Goal: Task Accomplishment & Management: Complete application form

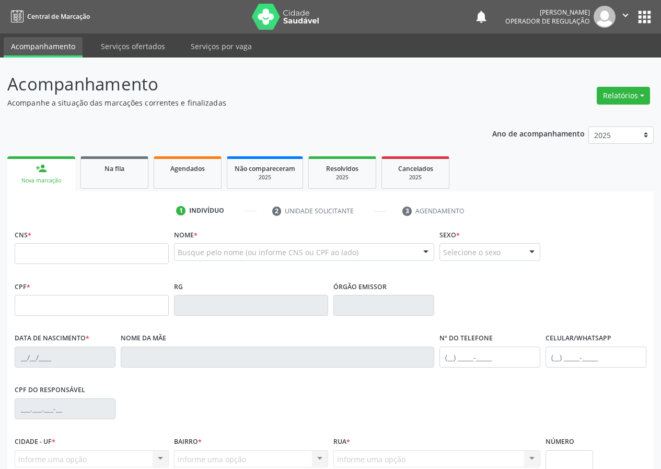
click at [28, 255] on input "text" at bounding box center [92, 253] width 154 height 21
drag, startPoint x: 22, startPoint y: 256, endPoint x: 43, endPoint y: 247, distance: 22.9
click at [37, 250] on input "text" at bounding box center [92, 253] width 154 height 21
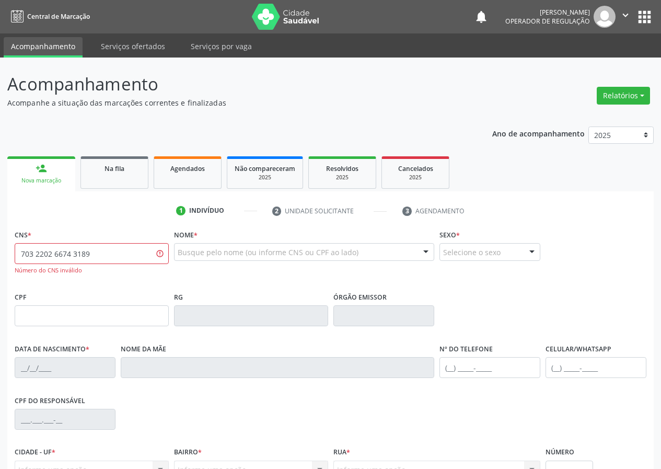
drag, startPoint x: 117, startPoint y: 258, endPoint x: 0, endPoint y: 275, distance: 118.3
click at [0, 275] on div "Acompanhamento Acompanhe a situação das marcações correntes e finalizadas Relat…" at bounding box center [330, 316] width 661 height 519
click at [108, 289] on div "CPF" at bounding box center [92, 307] width 154 height 37
drag, startPoint x: 91, startPoint y: 251, endPoint x: 0, endPoint y: 267, distance: 92.3
click at [0, 267] on div "Acompanhamento Acompanhe a situação das marcações correntes e finalizadas Relat…" at bounding box center [330, 316] width 661 height 519
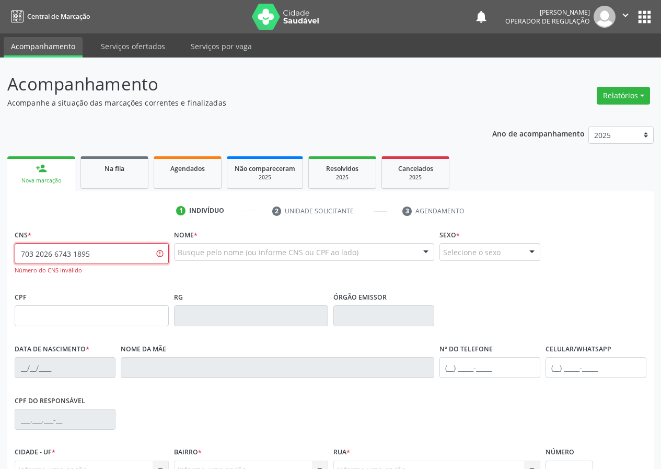
type input "703 2026 6743 1895"
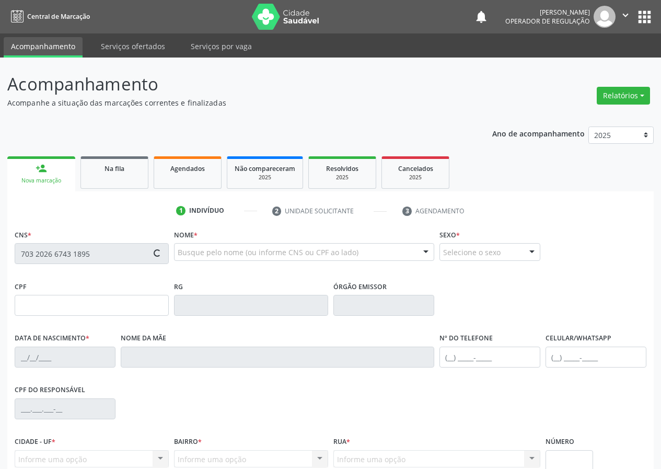
type input "088.700.854-22"
type input "18/04/1990"
type input "Domenicia Maria da Conceicao"
type input "(83) 99178-1784"
type input "690.757.864-68"
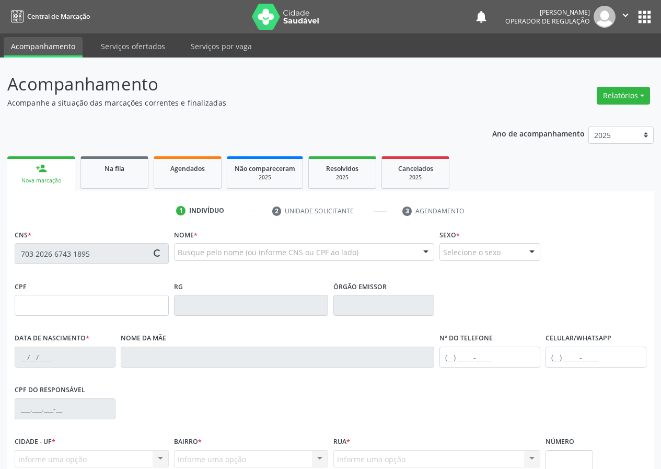
type input "162"
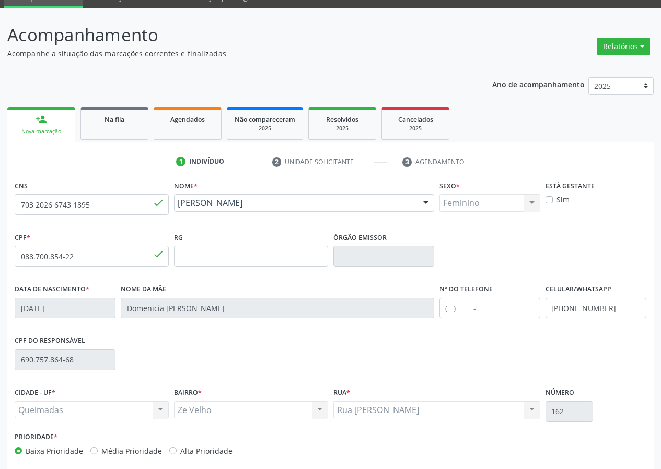
scroll to position [98, 0]
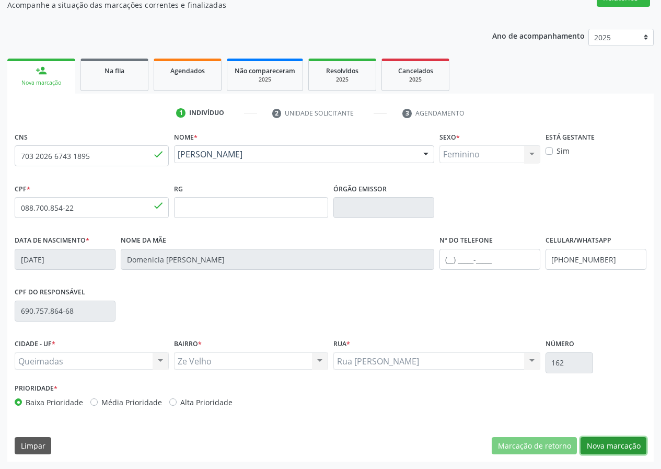
drag, startPoint x: 617, startPoint y: 445, endPoint x: 124, endPoint y: 427, distance: 493.4
click at [583, 450] on button "Nova marcação" at bounding box center [613, 446] width 66 height 18
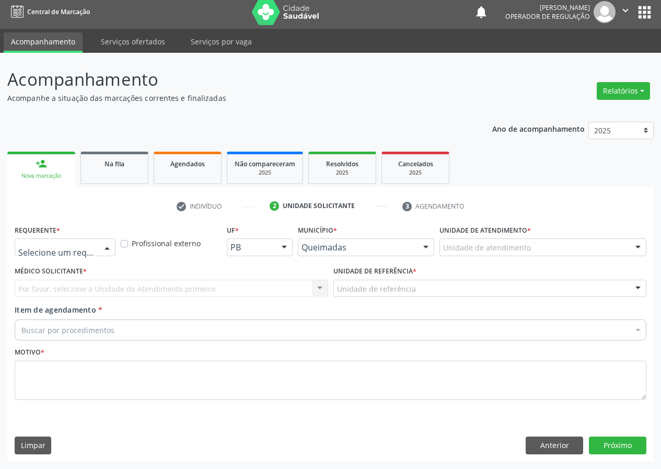
drag, startPoint x: 107, startPoint y: 247, endPoint x: 70, endPoint y: 293, distance: 59.1
click at [106, 247] on div at bounding box center [107, 248] width 16 height 18
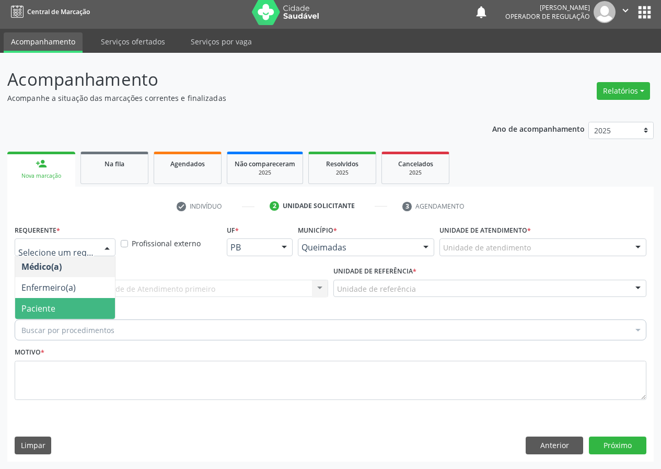
click at [76, 300] on span "Paciente" at bounding box center [65, 308] width 100 height 21
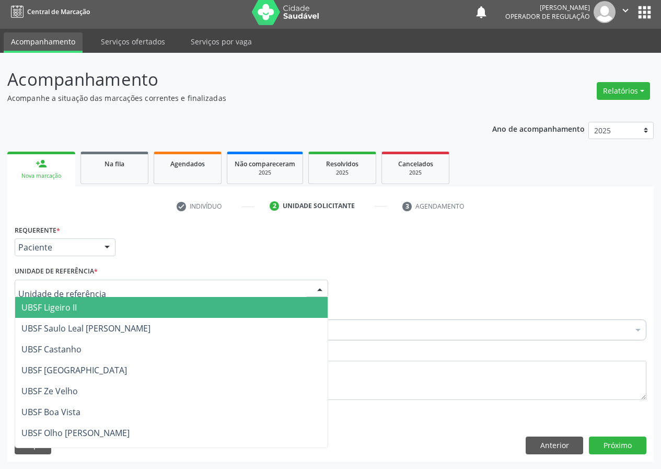
click at [294, 287] on div at bounding box center [171, 288] width 313 height 18
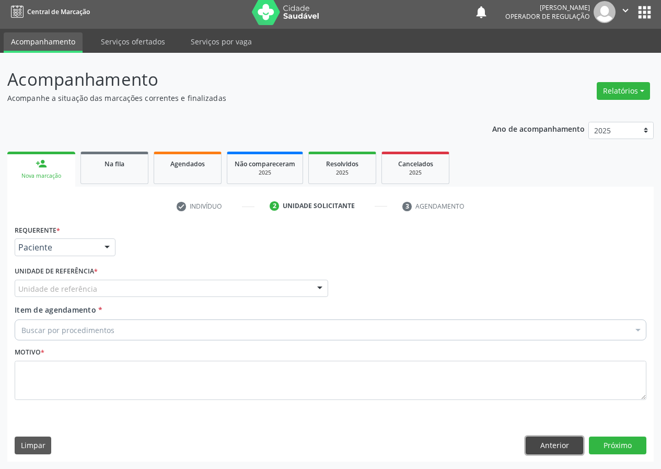
click at [559, 445] on button "Anterior" at bounding box center [553, 445] width 57 height 18
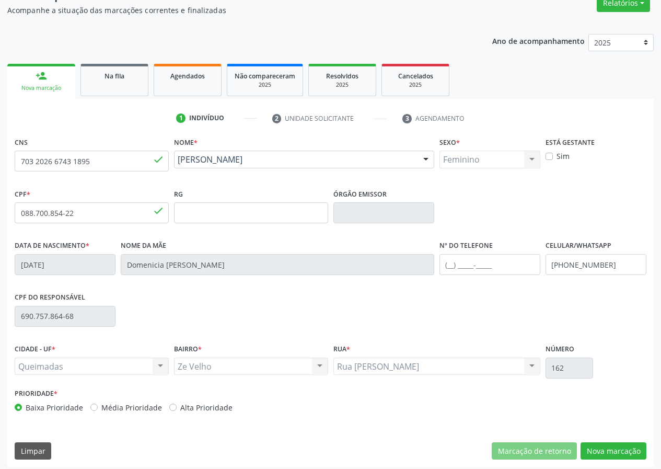
scroll to position [98, 0]
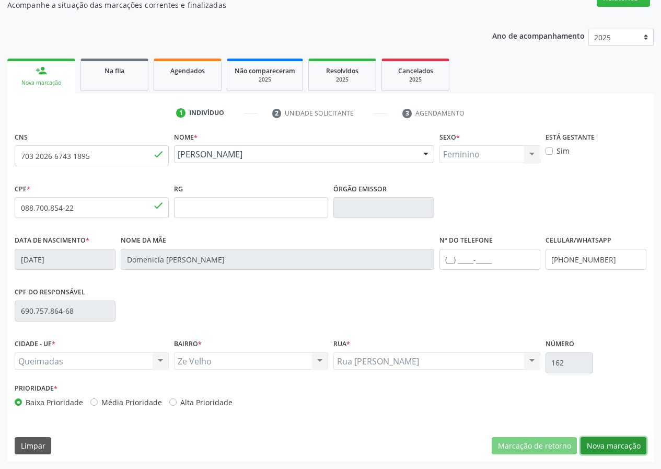
click at [614, 443] on button "Nova marcação" at bounding box center [613, 446] width 66 height 18
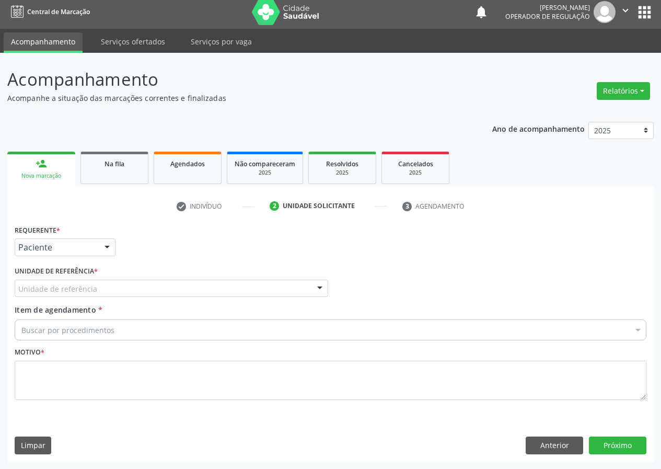
scroll to position [5, 0]
drag, startPoint x: 319, startPoint y: 288, endPoint x: 306, endPoint y: 294, distance: 13.6
click at [314, 290] on div at bounding box center [320, 289] width 16 height 18
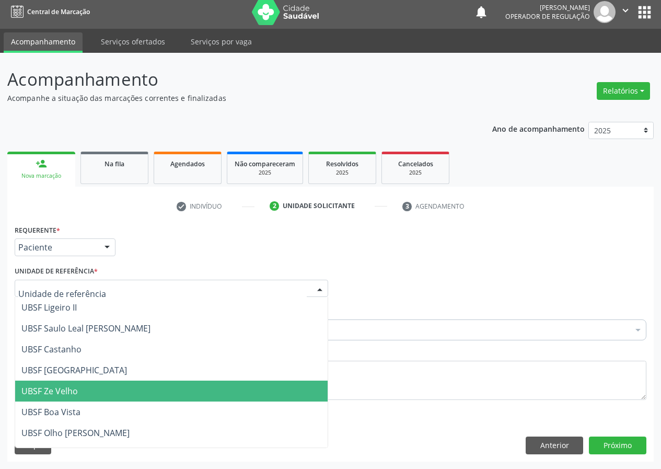
drag, startPoint x: 63, startPoint y: 394, endPoint x: 0, endPoint y: 390, distance: 63.3
click at [62, 394] on span "UBSF Ze Velho" at bounding box center [49, 390] width 56 height 11
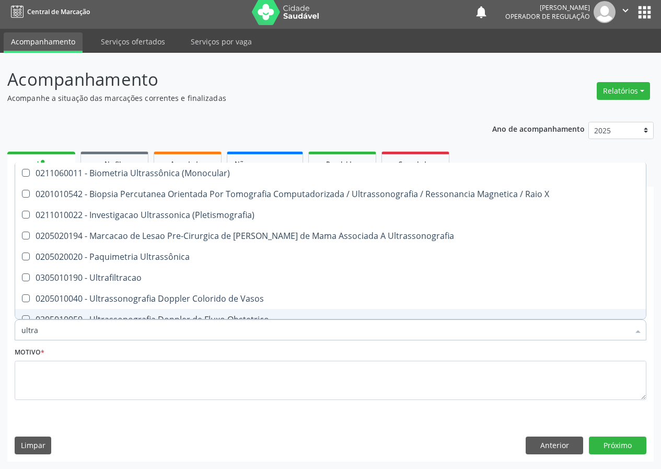
drag, startPoint x: 40, startPoint y: 330, endPoint x: 0, endPoint y: 325, distance: 40.5
click at [6, 334] on div "Acompanhamento Acompanhe a situação das marcações correntes e finalizadas Relat…" at bounding box center [330, 261] width 661 height 416
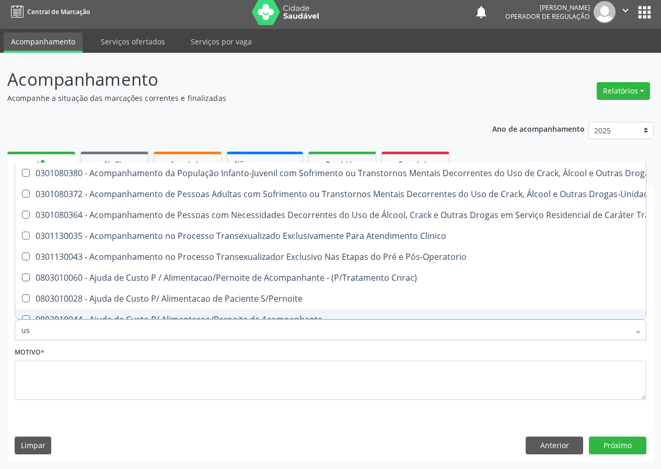
type input "usg"
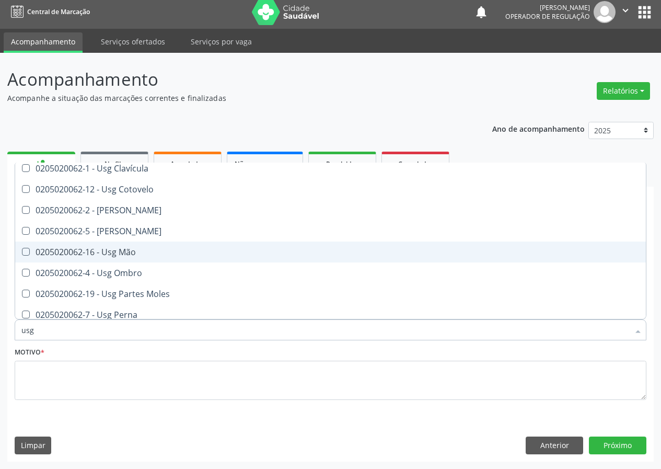
scroll to position [104, 0]
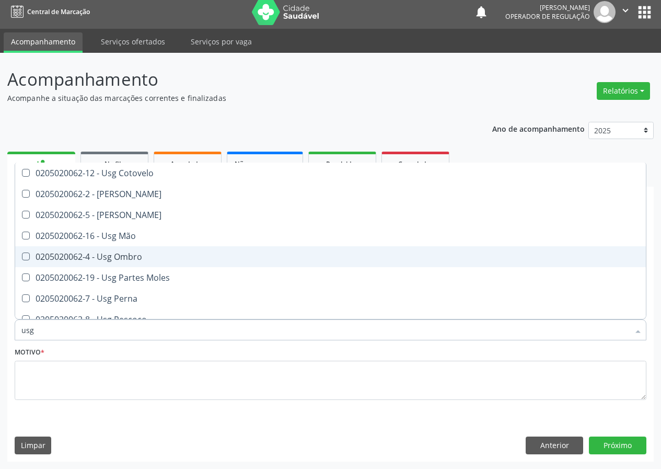
drag, startPoint x: 133, startPoint y: 255, endPoint x: 40, endPoint y: 353, distance: 134.5
click at [131, 256] on div "0205020062-4 - Usg Ombro" at bounding box center [330, 256] width 618 height 8
checkbox Ombro "true"
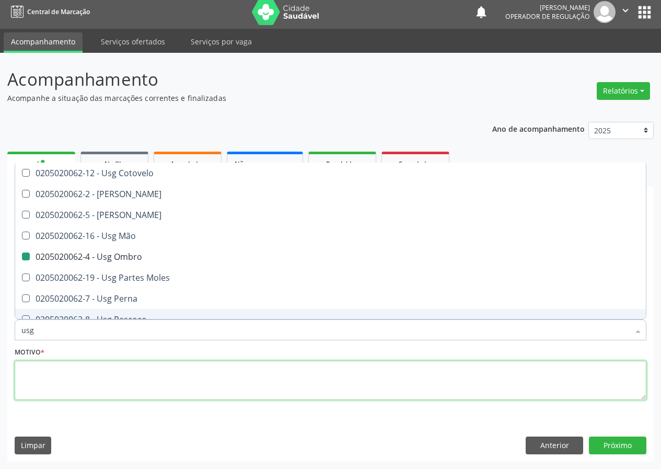
click at [48, 379] on textarea at bounding box center [331, 380] width 632 height 40
checkbox Braço "true"
checkbox Ombro "false"
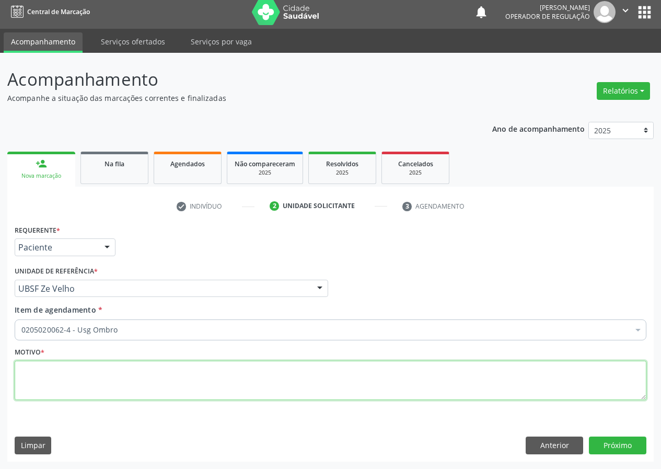
scroll to position [0, 0]
type textarea "avaliação"
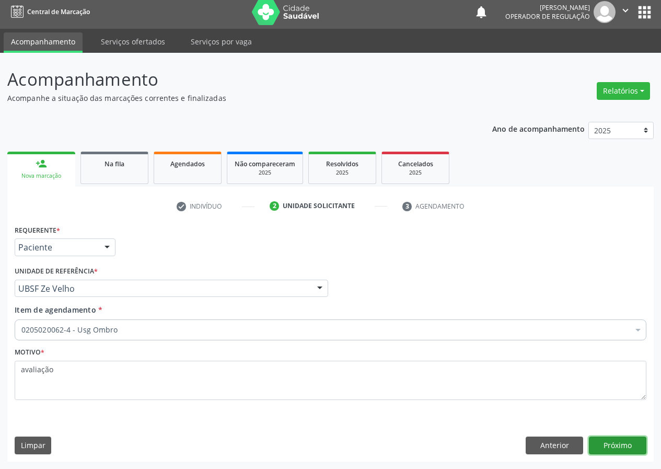
drag, startPoint x: 621, startPoint y: 449, endPoint x: 44, endPoint y: 450, distance: 576.7
click at [591, 449] on button "Próximo" at bounding box center [617, 445] width 57 height 18
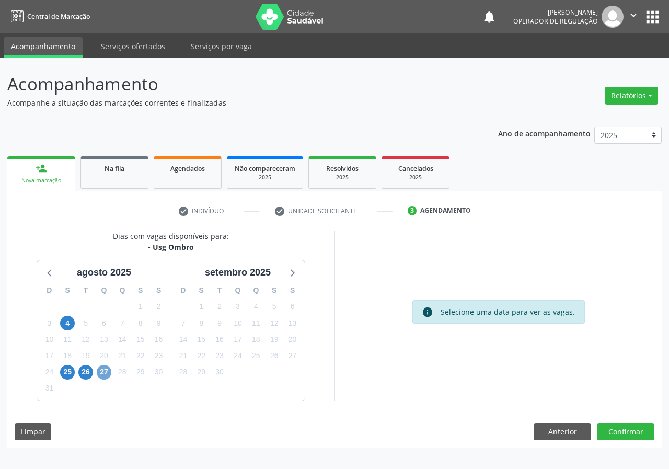
click at [101, 372] on span "27" at bounding box center [104, 372] width 15 height 15
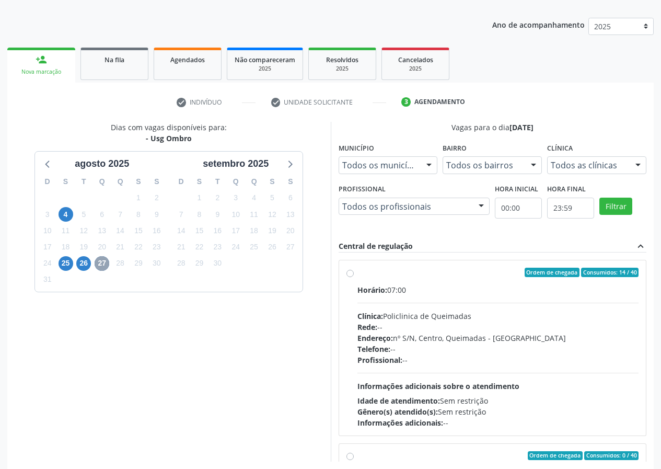
scroll to position [156, 0]
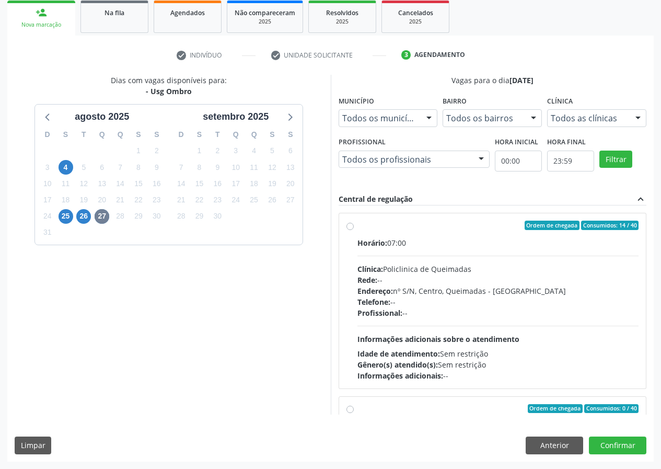
drag, startPoint x: 348, startPoint y: 226, endPoint x: 462, endPoint y: 292, distance: 131.5
click at [357, 227] on label "Ordem de chegada Consumidos: 14 / 40 Horário: 07:00 Clínica: Policlinica de Que…" at bounding box center [498, 300] width 282 height 160
click at [350, 227] on input "Ordem de chegada Consumidos: 14 / 40 Horário: 07:00 Clínica: Policlinica de Que…" at bounding box center [349, 224] width 7 height 9
radio input "true"
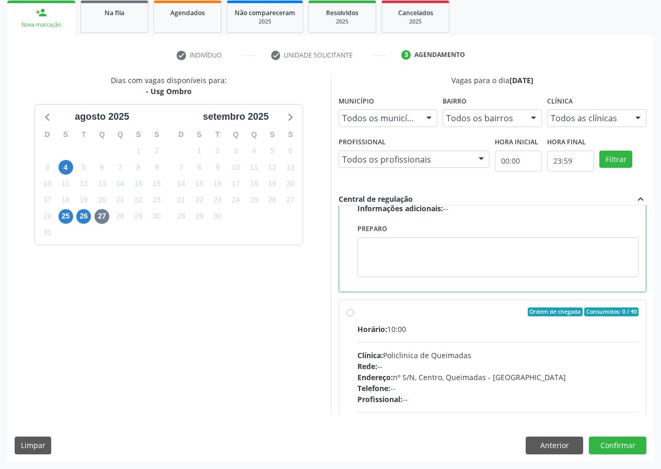
scroll to position [235, 0]
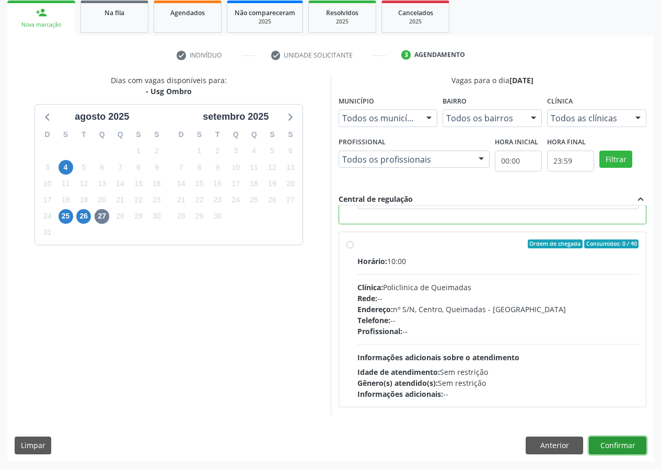
click at [611, 441] on button "Confirmar" at bounding box center [617, 445] width 57 height 18
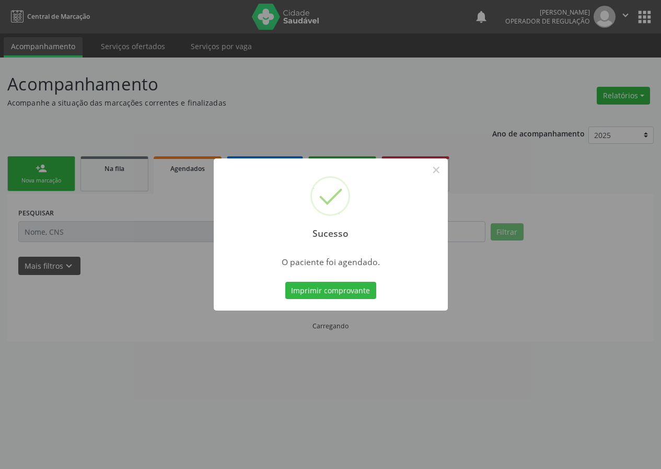
scroll to position [0, 0]
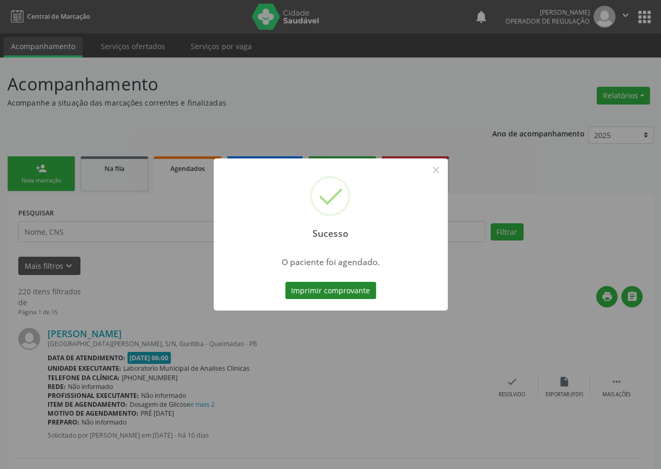
click at [321, 290] on button "Imprimir comprovante" at bounding box center [330, 291] width 91 height 18
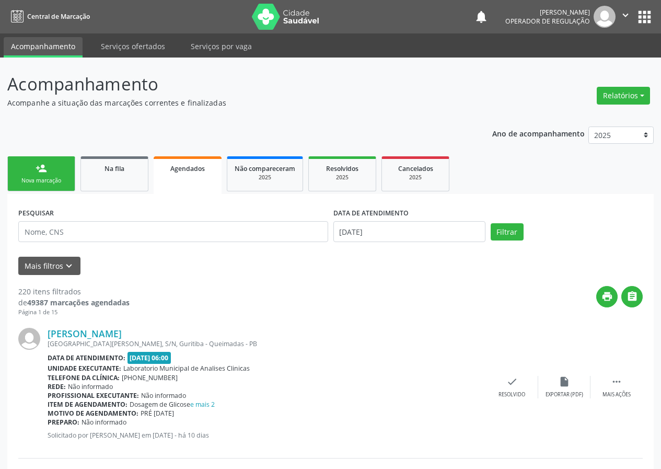
click at [39, 162] on div "person_add" at bounding box center [41, 167] width 11 height 11
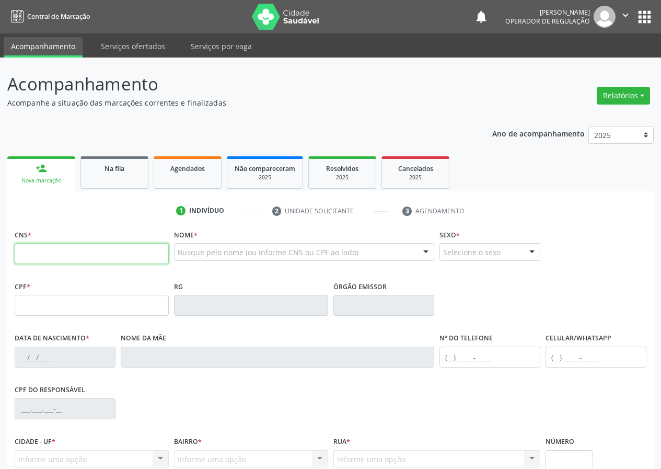
click at [29, 254] on input "text" at bounding box center [92, 253] width 154 height 21
click at [33, 248] on input "text" at bounding box center [92, 253] width 154 height 21
type input "700 5007 0931 2059"
type input "367.283.574-91"
type input "03/07/1962"
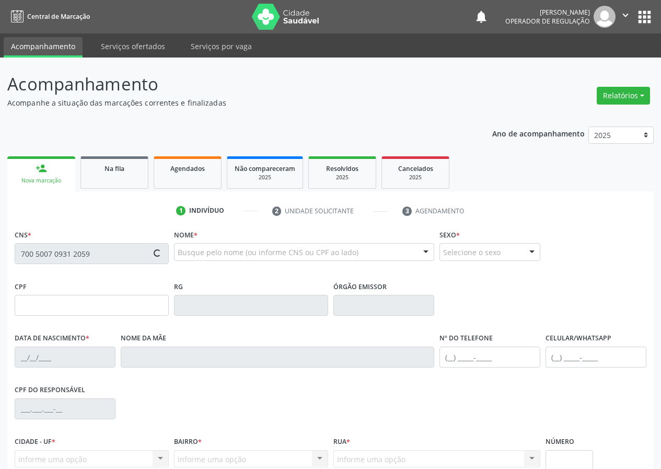
type input "José da Velez da Nóbrega"
type input "(83) 99134-1753"
type input "S/N"
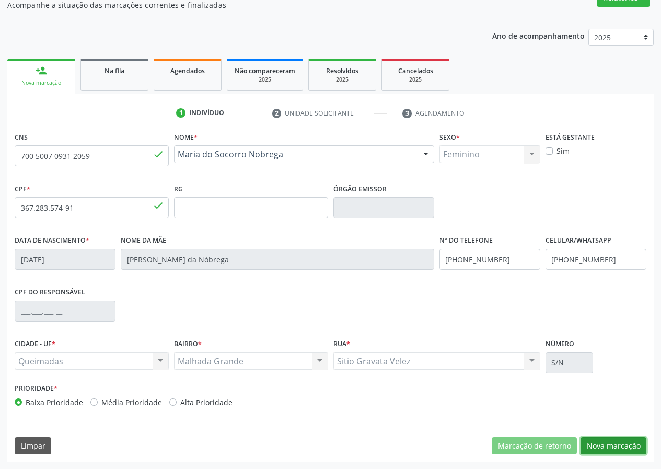
drag, startPoint x: 600, startPoint y: 447, endPoint x: 412, endPoint y: 372, distance: 202.8
click at [592, 443] on button "Nova marcação" at bounding box center [613, 446] width 66 height 18
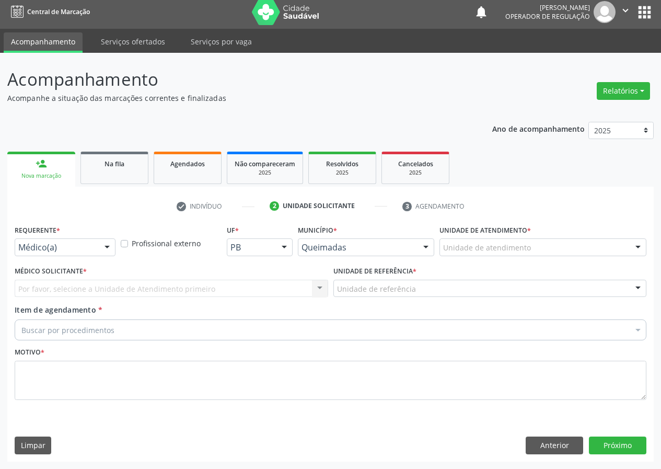
scroll to position [5, 0]
click at [110, 247] on div at bounding box center [107, 248] width 16 height 18
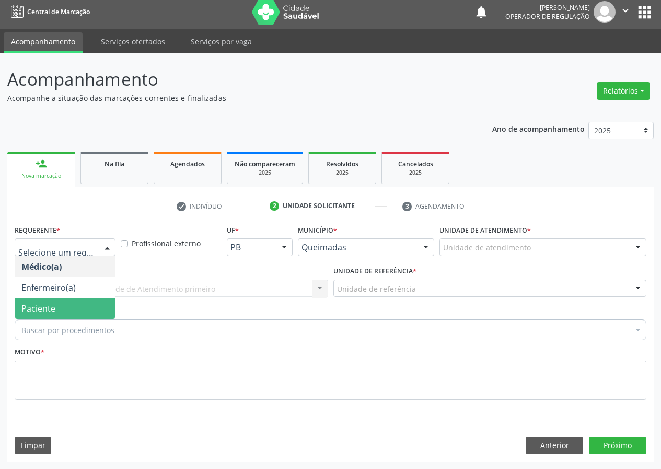
drag, startPoint x: 93, startPoint y: 311, endPoint x: 141, endPoint y: 301, distance: 48.0
click at [95, 310] on span "Paciente" at bounding box center [65, 308] width 100 height 21
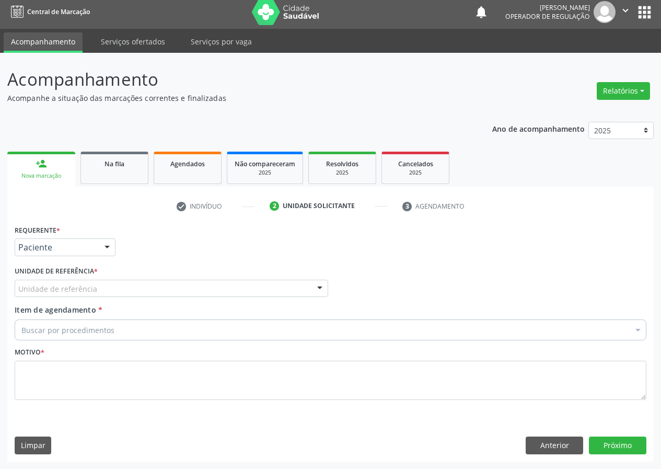
click at [315, 288] on div at bounding box center [320, 289] width 16 height 18
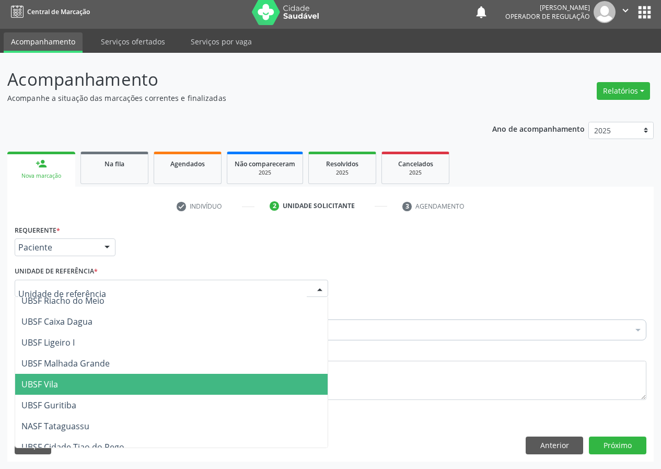
scroll to position [267, 0]
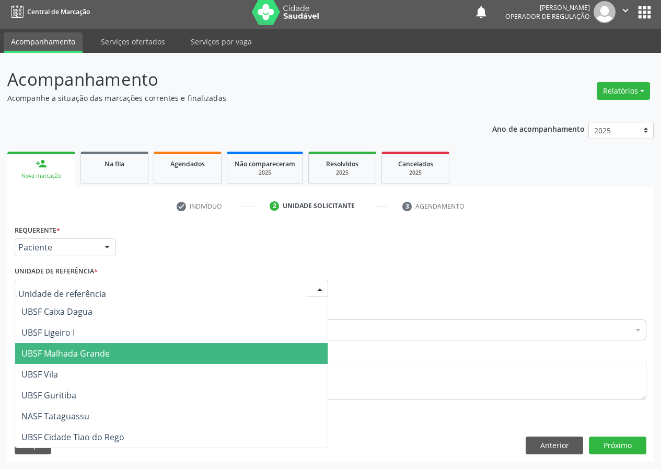
drag, startPoint x: 90, startPoint y: 353, endPoint x: 49, endPoint y: 359, distance: 41.3
click at [86, 353] on span "UBSF Malhada Grande" at bounding box center [65, 352] width 88 height 11
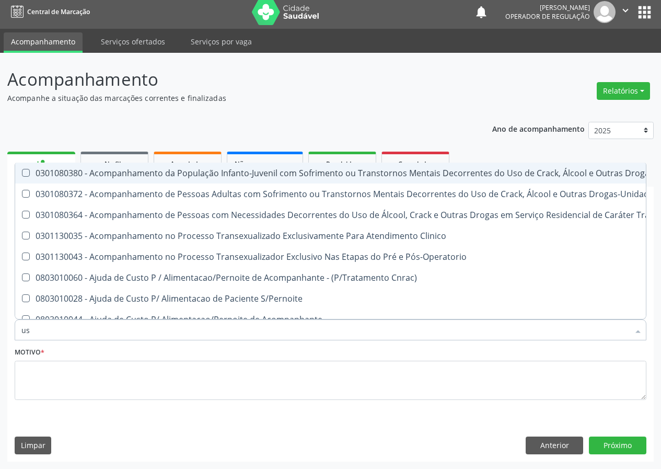
type input "usg"
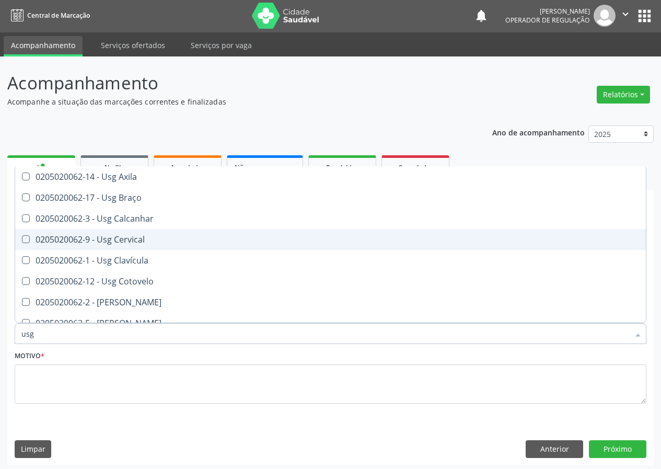
scroll to position [0, 0]
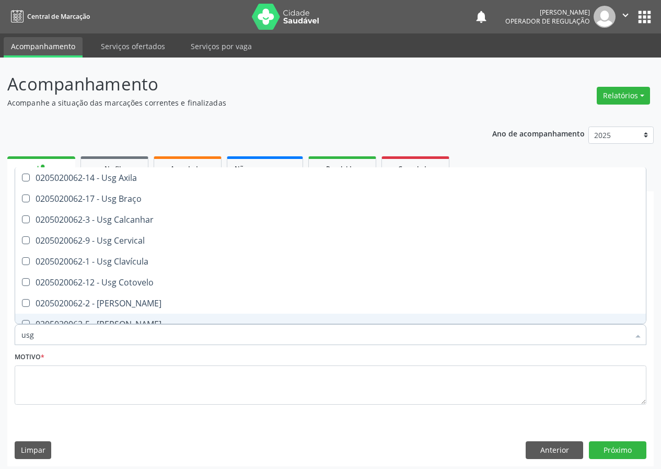
drag, startPoint x: 46, startPoint y: 335, endPoint x: 0, endPoint y: 346, distance: 47.1
click at [0, 346] on div "Acompanhamento Acompanhe a situação das marcações correntes e finalizadas Relat…" at bounding box center [330, 265] width 661 height 416
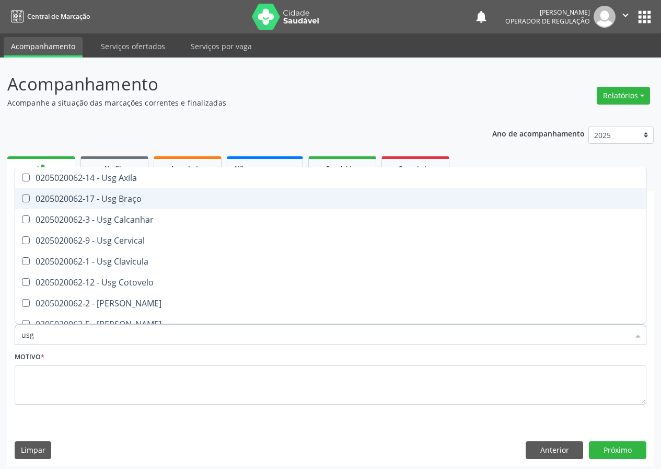
drag, startPoint x: 24, startPoint y: 198, endPoint x: 24, endPoint y: 281, distance: 83.1
click at [24, 201] on Braço at bounding box center [26, 198] width 8 height 8
checkbox Braço "false"
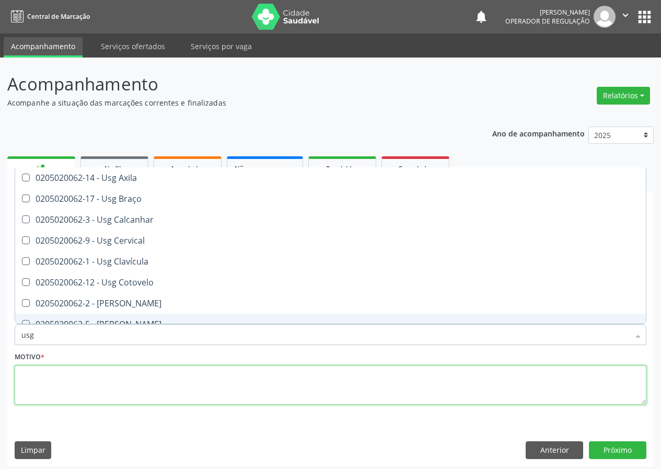
click at [31, 389] on textarea at bounding box center [331, 385] width 632 height 40
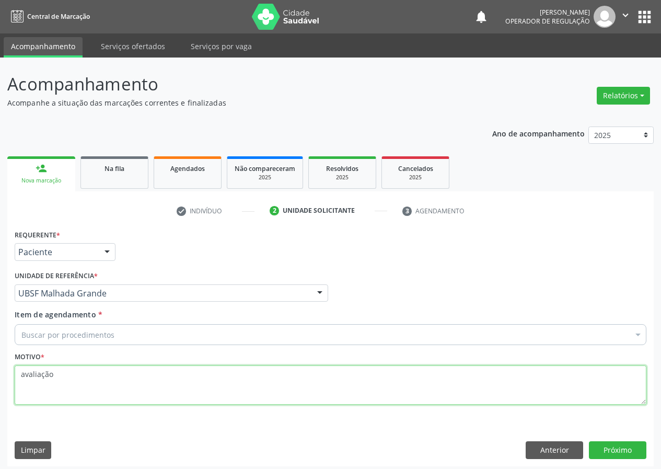
drag, startPoint x: 56, startPoint y: 373, endPoint x: 0, endPoint y: 384, distance: 57.6
click at [0, 384] on div "Acompanhamento Acompanhe a situação das marcações correntes e finalizadas Relat…" at bounding box center [330, 265] width 661 height 416
type textarea "AVALIAÇÃO"
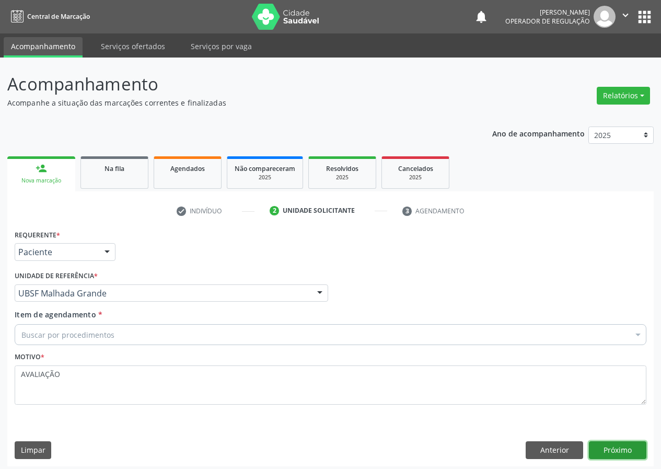
drag, startPoint x: 619, startPoint y: 450, endPoint x: 7, endPoint y: 455, distance: 612.2
click at [603, 452] on button "Próximo" at bounding box center [617, 450] width 57 height 18
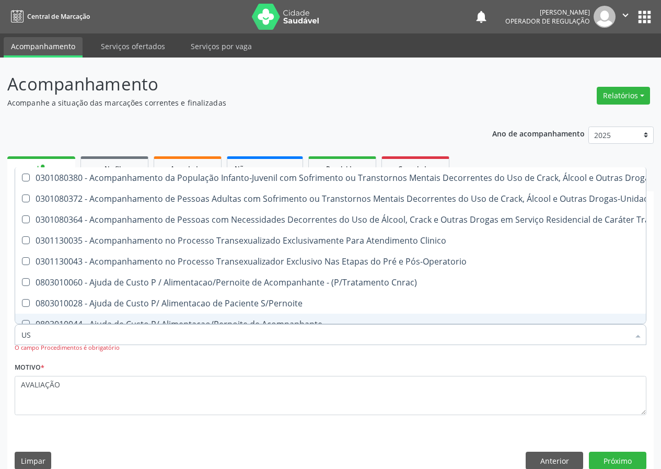
type input "USG"
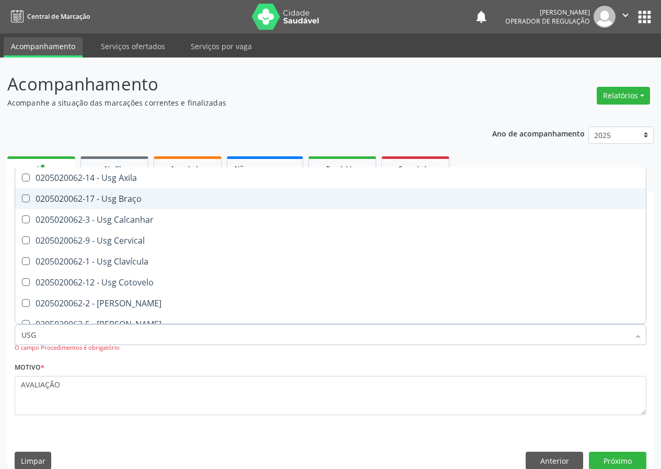
drag, startPoint x: 24, startPoint y: 195, endPoint x: 128, endPoint y: 399, distance: 228.5
click at [24, 195] on Braço at bounding box center [26, 198] width 8 height 8
click at [22, 195] on Braço "checkbox" at bounding box center [18, 198] width 7 height 7
checkbox Braço "true"
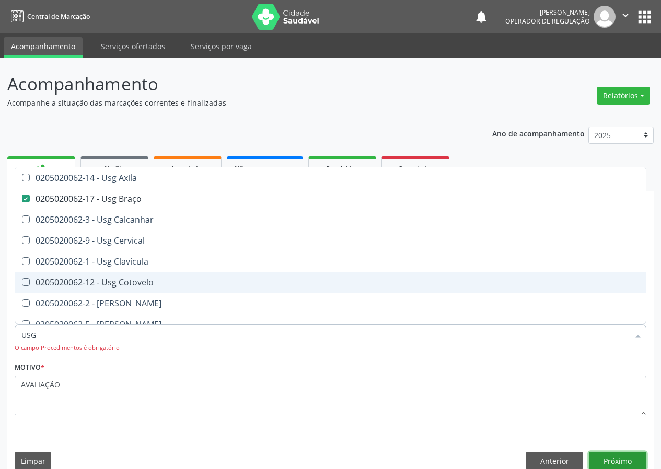
drag, startPoint x: 622, startPoint y: 462, endPoint x: 611, endPoint y: 461, distance: 11.5
click at [611, 461] on button "Próximo" at bounding box center [617, 460] width 57 height 18
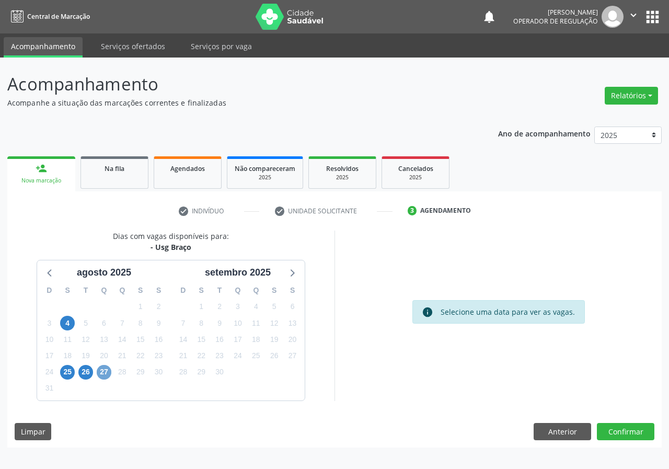
click at [107, 372] on span "27" at bounding box center [104, 372] width 15 height 15
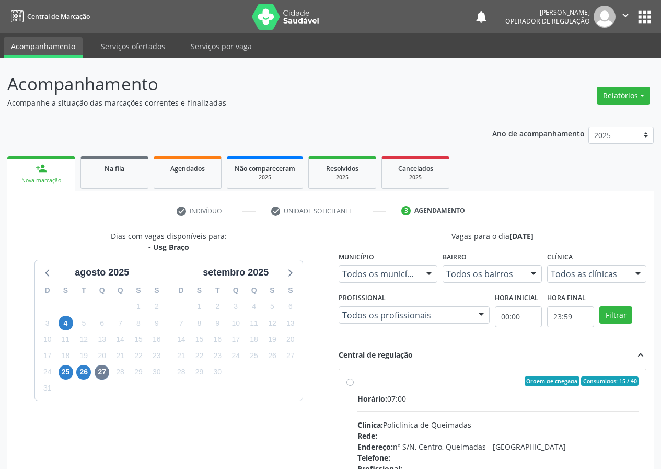
click at [357, 381] on label "Ordem de chegada Consumidos: 15 / 40 Horário: 07:00 Clínica: Policlinica de Que…" at bounding box center [498, 456] width 282 height 160
click at [347, 381] on input "Ordem de chegada Consumidos: 15 / 40 Horário: 07:00 Clínica: Policlinica de Que…" at bounding box center [349, 380] width 7 height 9
radio input "true"
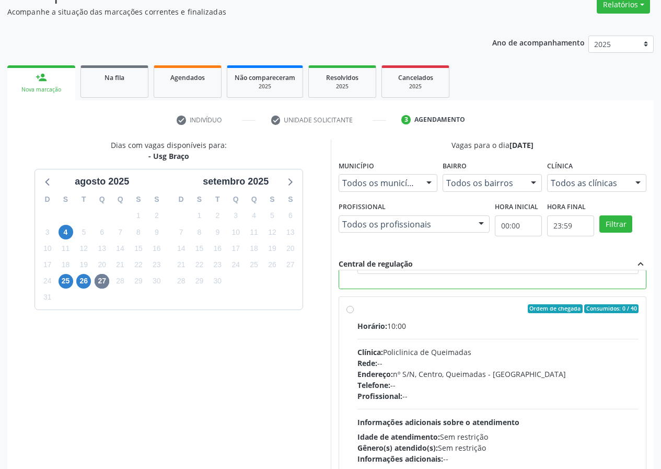
scroll to position [156, 0]
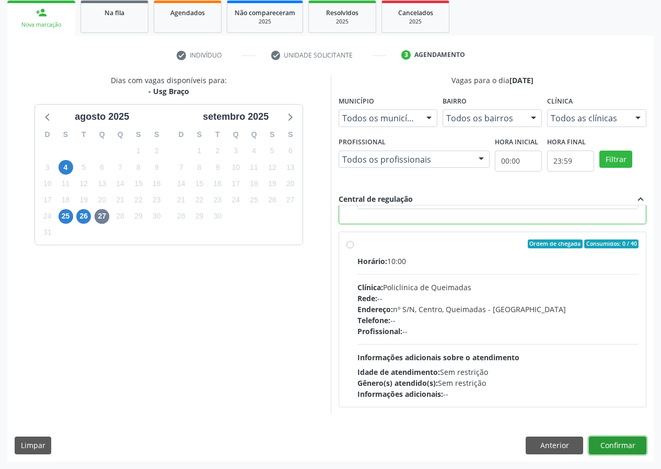
click at [609, 446] on button "Confirmar" at bounding box center [617, 445] width 57 height 18
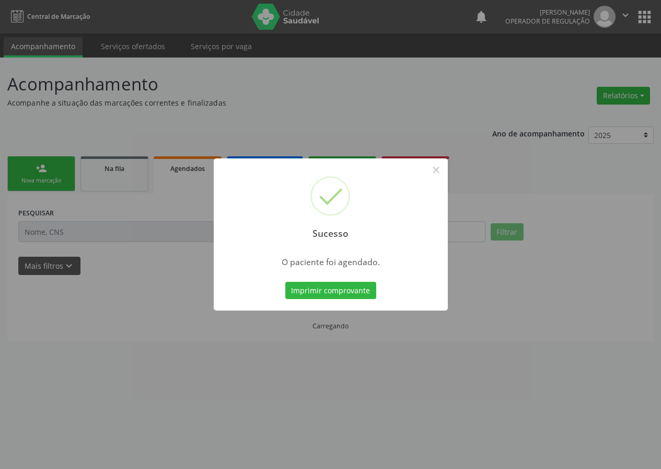
scroll to position [0, 0]
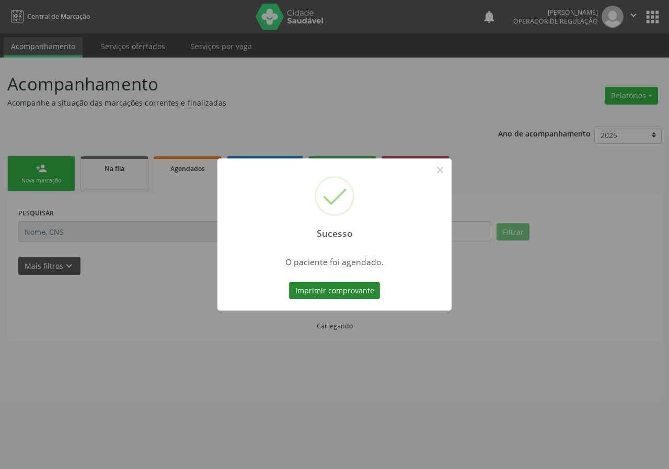
click at [335, 287] on button "Imprimir comprovante" at bounding box center [334, 291] width 91 height 18
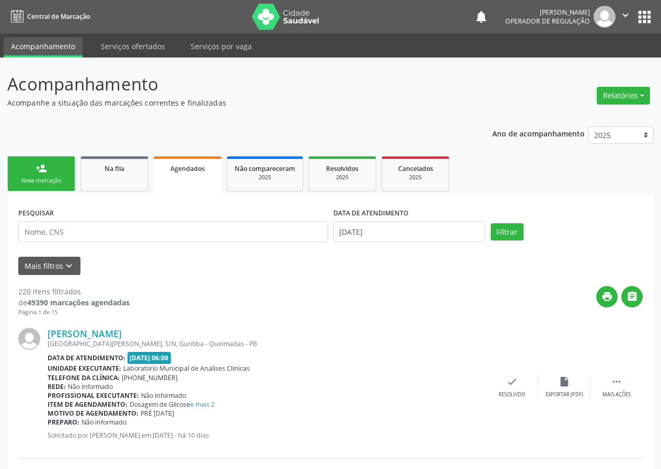
click at [48, 181] on div "Nova marcação" at bounding box center [41, 181] width 52 height 8
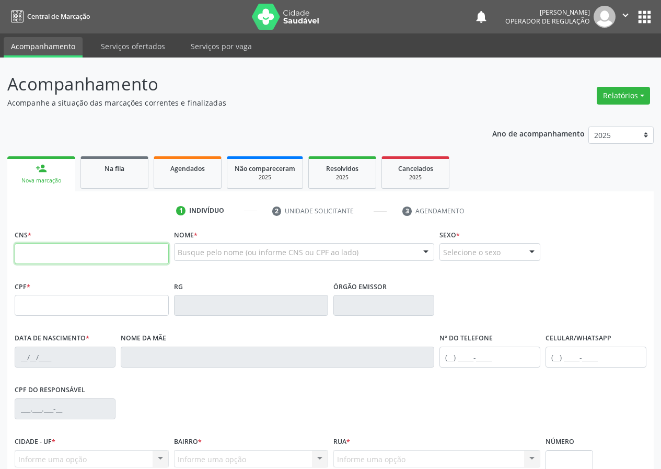
click at [36, 248] on input "text" at bounding box center [92, 253] width 154 height 21
click at [45, 254] on input "text" at bounding box center [92, 253] width 154 height 21
type input "705 6094 1516 4816"
type input "298.356.584-04"
type input "08/08/1948"
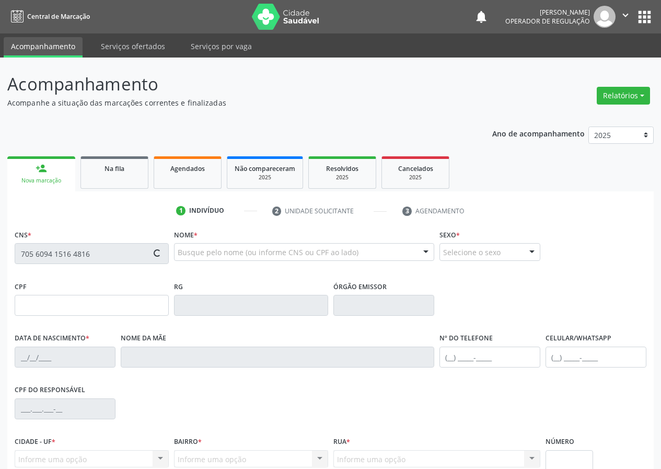
type input "Severina Josefa da Conceição"
type input "(83) 99421-4779"
type input "019.691.764-66"
type input "375"
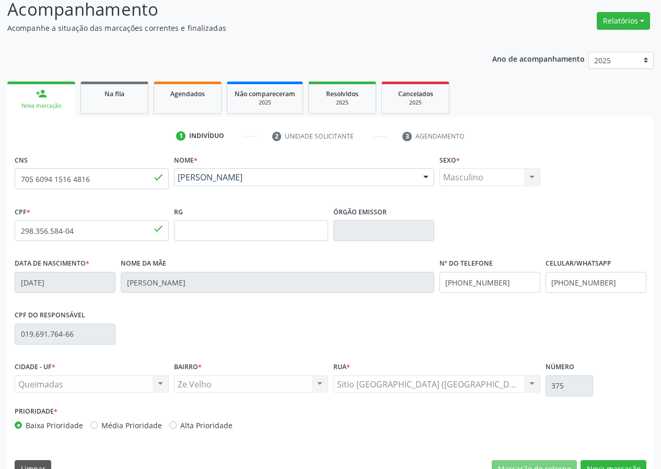
scroll to position [98, 0]
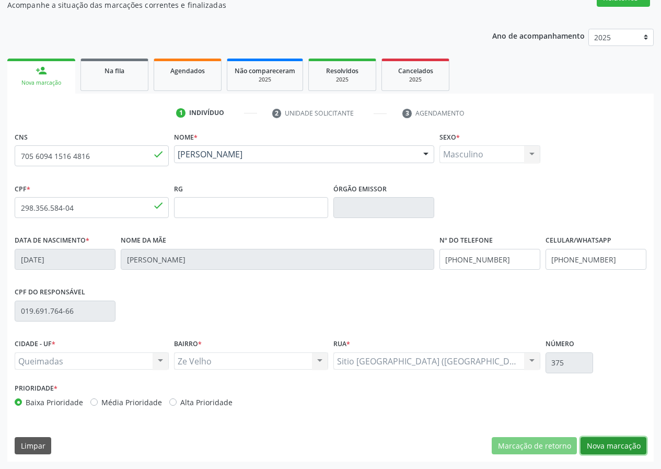
drag, startPoint x: 619, startPoint y: 441, endPoint x: 171, endPoint y: 445, distance: 447.7
click at [595, 445] on button "Nova marcação" at bounding box center [613, 446] width 66 height 18
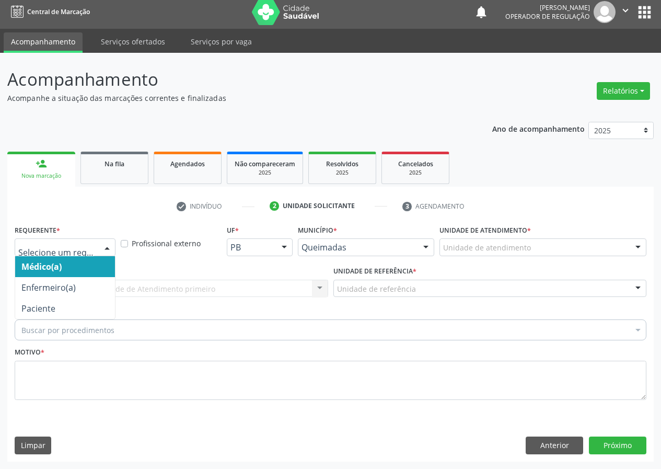
click at [109, 247] on div at bounding box center [107, 248] width 16 height 18
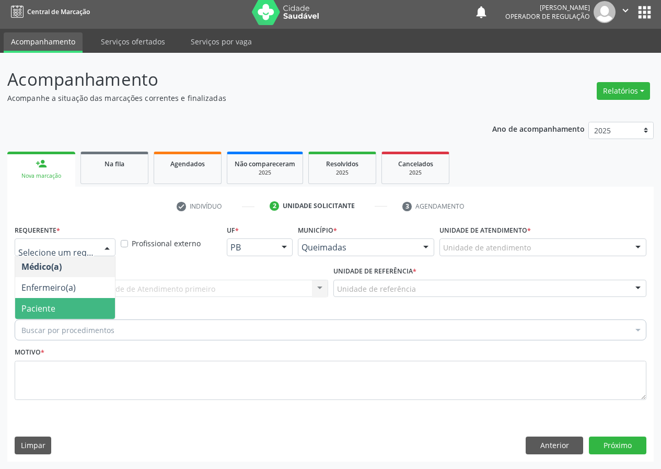
click at [79, 303] on span "Paciente" at bounding box center [65, 308] width 100 height 21
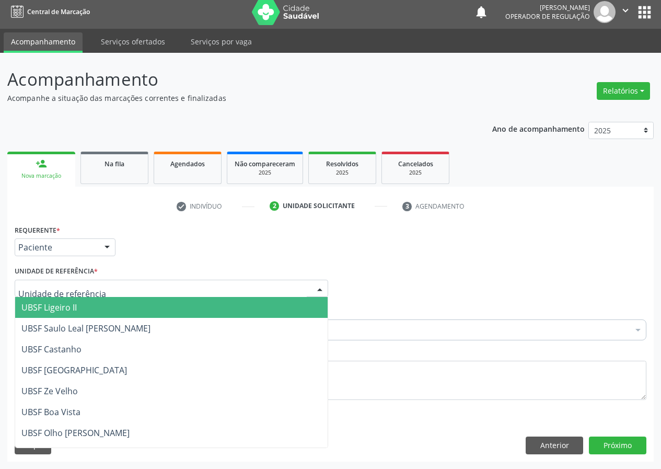
drag, startPoint x: 318, startPoint y: 282, endPoint x: 208, endPoint y: 324, distance: 117.8
click at [312, 284] on div at bounding box center [320, 289] width 16 height 18
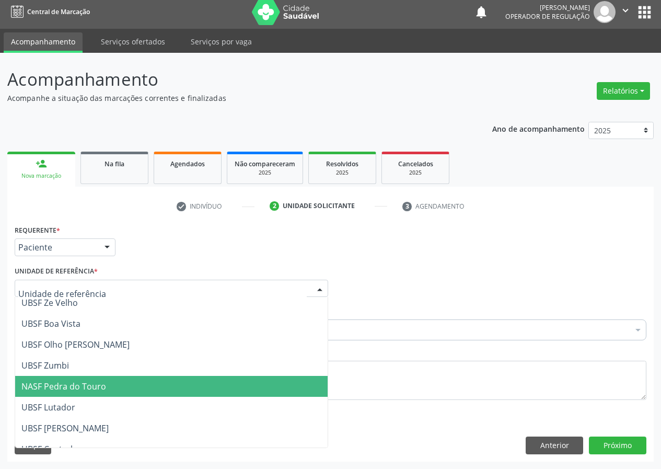
scroll to position [104, 0]
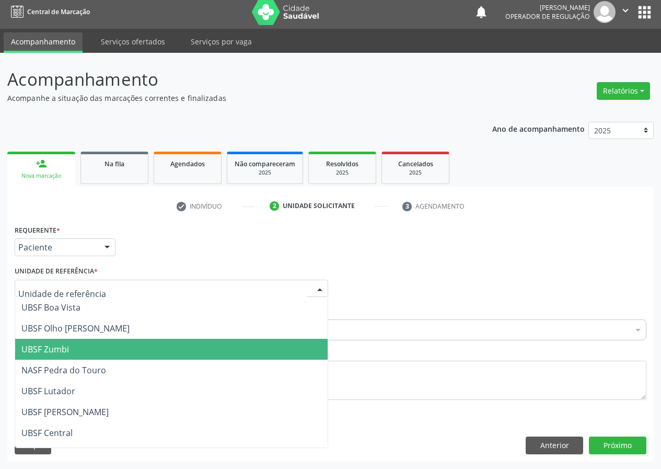
click at [75, 350] on span "UBSF Zumbi" at bounding box center [171, 348] width 312 height 21
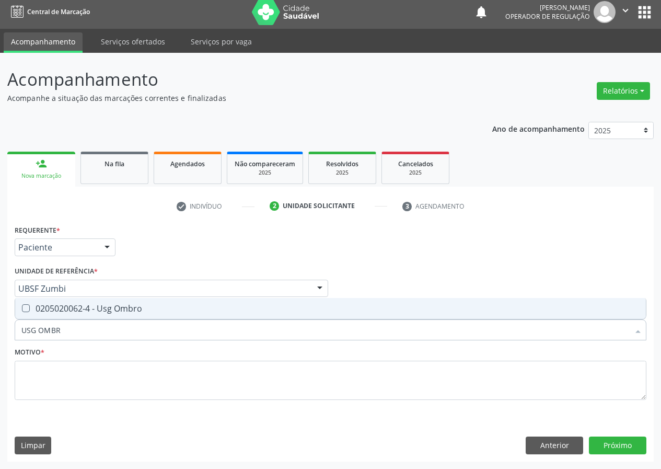
type input "USG OMBRO"
click at [25, 309] on Ombro at bounding box center [26, 308] width 8 height 8
click at [22, 309] on Ombro "checkbox" at bounding box center [18, 308] width 7 height 7
checkbox Ombro "true"
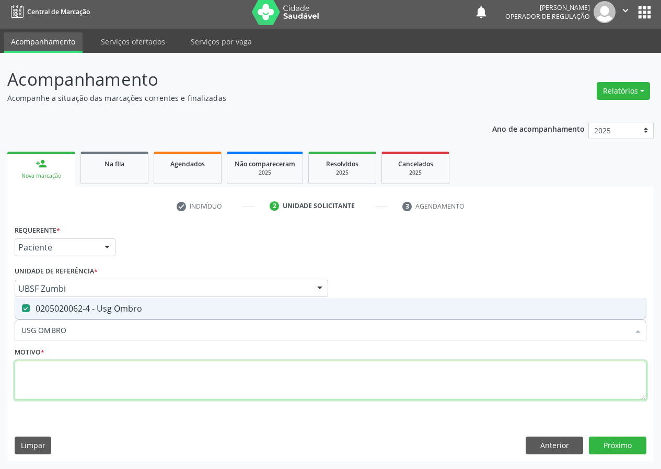
click at [37, 394] on textarea at bounding box center [331, 380] width 632 height 40
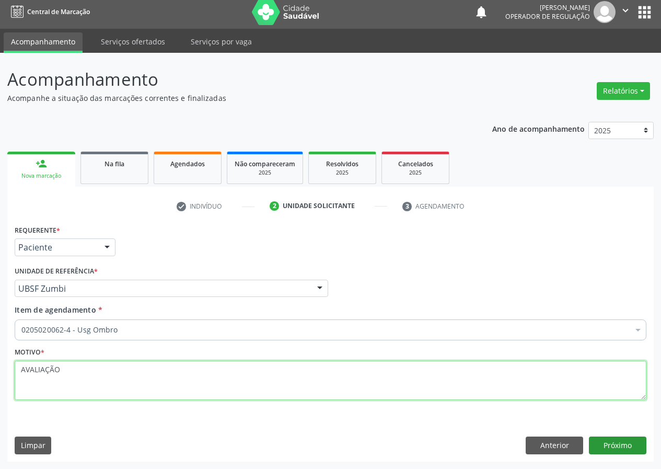
type textarea "AVALIAÇÃO"
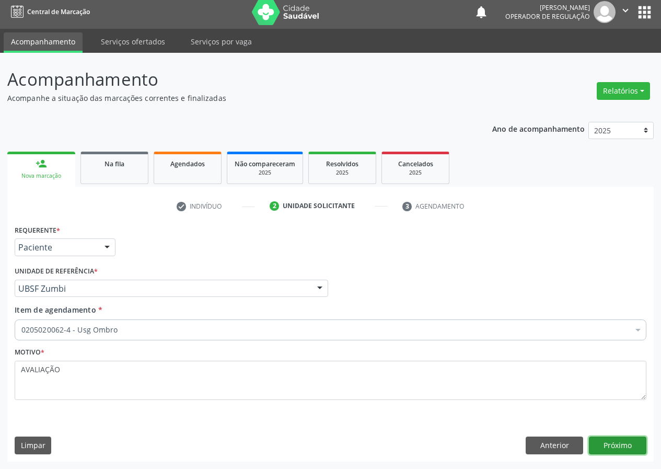
drag, startPoint x: 623, startPoint y: 448, endPoint x: 617, endPoint y: 447, distance: 5.3
click at [617, 447] on button "Próximo" at bounding box center [617, 445] width 57 height 18
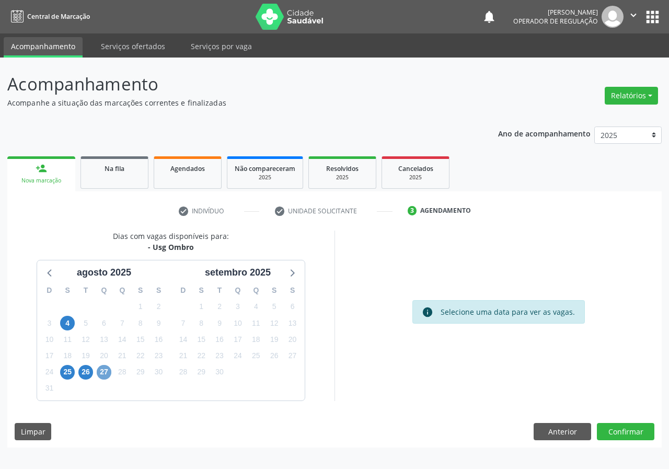
click at [102, 375] on span "27" at bounding box center [104, 372] width 15 height 15
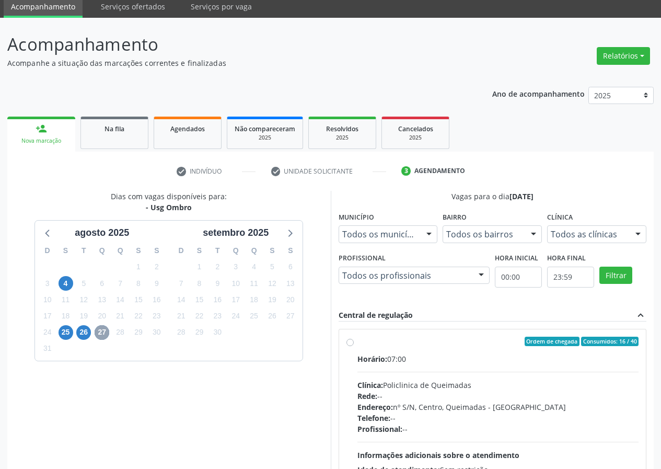
scroll to position [104, 0]
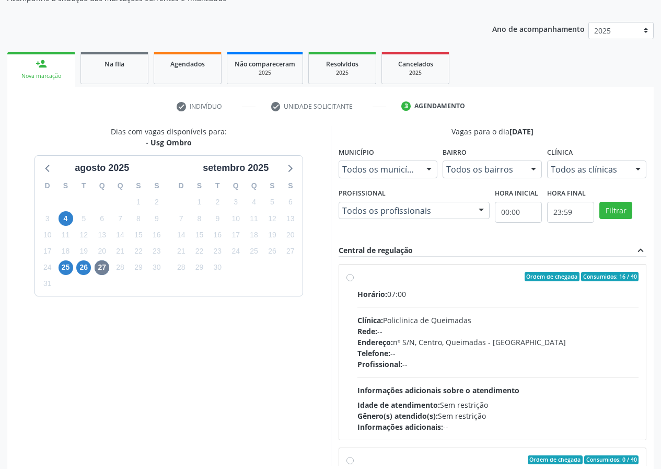
click at [357, 278] on label "Ordem de chegada Consumidos: 16 / 40 Horário: 07:00 Clínica: Policlinica de Que…" at bounding box center [498, 352] width 282 height 160
click at [349, 278] on input "Ordem de chegada Consumidos: 16 / 40 Horário: 07:00 Clínica: Policlinica de Que…" at bounding box center [349, 276] width 7 height 9
radio input "true"
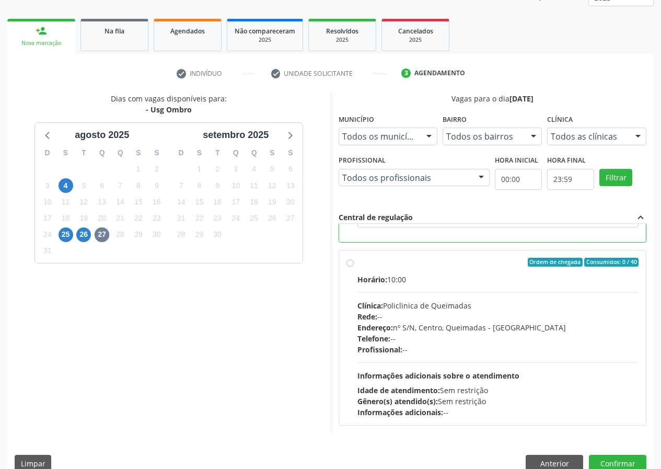
scroll to position [156, 0]
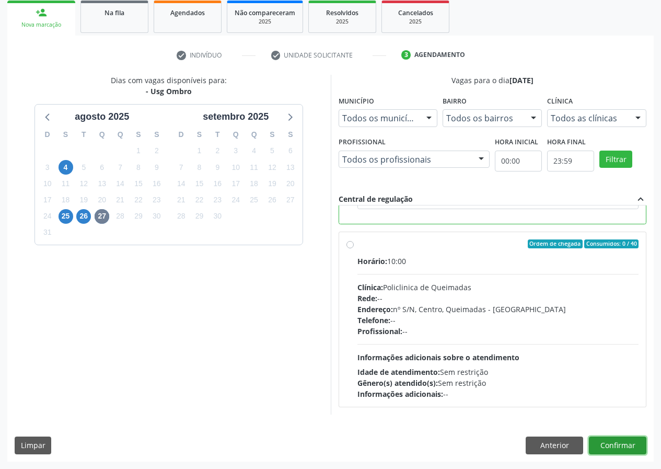
click at [618, 443] on button "Confirmar" at bounding box center [617, 445] width 57 height 18
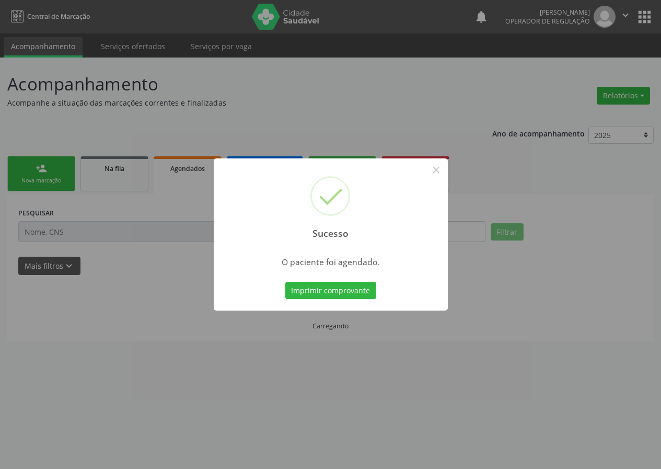
scroll to position [0, 0]
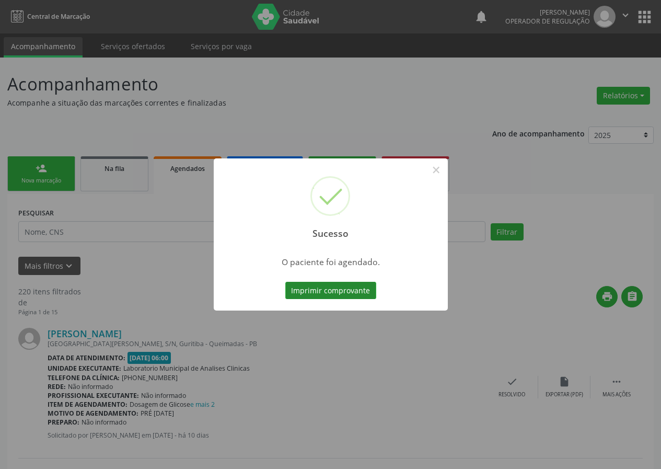
click at [342, 285] on button "Imprimir comprovante" at bounding box center [330, 291] width 91 height 18
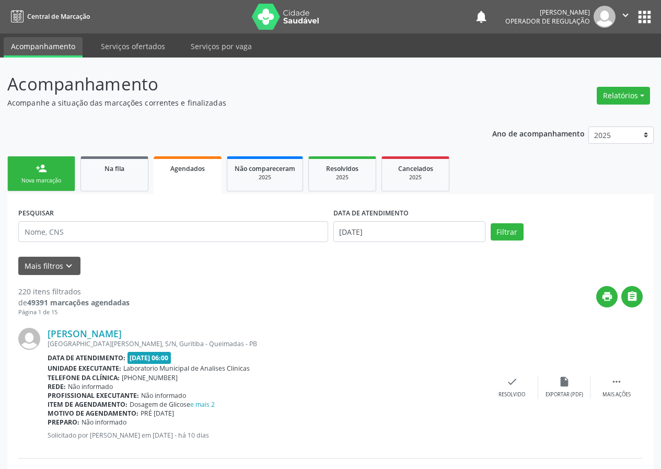
click at [56, 177] on div "Nova marcação" at bounding box center [41, 181] width 52 height 8
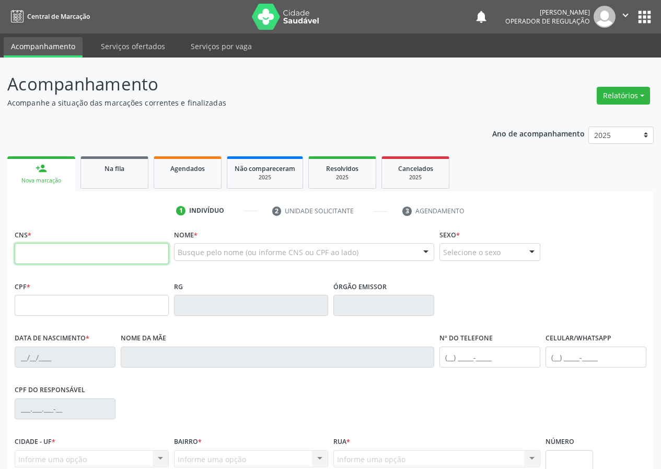
click at [28, 253] on input "text" at bounding box center [92, 253] width 154 height 21
click at [41, 251] on input "text" at bounding box center [92, 253] width 154 height 21
type input "705 6094 1516 4816"
type input "298.356.584-04"
type input "08/08/1948"
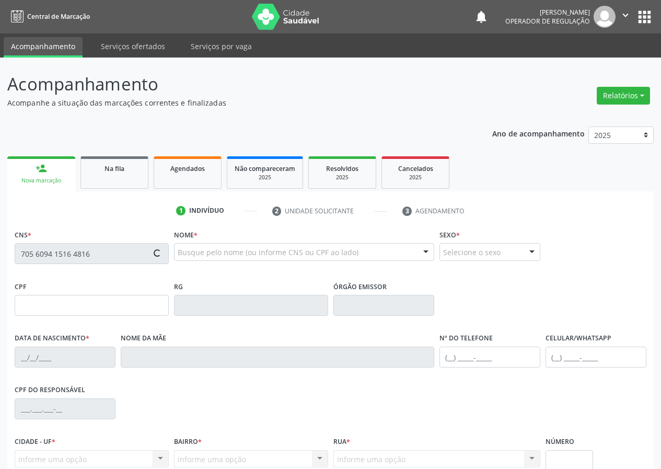
type input "Severina Josefa da Conceição"
type input "(83) 99421-4779"
type input "019.691.764-66"
type input "375"
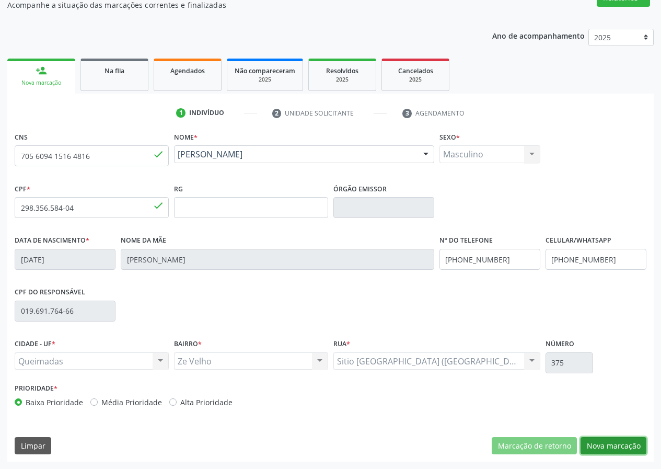
click at [611, 442] on button "Nova marcação" at bounding box center [613, 446] width 66 height 18
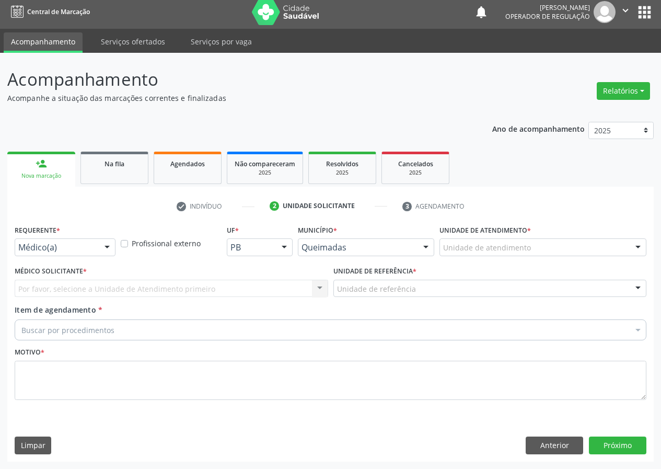
scroll to position [5, 0]
drag, startPoint x: 108, startPoint y: 247, endPoint x: 101, endPoint y: 252, distance: 9.0
click at [107, 247] on div at bounding box center [107, 248] width 16 height 18
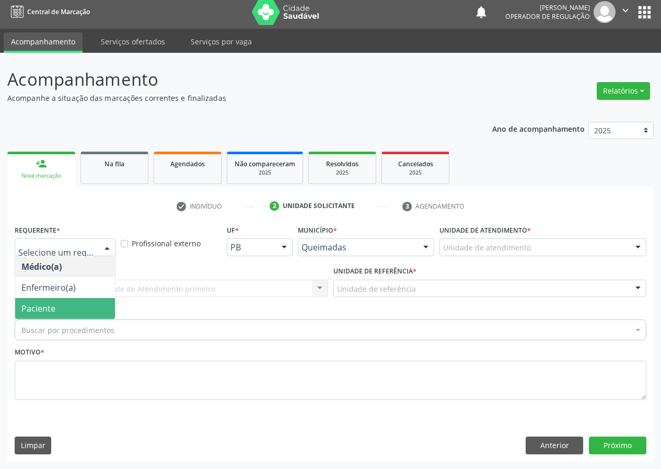
drag, startPoint x: 85, startPoint y: 312, endPoint x: 228, endPoint y: 305, distance: 142.8
click at [85, 311] on span "Paciente" at bounding box center [65, 308] width 100 height 21
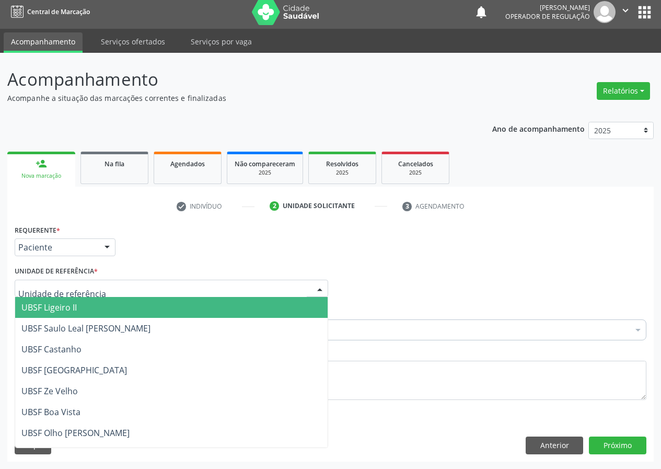
click at [317, 286] on div at bounding box center [320, 289] width 16 height 18
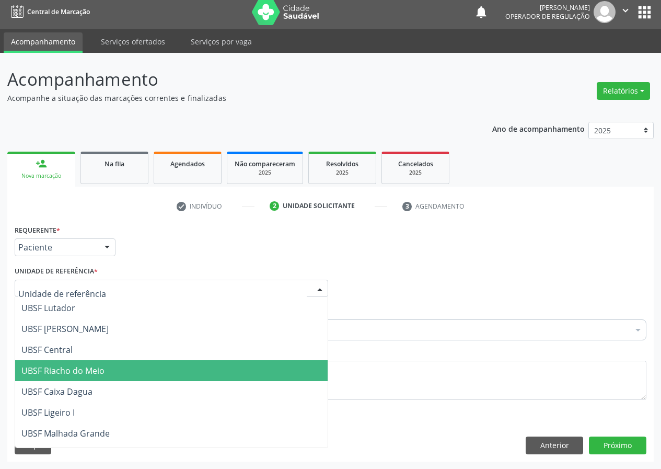
scroll to position [111, 0]
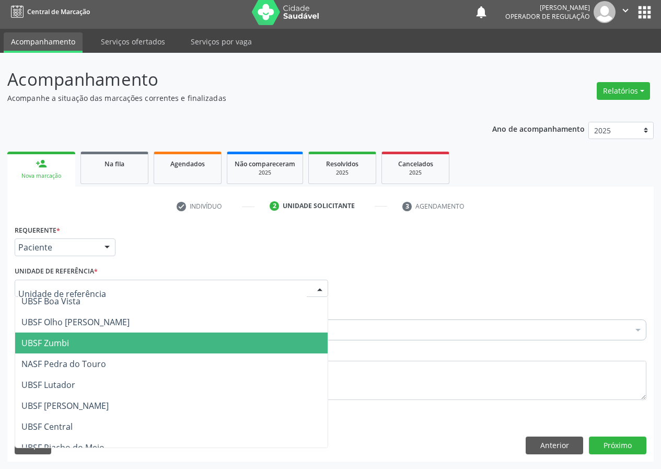
click at [66, 337] on span "UBSF Zumbi" at bounding box center [45, 342] width 48 height 11
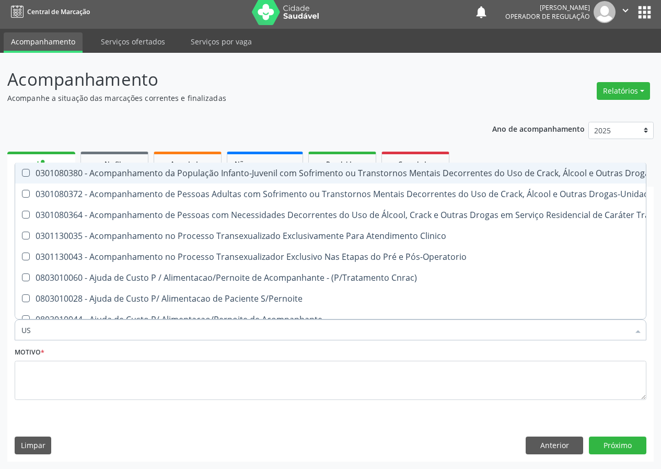
type input "USG"
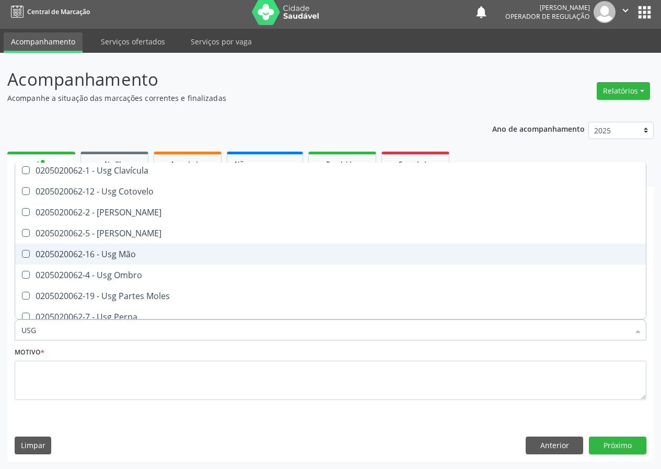
scroll to position [104, 0]
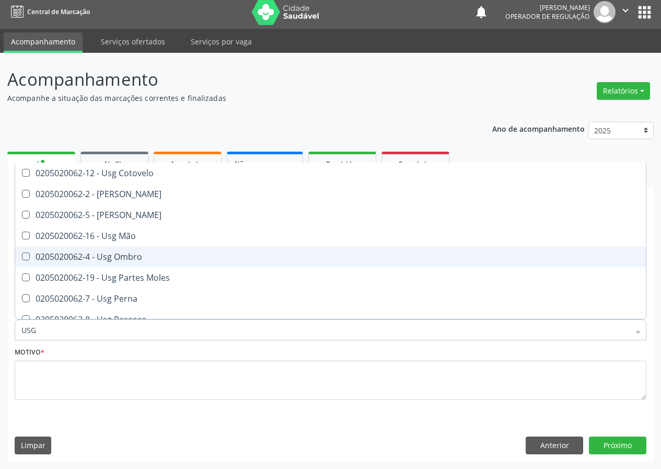
click at [134, 257] on div "0205020062-4 - Usg Ombro" at bounding box center [330, 256] width 618 height 8
checkbox Ombro "true"
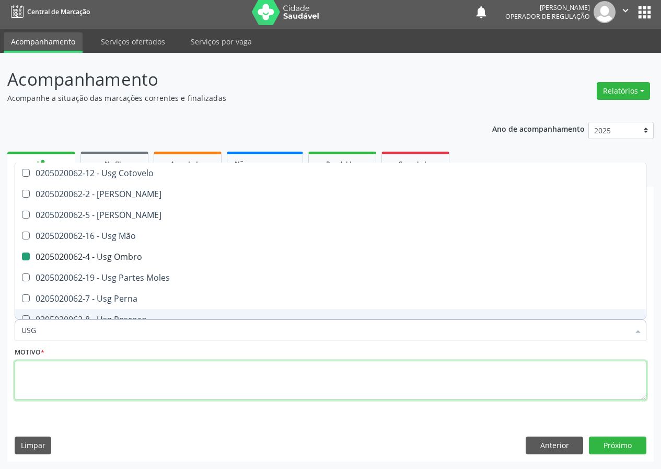
click at [67, 385] on textarea at bounding box center [331, 380] width 632 height 40
checkbox Braço "true"
checkbox Ombro "false"
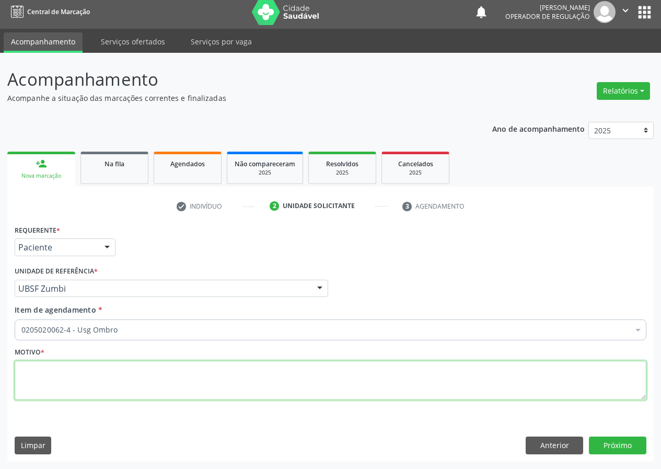
scroll to position [0, 0]
type textarea "AVALIAÇÃO"
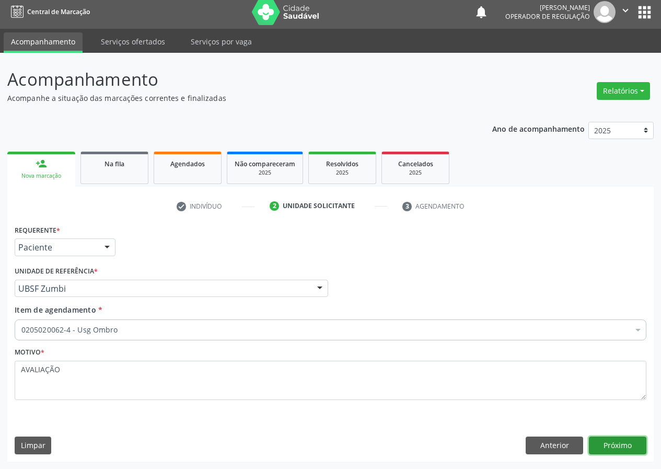
click at [624, 447] on button "Próximo" at bounding box center [617, 445] width 57 height 18
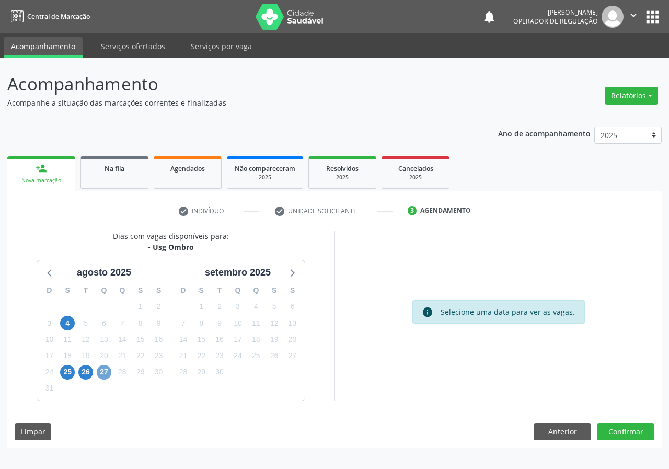
click at [106, 373] on span "27" at bounding box center [104, 372] width 15 height 15
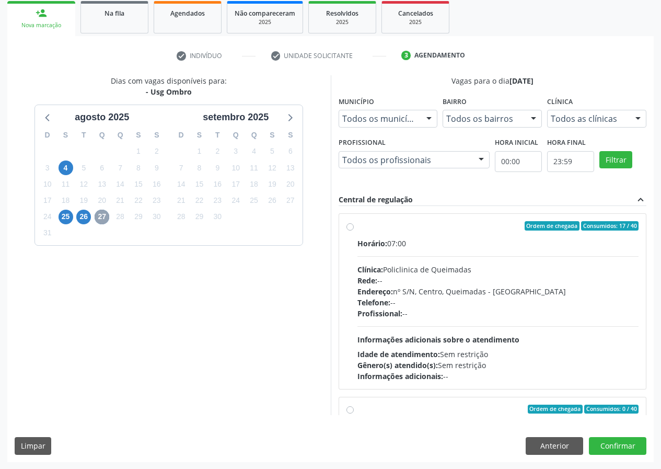
scroll to position [156, 0]
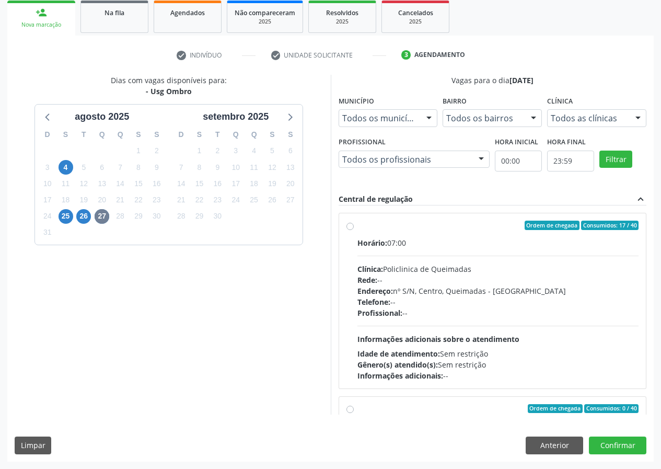
click at [357, 226] on label "Ordem de chegada Consumidos: 17 / 40 Horário: 07:00 Clínica: Policlinica de Que…" at bounding box center [498, 300] width 282 height 160
click at [348, 226] on input "Ordem de chegada Consumidos: 17 / 40 Horário: 07:00 Clínica: Policlinica de Que…" at bounding box center [349, 224] width 7 height 9
radio input "true"
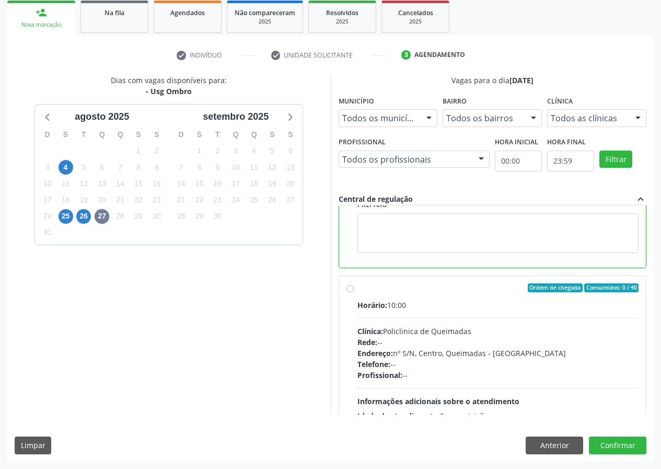
scroll to position [235, 0]
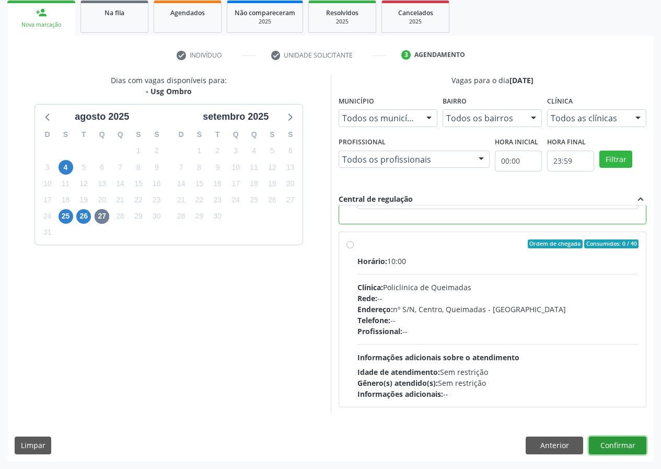
drag, startPoint x: 621, startPoint y: 443, endPoint x: 413, endPoint y: 441, distance: 207.9
click at [619, 443] on button "Confirmar" at bounding box center [617, 445] width 57 height 18
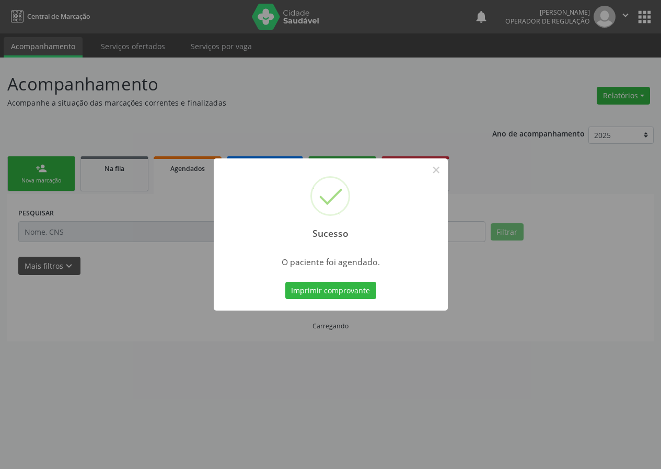
scroll to position [0, 0]
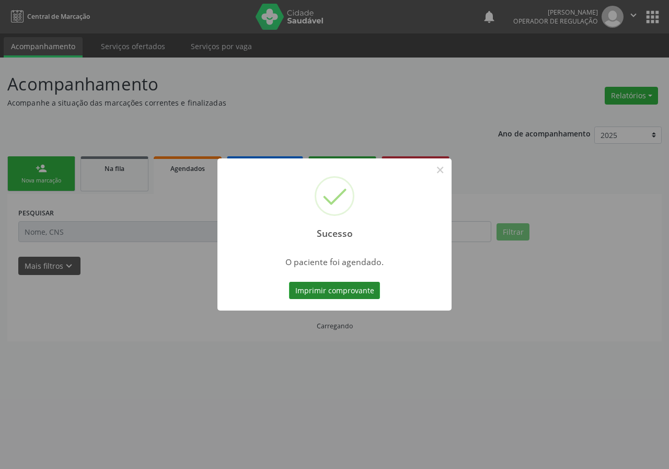
drag, startPoint x: 310, startPoint y: 289, endPoint x: 274, endPoint y: 285, distance: 36.8
click at [309, 289] on button "Imprimir comprovante" at bounding box center [334, 291] width 91 height 18
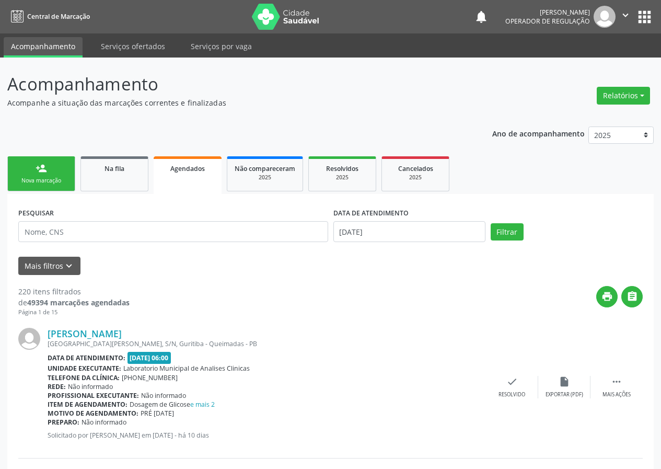
click at [40, 173] on div "person_add" at bounding box center [41, 167] width 11 height 11
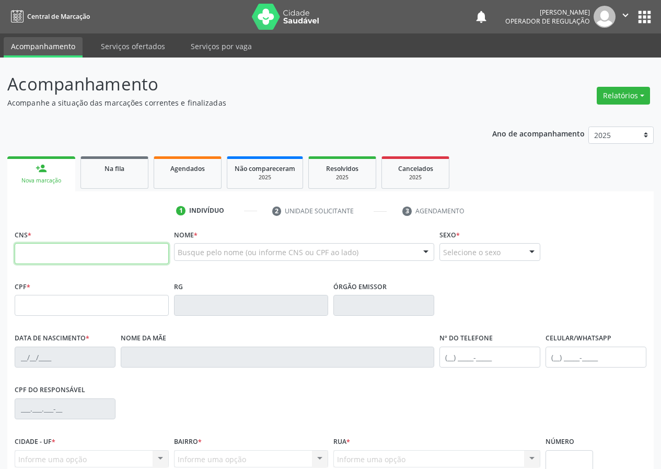
click at [27, 253] on input "text" at bounding box center [92, 253] width 154 height 21
click at [21, 247] on input "text" at bounding box center [92, 253] width 154 height 21
type input "700 5007 0931 2059"
type input "367.283.574-91"
type input "03/07/1962"
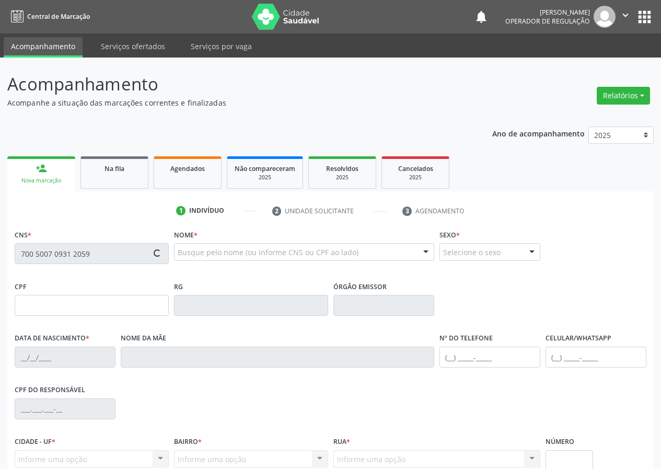
type input "José da Velez da Nóbrega"
type input "(83) 99134-1753"
type input "S/N"
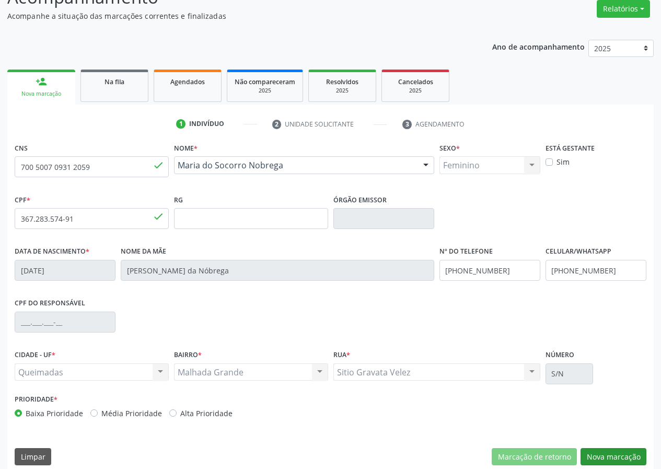
scroll to position [98, 0]
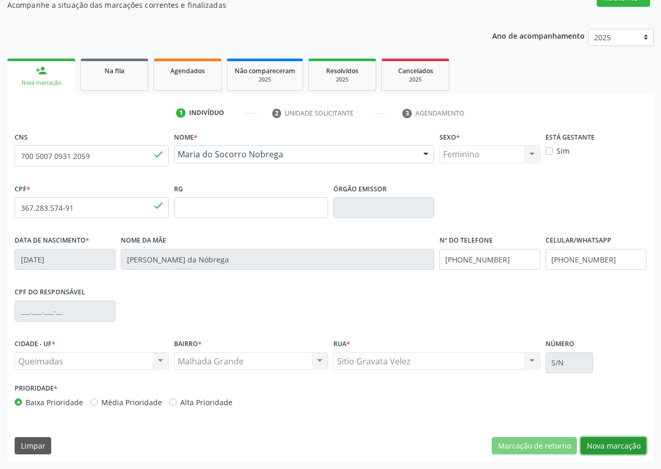
drag, startPoint x: 611, startPoint y: 442, endPoint x: 499, endPoint y: 443, distance: 112.3
click at [610, 442] on button "Nova marcação" at bounding box center [613, 446] width 66 height 18
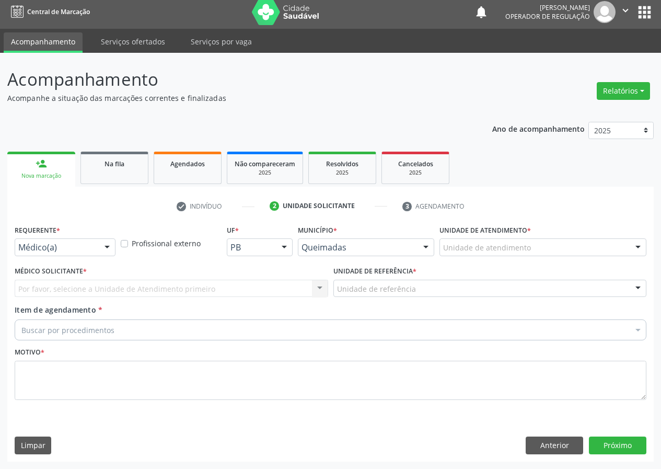
scroll to position [5, 0]
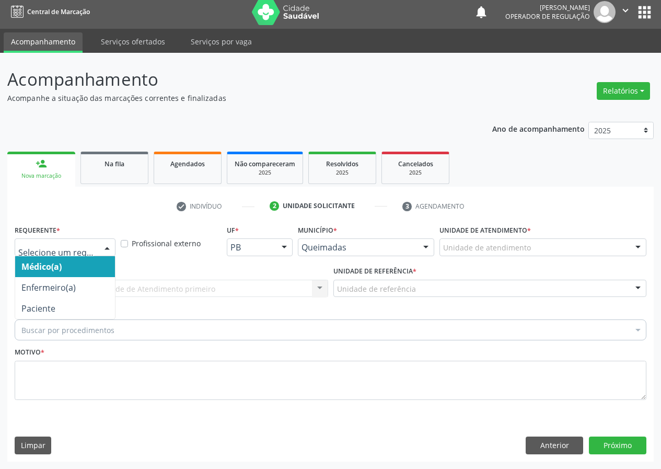
drag, startPoint x: 109, startPoint y: 245, endPoint x: 90, endPoint y: 310, distance: 66.8
click at [107, 247] on div at bounding box center [107, 248] width 16 height 18
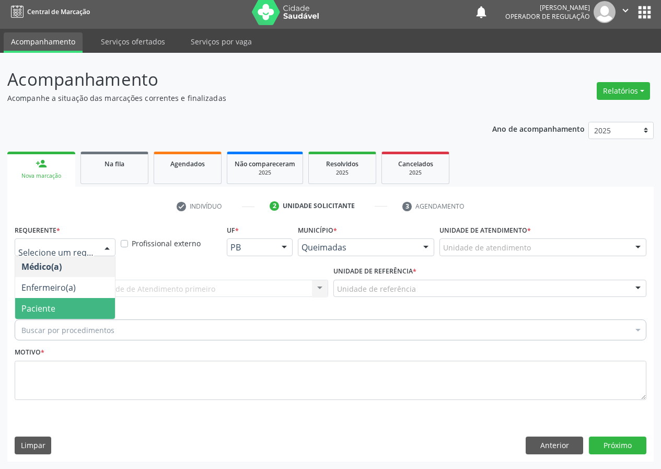
drag, startPoint x: 95, startPoint y: 307, endPoint x: 205, endPoint y: 299, distance: 111.0
click at [95, 307] on span "Paciente" at bounding box center [65, 308] width 100 height 21
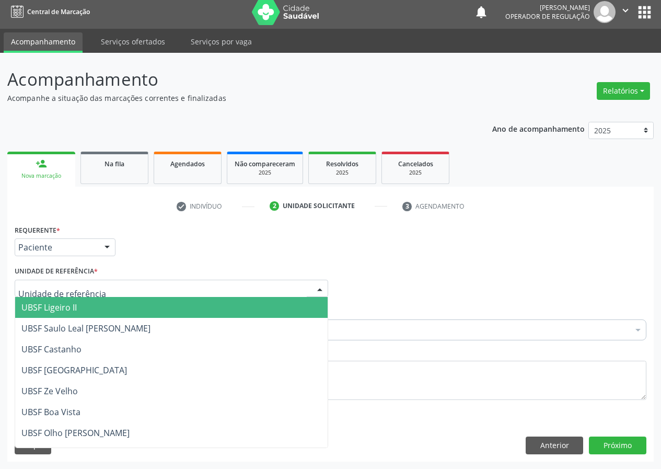
drag, startPoint x: 300, startPoint y: 284, endPoint x: 188, endPoint y: 351, distance: 131.1
click at [298, 287] on div at bounding box center [171, 288] width 313 height 18
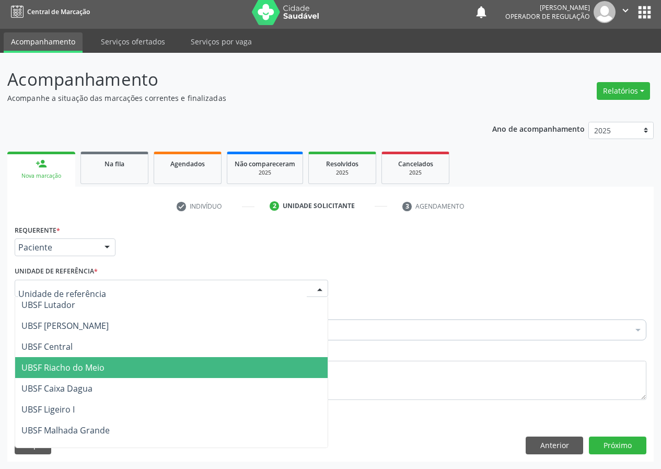
scroll to position [209, 0]
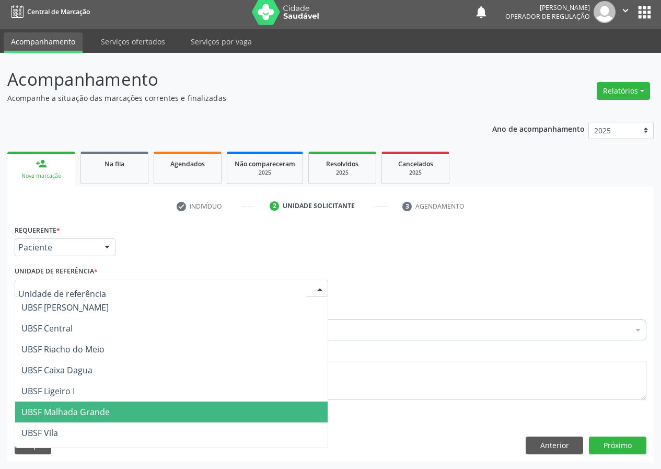
click at [81, 412] on span "UBSF Malhada Grande" at bounding box center [65, 411] width 88 height 11
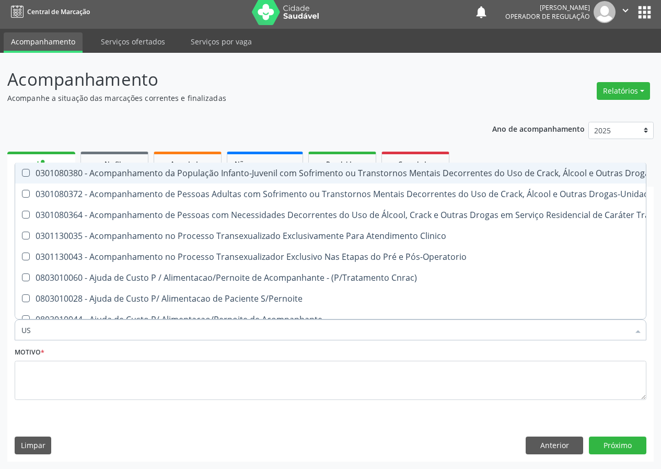
type input "USG"
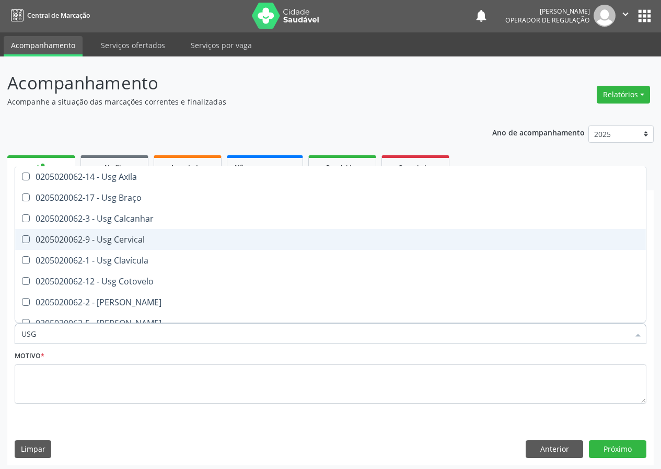
scroll to position [0, 0]
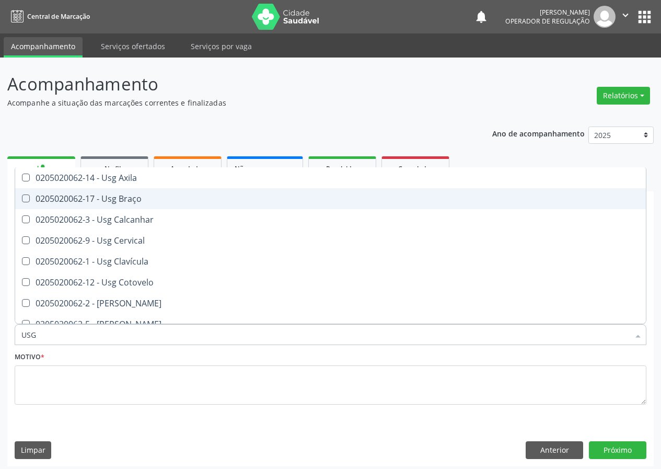
click at [116, 194] on div "0205020062-17 - Usg Braço" at bounding box center [330, 198] width 618 height 8
checkbox Braço "true"
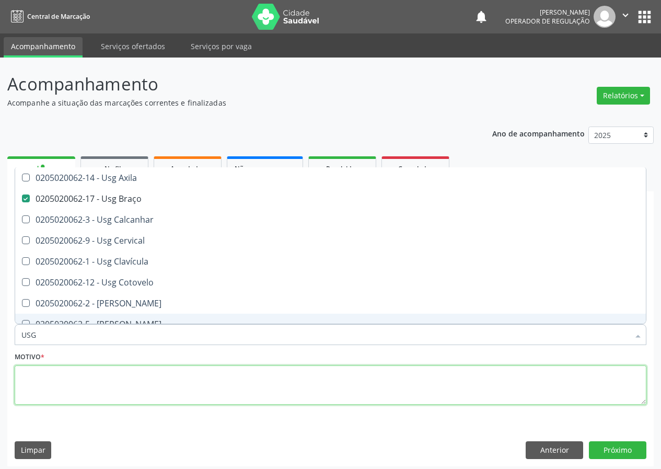
click at [27, 391] on textarea at bounding box center [331, 385] width 632 height 40
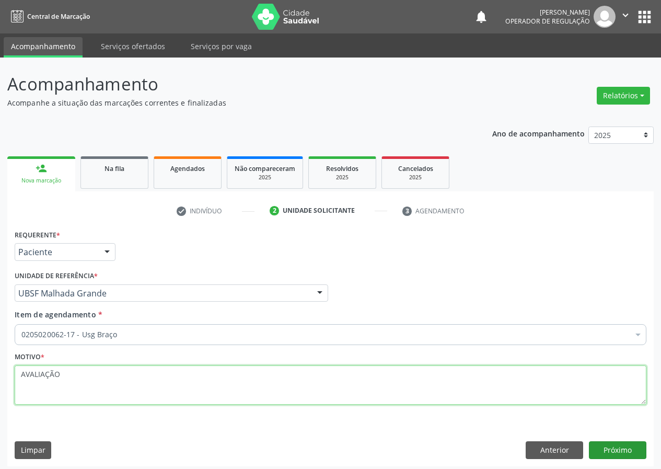
type textarea "AVALIAÇÃO"
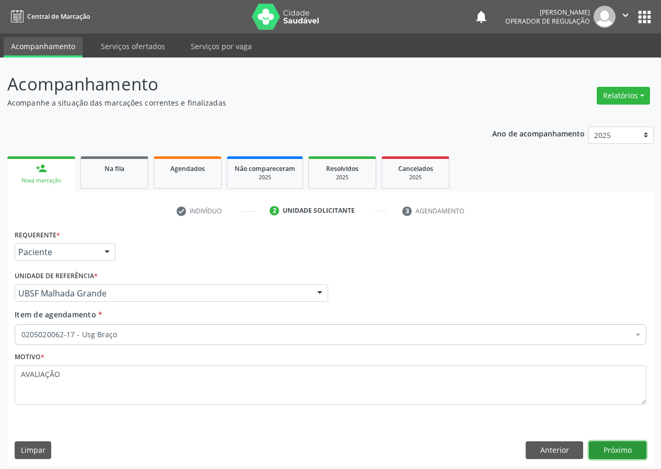
click at [611, 449] on button "Próximo" at bounding box center [617, 450] width 57 height 18
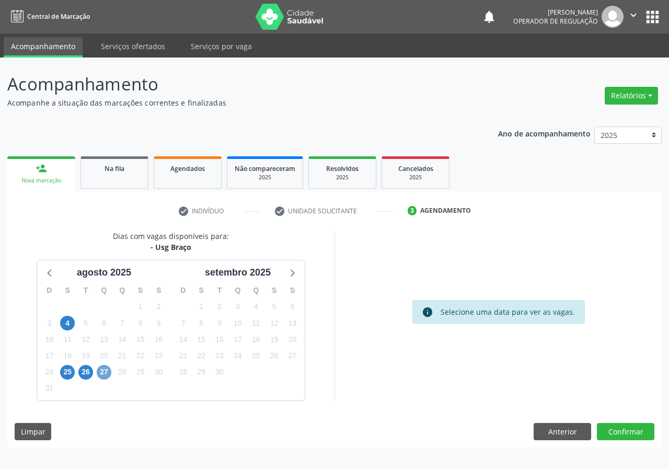
click at [104, 372] on span "27" at bounding box center [104, 372] width 15 height 15
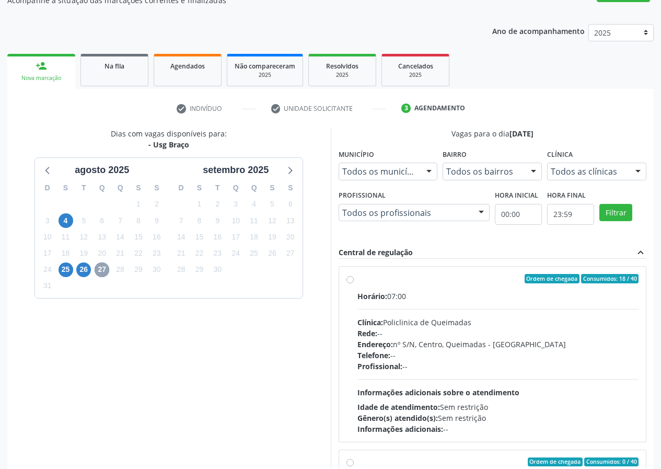
scroll to position [104, 0]
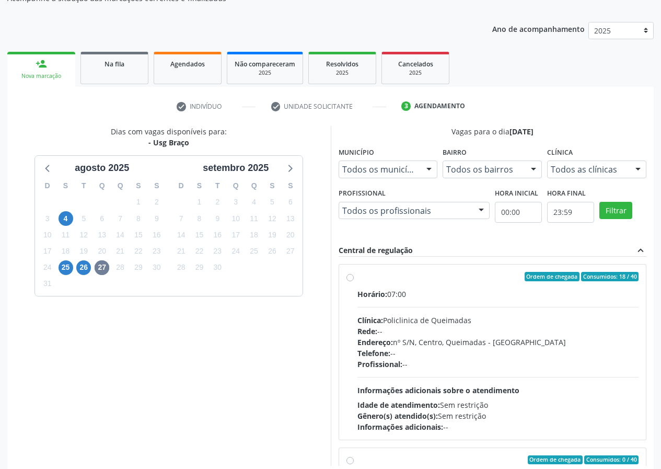
click at [357, 277] on label "Ordem de chegada Consumidos: 18 / 40 Horário: 07:00 Clínica: Policlinica de Que…" at bounding box center [498, 352] width 282 height 160
click at [349, 277] on input "Ordem de chegada Consumidos: 18 / 40 Horário: 07:00 Clínica: Policlinica de Que…" at bounding box center [349, 276] width 7 height 9
radio input "true"
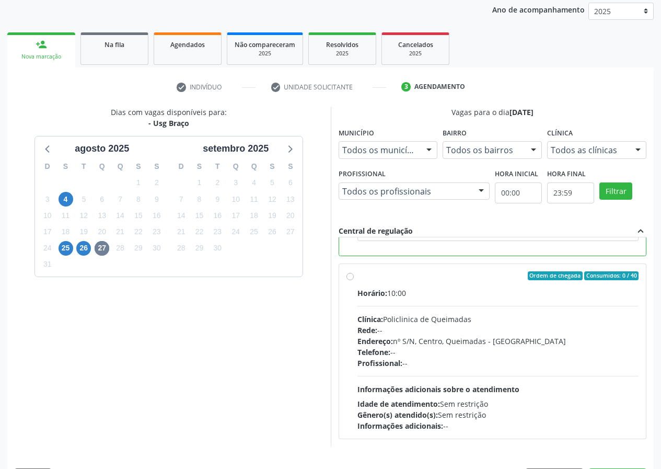
scroll to position [156, 0]
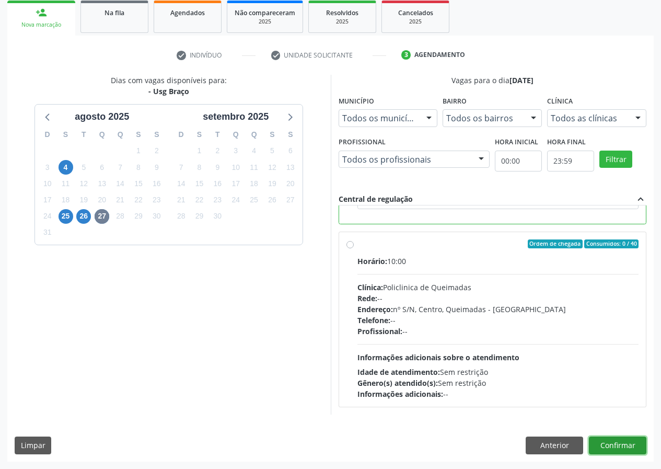
click at [619, 443] on button "Confirmar" at bounding box center [617, 445] width 57 height 18
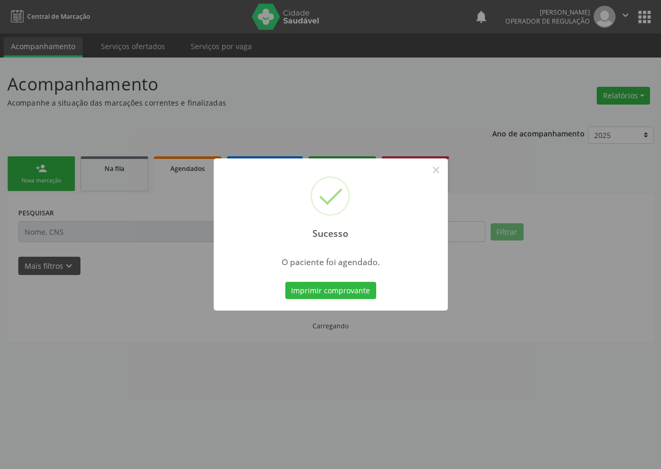
scroll to position [0, 0]
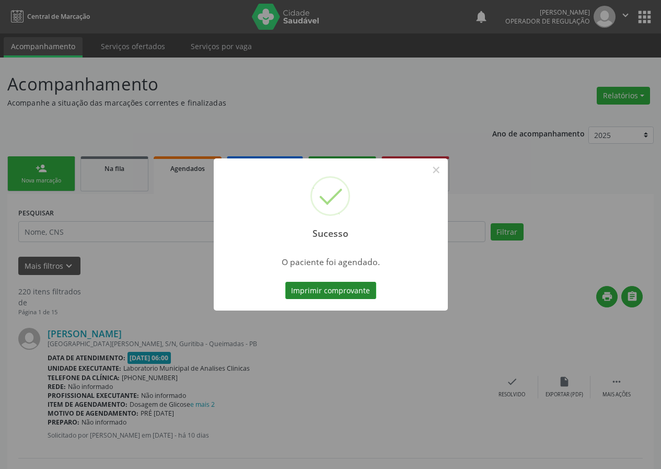
click at [346, 285] on button "Imprimir comprovante" at bounding box center [330, 291] width 91 height 18
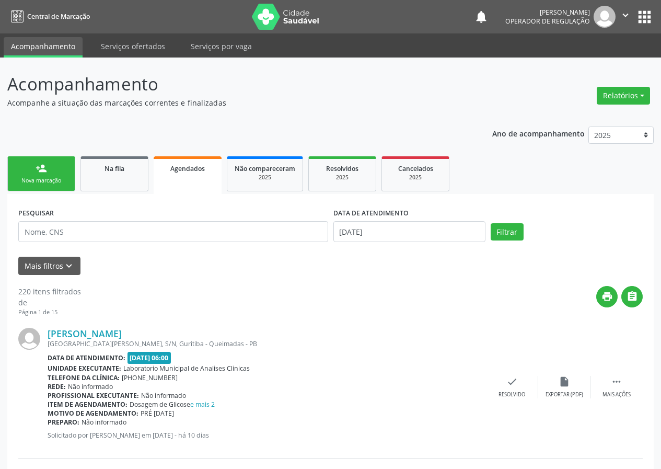
click at [54, 173] on link "person_add Nova marcação" at bounding box center [41, 173] width 68 height 35
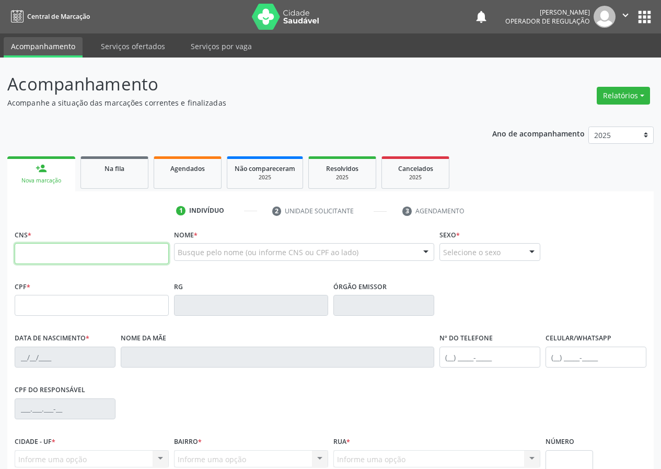
click at [28, 252] on input "text" at bounding box center [92, 253] width 154 height 21
type input "700 5007 0931 2059"
type input "367.283.574-91"
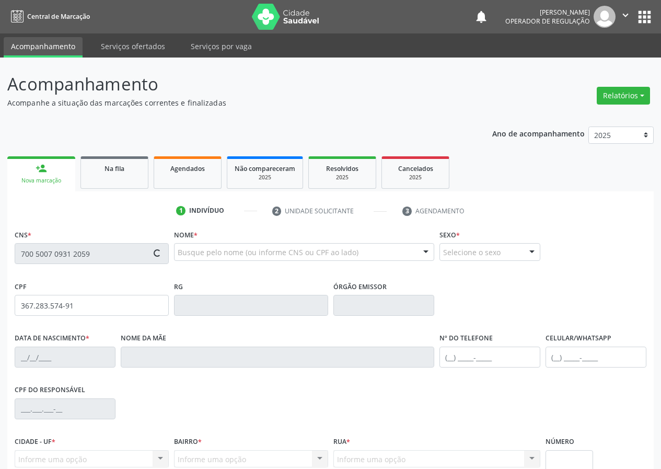
type input "03/07/1962"
type input "José da Velez da Nóbrega"
type input "(83) 99134-1753"
type input "S/N"
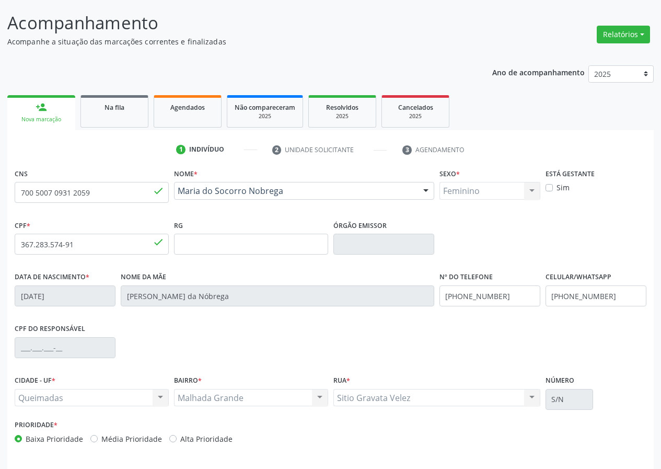
scroll to position [98, 0]
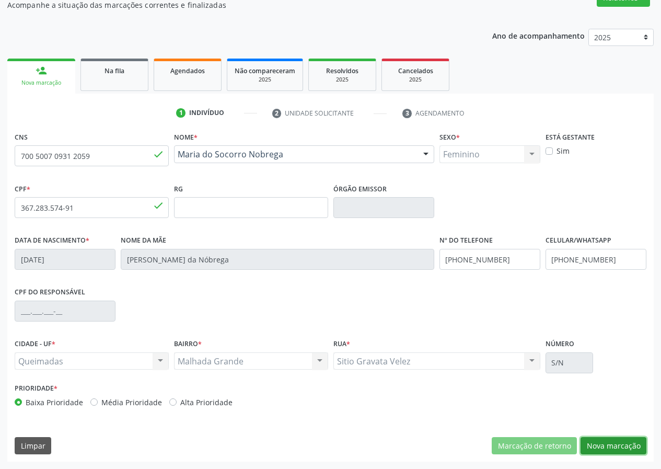
drag, startPoint x: 613, startPoint y: 438, endPoint x: 586, endPoint y: 437, distance: 27.2
click at [613, 437] on button "Nova marcação" at bounding box center [613, 446] width 66 height 18
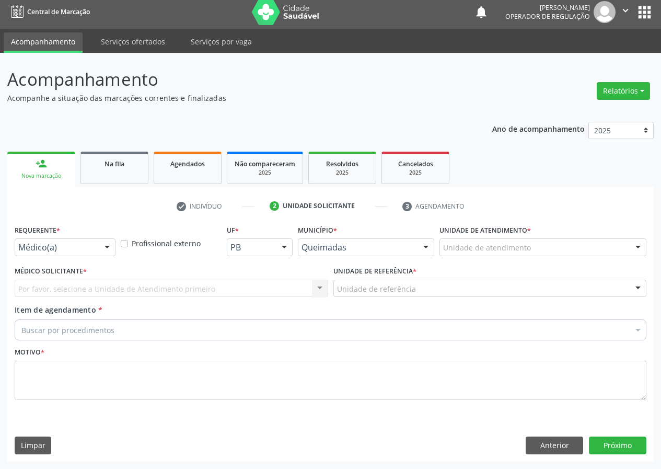
scroll to position [5, 0]
drag, startPoint x: 109, startPoint y: 248, endPoint x: 93, endPoint y: 264, distance: 22.9
click at [108, 248] on div at bounding box center [107, 248] width 16 height 18
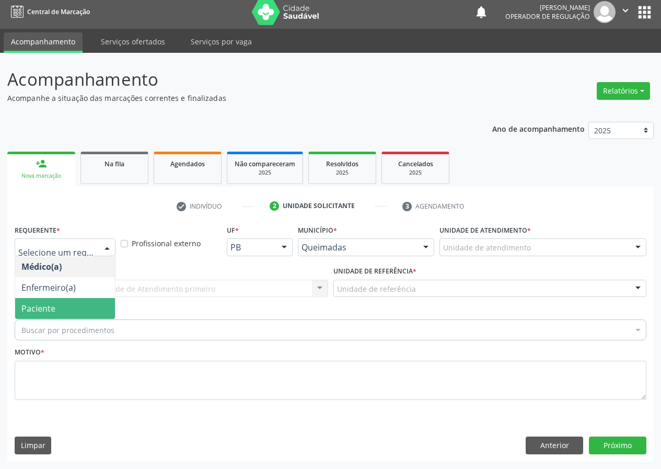
click at [89, 314] on span "Paciente" at bounding box center [65, 308] width 100 height 21
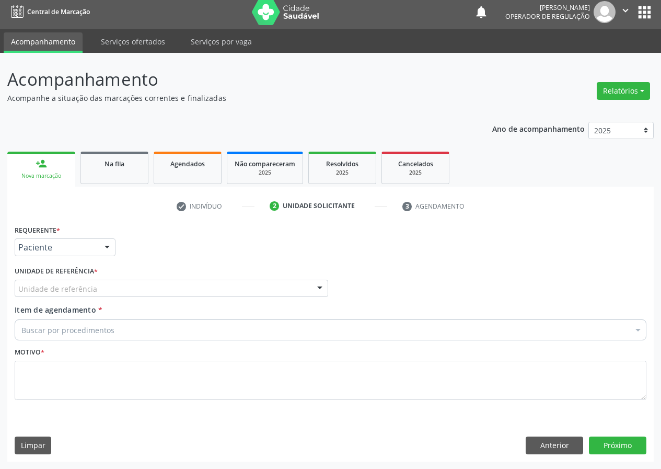
click at [245, 290] on div "Unidade de referência" at bounding box center [171, 288] width 313 height 18
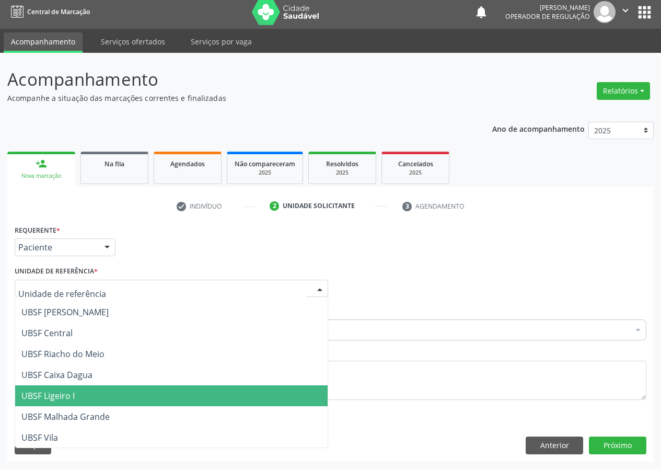
scroll to position [209, 0]
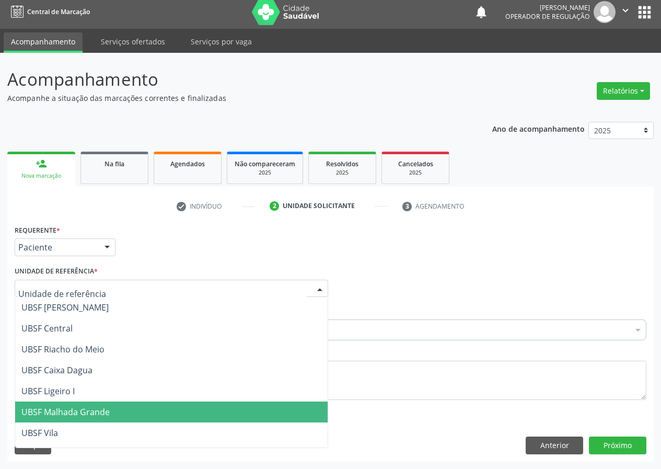
click at [85, 407] on span "UBSF Malhada Grande" at bounding box center [65, 411] width 88 height 11
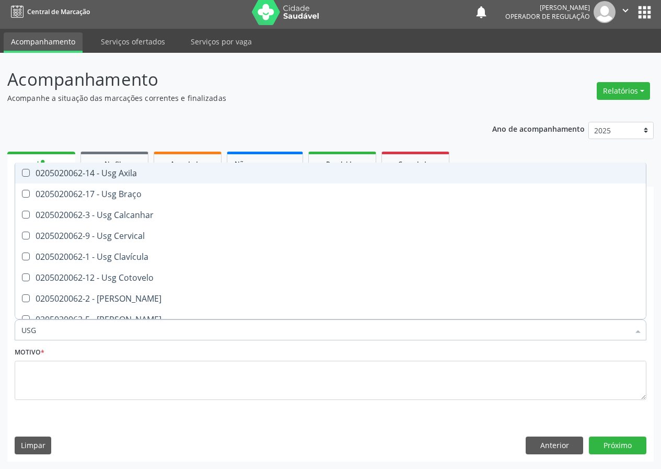
type input "USG"
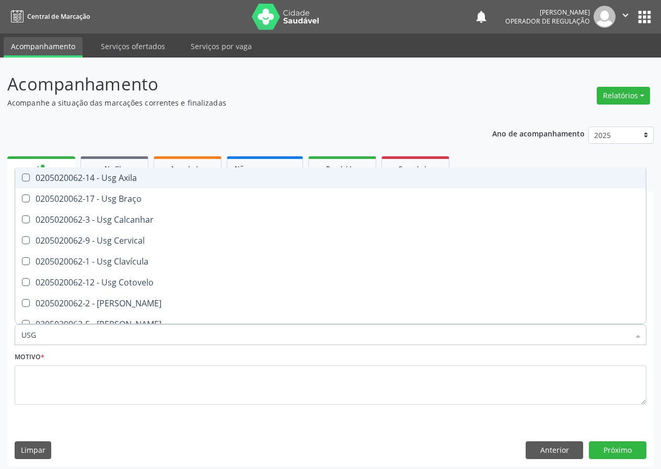
scroll to position [5, 0]
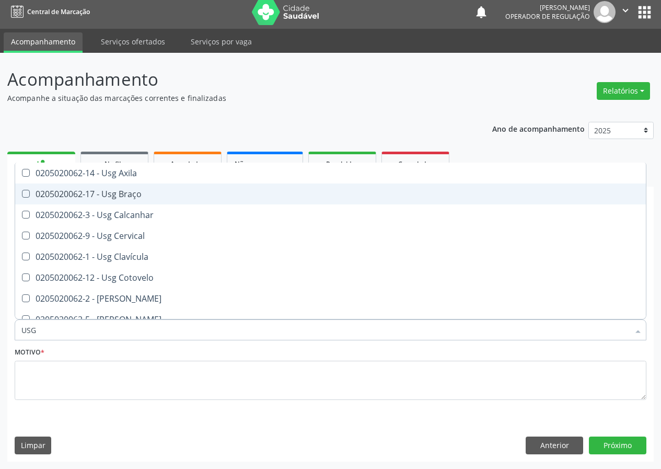
click at [134, 192] on div "0205020062-17 - Usg Braço" at bounding box center [330, 194] width 618 height 8
checkbox Braço "true"
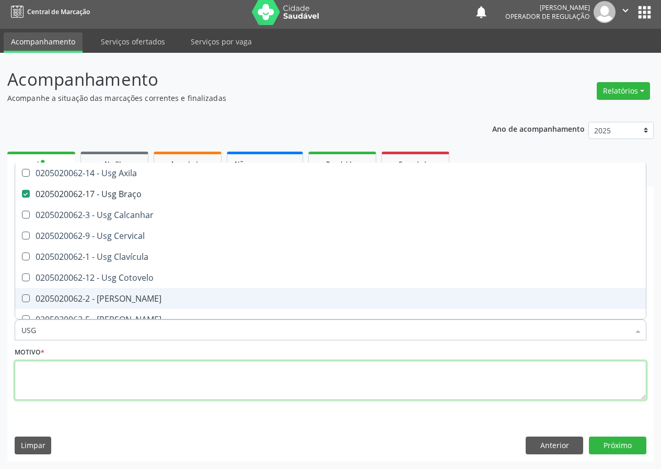
click at [53, 382] on textarea at bounding box center [331, 380] width 632 height 40
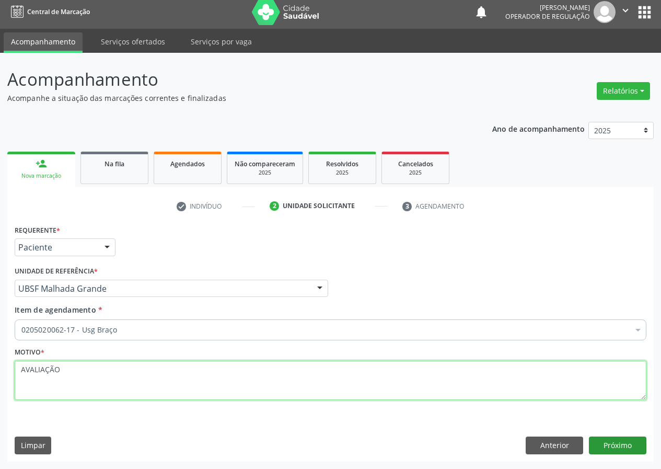
type textarea "AVALIAÇÃO"
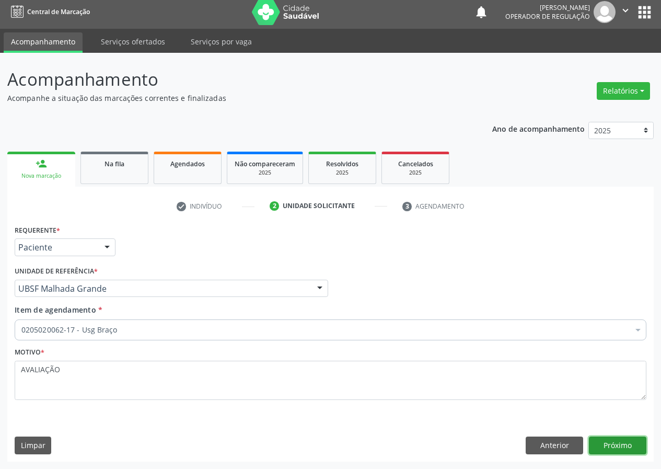
drag, startPoint x: 629, startPoint y: 442, endPoint x: 30, endPoint y: 440, distance: 599.6
click at [618, 440] on button "Próximo" at bounding box center [617, 445] width 57 height 18
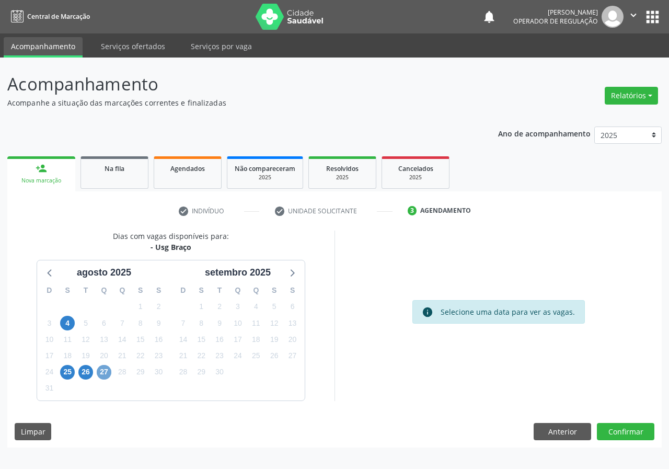
click at [107, 370] on span "27" at bounding box center [104, 372] width 15 height 15
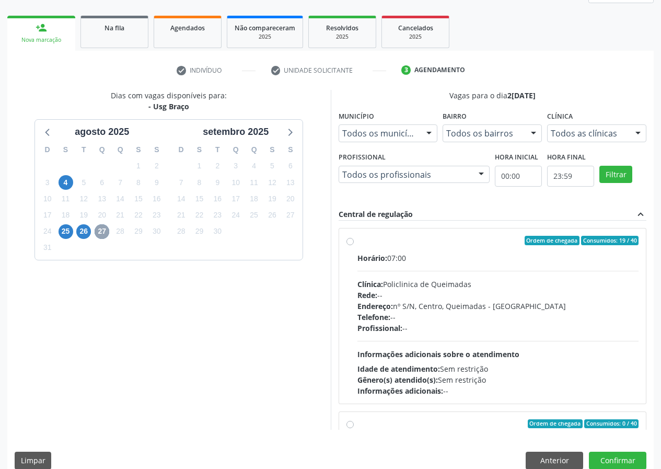
scroll to position [156, 0]
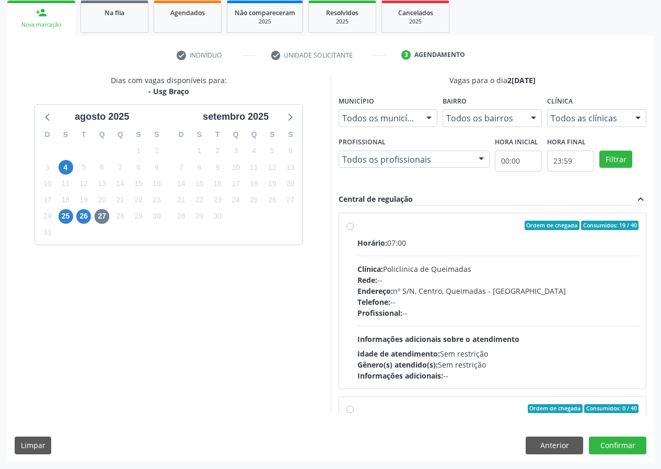
click at [357, 226] on label "Ordem de chegada Consumidos: 19 / 40 Horário: 07:00 Clínica: Policlinica de Que…" at bounding box center [498, 300] width 282 height 160
click at [348, 226] on input "Ordem de chegada Consumidos: 19 / 40 Horário: 07:00 Clínica: Policlinica de Que…" at bounding box center [349, 224] width 7 height 9
radio input "true"
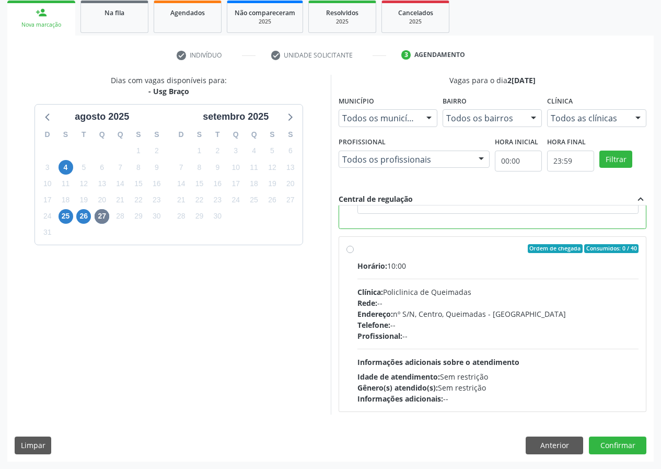
scroll to position [235, 0]
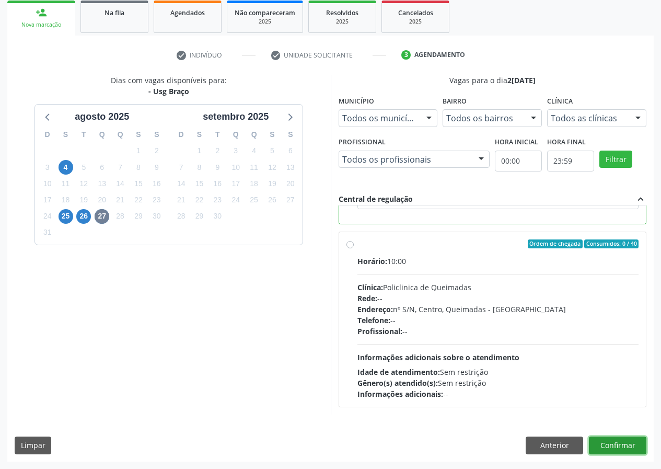
click at [613, 439] on button "Confirmar" at bounding box center [617, 445] width 57 height 18
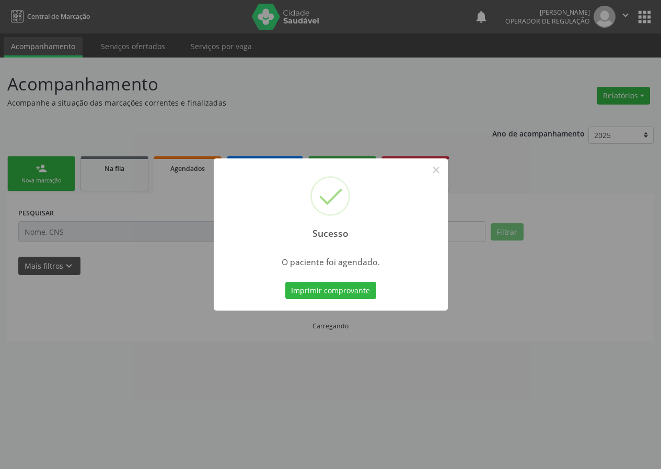
scroll to position [0, 0]
click at [344, 290] on button "Imprimir comprovante" at bounding box center [330, 291] width 91 height 18
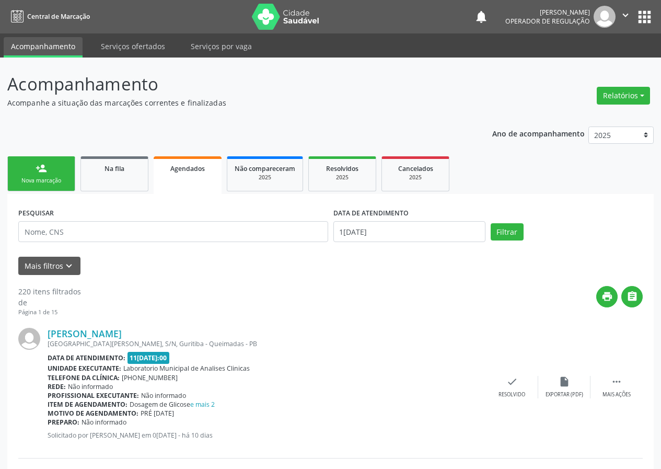
click at [55, 176] on link "person_add Nova marcação" at bounding box center [41, 173] width 68 height 35
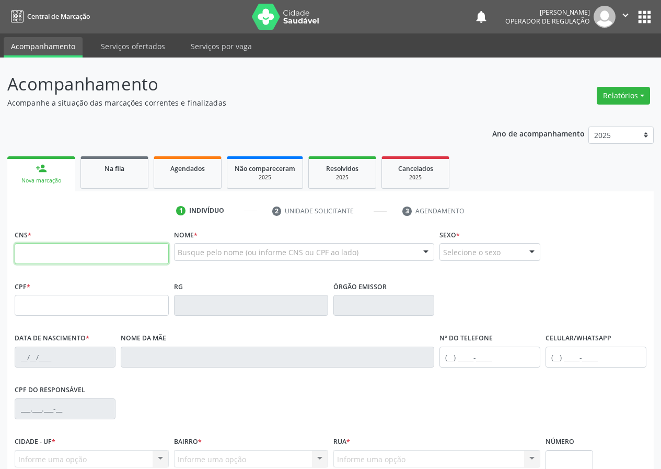
click at [28, 248] on input "text" at bounding box center [92, 253] width 154 height 21
click at [29, 251] on input "text" at bounding box center [92, 253] width 154 height 21
type input "708 8057 0396 0110"
type input "019.693.284-01"
type input "07/01/1972"
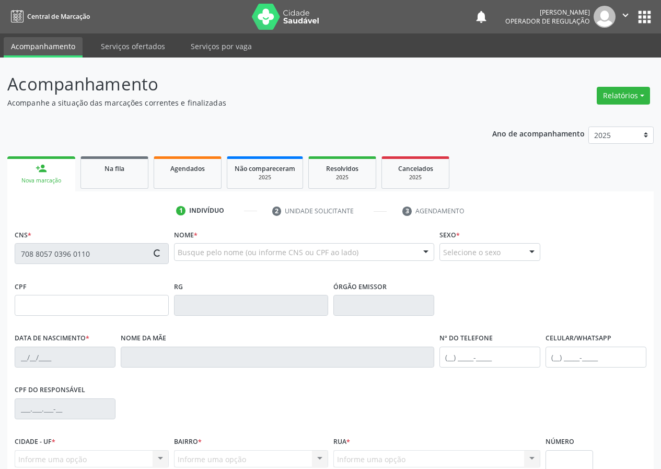
type input "Maria do Socorro Vitorino Gomes"
type input "(83) 99315-1022"
type input "9"
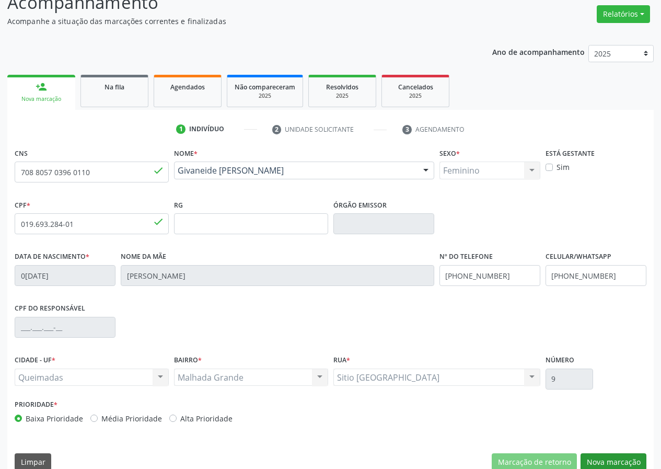
scroll to position [98, 0]
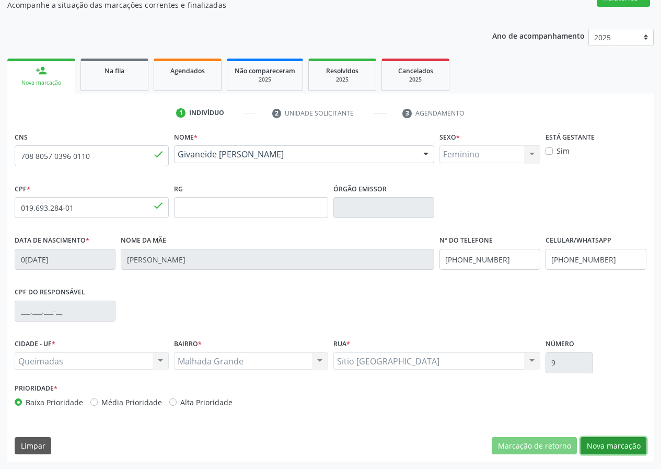
drag, startPoint x: 599, startPoint y: 442, endPoint x: 227, endPoint y: 331, distance: 387.7
click at [597, 442] on button "Nova marcação" at bounding box center [613, 446] width 66 height 18
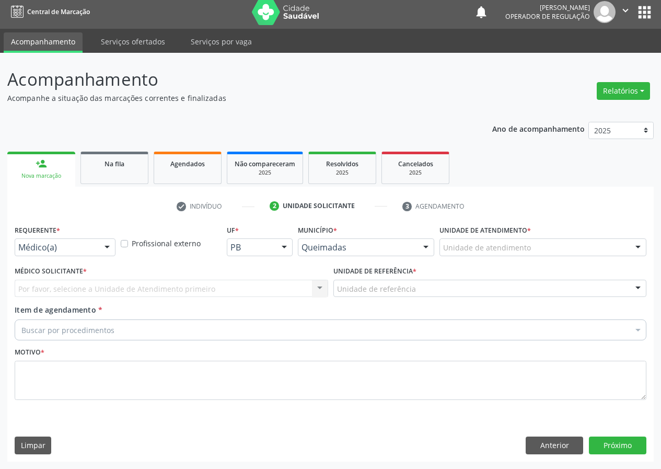
drag, startPoint x: 106, startPoint y: 248, endPoint x: 94, endPoint y: 282, distance: 36.0
click at [102, 256] on div "Médico(a) Médico(a) Enfermeiro(a) Paciente Nenhum resultado encontrado para: " …" at bounding box center [65, 247] width 101 height 18
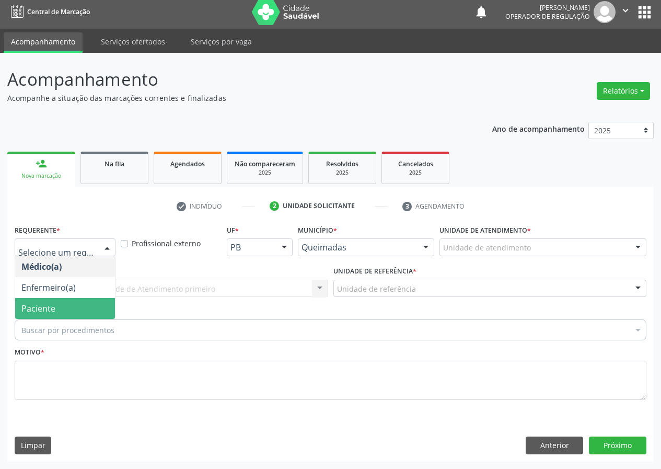
click at [85, 302] on span "Paciente" at bounding box center [65, 308] width 100 height 21
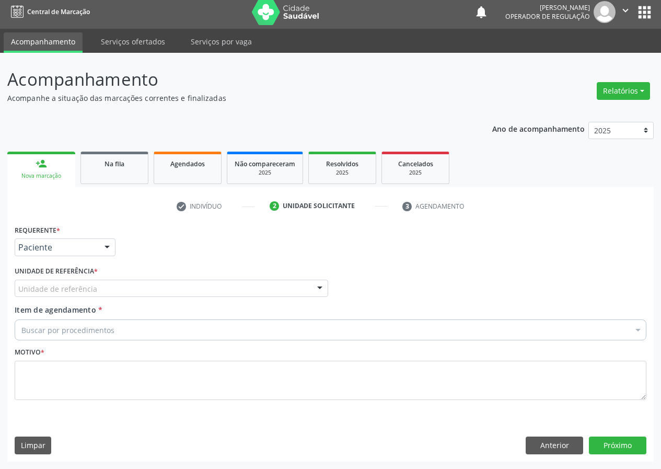
drag, startPoint x: 288, startPoint y: 285, endPoint x: 261, endPoint y: 300, distance: 30.8
click at [288, 285] on div "Unidade de referência" at bounding box center [171, 288] width 313 height 18
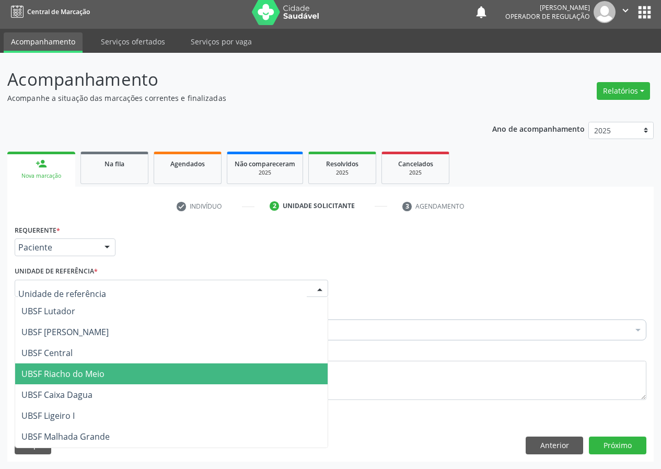
scroll to position [209, 0]
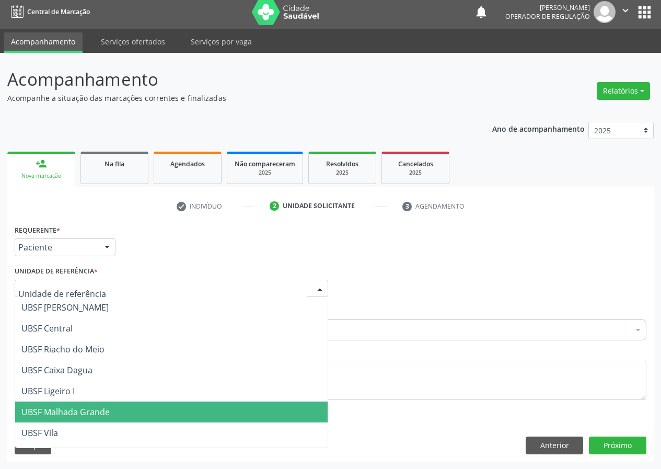
click at [72, 406] on span "UBSF Malhada Grande" at bounding box center [65, 411] width 88 height 11
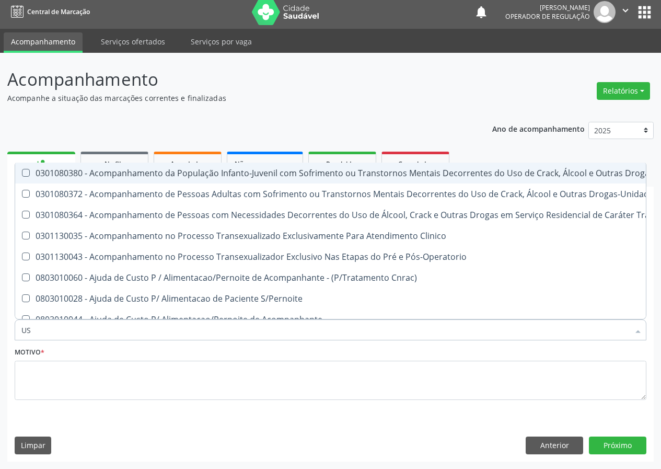
type input "USG"
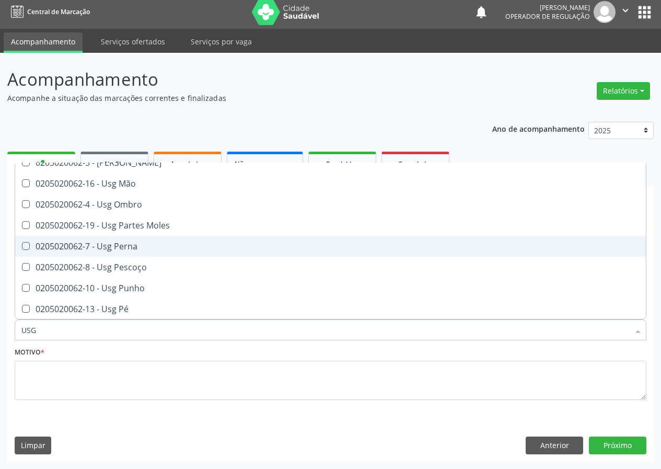
scroll to position [104, 0]
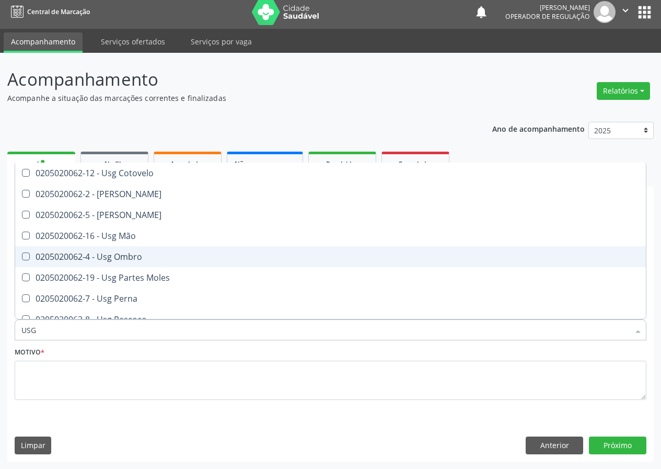
click at [133, 253] on div "0205020062-4 - Usg Ombro" at bounding box center [330, 256] width 618 height 8
checkbox Ombro "true"
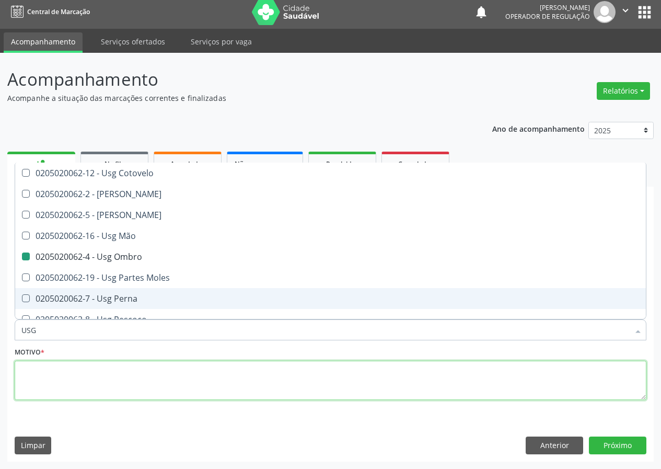
click at [32, 392] on textarea at bounding box center [331, 380] width 632 height 40
checkbox Braço "true"
checkbox Ombro "false"
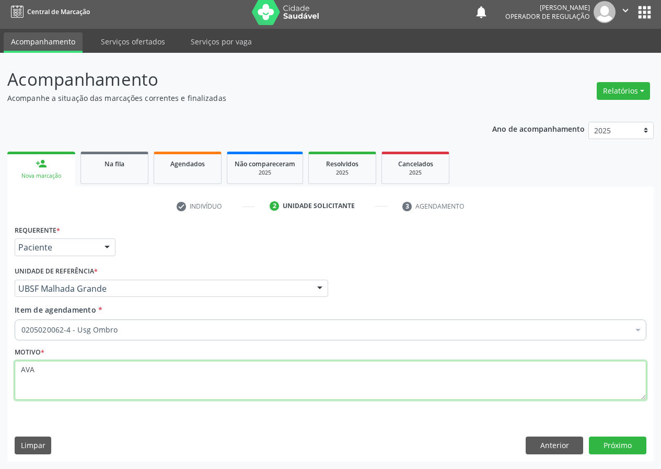
scroll to position [0, 0]
type textarea "AVALIAÇÃO"
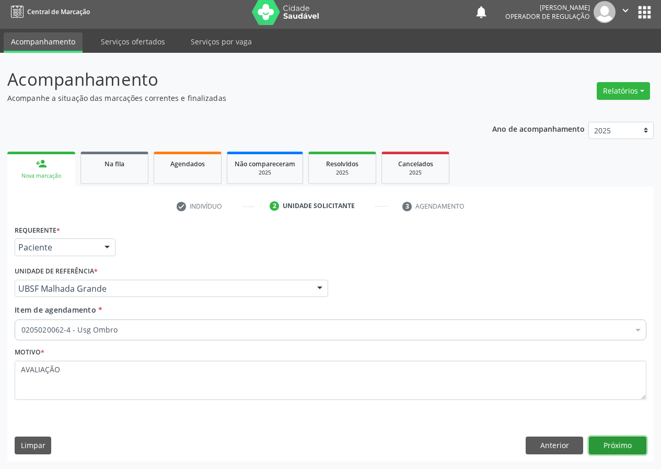
click at [636, 443] on button "Próximo" at bounding box center [617, 445] width 57 height 18
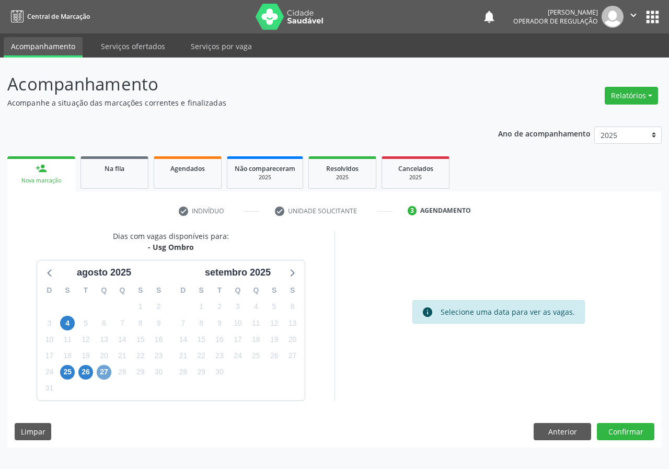
click at [104, 370] on span "27" at bounding box center [104, 372] width 15 height 15
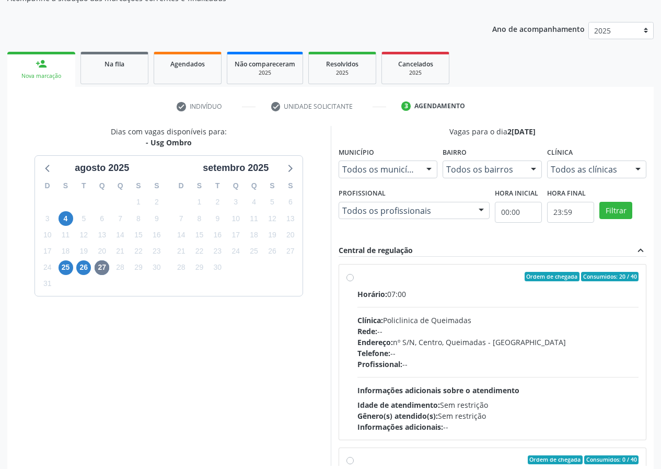
click at [357, 279] on label "Ordem de chegada Consumidos: 20 / 40 Horário: 07:00 Clínica: Policlinica de Que…" at bounding box center [498, 352] width 282 height 160
click at [352, 279] on input "Ordem de chegada Consumidos: 20 / 40 Horário: 07:00 Clínica: Policlinica de Que…" at bounding box center [349, 276] width 7 height 9
radio input "true"
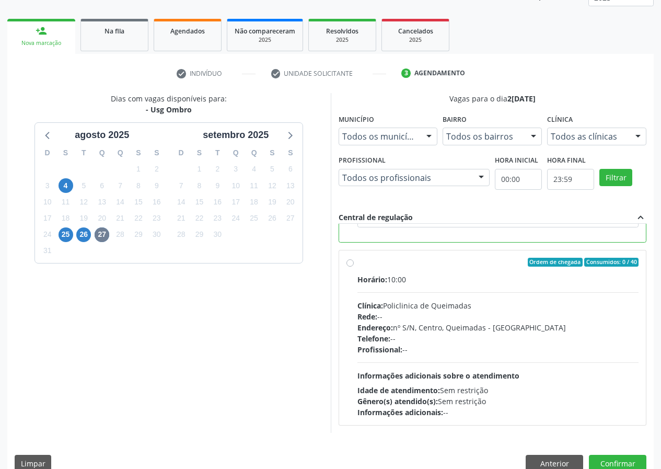
scroll to position [156, 0]
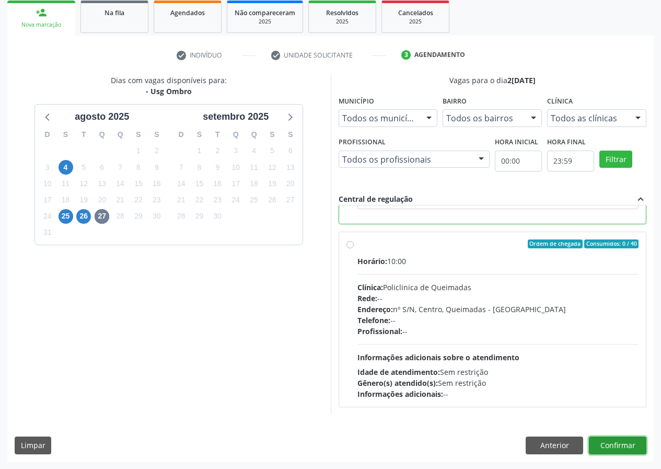
click at [616, 445] on button "Confirmar" at bounding box center [617, 445] width 57 height 18
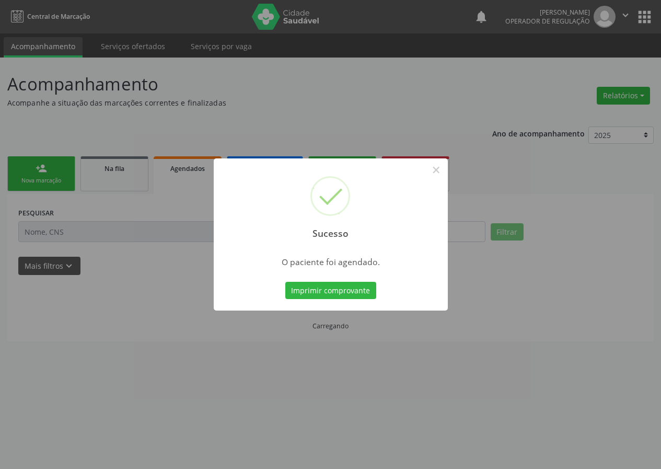
scroll to position [0, 0]
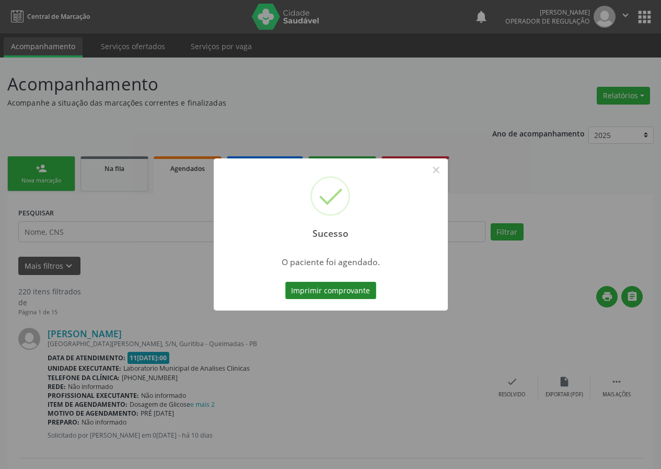
click at [329, 292] on button "Imprimir comprovante" at bounding box center [330, 291] width 91 height 18
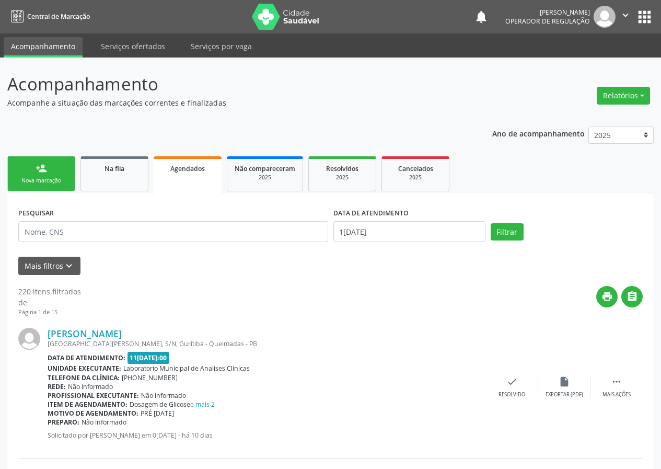
click at [48, 173] on link "person_add Nova marcação" at bounding box center [41, 173] width 68 height 35
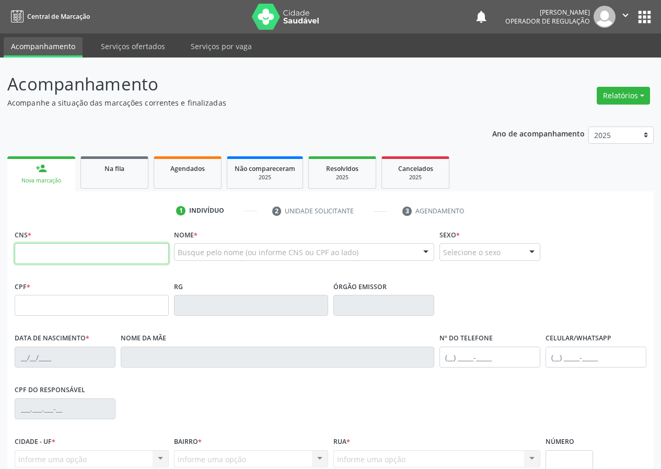
click at [29, 256] on input "text" at bounding box center [92, 253] width 154 height 21
type input "708 8057 0396 0110"
type input "019.693.284-01"
type input "07/01/1972"
type input "Maria do Socorro Vitorino Gomes"
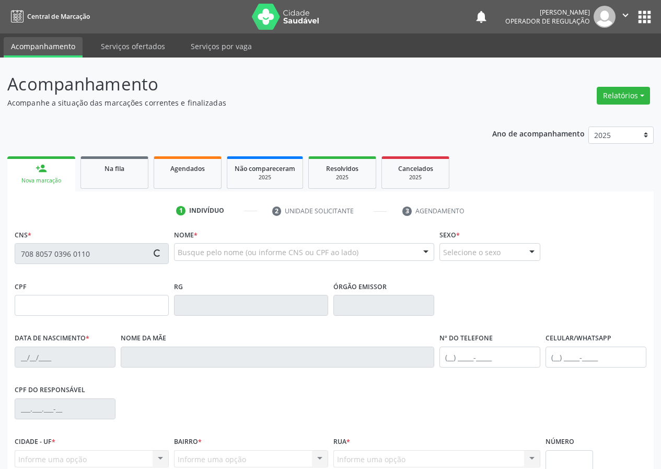
type input "(83) 99315-1022"
type input "9"
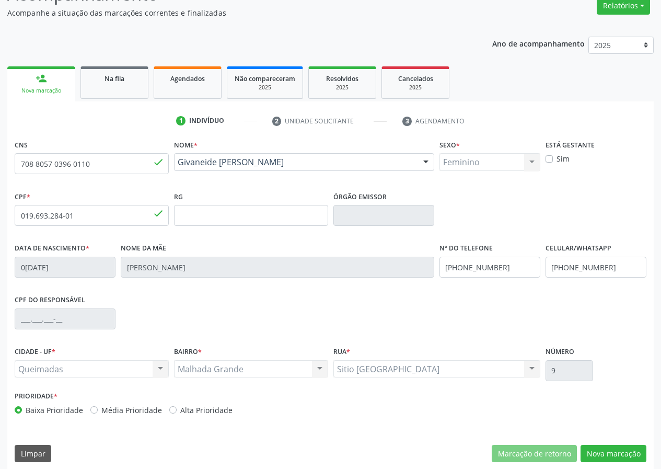
scroll to position [98, 0]
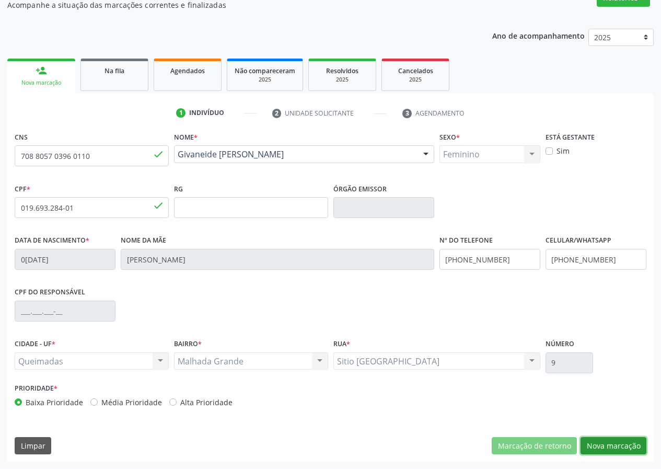
drag, startPoint x: 605, startPoint y: 442, endPoint x: 587, endPoint y: 442, distance: 18.8
click at [603, 441] on button "Nova marcação" at bounding box center [613, 446] width 66 height 18
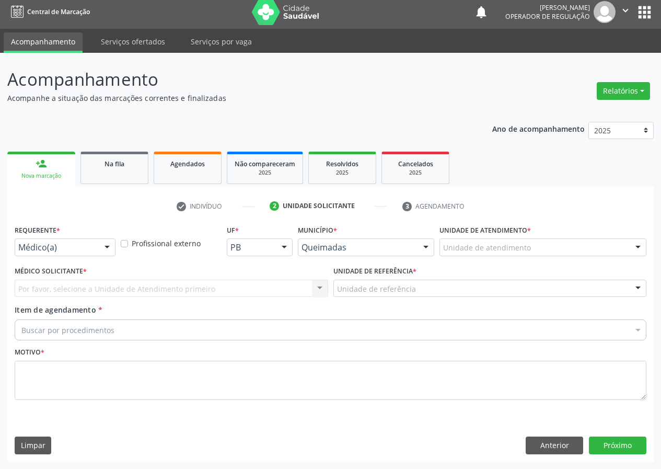
scroll to position [5, 0]
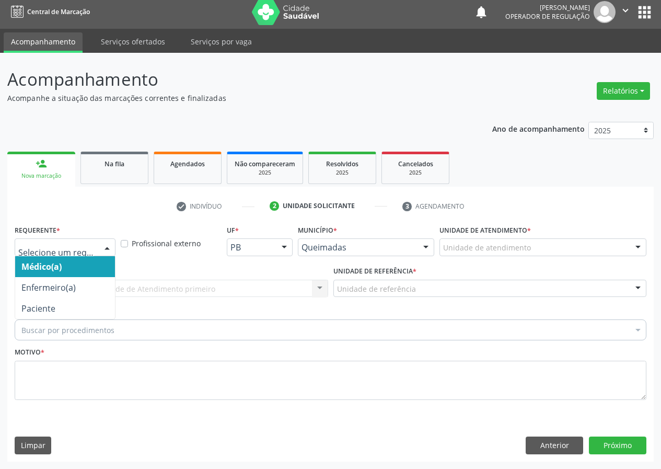
click at [109, 249] on div at bounding box center [107, 248] width 16 height 18
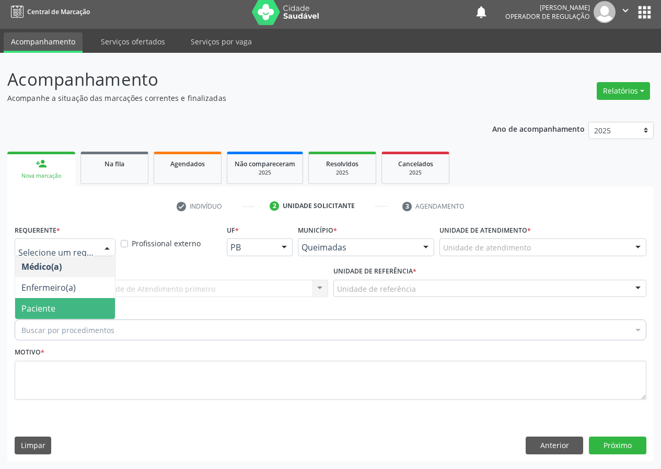
drag, startPoint x: 98, startPoint y: 312, endPoint x: 165, endPoint y: 304, distance: 67.9
click at [98, 311] on span "Paciente" at bounding box center [65, 308] width 100 height 21
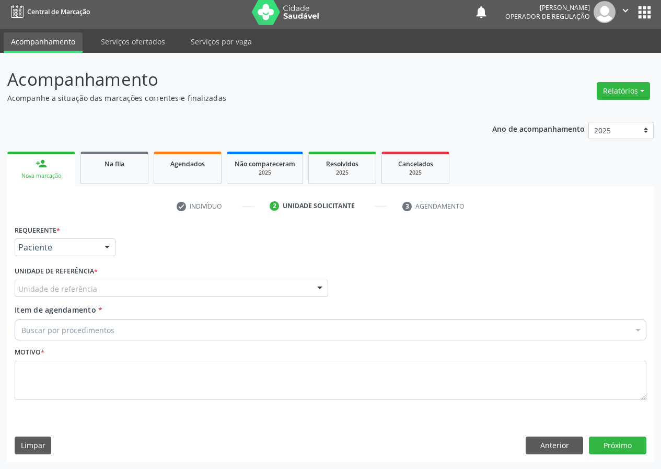
drag, startPoint x: 317, startPoint y: 284, endPoint x: 286, endPoint y: 297, distance: 33.0
click at [314, 284] on div at bounding box center [320, 289] width 16 height 18
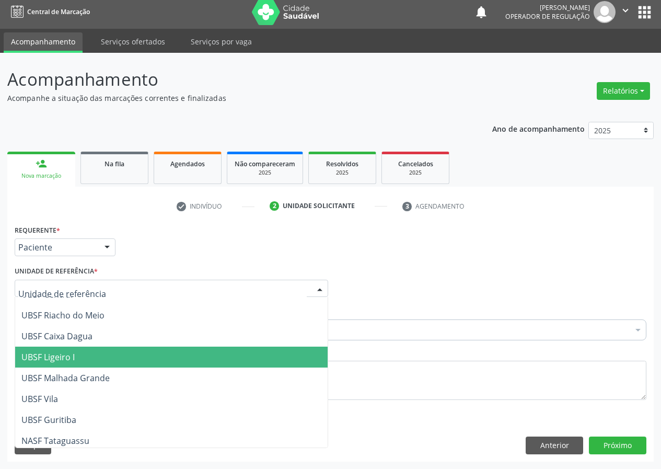
scroll to position [261, 0]
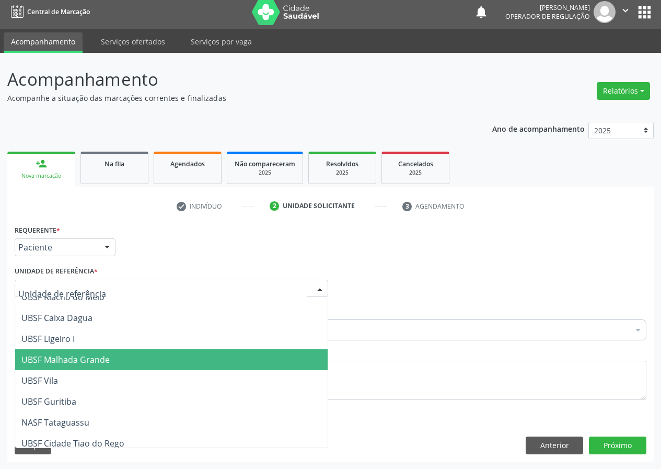
click at [87, 359] on span "UBSF Malhada Grande" at bounding box center [65, 359] width 88 height 11
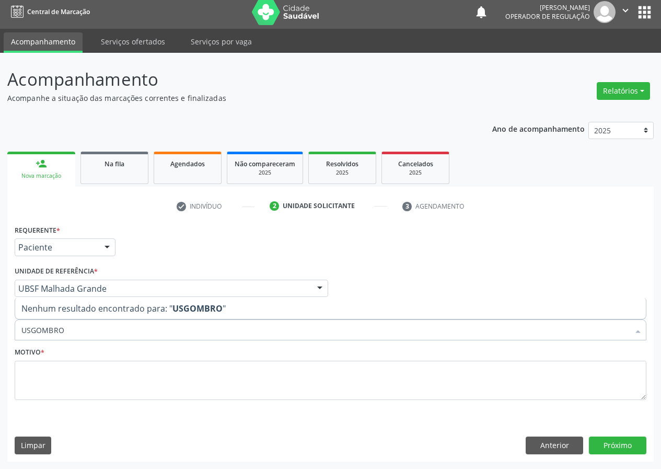
drag, startPoint x: 72, startPoint y: 334, endPoint x: 0, endPoint y: 342, distance: 72.5
click at [0, 342] on div "Acompanhamento Acompanhe a situação das marcações correntes e finalizadas Relat…" at bounding box center [330, 261] width 661 height 416
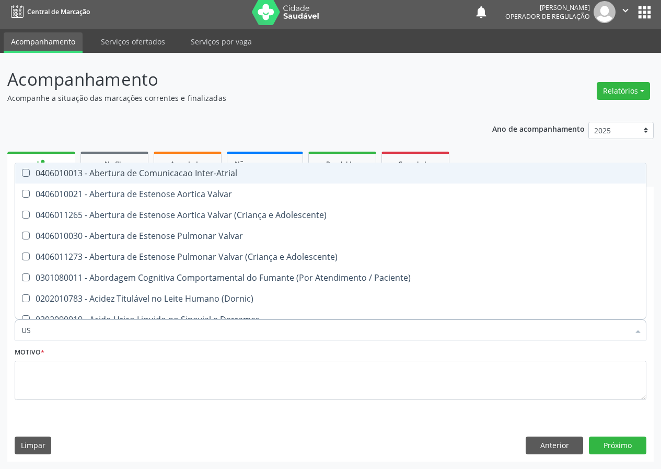
type input "USG"
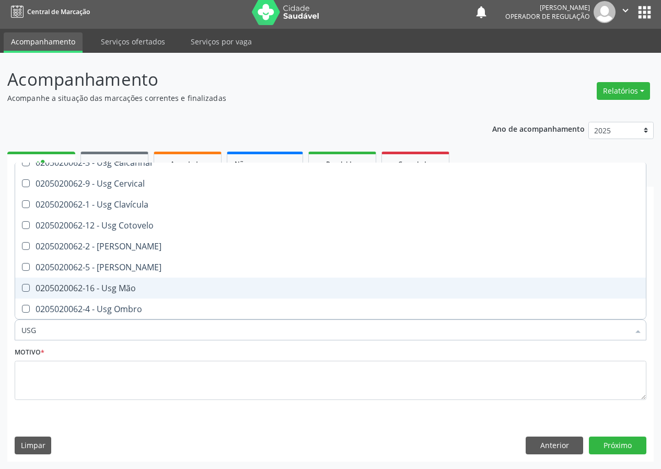
scroll to position [104, 0]
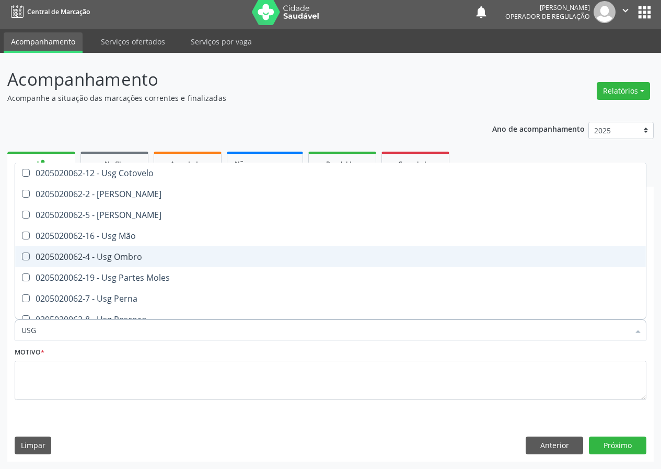
click at [126, 260] on div "0205020062-4 - Usg Ombro" at bounding box center [330, 256] width 618 height 8
checkbox Ombro "true"
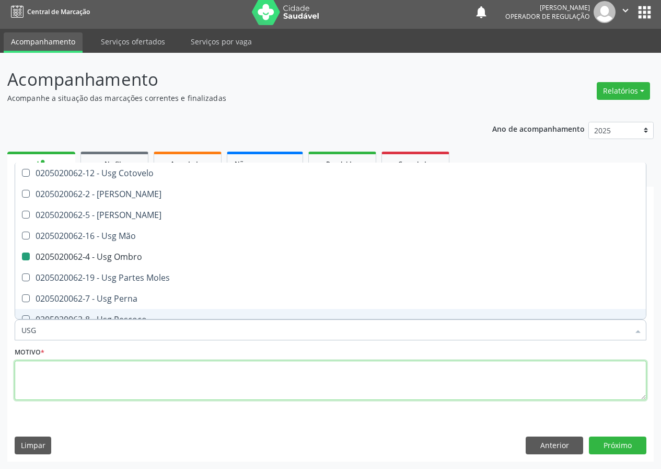
click at [80, 389] on textarea at bounding box center [331, 380] width 632 height 40
checkbox Braço "true"
checkbox Ombro "false"
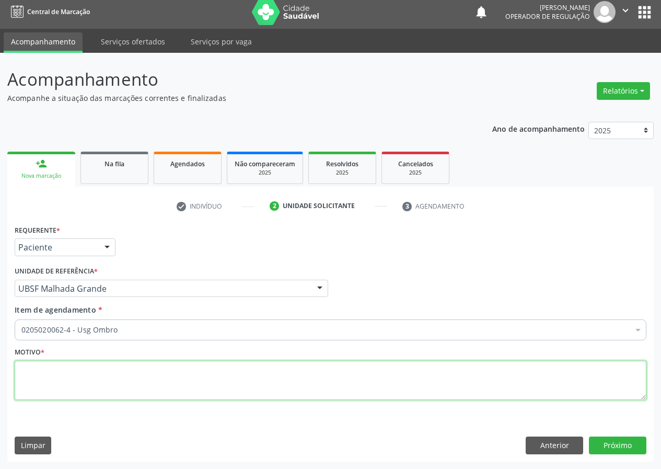
scroll to position [0, 0]
type textarea "AVALIAÇÃO"
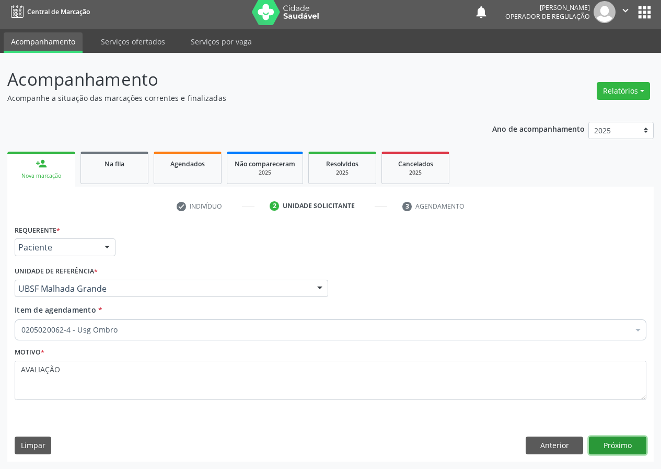
drag, startPoint x: 604, startPoint y: 442, endPoint x: 595, endPoint y: 442, distance: 9.4
click at [595, 442] on button "Próximo" at bounding box center [617, 445] width 57 height 18
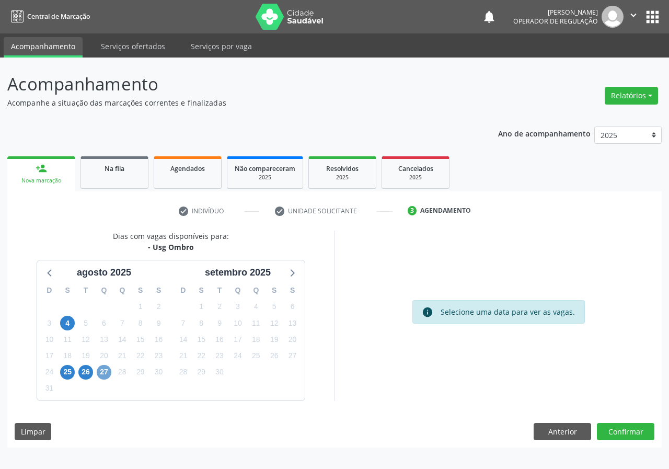
click at [102, 372] on span "27" at bounding box center [104, 372] width 15 height 15
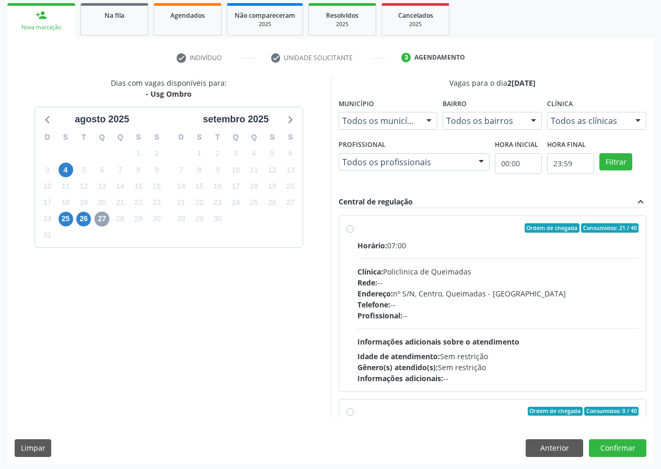
scroll to position [156, 0]
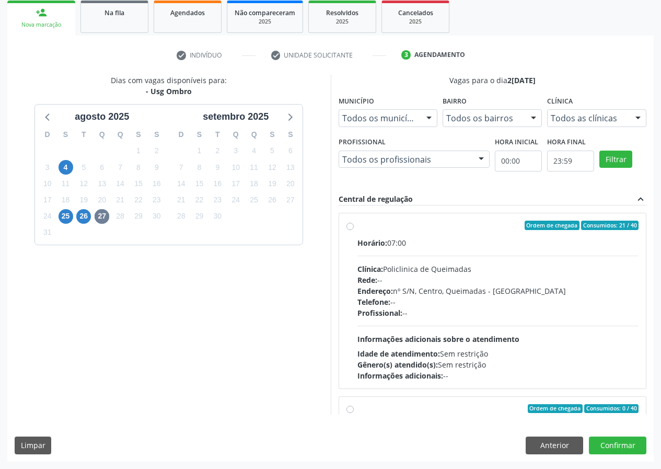
click at [357, 226] on label "Ordem de chegada Consumidos: 21 / 40 Horário: 07:00 Clínica: Policlinica de Que…" at bounding box center [498, 300] width 282 height 160
click at [353, 226] on input "Ordem de chegada Consumidos: 21 / 40 Horário: 07:00 Clínica: Policlinica de Que…" at bounding box center [349, 224] width 7 height 9
radio input "true"
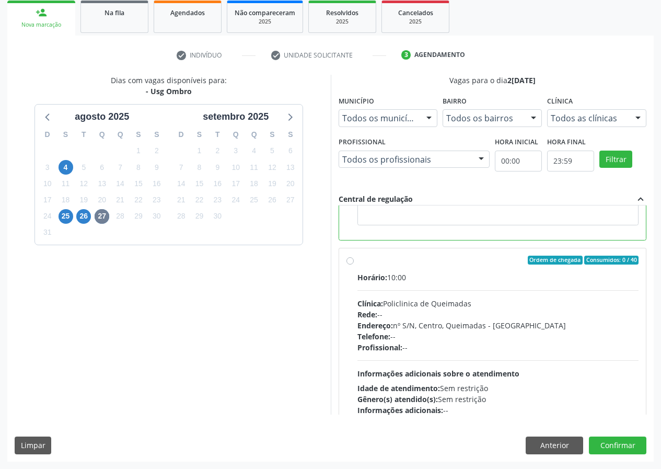
scroll to position [235, 0]
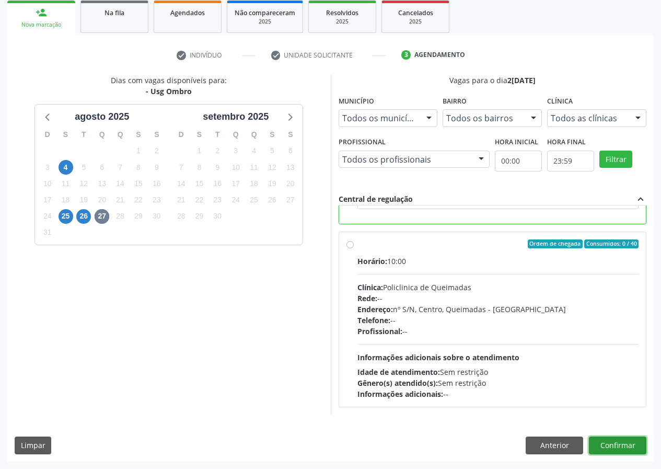
click at [632, 443] on button "Confirmar" at bounding box center [617, 445] width 57 height 18
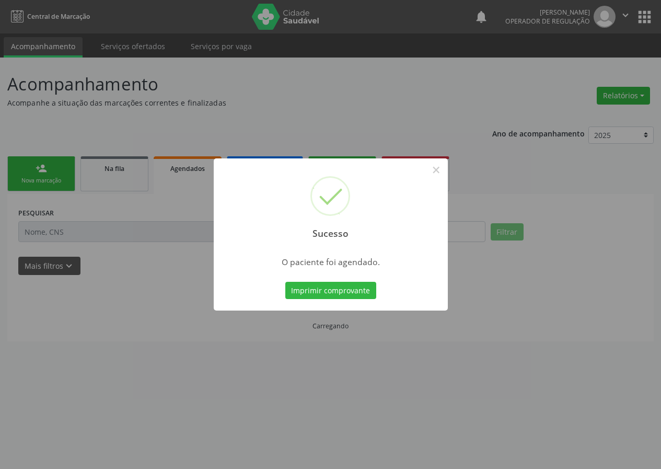
scroll to position [0, 0]
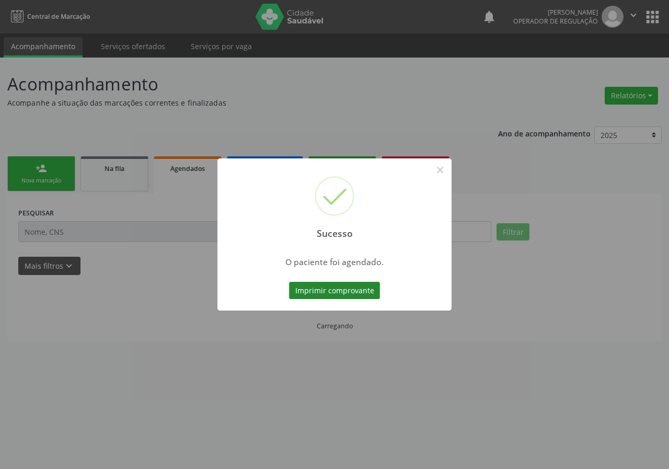
click at [329, 288] on button "Imprimir comprovante" at bounding box center [334, 291] width 91 height 18
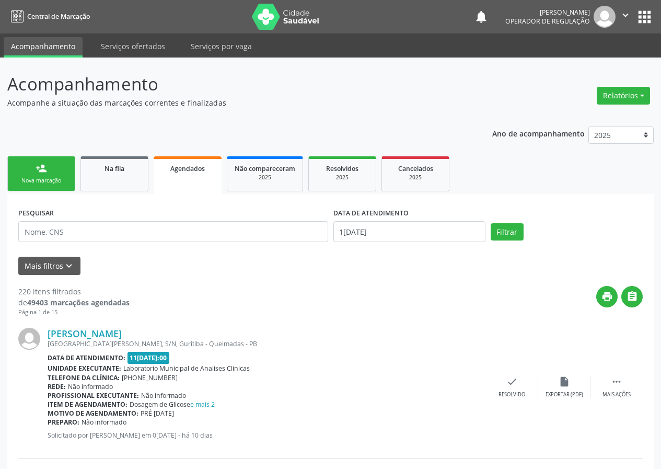
click at [40, 182] on div "Nova marcação" at bounding box center [41, 181] width 52 height 8
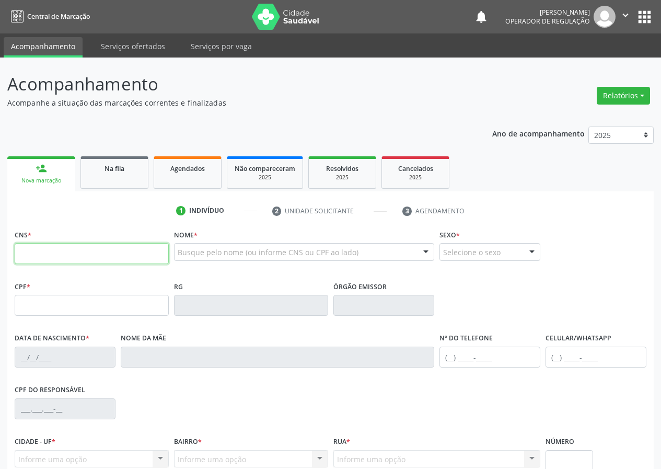
click at [29, 253] on input "text" at bounding box center [92, 253] width 154 height 21
click at [24, 256] on input "text" at bounding box center [92, 253] width 154 height 21
type input "708 8057 0396 0110"
type input "019.693.284-01"
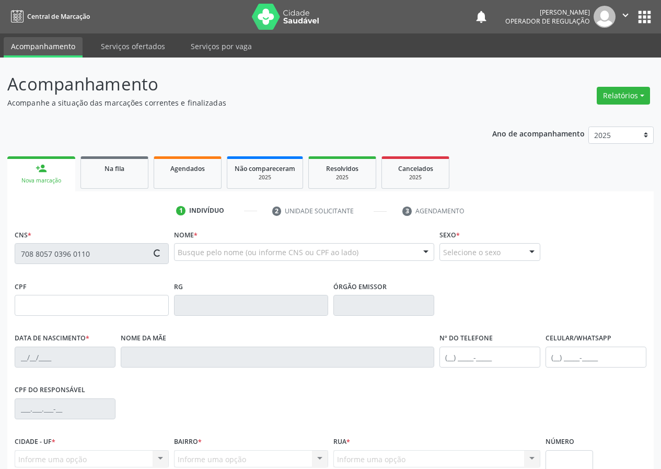
type input "07/01/1972"
type input "Maria do Socorro Vitorino Gomes"
type input "(83) 99315-1022"
type input "9"
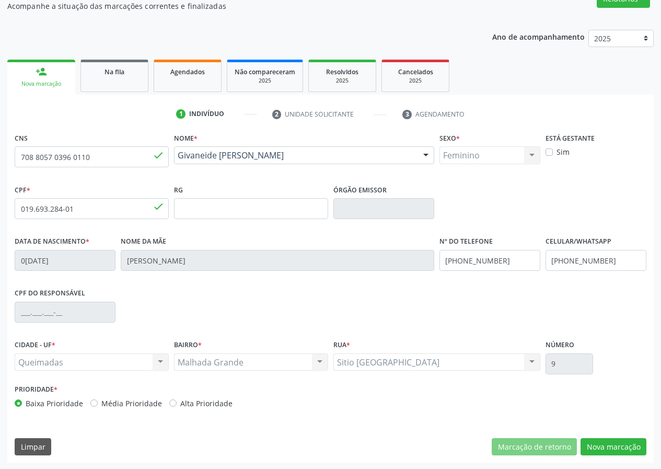
scroll to position [98, 0]
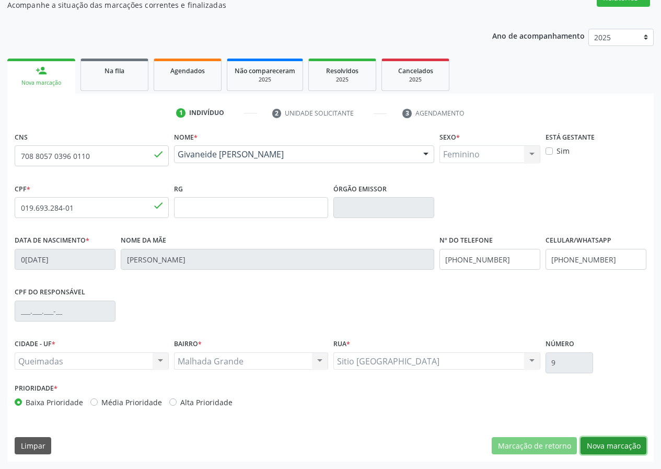
drag, startPoint x: 612, startPoint y: 441, endPoint x: 244, endPoint y: 310, distance: 390.1
click at [602, 439] on button "Nova marcação" at bounding box center [613, 446] width 66 height 18
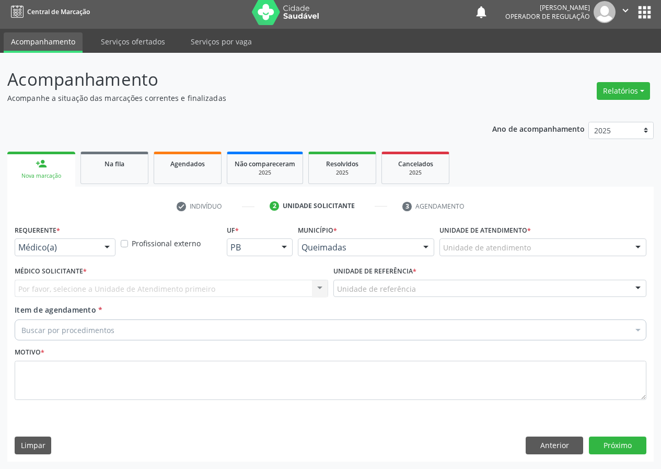
scroll to position [5, 0]
click at [106, 248] on div at bounding box center [107, 248] width 16 height 18
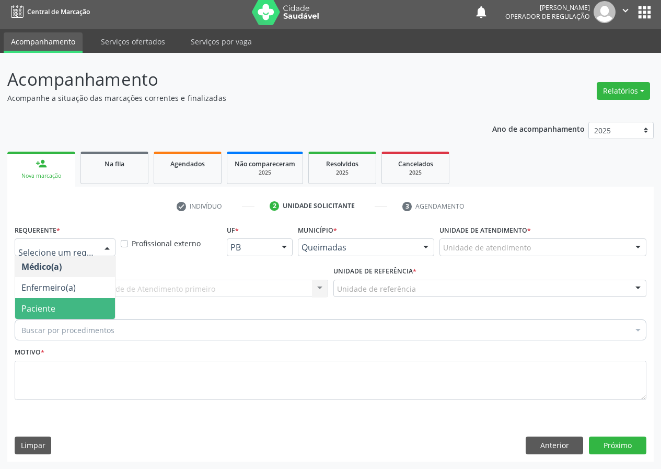
drag, startPoint x: 72, startPoint y: 303, endPoint x: 150, endPoint y: 300, distance: 77.9
click at [75, 303] on span "Paciente" at bounding box center [65, 308] width 100 height 21
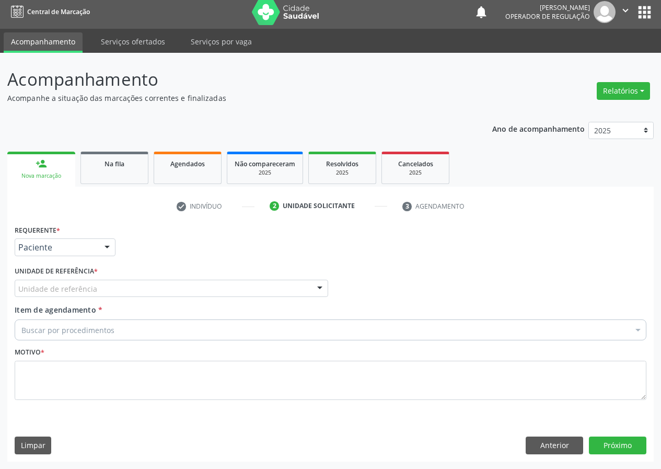
drag, startPoint x: 283, startPoint y: 287, endPoint x: 258, endPoint y: 296, distance: 26.3
click at [282, 287] on div "Unidade de referência" at bounding box center [171, 288] width 313 height 18
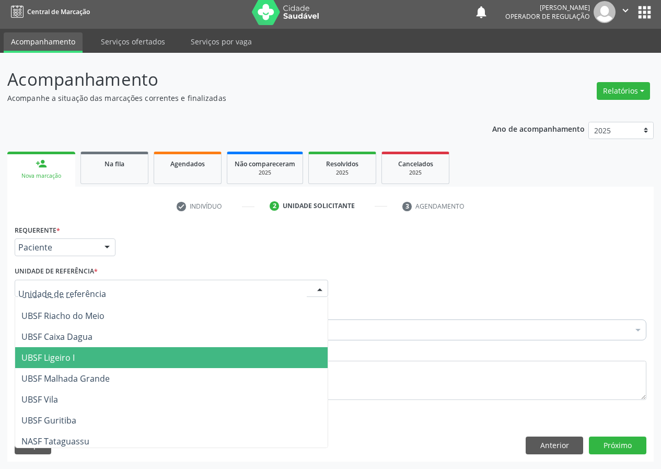
scroll to position [261, 0]
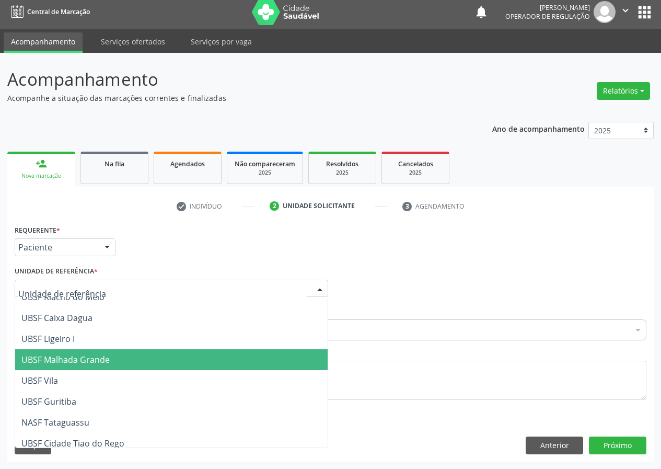
drag, startPoint x: 95, startPoint y: 353, endPoint x: 51, endPoint y: 366, distance: 45.8
click at [92, 357] on span "UBSF Malhada Grande" at bounding box center [171, 359] width 312 height 21
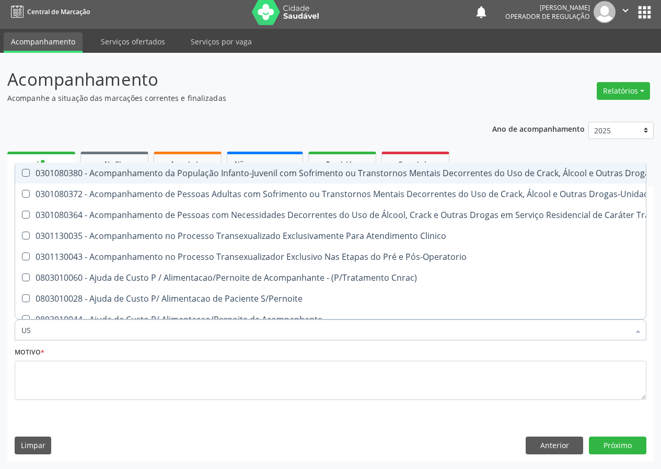
type input "USG"
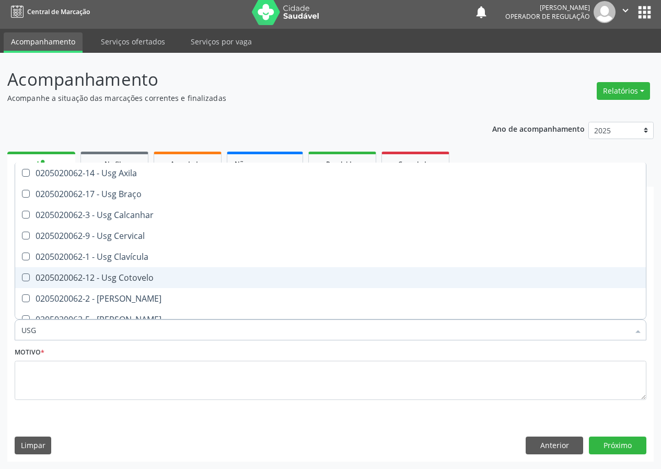
drag, startPoint x: 147, startPoint y: 276, endPoint x: 20, endPoint y: 342, distance: 143.2
click at [143, 278] on div "0205020062-12 - Usg Cotovelo" at bounding box center [330, 277] width 618 height 8
checkbox Cotovelo "true"
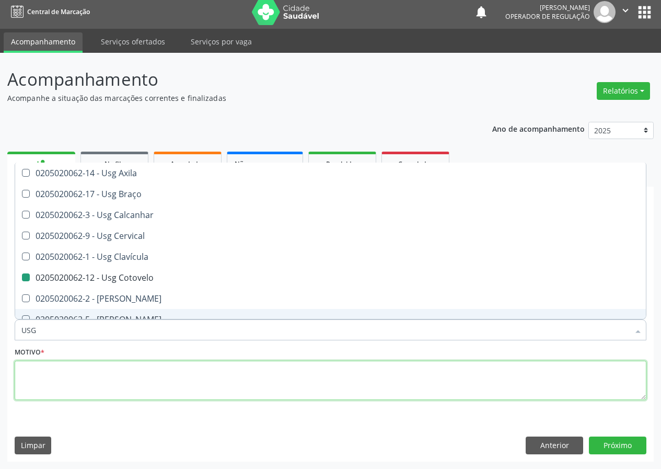
click at [28, 379] on textarea at bounding box center [331, 380] width 632 height 40
checkbox Braço "true"
checkbox Cotovelo "false"
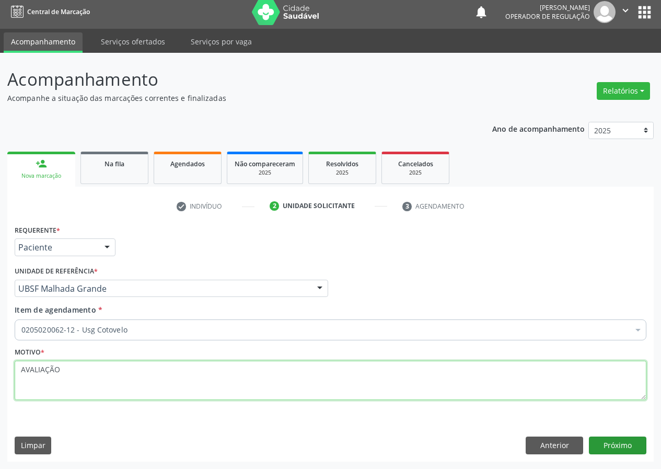
type textarea "AVALIAÇÃO"
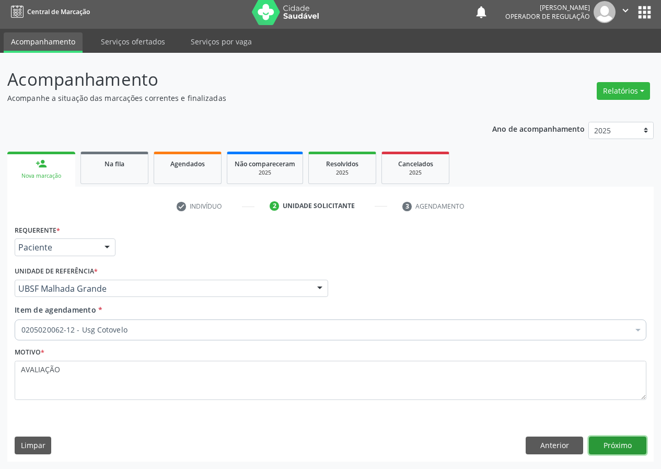
drag, startPoint x: 619, startPoint y: 445, endPoint x: 0, endPoint y: 293, distance: 637.4
click at [606, 445] on button "Próximo" at bounding box center [617, 445] width 57 height 18
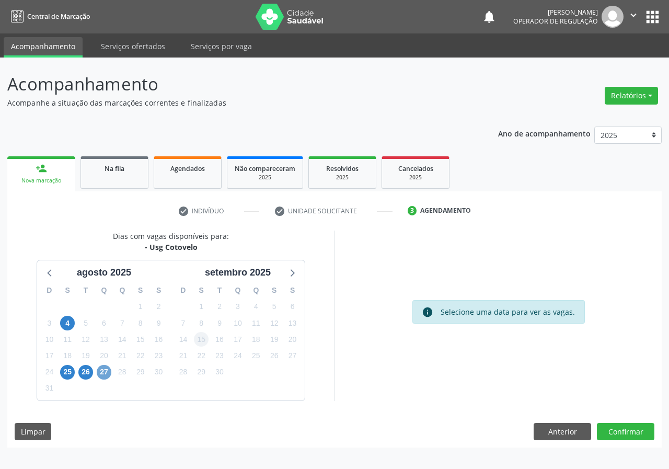
drag, startPoint x: 104, startPoint y: 368, endPoint x: 202, endPoint y: 332, distance: 103.9
click at [108, 366] on span "27" at bounding box center [104, 372] width 15 height 15
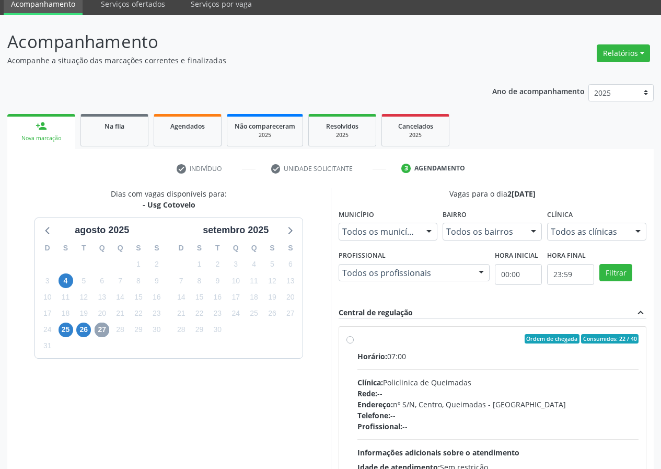
scroll to position [156, 0]
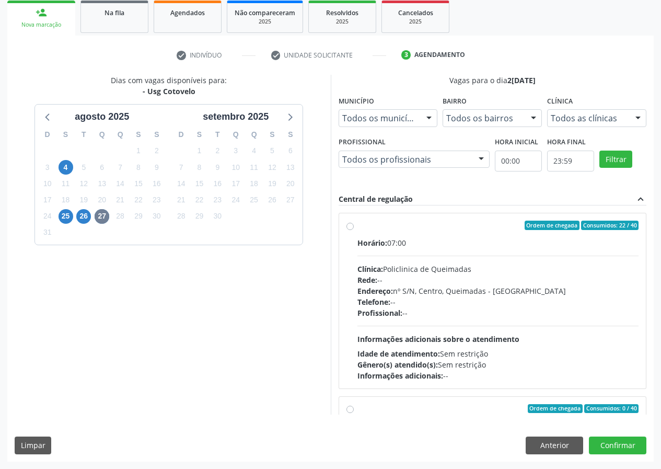
drag, startPoint x: 350, startPoint y: 224, endPoint x: 332, endPoint y: 250, distance: 31.9
click at [357, 228] on label "Ordem de chegada Consumidos: 22 / 40 Horário: 07:00 Clínica: Policlinica de Que…" at bounding box center [498, 300] width 282 height 160
click at [348, 228] on input "Ordem de chegada Consumidos: 22 / 40 Horário: 07:00 Clínica: Policlinica de Que…" at bounding box center [349, 224] width 7 height 9
radio input "true"
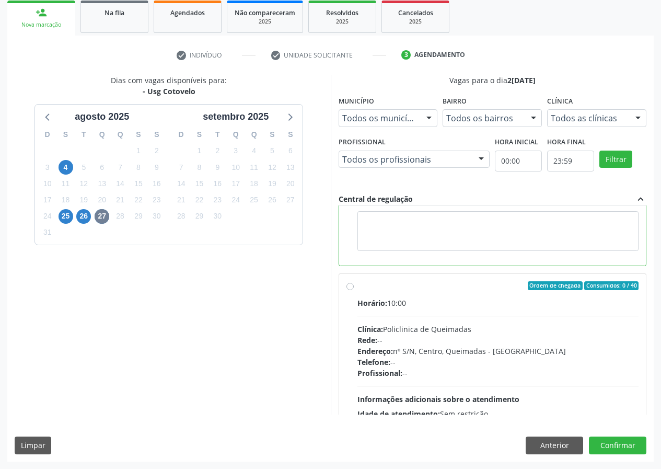
scroll to position [235, 0]
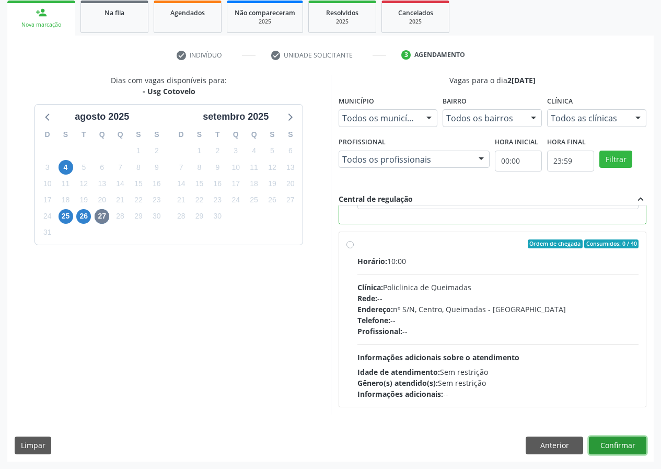
drag, startPoint x: 617, startPoint y: 446, endPoint x: 553, endPoint y: 454, distance: 64.2
click at [617, 446] on button "Confirmar" at bounding box center [617, 445] width 57 height 18
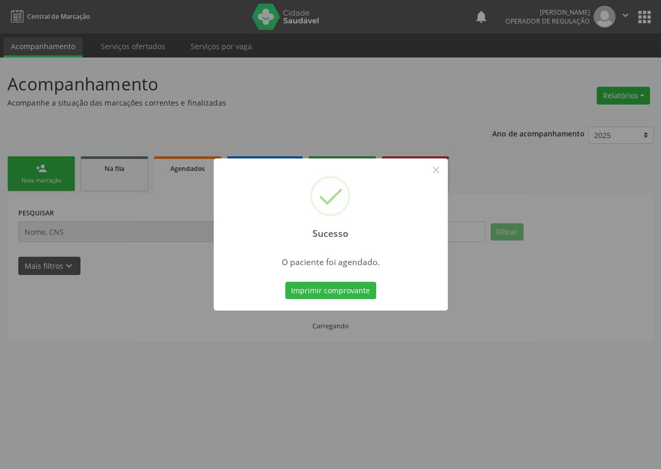
scroll to position [0, 0]
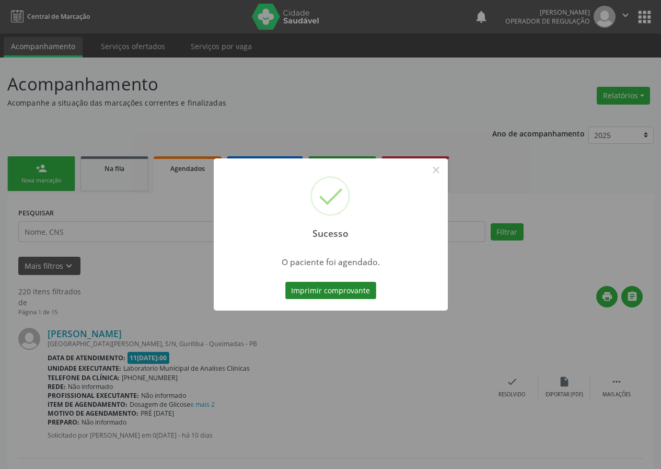
click at [325, 290] on button "Imprimir comprovante" at bounding box center [330, 291] width 91 height 18
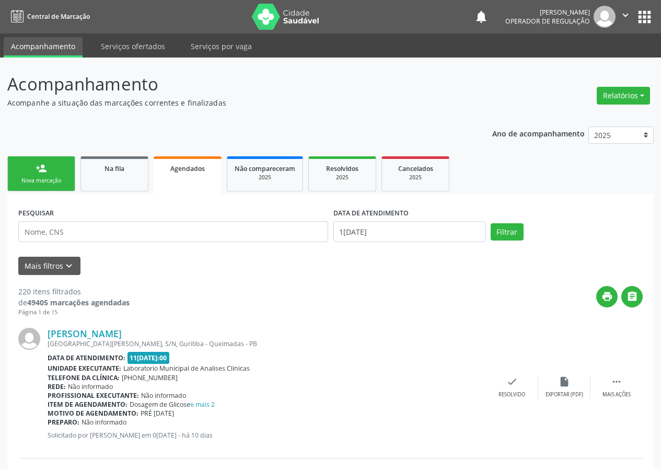
click at [37, 176] on link "person_add Nova marcação" at bounding box center [41, 173] width 68 height 35
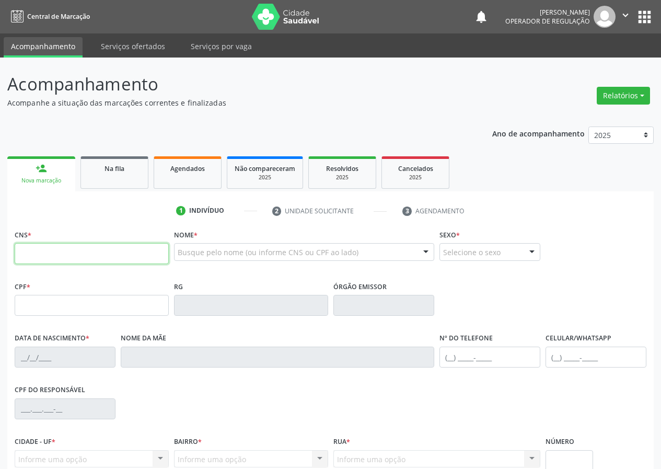
click at [36, 245] on input "text" at bounding box center [92, 253] width 154 height 21
click at [27, 251] on input "text" at bounding box center [92, 253] width 154 height 21
type input "708 8057 0396 0110"
type input "019.693.284-01"
type input "07/01/1972"
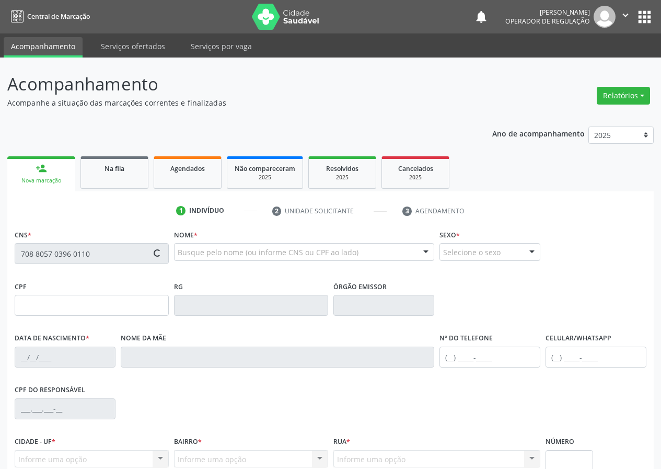
type input "Maria do Socorro Vitorino Gomes"
type input "(83) 99315-1022"
type input "9"
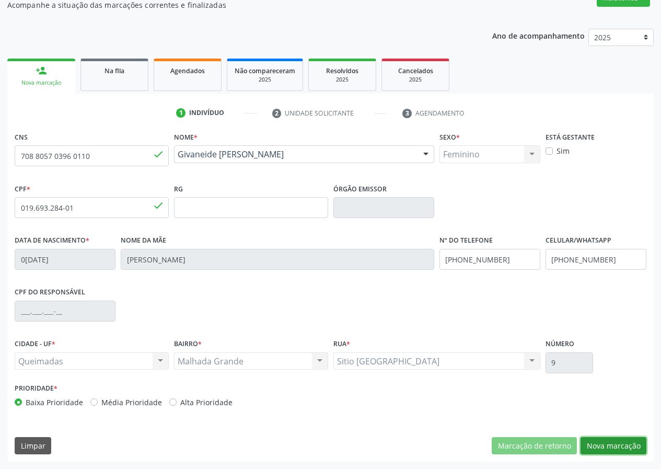
drag, startPoint x: 615, startPoint y: 441, endPoint x: 460, endPoint y: 445, distance: 155.2
click at [607, 442] on button "Nova marcação" at bounding box center [613, 446] width 66 height 18
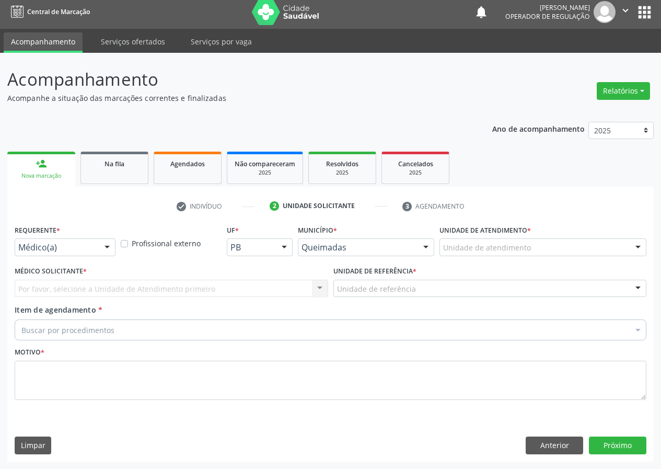
scroll to position [5, 0]
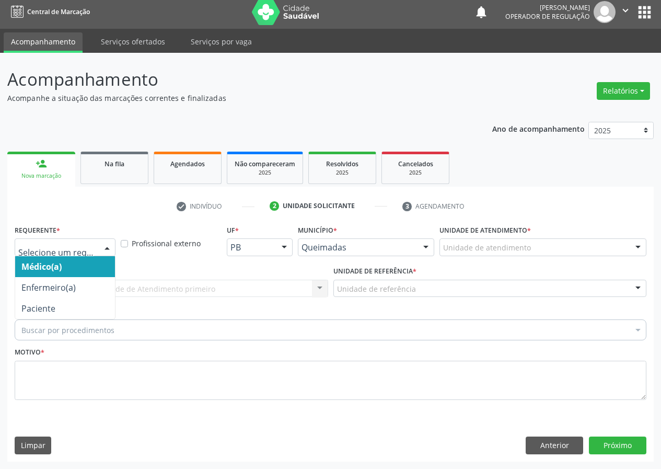
drag, startPoint x: 106, startPoint y: 243, endPoint x: 94, endPoint y: 327, distance: 84.4
click at [102, 252] on div at bounding box center [107, 248] width 16 height 18
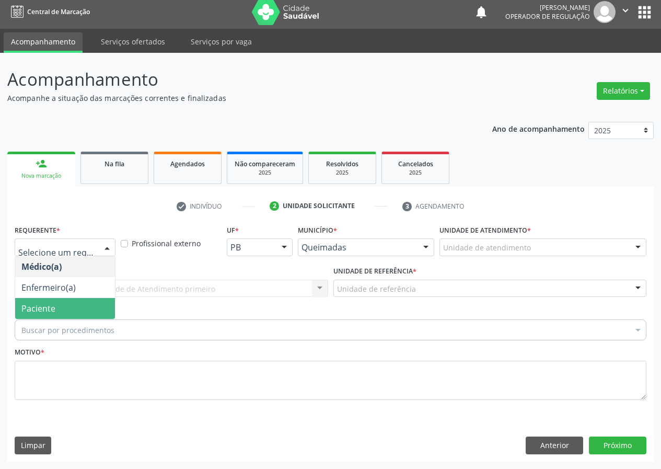
drag, startPoint x: 102, startPoint y: 315, endPoint x: 162, endPoint y: 301, distance: 61.8
click at [106, 312] on span "Paciente" at bounding box center [65, 308] width 100 height 21
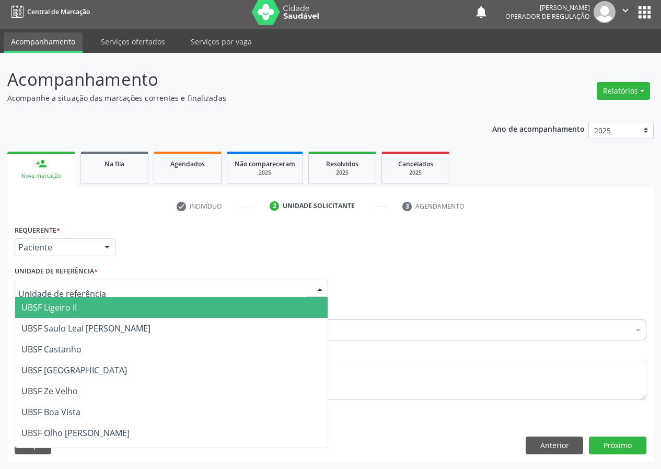
click at [249, 285] on div at bounding box center [171, 288] width 313 height 18
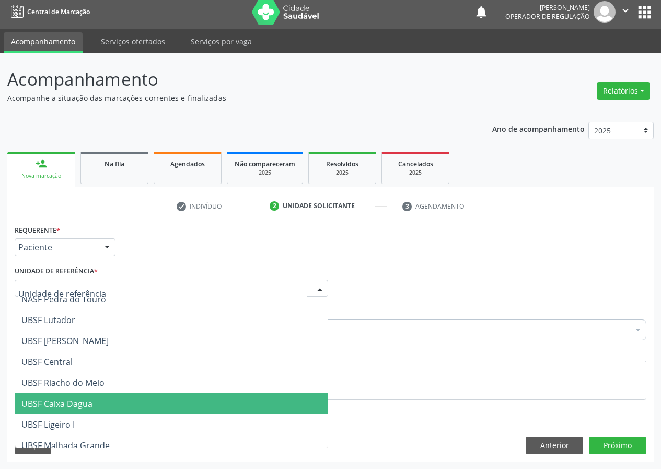
scroll to position [209, 0]
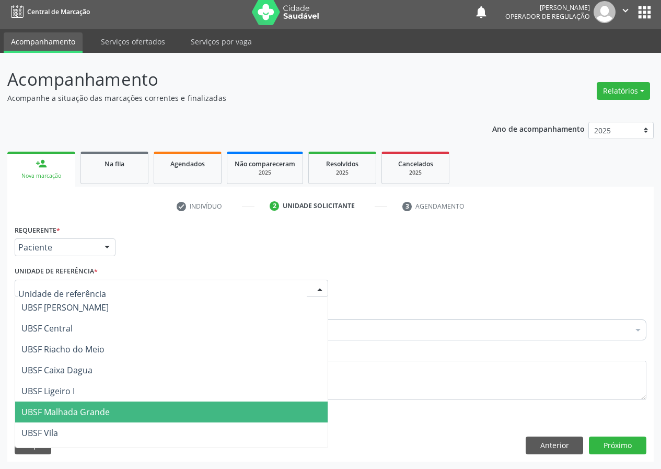
click at [80, 406] on span "UBSF Malhada Grande" at bounding box center [65, 411] width 88 height 11
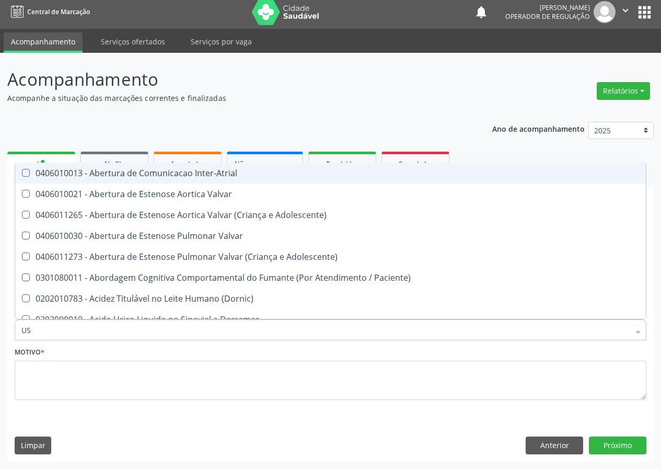
type input "USG"
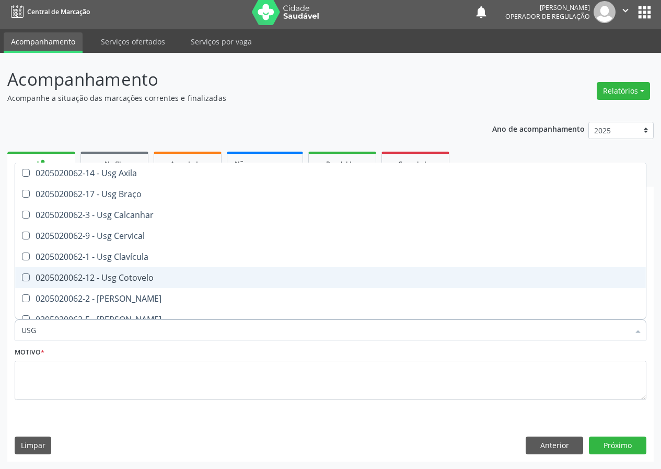
drag, startPoint x: 141, startPoint y: 277, endPoint x: 92, endPoint y: 322, distance: 66.5
click at [125, 287] on span "0205020062-12 - Usg Cotovelo" at bounding box center [330, 277] width 630 height 21
checkbox Cotovelo "true"
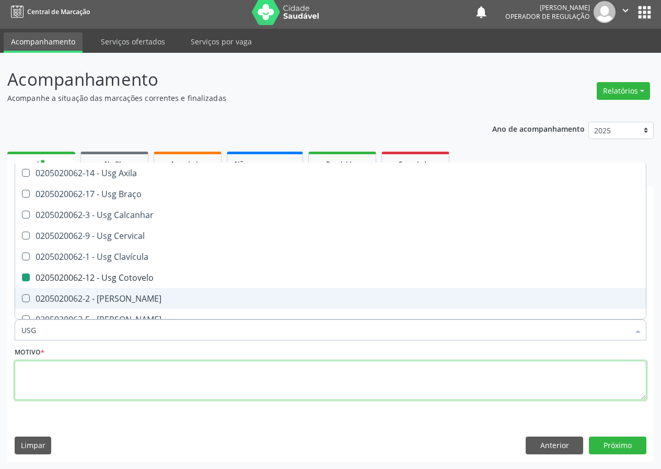
click at [41, 378] on textarea at bounding box center [331, 380] width 632 height 40
checkbox Braço "true"
checkbox Cotovelo "false"
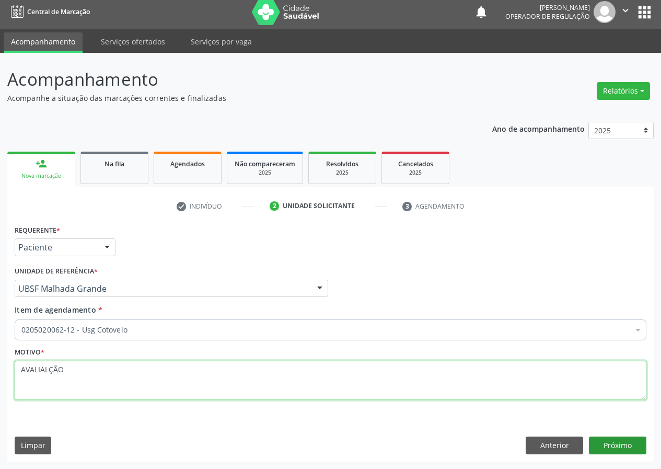
type textarea "AVALIALÇÃO"
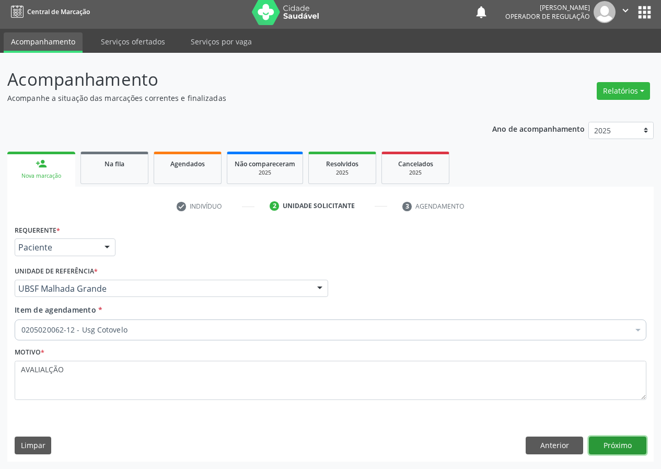
click at [630, 446] on button "Próximo" at bounding box center [617, 445] width 57 height 18
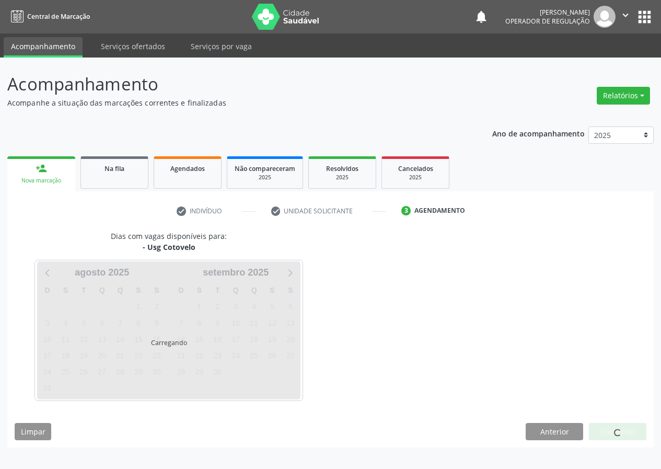
scroll to position [0, 0]
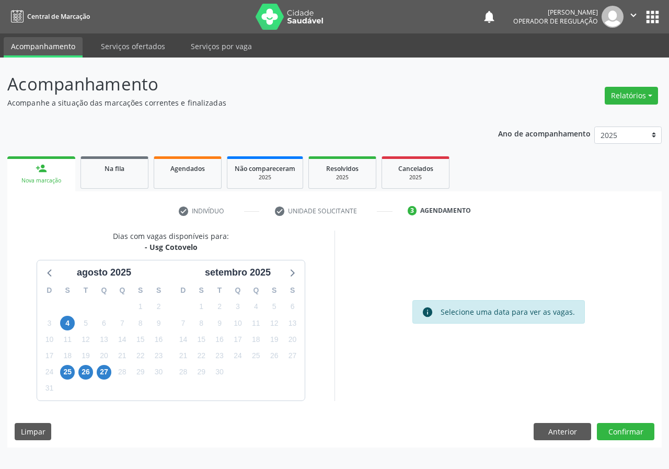
click at [93, 376] on div "26" at bounding box center [86, 372] width 18 height 16
click at [102, 371] on span "27" at bounding box center [104, 372] width 15 height 15
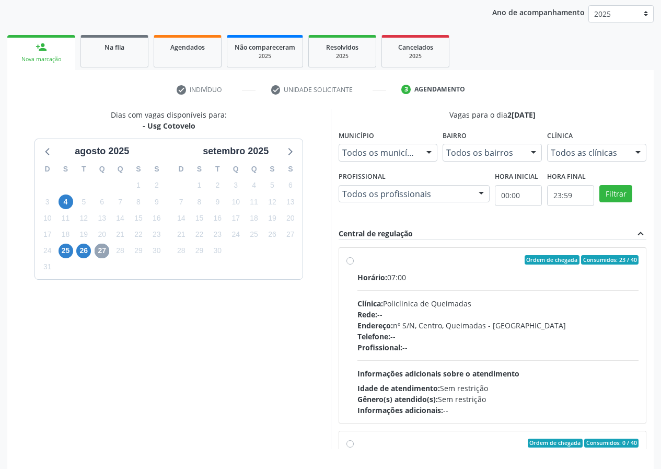
scroll to position [156, 0]
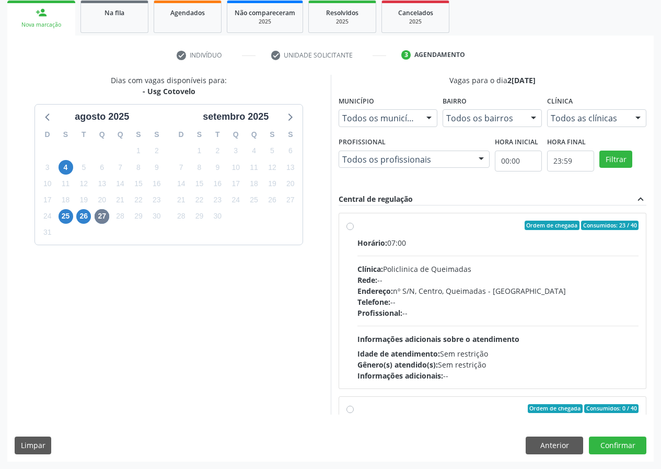
click at [357, 225] on label "Ordem de chegada Consumidos: 23 / 40 Horário: 07:00 Clínica: Policlinica de Que…" at bounding box center [498, 300] width 282 height 160
click at [351, 225] on input "Ordem de chegada Consumidos: 23 / 40 Horário: 07:00 Clínica: Policlinica de Que…" at bounding box center [349, 224] width 7 height 9
radio input "true"
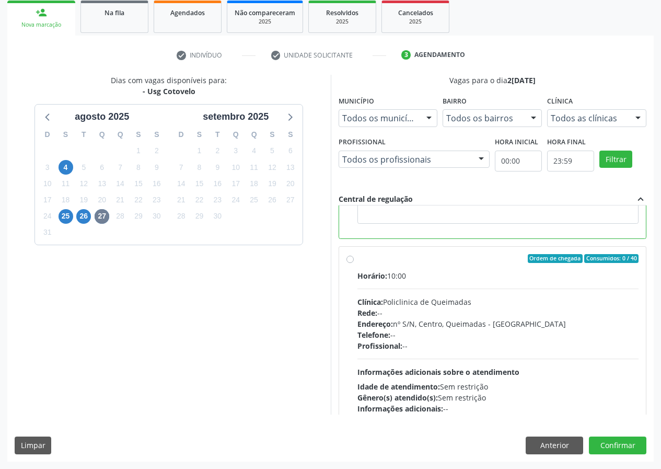
scroll to position [235, 0]
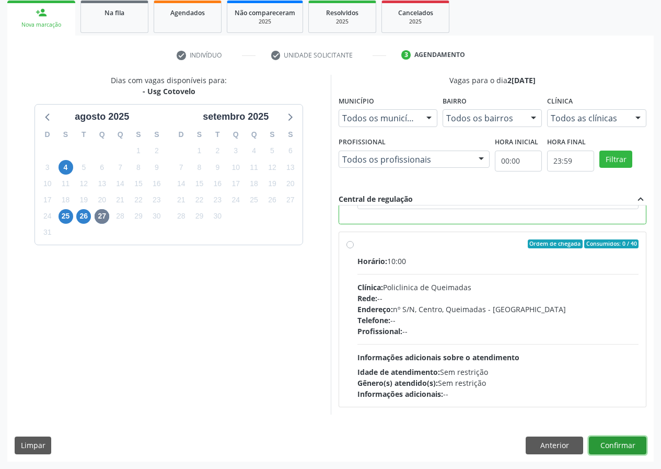
click at [622, 440] on button "Confirmar" at bounding box center [617, 445] width 57 height 18
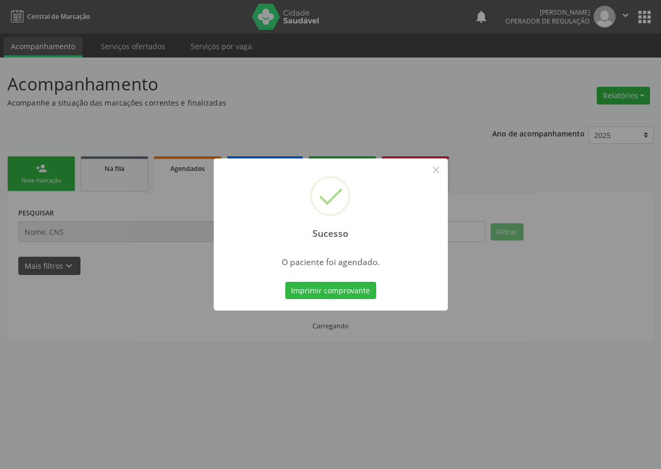
scroll to position [0, 0]
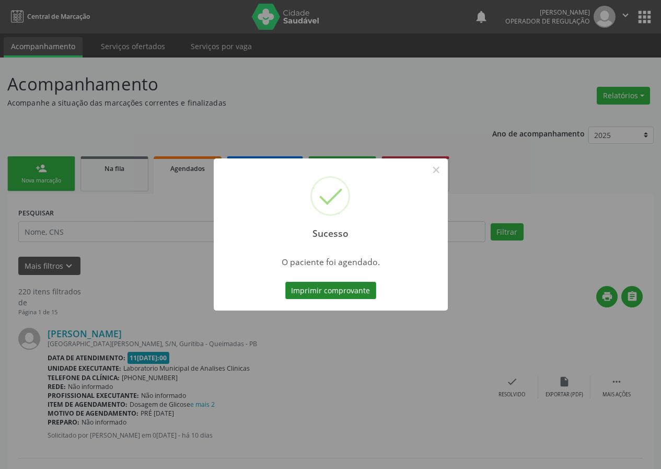
click at [302, 287] on button "Imprimir comprovante" at bounding box center [330, 291] width 91 height 18
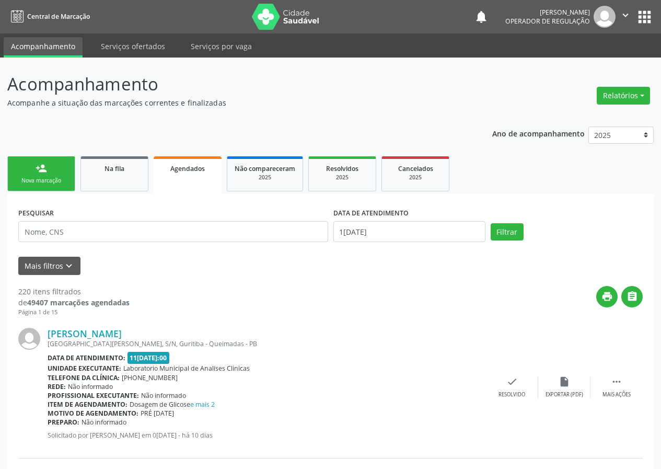
click at [37, 187] on link "person_add Nova marcação" at bounding box center [41, 173] width 68 height 35
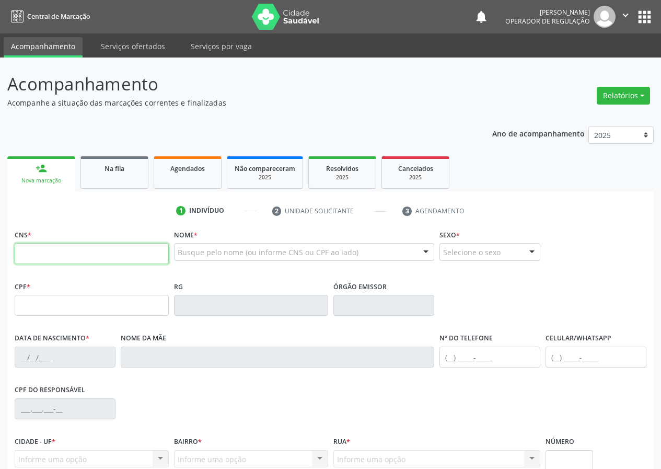
click at [25, 252] on input "text" at bounding box center [92, 253] width 154 height 21
type input "700 0014 8187 3703"
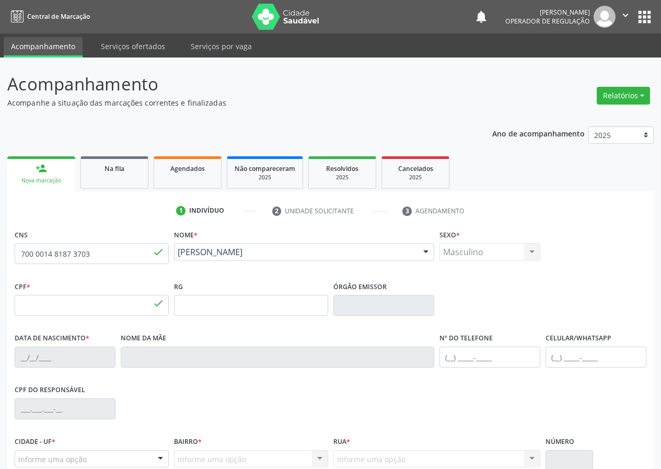
type input "087.014.744-72"
type input "[DATE]"
type input "[PERSON_NAME]"
type input "[PHONE_NUMBER]"
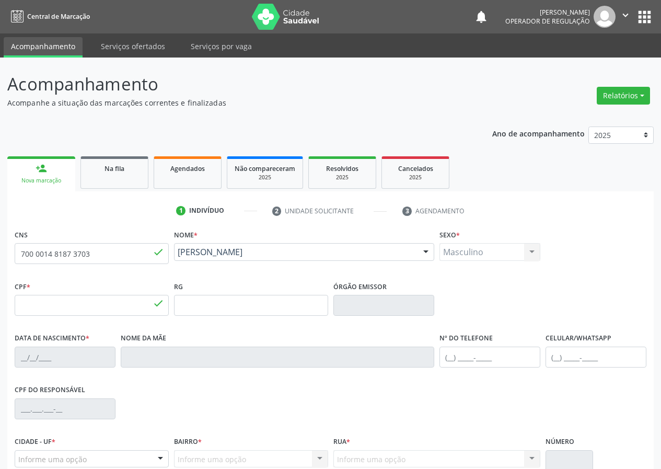
type input "650"
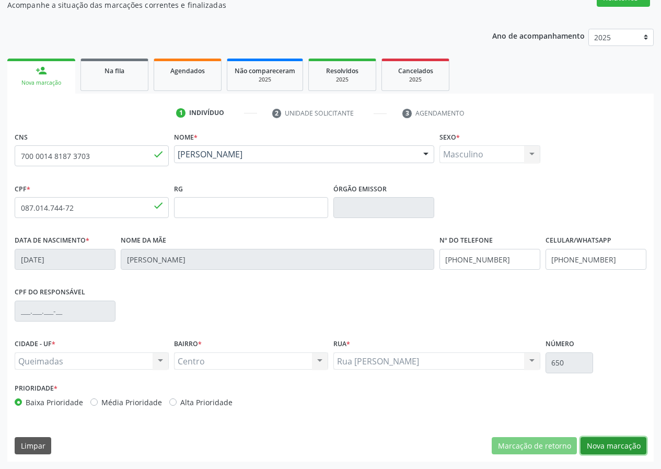
drag, startPoint x: 610, startPoint y: 442, endPoint x: 367, endPoint y: 367, distance: 254.6
click at [606, 442] on button "Nova marcação" at bounding box center [613, 446] width 66 height 18
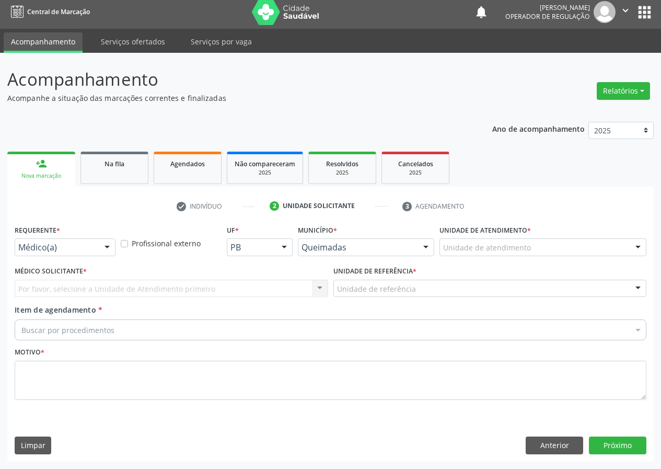
scroll to position [5, 0]
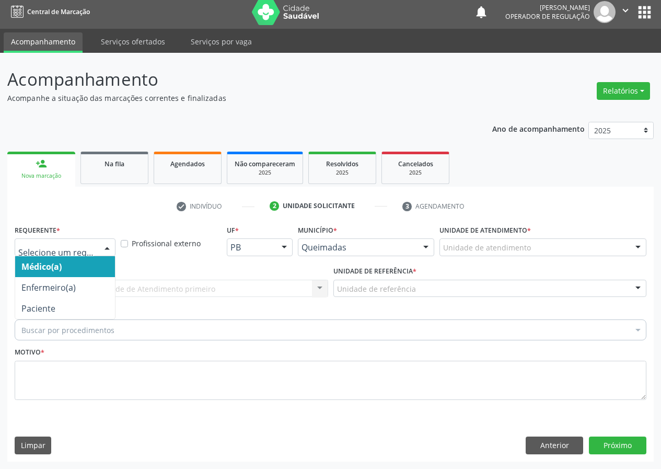
drag, startPoint x: 110, startPoint y: 246, endPoint x: 91, endPoint y: 301, distance: 58.3
click at [102, 256] on div "Médico(a) Enfermeiro(a) Paciente Nenhum resultado encontrado para: " " Não há n…" at bounding box center [65, 247] width 101 height 18
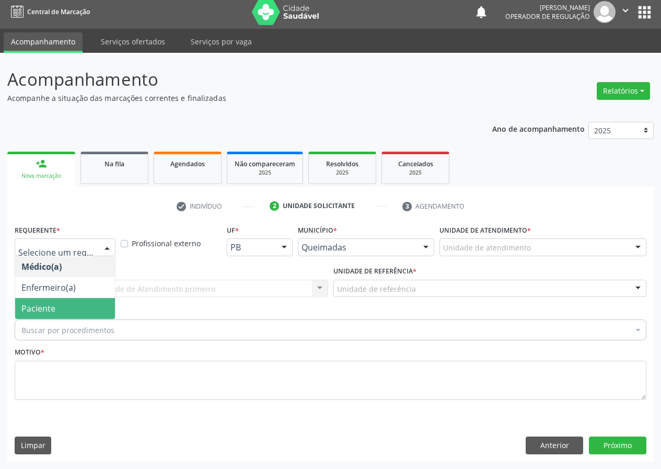
drag, startPoint x: 91, startPoint y: 305, endPoint x: 224, endPoint y: 312, distance: 132.8
click at [99, 305] on span "Paciente" at bounding box center [65, 308] width 100 height 21
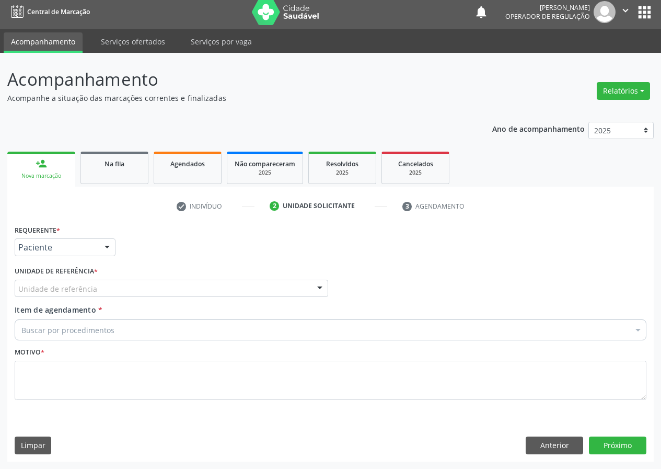
drag, startPoint x: 302, startPoint y: 286, endPoint x: 285, endPoint y: 295, distance: 19.9
click at [301, 286] on div "Unidade de referência" at bounding box center [171, 288] width 313 height 18
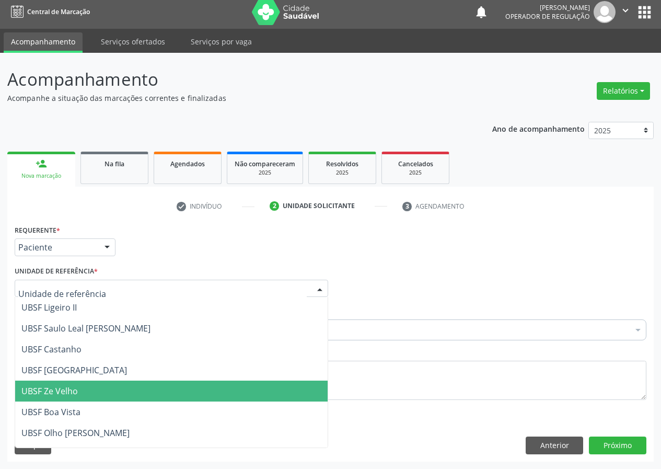
click at [56, 388] on span "UBSF Ze Velho" at bounding box center [49, 390] width 56 height 11
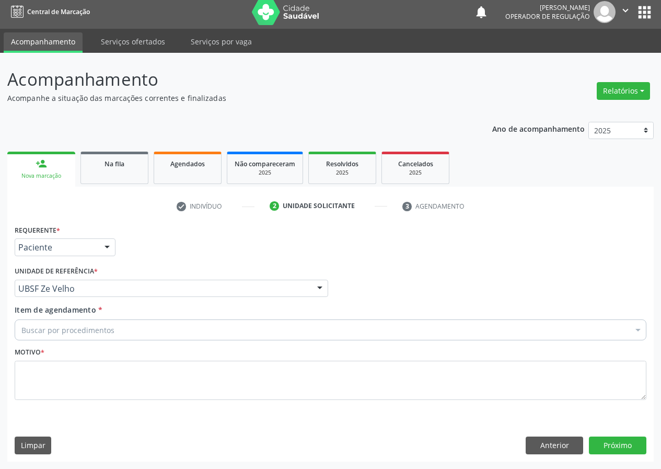
click at [316, 284] on div at bounding box center [320, 289] width 16 height 18
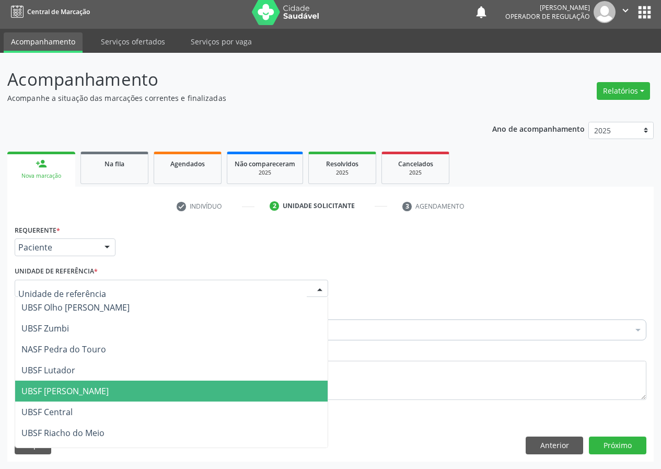
scroll to position [157, 0]
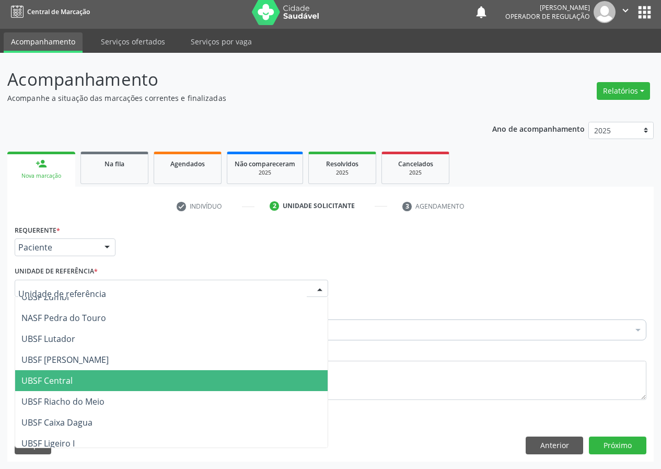
click at [72, 382] on span "UBSF Central" at bounding box center [46, 380] width 51 height 11
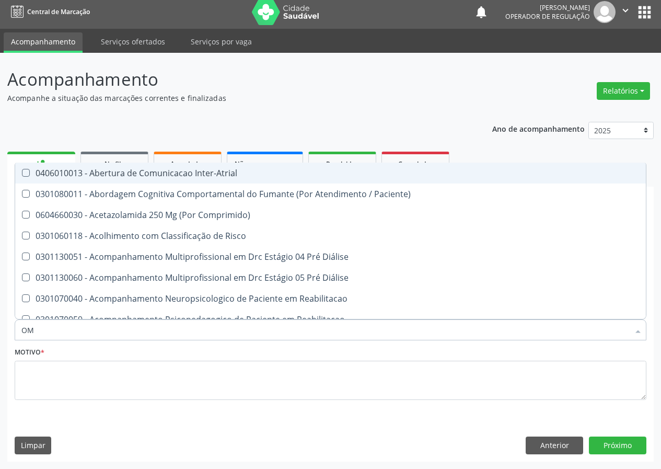
type input "O"
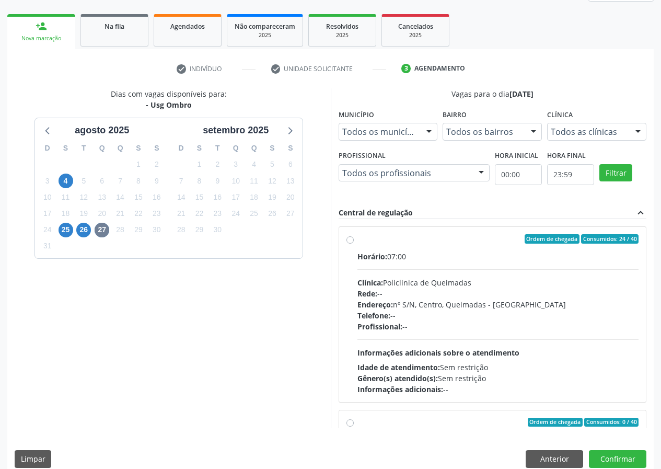
scroll to position [156, 0]
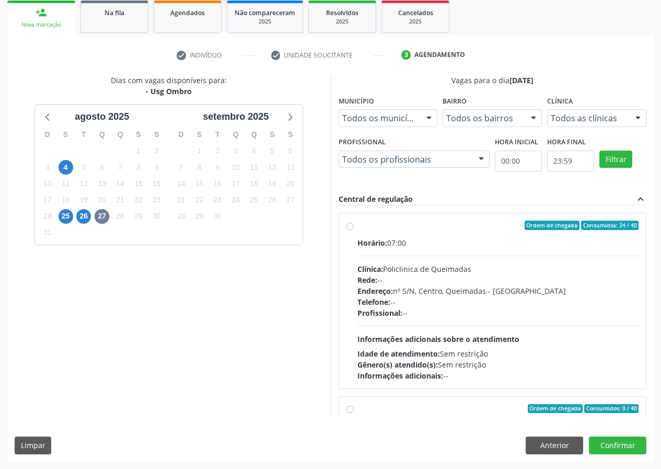
click at [357, 225] on label "Ordem de chegada Consumidos: 24 / 40 Horário: 07:00 Clínica: Policlinica de Que…" at bounding box center [498, 300] width 282 height 160
click at [348, 225] on input "Ordem de chegada Consumidos: 24 / 40 Horário: 07:00 Clínica: Policlinica de Que…" at bounding box center [349, 224] width 7 height 9
radio input "true"
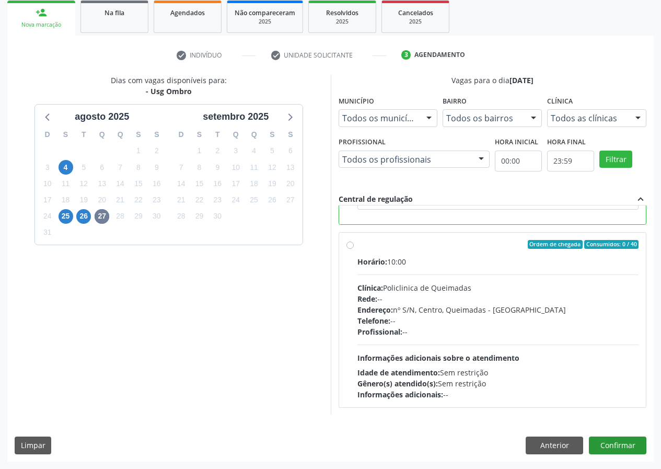
scroll to position [235, 0]
drag, startPoint x: 627, startPoint y: 446, endPoint x: 417, endPoint y: 380, distance: 220.4
click at [626, 445] on button "Confirmar" at bounding box center [617, 445] width 57 height 18
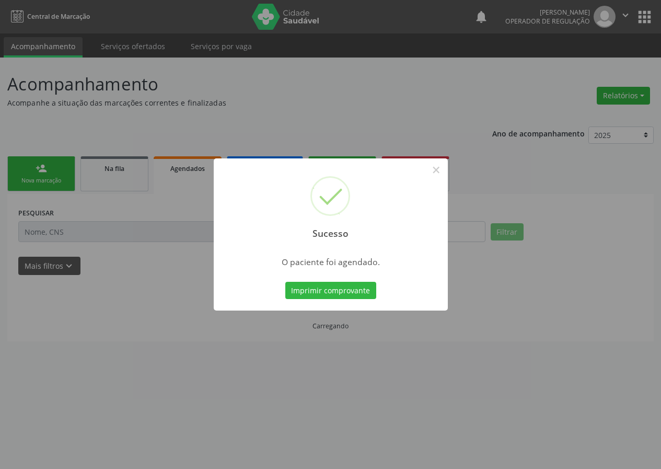
scroll to position [0, 0]
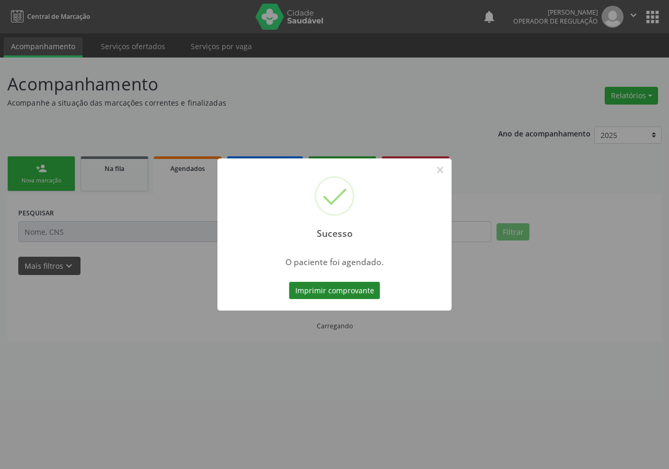
click at [357, 289] on button "Imprimir comprovante" at bounding box center [334, 291] width 91 height 18
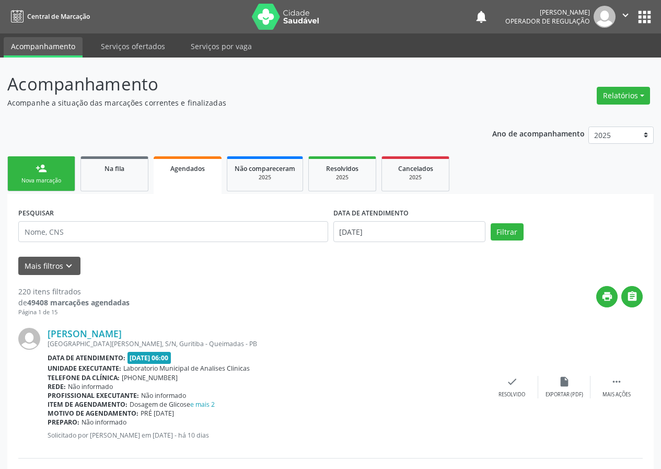
click at [45, 179] on div "Nova marcação" at bounding box center [41, 181] width 52 height 8
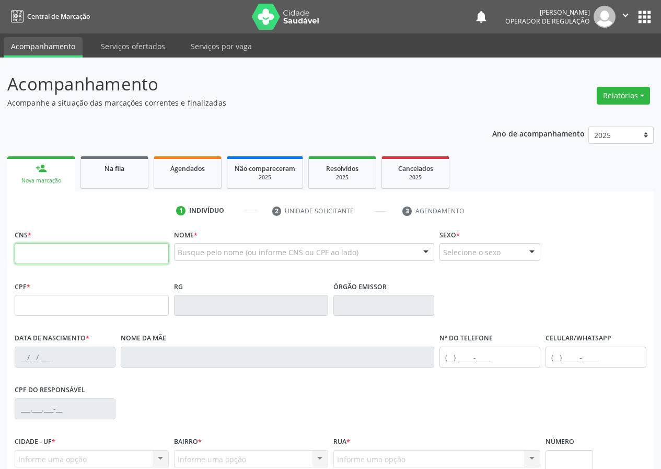
click at [25, 251] on input "text" at bounding box center [92, 253] width 154 height 21
type input "700 0014 8187 3703"
type input "087.014.744-72"
type input "[DATE]"
type input "[PERSON_NAME]"
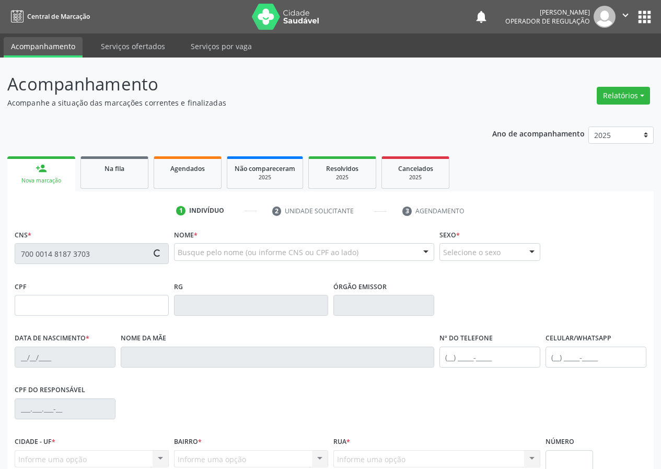
type input "[PHONE_NUMBER]"
type input "650"
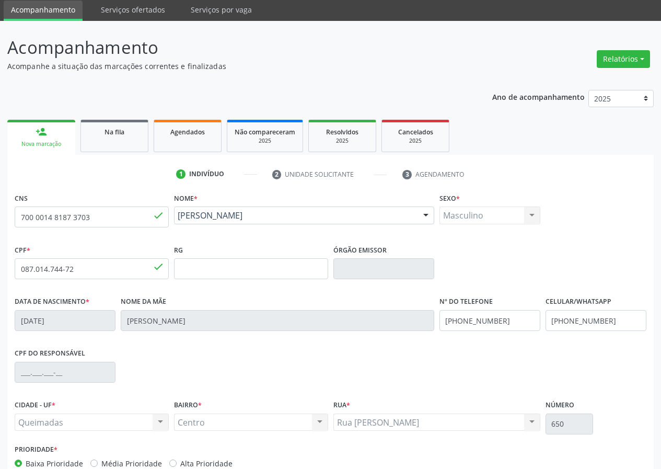
scroll to position [98, 0]
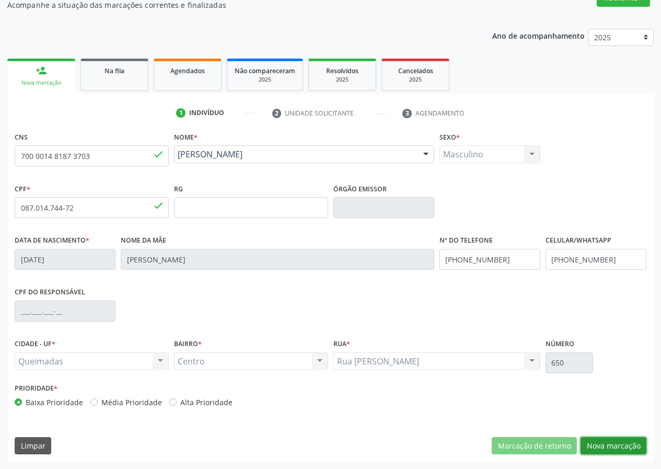
drag, startPoint x: 631, startPoint y: 447, endPoint x: 195, endPoint y: 441, distance: 436.2
click at [607, 442] on button "Nova marcação" at bounding box center [613, 446] width 66 height 18
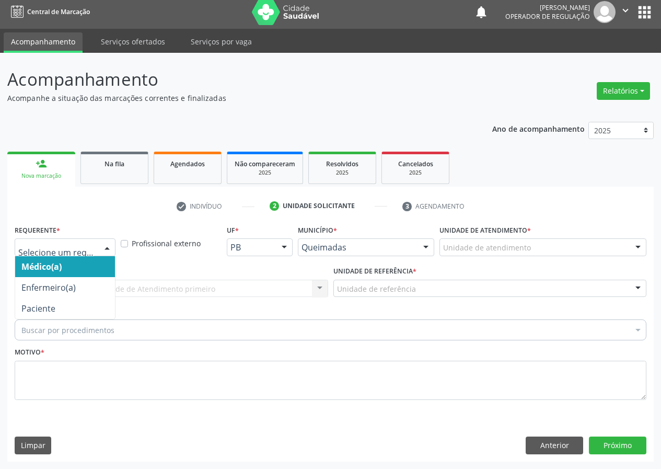
click at [100, 247] on div at bounding box center [107, 248] width 16 height 18
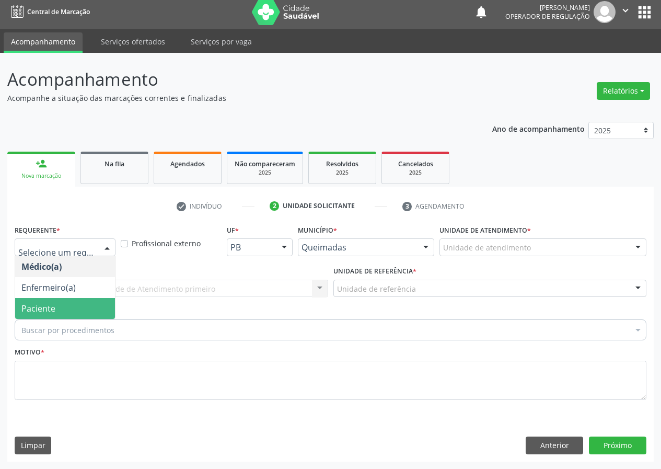
drag, startPoint x: 66, startPoint y: 305, endPoint x: 180, endPoint y: 263, distance: 121.8
click at [68, 304] on span "Paciente" at bounding box center [65, 308] width 100 height 21
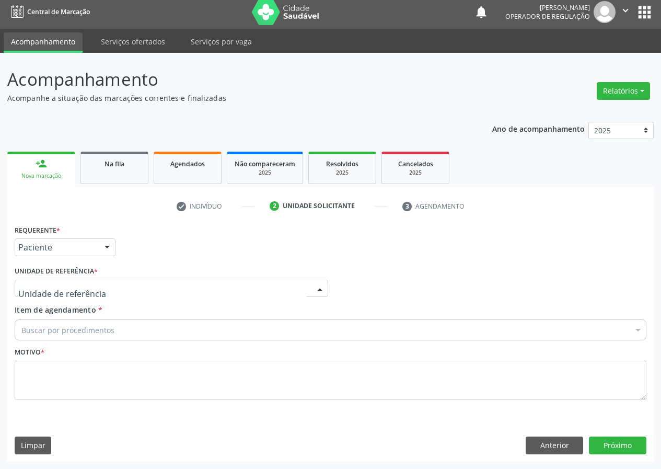
drag, startPoint x: 290, startPoint y: 283, endPoint x: 232, endPoint y: 311, distance: 64.2
click at [283, 286] on div at bounding box center [171, 288] width 313 height 18
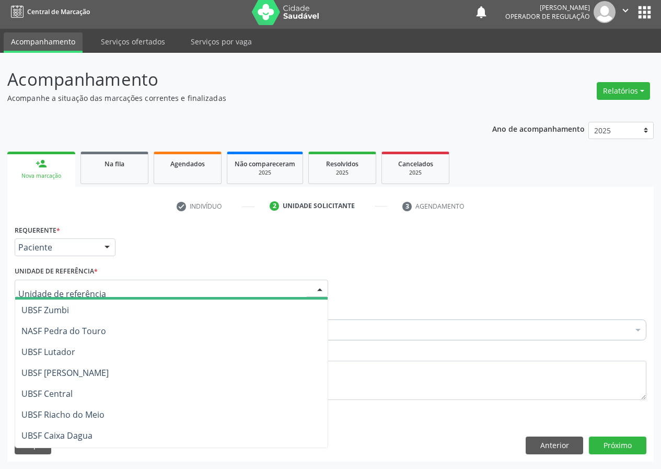
scroll to position [157, 0]
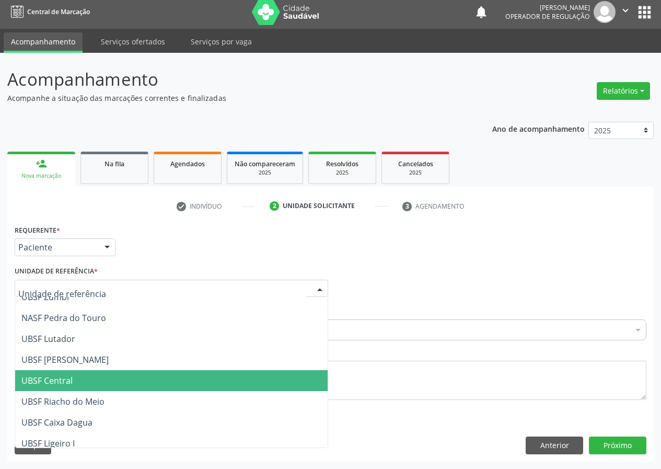
drag, startPoint x: 57, startPoint y: 378, endPoint x: 3, endPoint y: 361, distance: 56.3
click at [56, 378] on span "UBSF Central" at bounding box center [46, 380] width 51 height 11
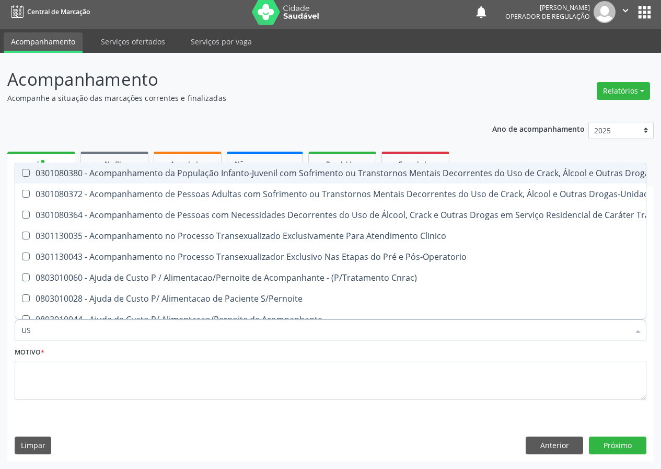
type input "USG"
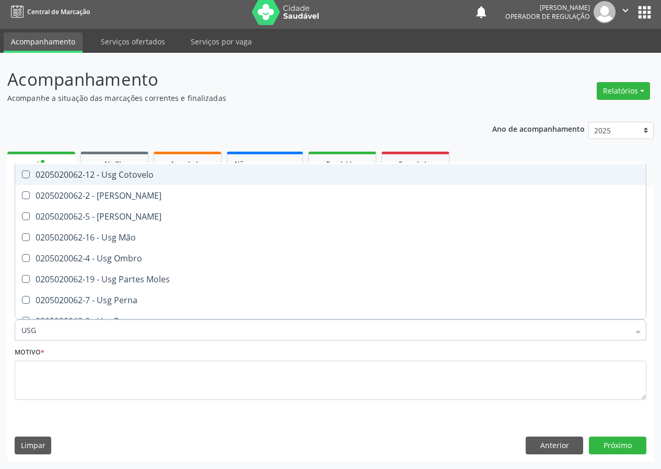
scroll to position [104, 0]
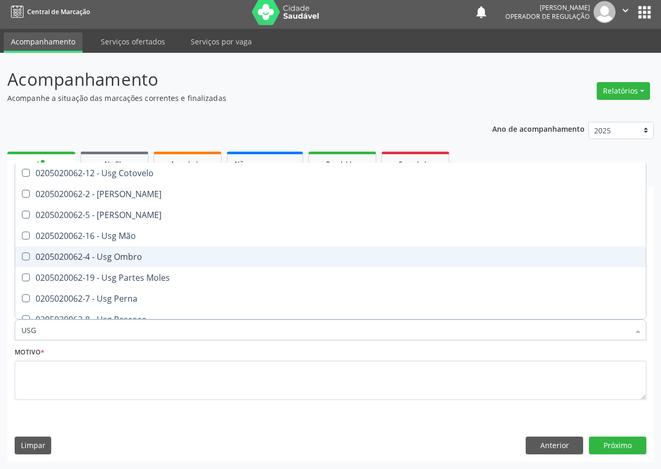
click at [125, 258] on div "0205020062-4 - Usg Ombro" at bounding box center [330, 256] width 618 height 8
checkbox Ombro "true"
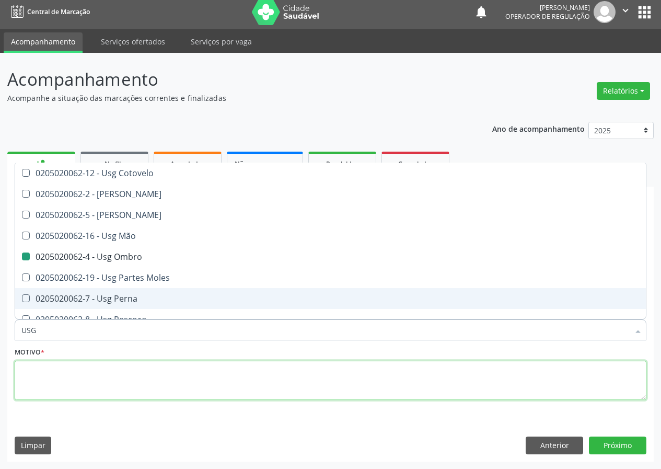
click at [53, 387] on textarea at bounding box center [331, 380] width 632 height 40
checkbox Braço "true"
checkbox Ombro "false"
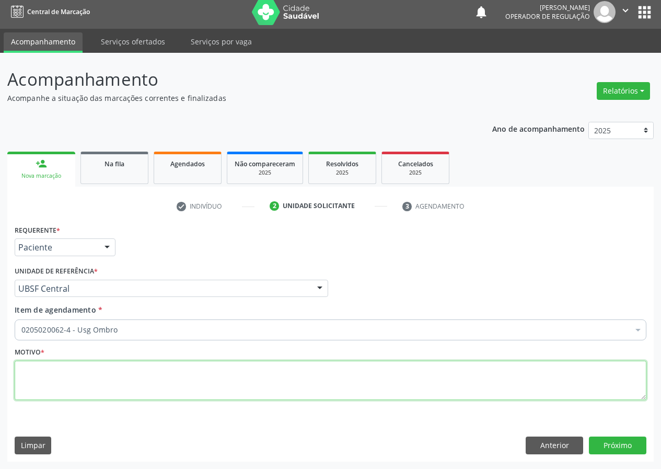
scroll to position [0, 0]
type textarea "AVALIAÇÃO"
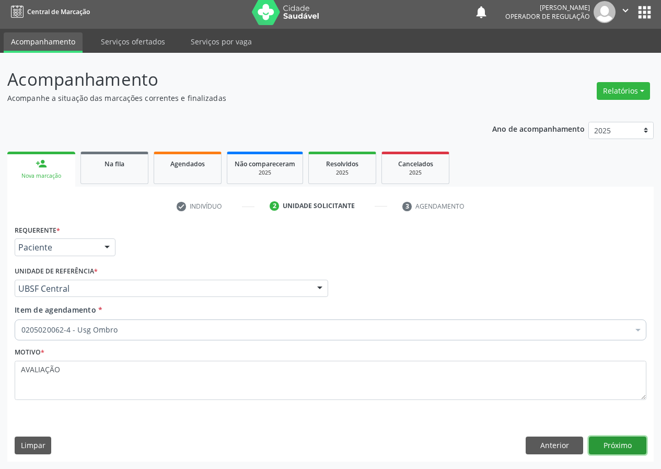
drag, startPoint x: 612, startPoint y: 445, endPoint x: 602, endPoint y: 444, distance: 9.9
click at [602, 444] on button "Próximo" at bounding box center [617, 445] width 57 height 18
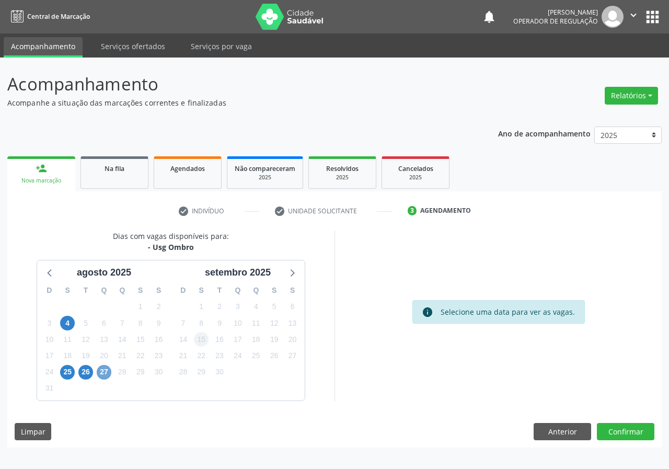
drag, startPoint x: 99, startPoint y: 370, endPoint x: 204, endPoint y: 342, distance: 108.3
click at [102, 370] on span "27" at bounding box center [104, 372] width 15 height 15
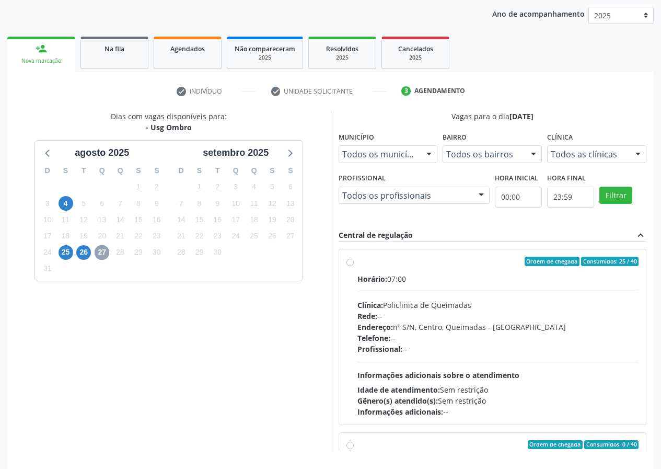
scroll to position [156, 0]
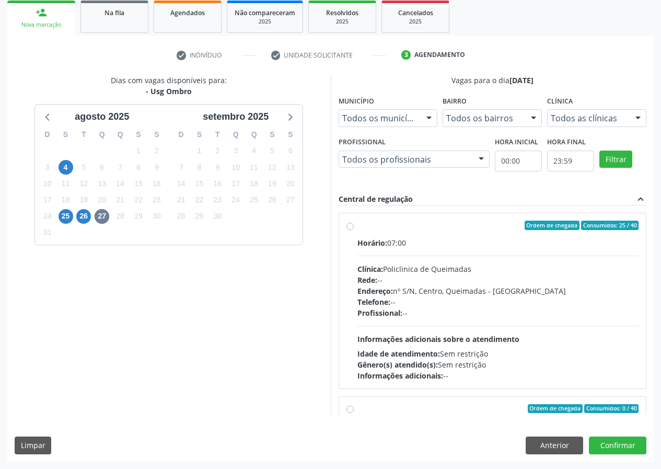
drag, startPoint x: 349, startPoint y: 224, endPoint x: 380, endPoint y: 250, distance: 40.4
click at [357, 226] on label "Ordem de chegada Consumidos: 25 / 40 Horário: 07:00 Clínica: Policlinica de Que…" at bounding box center [498, 300] width 282 height 160
click at [350, 226] on input "Ordem de chegada Consumidos: 25 / 40 Horário: 07:00 Clínica: Policlinica de Que…" at bounding box center [349, 224] width 7 height 9
radio input "true"
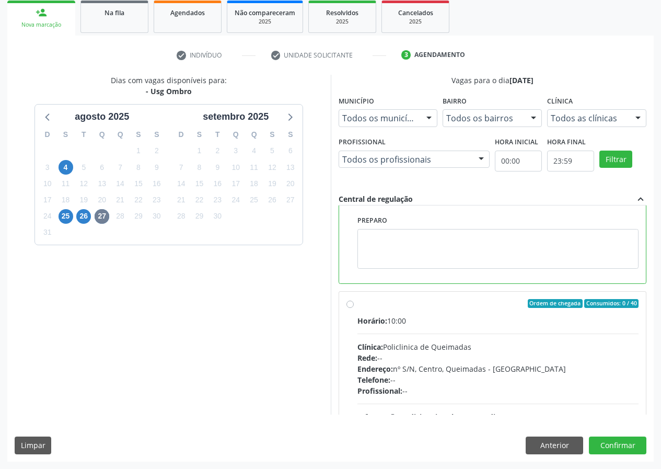
scroll to position [235, 0]
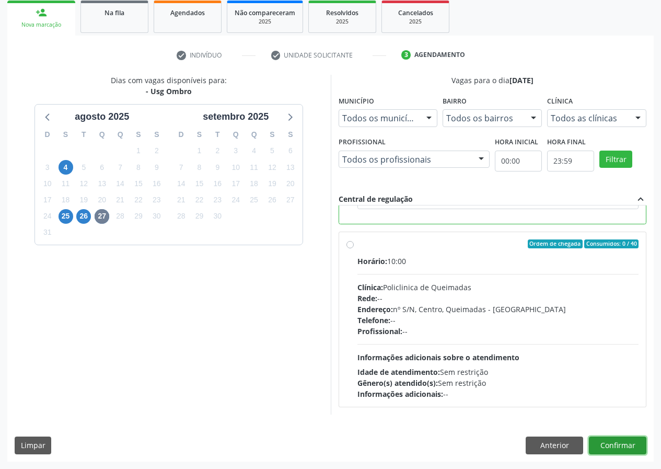
click at [623, 448] on button "Confirmar" at bounding box center [617, 445] width 57 height 18
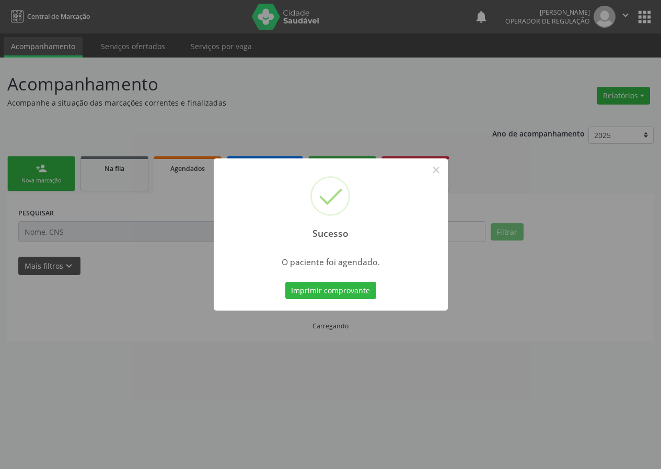
scroll to position [0, 0]
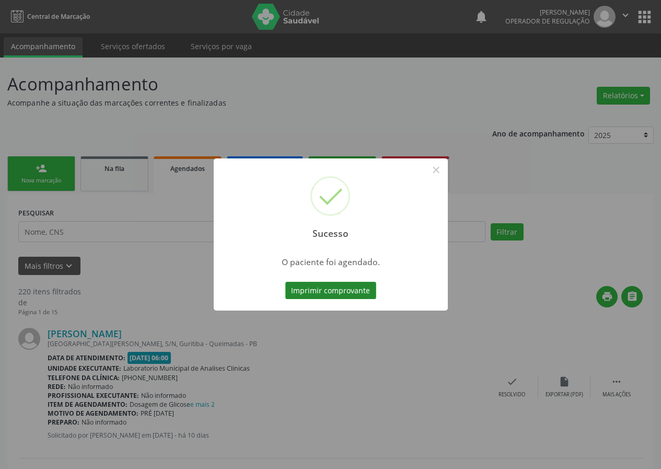
click at [338, 293] on button "Imprimir comprovante" at bounding box center [330, 291] width 91 height 18
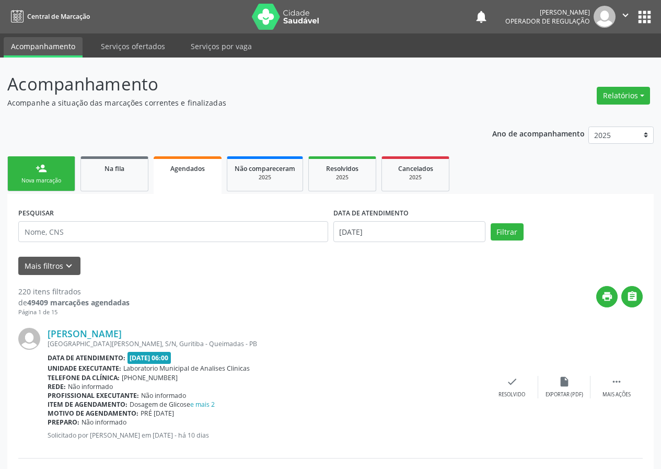
click at [45, 174] on link "person_add Nova marcação" at bounding box center [41, 173] width 68 height 35
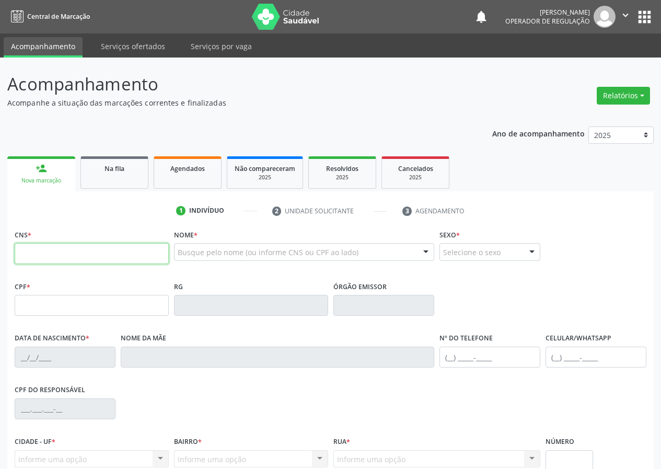
click at [38, 246] on input "text" at bounding box center [92, 253] width 154 height 21
drag, startPoint x: 22, startPoint y: 248, endPoint x: 18, endPoint y: 223, distance: 25.4
click at [19, 233] on div "CNS *" at bounding box center [92, 245] width 154 height 37
type input "708 0088 9432 3528"
type input "062.291.174-01"
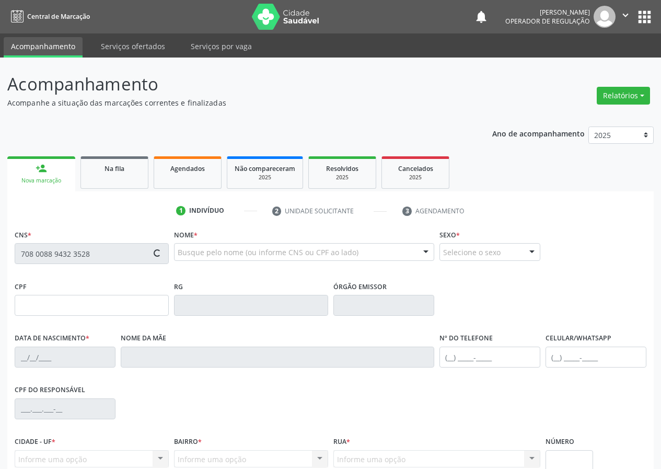
type input "[DATE]"
type input "[PERSON_NAME]"
type input "[PHONE_NUMBER]"
type input "S/N"
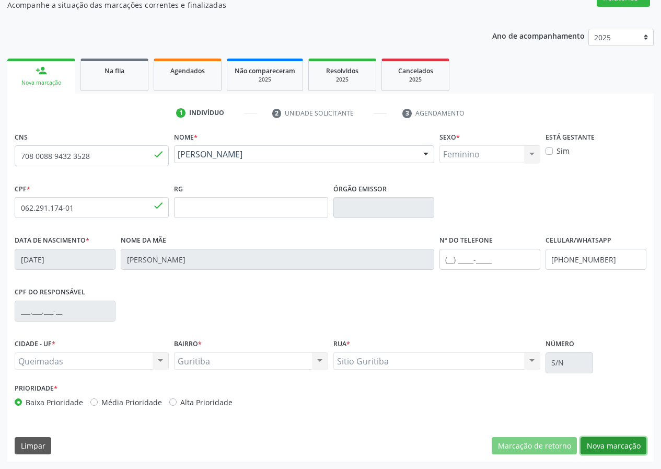
drag, startPoint x: 622, startPoint y: 442, endPoint x: 354, endPoint y: 446, distance: 268.0
click at [611, 443] on button "Nova marcação" at bounding box center [613, 446] width 66 height 18
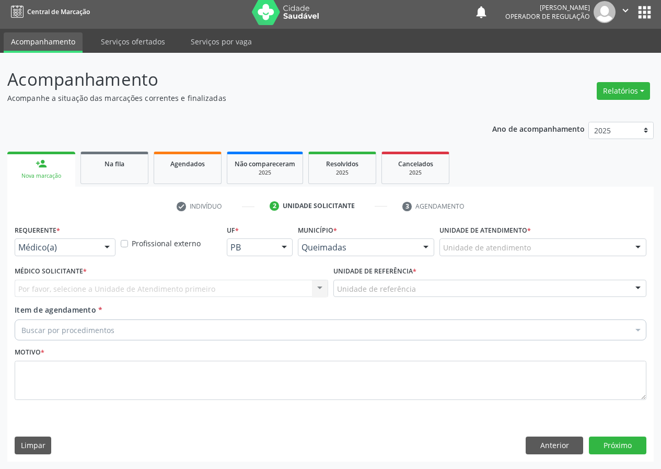
scroll to position [5, 0]
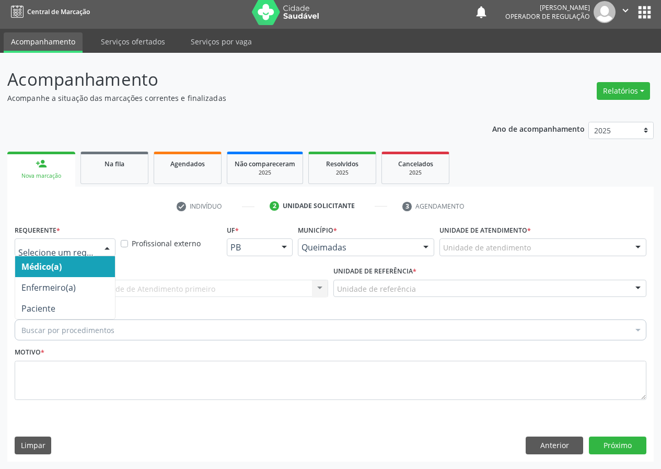
click at [109, 242] on div at bounding box center [107, 248] width 16 height 18
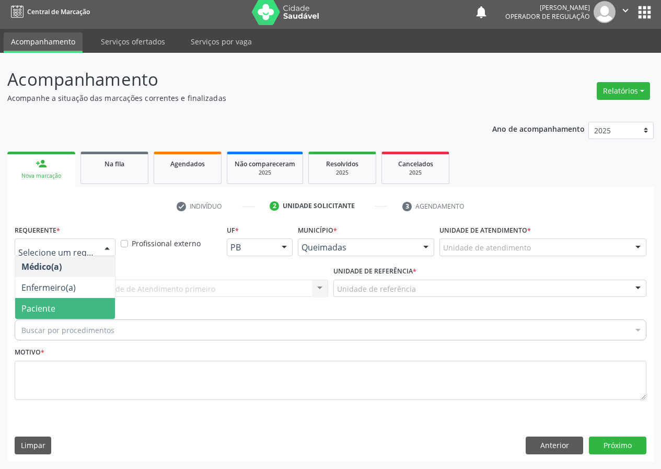
click at [104, 312] on span "Paciente" at bounding box center [65, 308] width 100 height 21
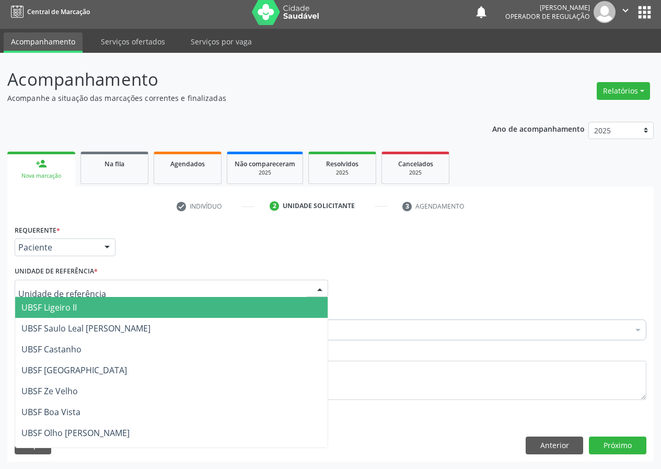
click at [315, 284] on div at bounding box center [320, 289] width 16 height 18
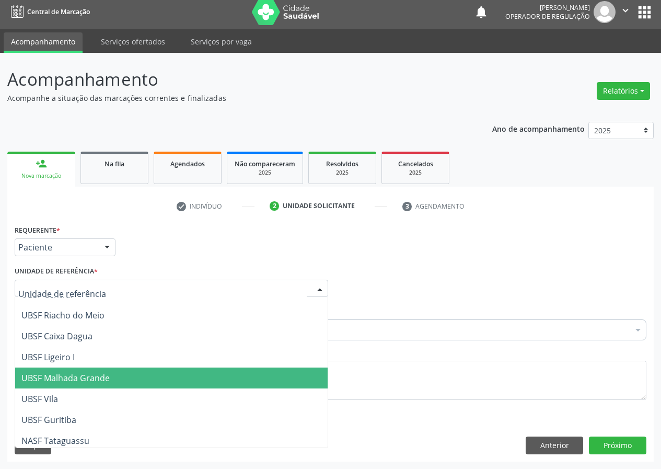
scroll to position [261, 0]
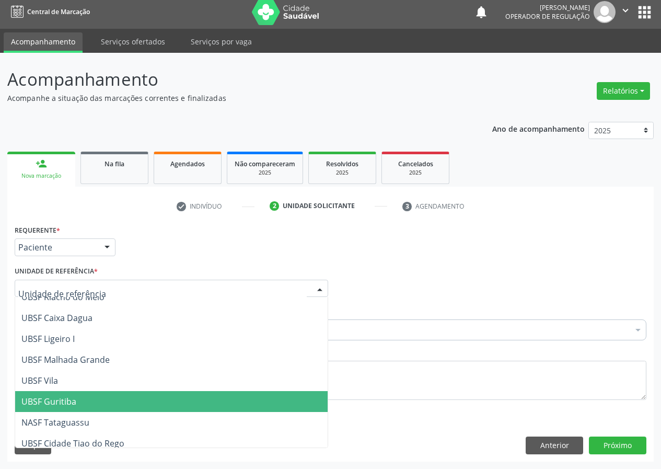
click at [57, 404] on span "UBSF Guritiba" at bounding box center [48, 400] width 55 height 11
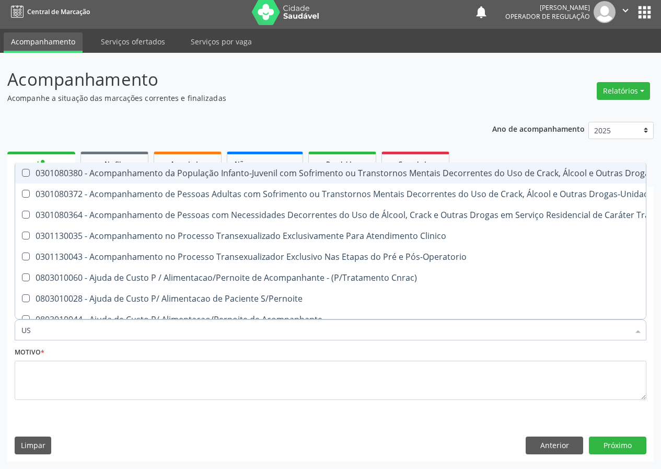
type input "USG"
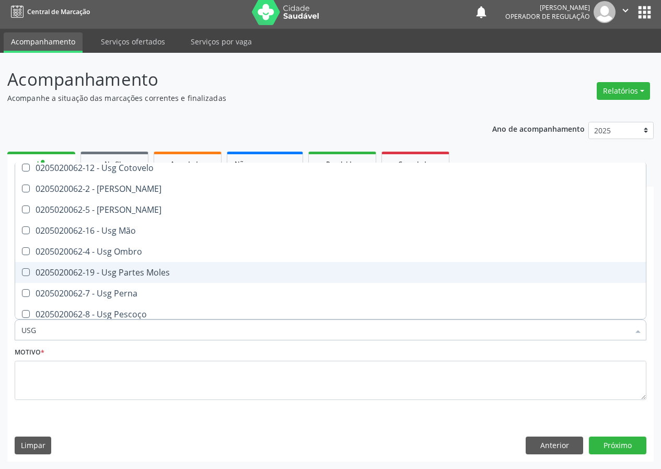
scroll to position [157, 0]
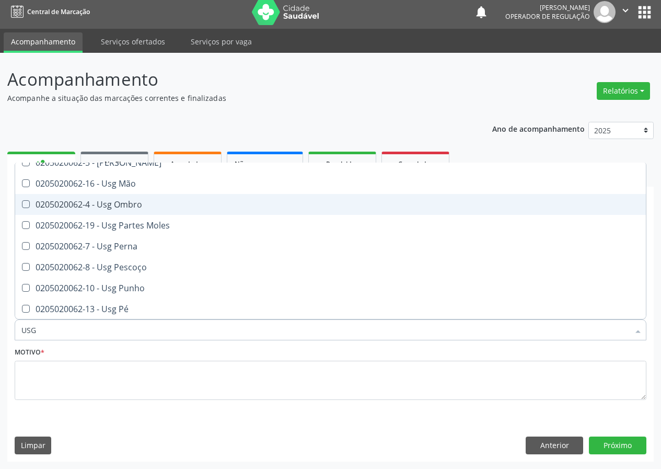
drag, startPoint x: 128, startPoint y: 207, endPoint x: 73, endPoint y: 243, distance: 66.1
click at [126, 207] on div "0205020062-4 - Usg Ombro" at bounding box center [330, 204] width 618 height 8
checkbox Ombro "true"
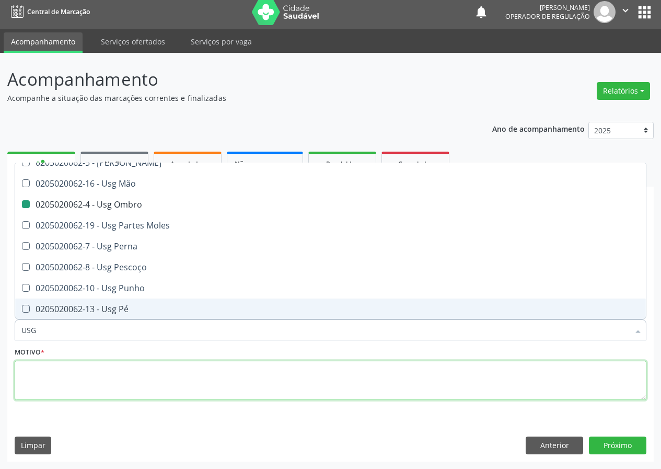
click at [49, 378] on textarea at bounding box center [331, 380] width 632 height 40
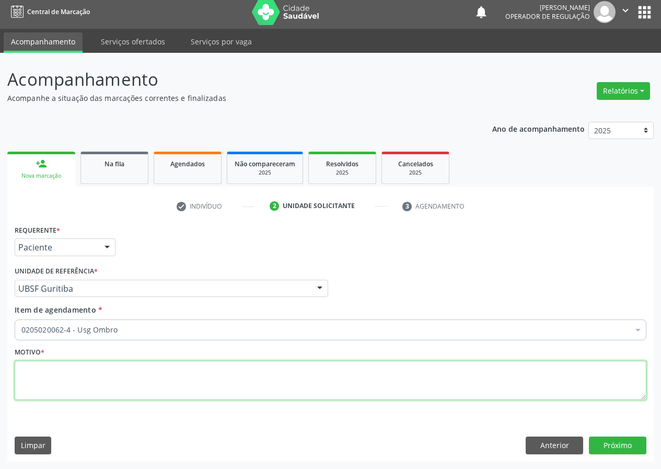
checkbox Ombro "true"
checkbox Valvar "false"
type textarea "AVALIAÇÃO"
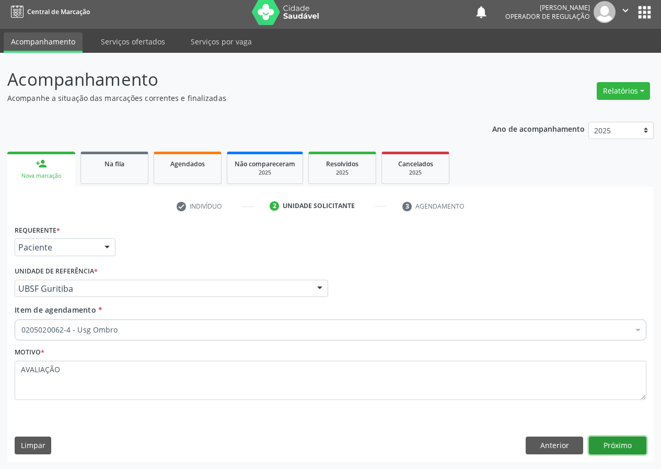
drag, startPoint x: 617, startPoint y: 445, endPoint x: 180, endPoint y: 455, distance: 437.3
click at [614, 445] on button "Próximo" at bounding box center [617, 445] width 57 height 18
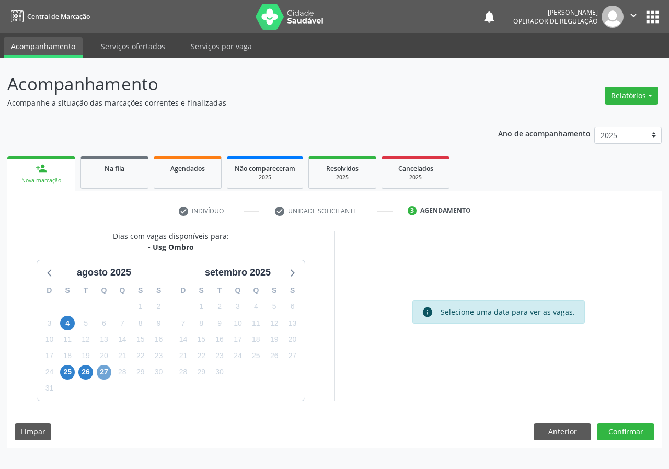
click at [107, 373] on span "27" at bounding box center [104, 372] width 15 height 15
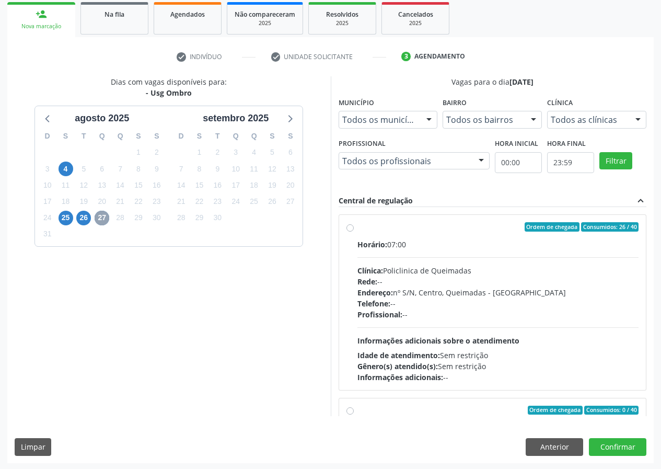
scroll to position [156, 0]
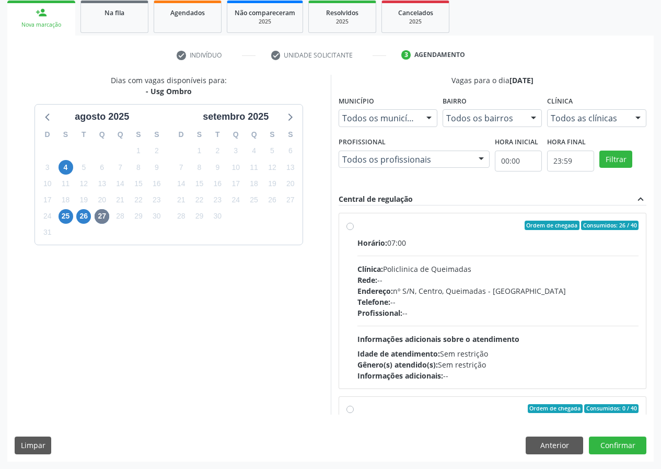
click at [357, 225] on label "Ordem de chegada Consumidos: 26 / 40 Horário: 07:00 Clínica: Policlinica de Que…" at bounding box center [498, 300] width 282 height 160
click at [350, 225] on input "Ordem de chegada Consumidos: 26 / 40 Horário: 07:00 Clínica: Policlinica de Que…" at bounding box center [349, 224] width 7 height 9
radio input "true"
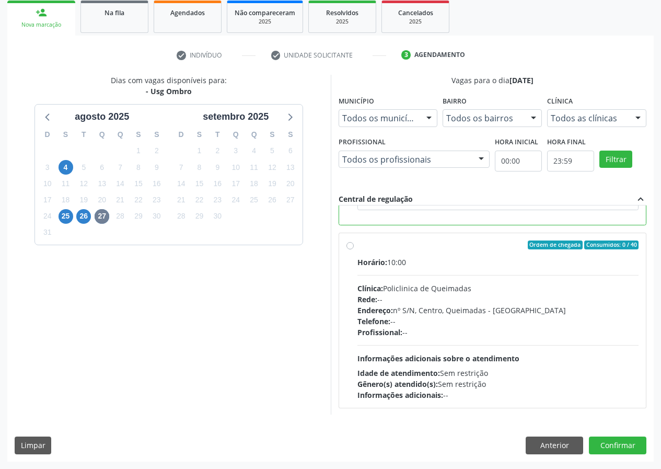
scroll to position [235, 0]
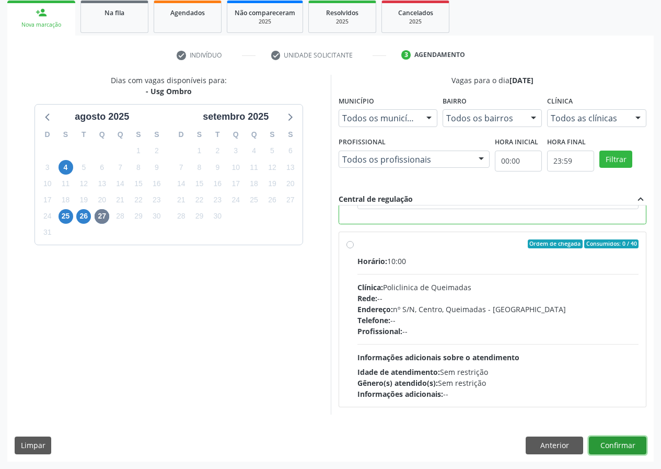
drag, startPoint x: 617, startPoint y: 442, endPoint x: 471, endPoint y: 423, distance: 147.5
click at [602, 445] on button "Confirmar" at bounding box center [617, 445] width 57 height 18
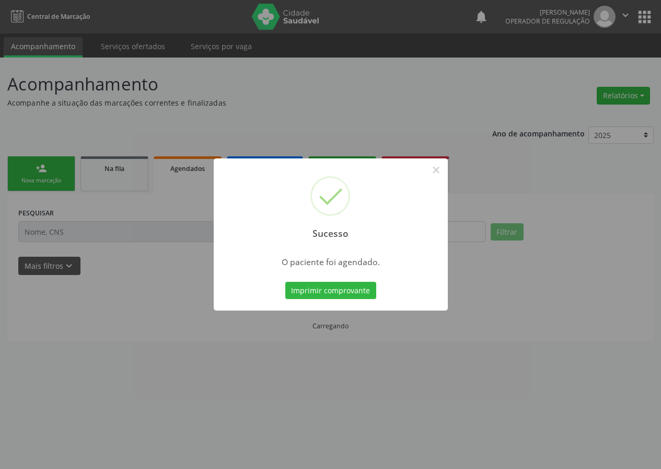
scroll to position [0, 0]
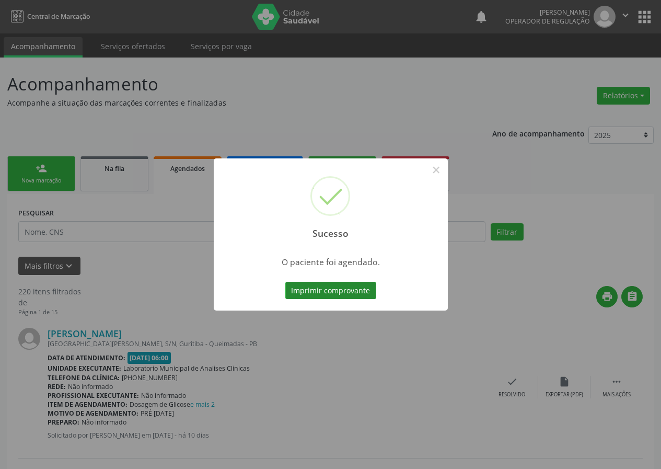
click at [344, 288] on button "Imprimir comprovante" at bounding box center [330, 291] width 91 height 18
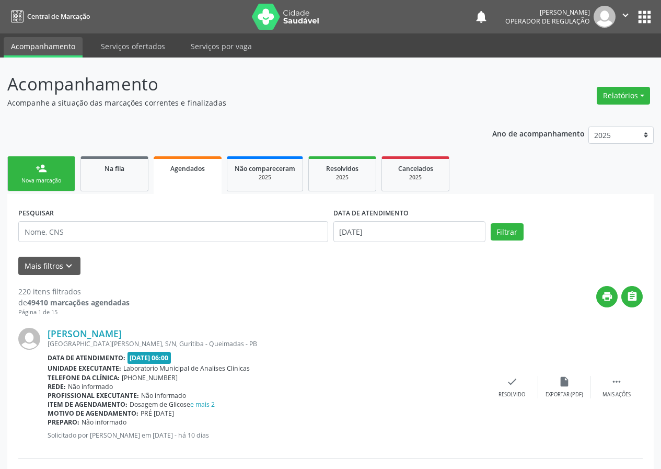
click at [34, 176] on link "person_add Nova marcação" at bounding box center [41, 173] width 68 height 35
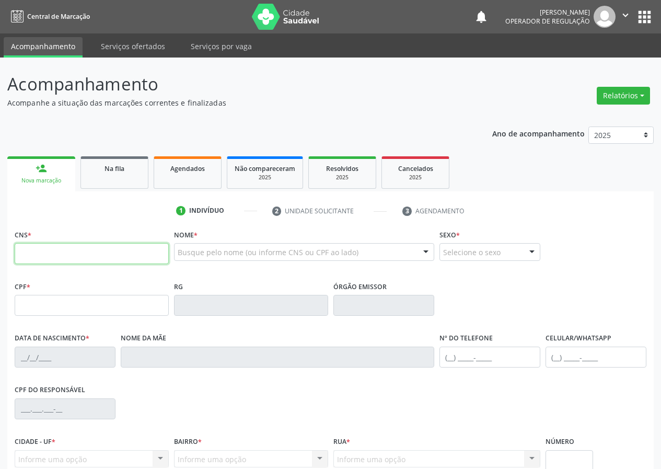
click at [29, 251] on input "text" at bounding box center [92, 253] width 154 height 21
click at [30, 252] on input "text" at bounding box center [92, 253] width 154 height 21
type input "700 5025 3845 0853"
type input "038.952.394-10"
type input "[DATE]"
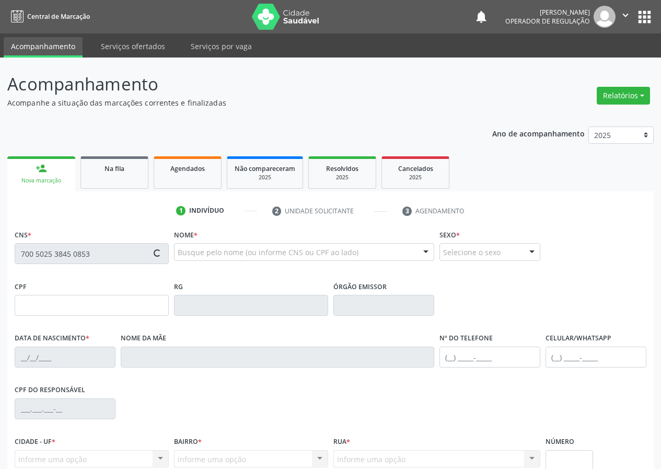
type input "[PERSON_NAME]"
type input "[PHONE_NUMBER]"
type input "065.348.874-28"
type input "38"
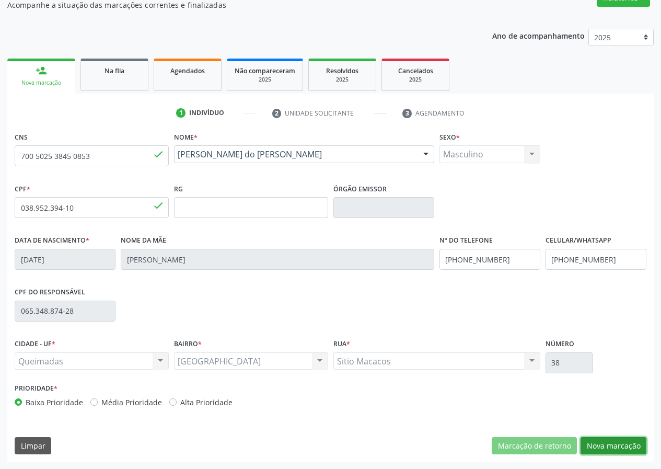
click at [609, 446] on button "Nova marcação" at bounding box center [613, 446] width 66 height 18
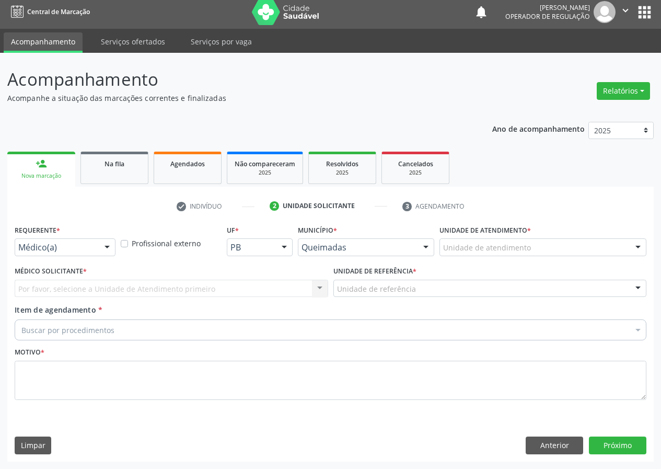
scroll to position [5, 0]
click at [108, 249] on div at bounding box center [107, 248] width 16 height 18
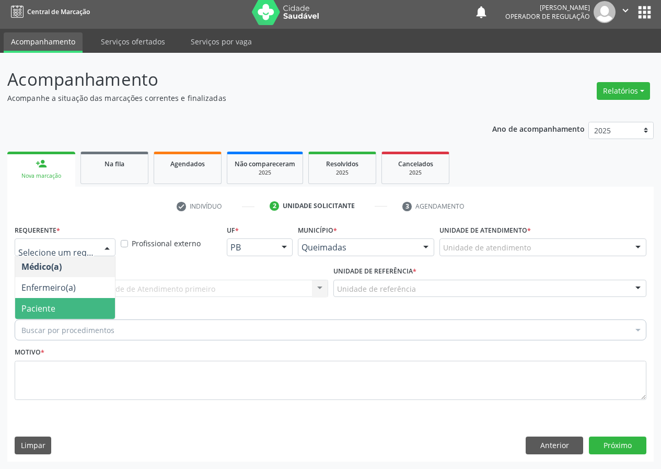
drag, startPoint x: 83, startPoint y: 301, endPoint x: 221, endPoint y: 310, distance: 138.2
click at [93, 301] on span "Paciente" at bounding box center [65, 308] width 100 height 21
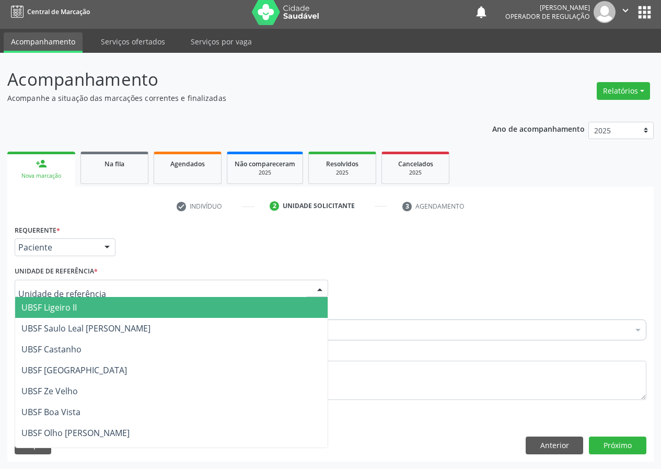
click at [294, 289] on div at bounding box center [171, 288] width 313 height 18
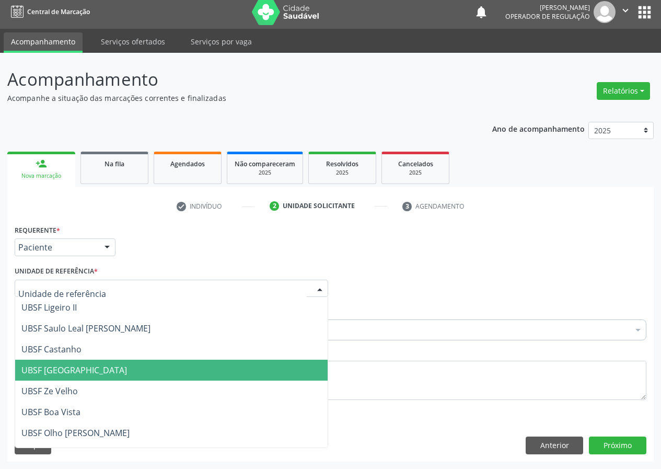
drag, startPoint x: 50, startPoint y: 364, endPoint x: 39, endPoint y: 360, distance: 11.6
click at [50, 364] on span "UBSF [GEOGRAPHIC_DATA]" at bounding box center [74, 369] width 106 height 11
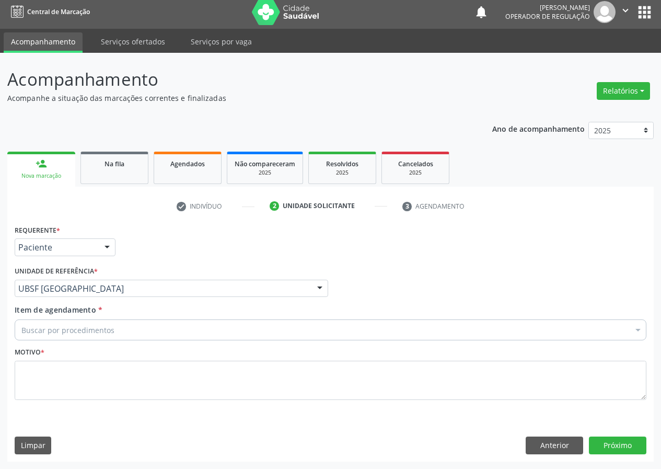
drag, startPoint x: 43, startPoint y: 333, endPoint x: 42, endPoint y: 328, distance: 5.2
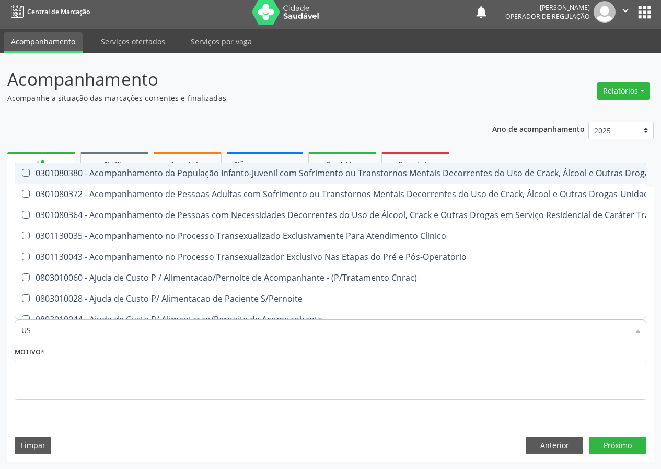
type input "USG"
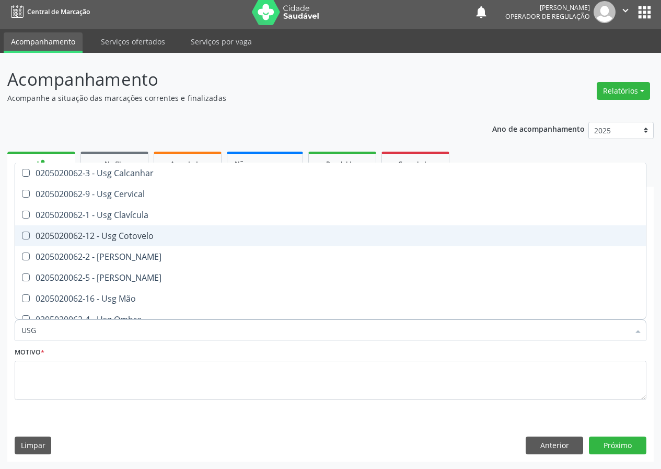
scroll to position [104, 0]
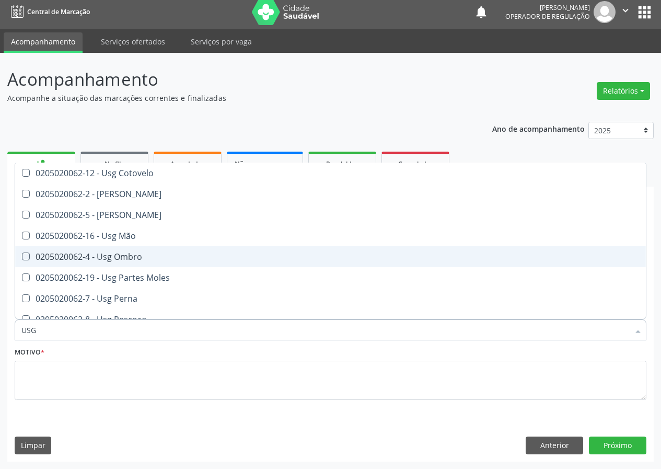
click at [135, 256] on div "0205020062-4 - Usg Ombro" at bounding box center [330, 256] width 618 height 8
checkbox Ombro "true"
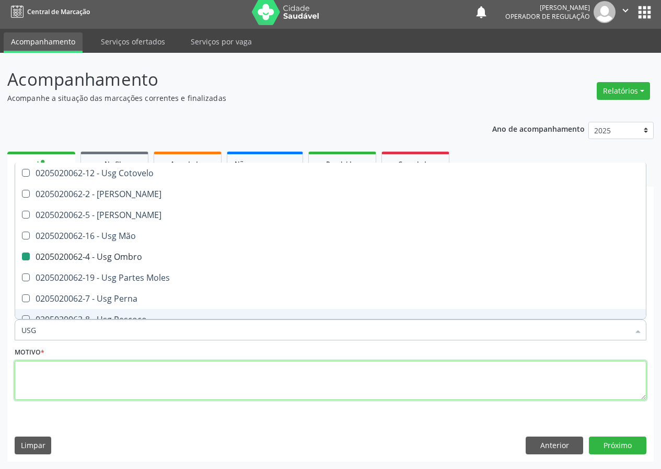
click at [24, 376] on textarea at bounding box center [331, 380] width 632 height 40
checkbox Braço "true"
checkbox Ombro "false"
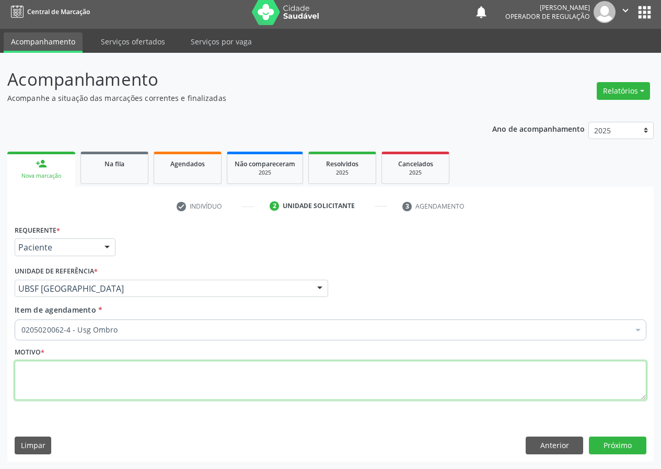
scroll to position [0, 0]
type textarea "AVALIAÇÃO"
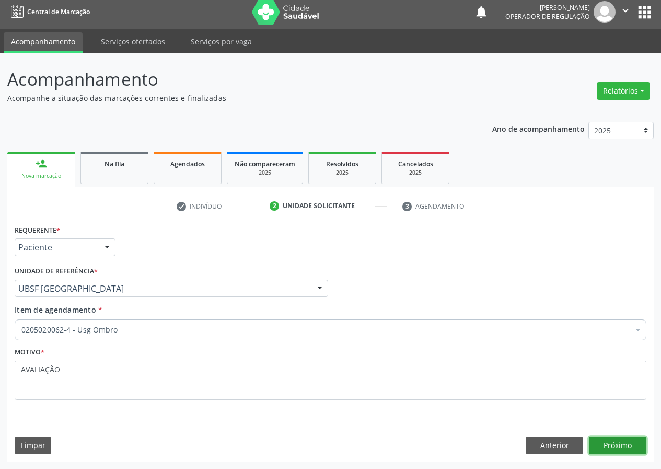
click at [626, 443] on button "Próximo" at bounding box center [617, 445] width 57 height 18
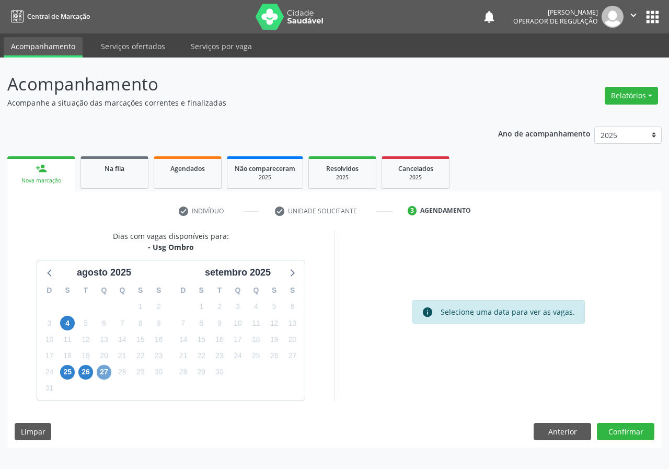
click at [104, 371] on span "27" at bounding box center [104, 372] width 15 height 15
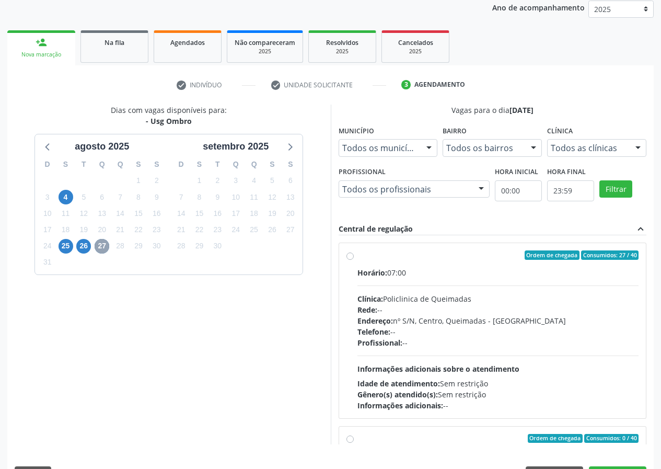
scroll to position [156, 0]
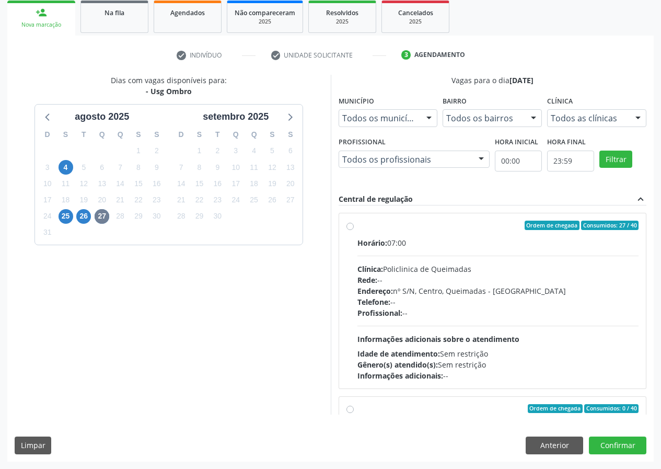
drag, startPoint x: 350, startPoint y: 228, endPoint x: 423, endPoint y: 258, distance: 78.5
click at [357, 229] on label "Ordem de chegada Consumidos: 27 / 40 Horário: 07:00 Clínica: Policlinica de Que…" at bounding box center [498, 300] width 282 height 160
click at [353, 229] on input "Ordem de chegada Consumidos: 27 / 40 Horário: 07:00 Clínica: Policlinica de Que…" at bounding box center [349, 224] width 7 height 9
radio input "true"
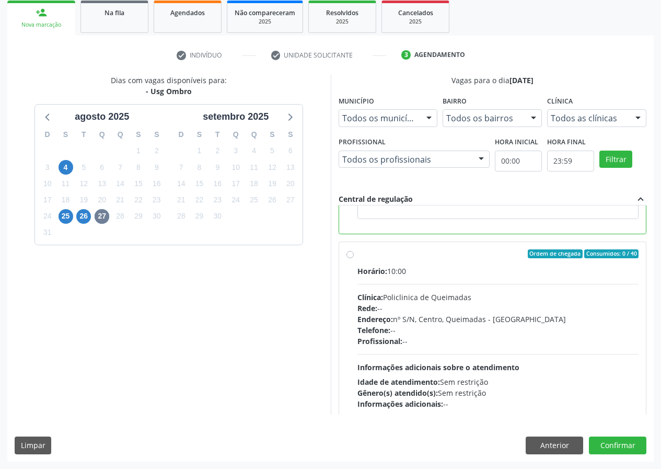
scroll to position [235, 0]
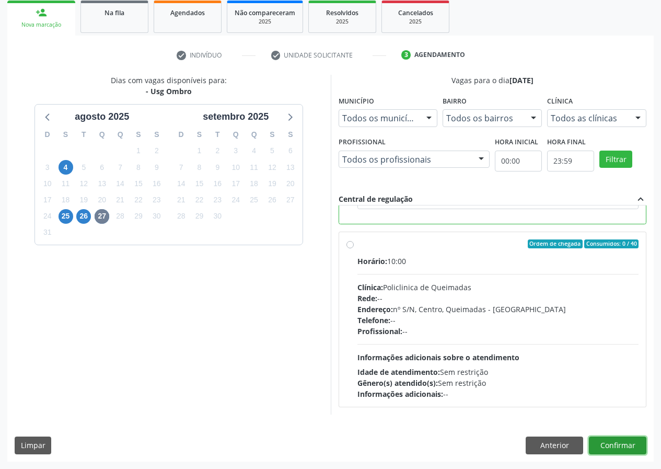
click at [606, 442] on button "Confirmar" at bounding box center [617, 445] width 57 height 18
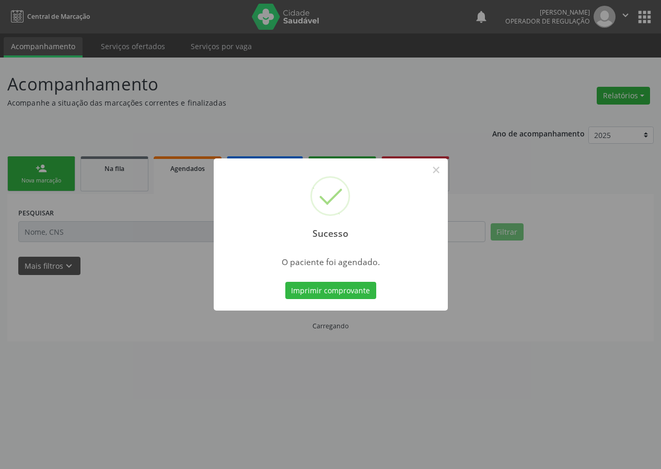
scroll to position [0, 0]
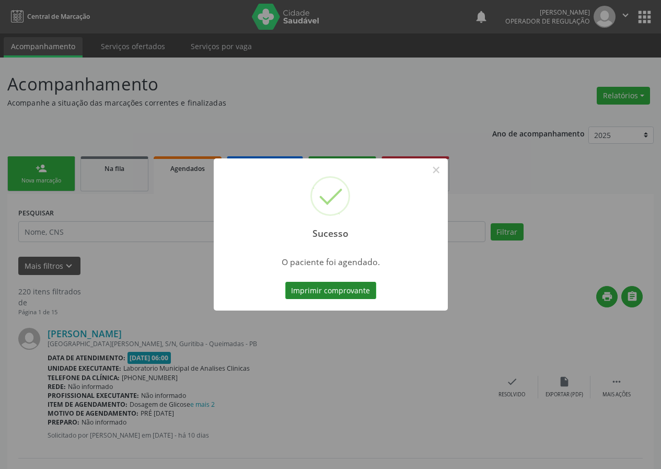
click at [311, 288] on button "Imprimir comprovante" at bounding box center [330, 291] width 91 height 18
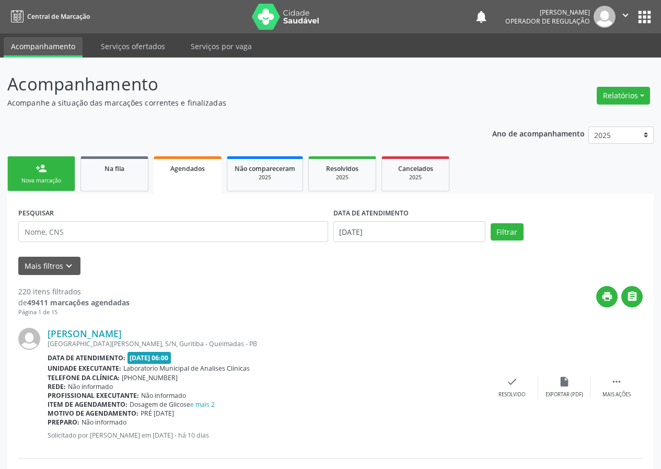
click at [53, 172] on link "person_add Nova marcação" at bounding box center [41, 173] width 68 height 35
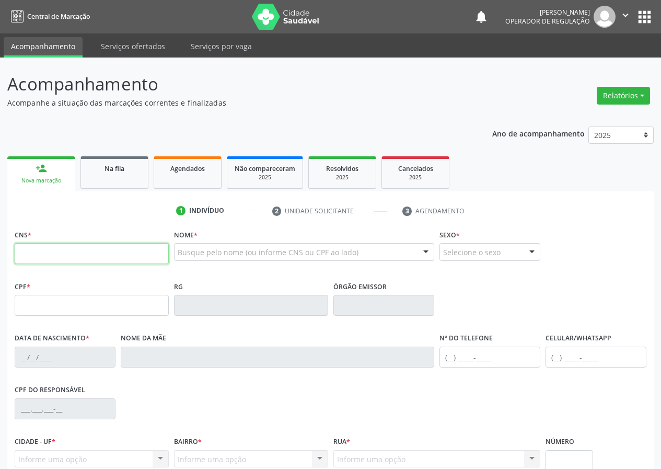
click at [30, 256] on input "text" at bounding box center [92, 253] width 154 height 21
click at [19, 258] on input "text" at bounding box center [92, 253] width 154 height 21
type input "700 5025 3845 0853"
type input "038.952.394-10"
type input "[DATE]"
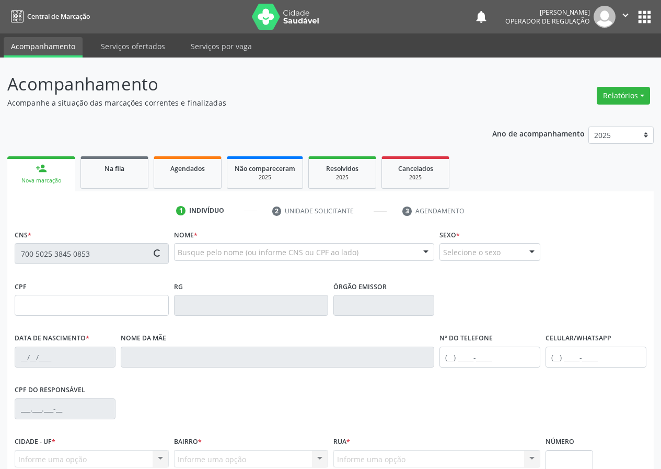
type input "[PERSON_NAME]"
type input "[PHONE_NUMBER]"
type input "065.348.874-28"
type input "38"
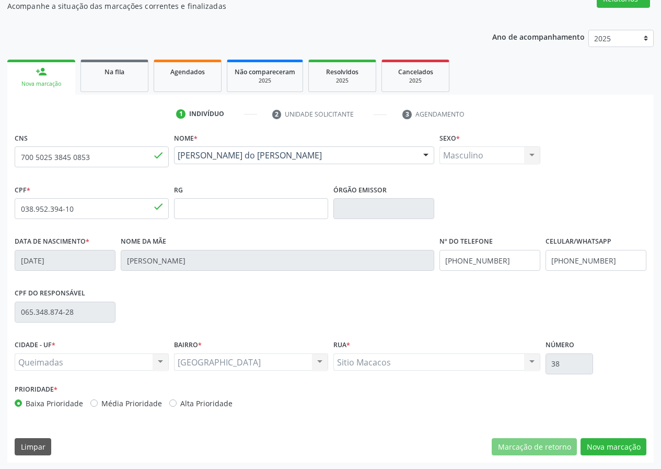
scroll to position [98, 0]
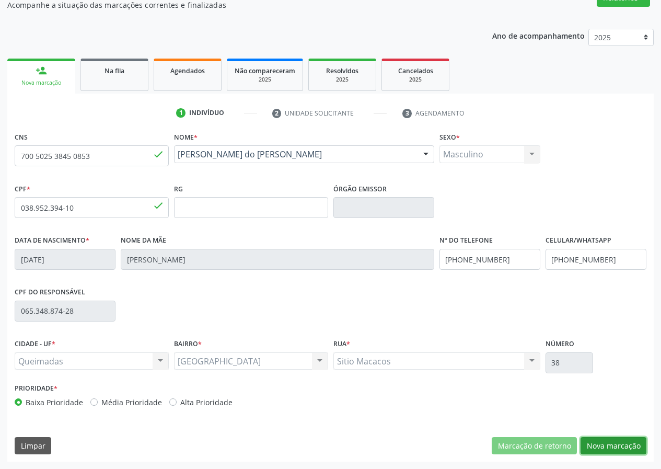
click at [608, 446] on button "Nova marcação" at bounding box center [613, 446] width 66 height 18
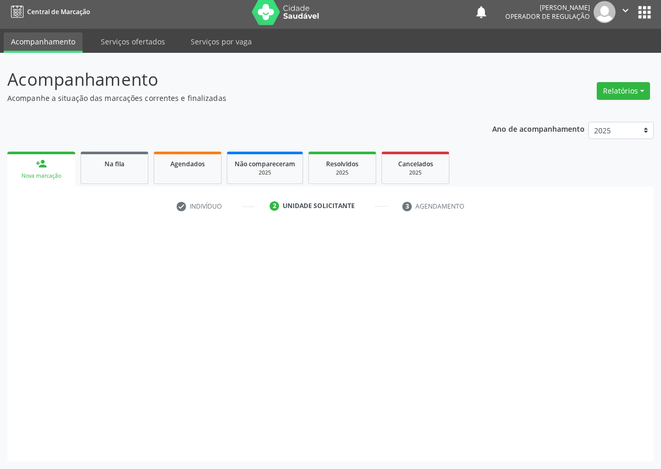
scroll to position [5, 0]
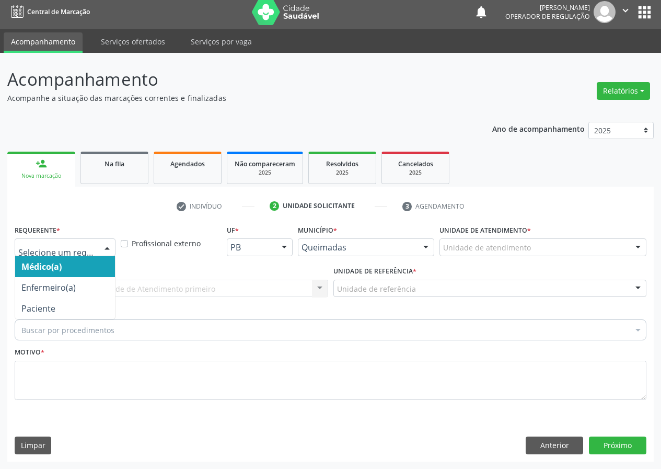
drag, startPoint x: 108, startPoint y: 247, endPoint x: 103, endPoint y: 325, distance: 78.5
click at [109, 255] on div "Médico(a) Enfermeiro(a) Paciente Nenhum resultado encontrado para: " " Não há n…" at bounding box center [65, 247] width 101 height 18
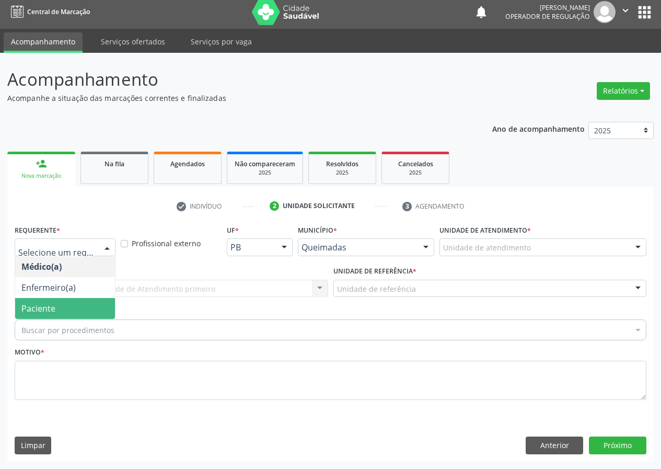
drag, startPoint x: 107, startPoint y: 312, endPoint x: 216, endPoint y: 295, distance: 111.0
click at [113, 311] on span "Paciente" at bounding box center [65, 308] width 100 height 21
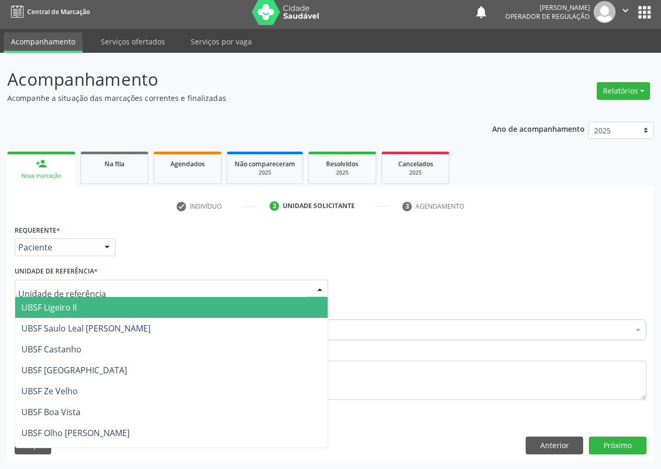
drag, startPoint x: 269, startPoint y: 287, endPoint x: 114, endPoint y: 372, distance: 177.0
click at [268, 287] on div at bounding box center [171, 288] width 313 height 18
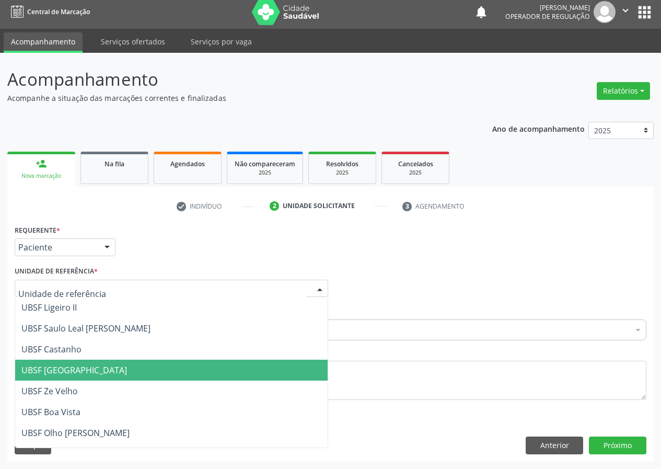
click at [76, 371] on span "UBSF [GEOGRAPHIC_DATA]" at bounding box center [74, 369] width 106 height 11
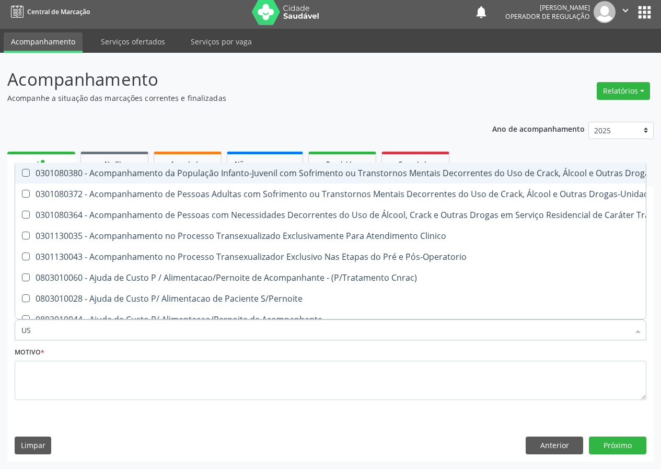
type input "USG"
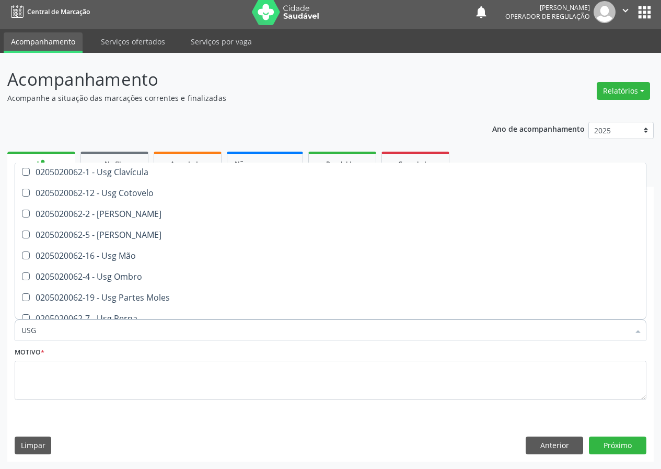
scroll to position [104, 0]
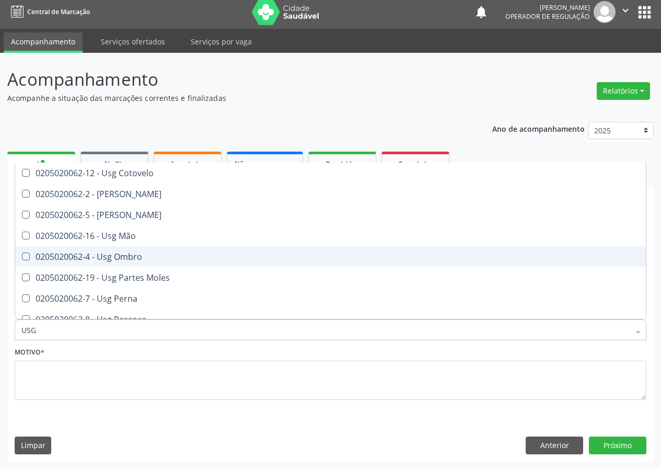
drag, startPoint x: 116, startPoint y: 254, endPoint x: 44, endPoint y: 360, distance: 128.2
click at [115, 261] on div "0205020062-4 - Usg Ombro" at bounding box center [330, 256] width 618 height 8
checkbox Ombro "true"
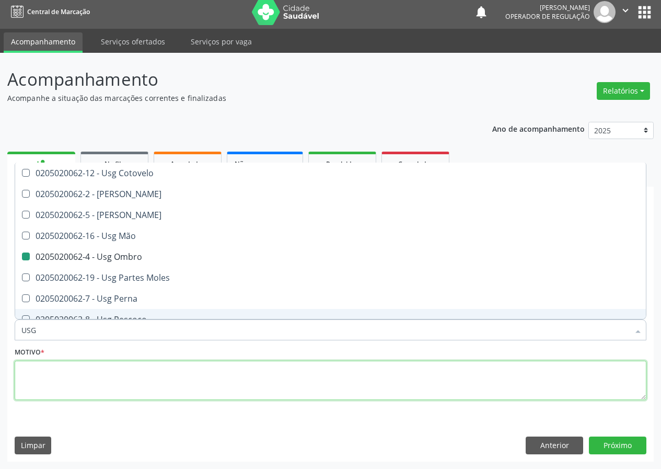
click at [45, 374] on textarea at bounding box center [331, 380] width 632 height 40
checkbox Braço "true"
checkbox Ombro "false"
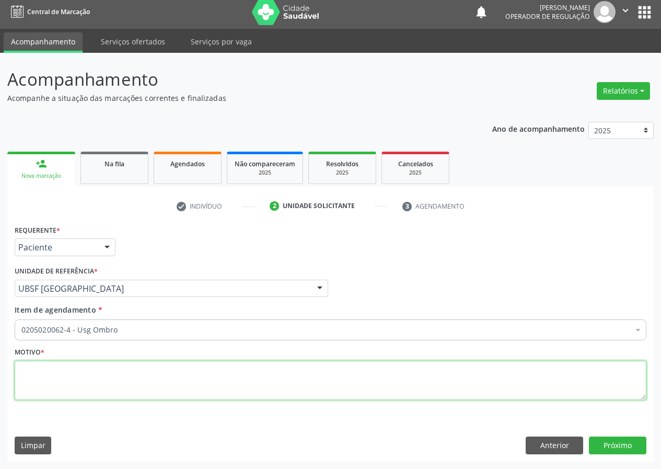
scroll to position [0, 0]
type textarea "AVALIAÇÃO"
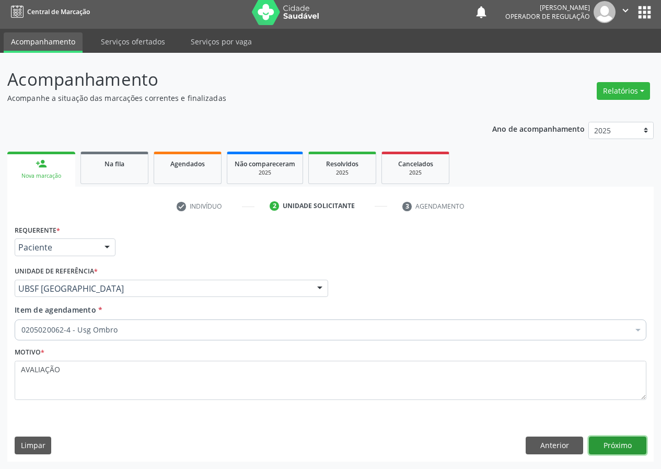
click at [610, 442] on button "Próximo" at bounding box center [617, 445] width 57 height 18
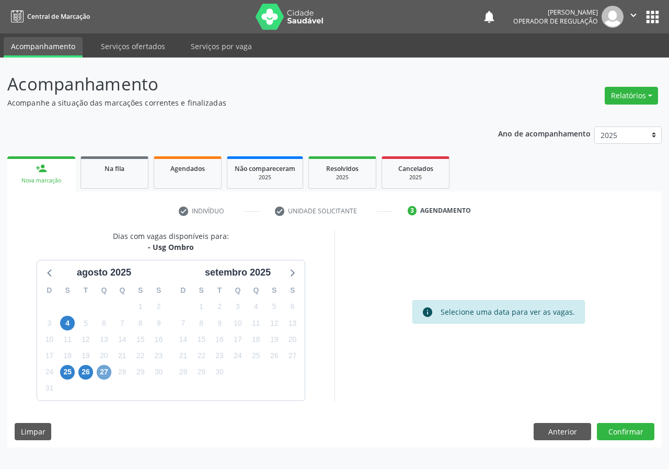
click at [107, 371] on span "27" at bounding box center [104, 372] width 15 height 15
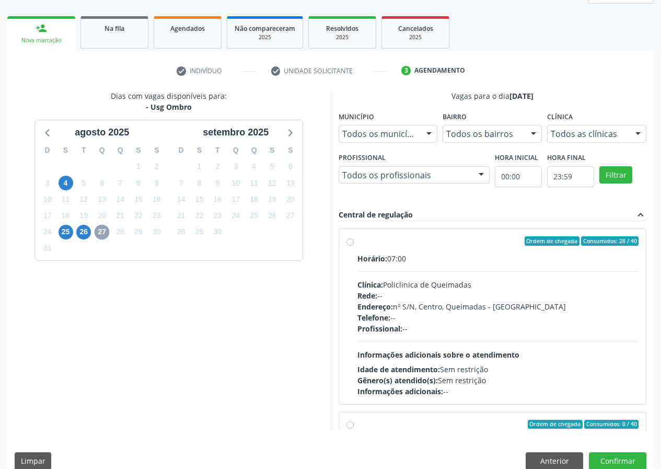
scroll to position [156, 0]
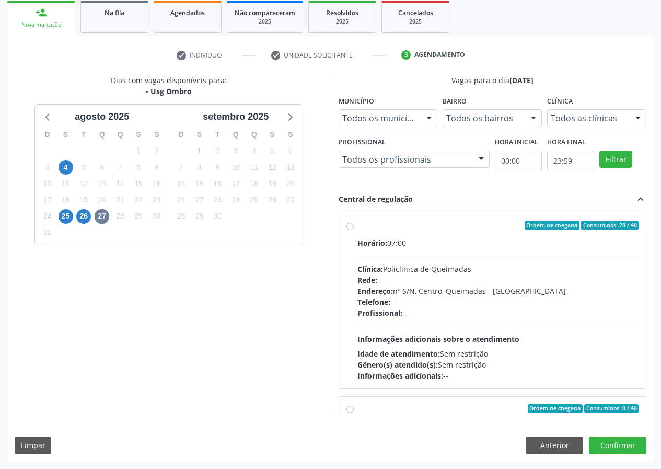
drag, startPoint x: 350, startPoint y: 223, endPoint x: 387, endPoint y: 257, distance: 50.3
click at [357, 224] on label "Ordem de chegada Consumidos: 28 / 40 Horário: 07:00 Clínica: Policlinica de Que…" at bounding box center [498, 300] width 282 height 160
click at [350, 224] on input "Ordem de chegada Consumidos: 28 / 40 Horário: 07:00 Clínica: Policlinica de Que…" at bounding box center [349, 224] width 7 height 9
radio input "true"
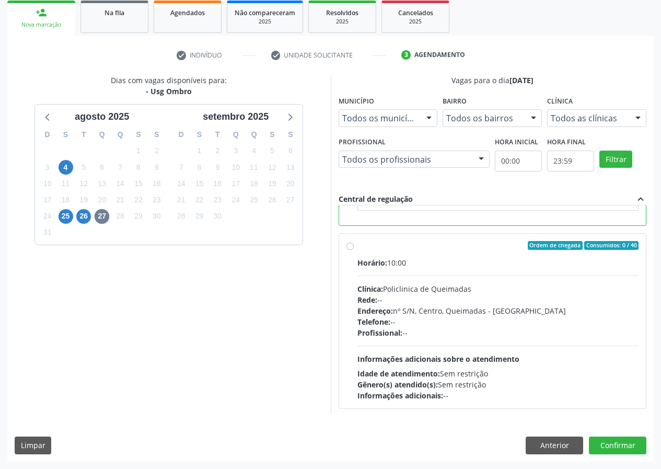
scroll to position [235, 0]
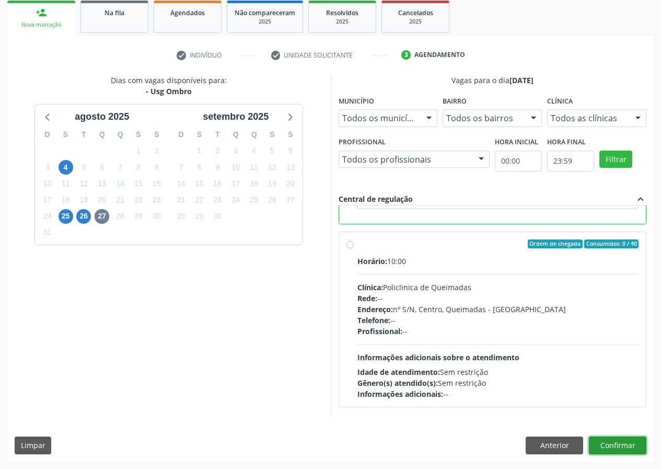
click at [613, 441] on button "Confirmar" at bounding box center [617, 445] width 57 height 18
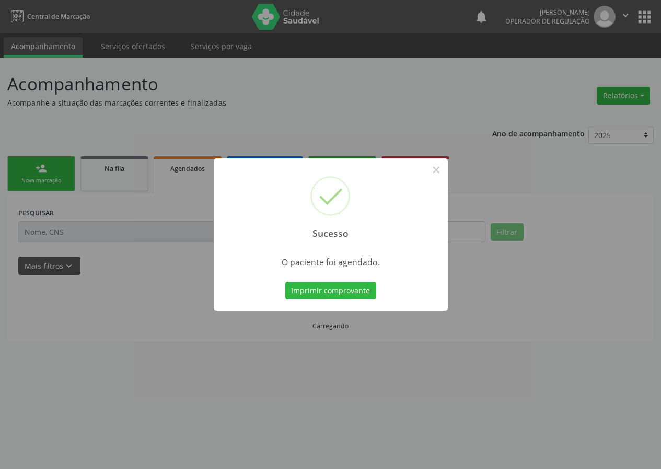
scroll to position [0, 0]
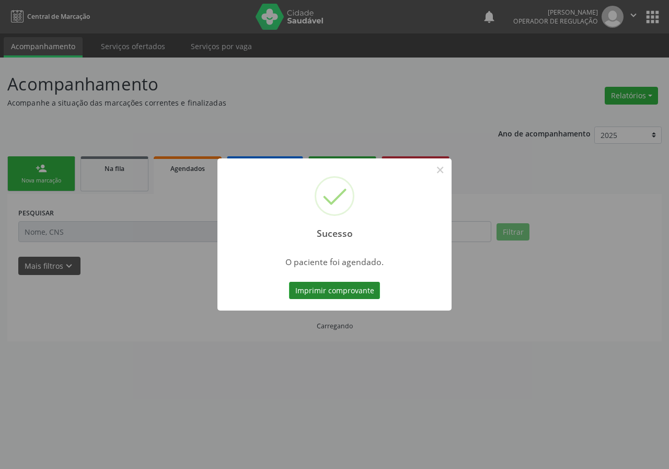
click at [324, 288] on button "Imprimir comprovante" at bounding box center [334, 291] width 91 height 18
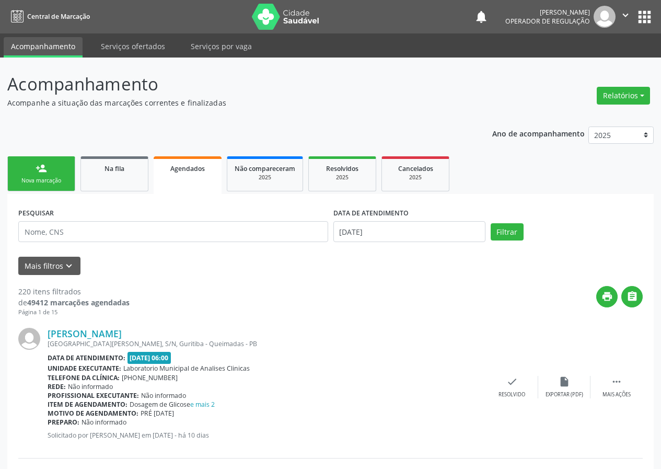
click at [52, 164] on link "person_add Nova marcação" at bounding box center [41, 173] width 68 height 35
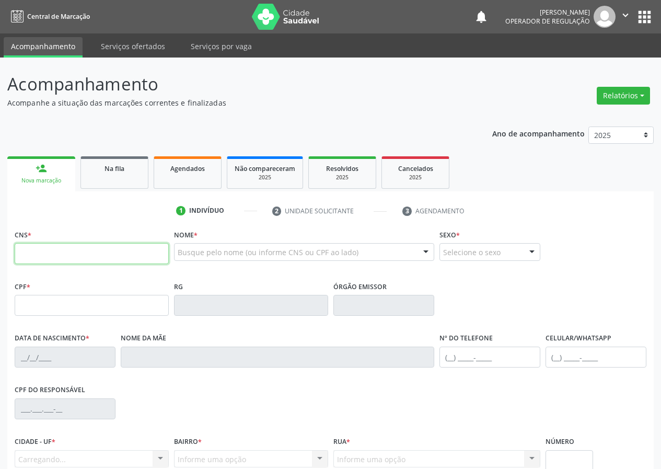
click at [31, 253] on input "text" at bounding box center [92, 253] width 154 height 21
click at [28, 250] on input "text" at bounding box center [92, 253] width 154 height 21
type input "700 4019 0409 6043"
type input "014.105.314-30"
type input "[DATE]"
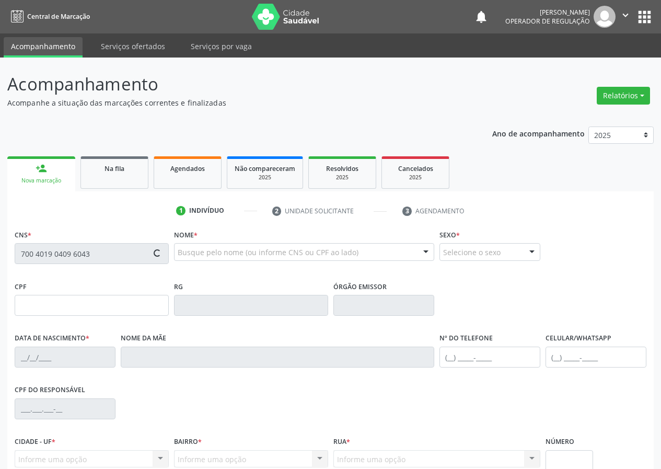
type input "[PERSON_NAME]"
type input "[PHONE_NUMBER]"
type input "178"
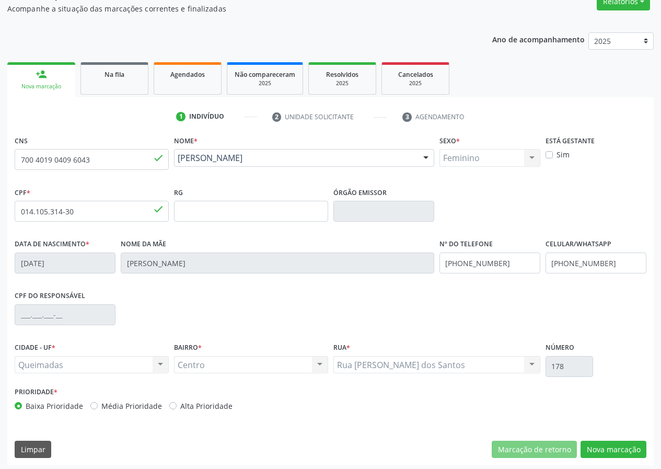
scroll to position [98, 0]
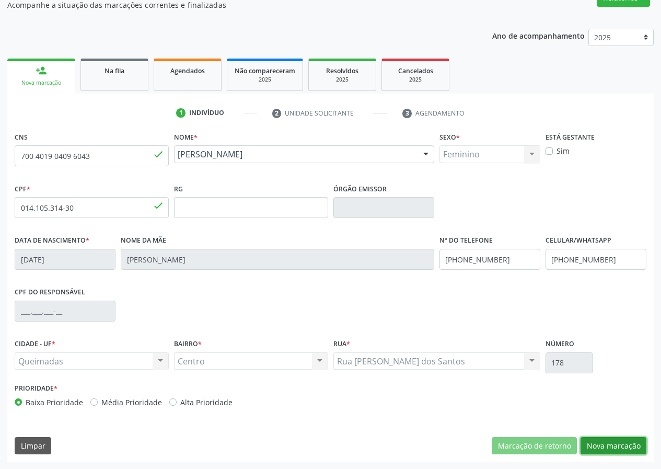
drag, startPoint x: 617, startPoint y: 440, endPoint x: 492, endPoint y: 461, distance: 127.1
click at [613, 441] on button "Nova marcação" at bounding box center [613, 446] width 66 height 18
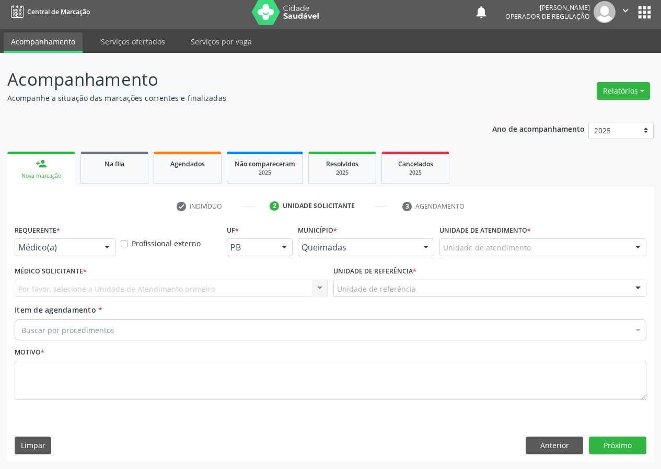
scroll to position [5, 0]
drag, startPoint x: 109, startPoint y: 248, endPoint x: 100, endPoint y: 265, distance: 19.6
click at [108, 249] on div at bounding box center [107, 248] width 16 height 18
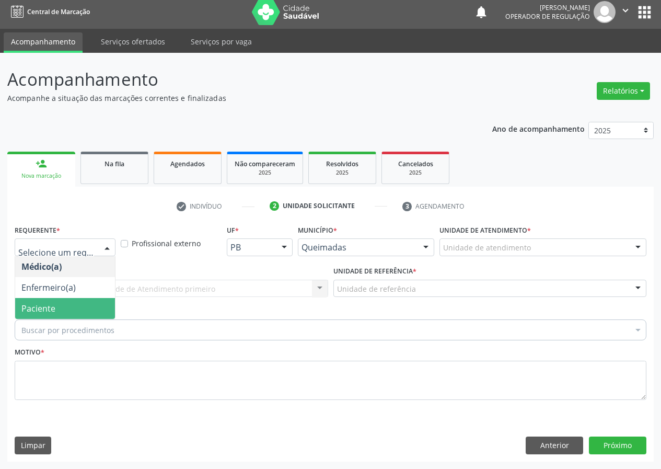
drag, startPoint x: 93, startPoint y: 308, endPoint x: 278, endPoint y: 322, distance: 185.5
click at [99, 308] on span "Paciente" at bounding box center [65, 308] width 100 height 21
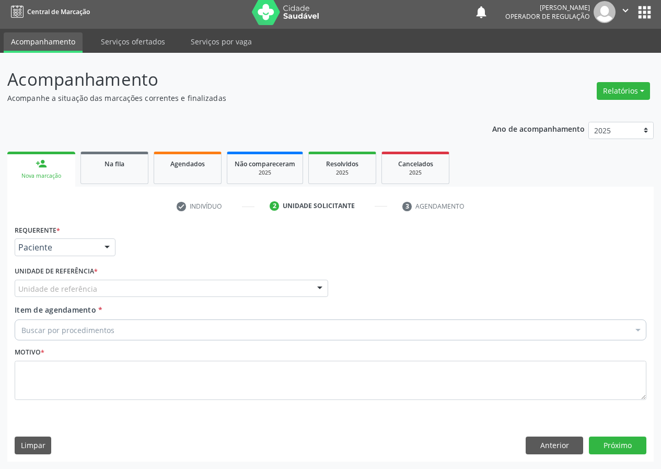
click at [318, 285] on div at bounding box center [320, 289] width 16 height 18
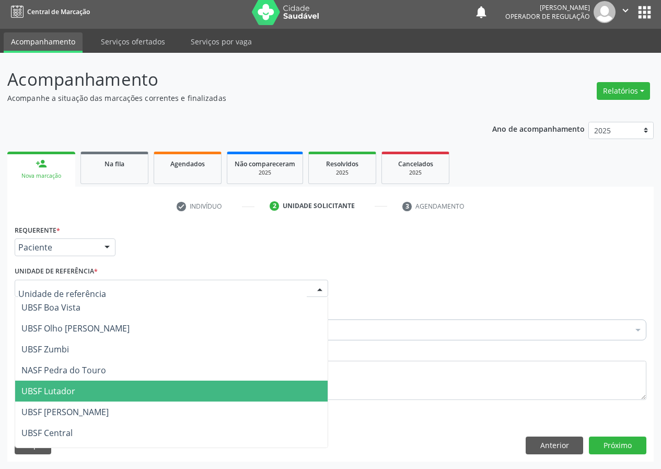
scroll to position [157, 0]
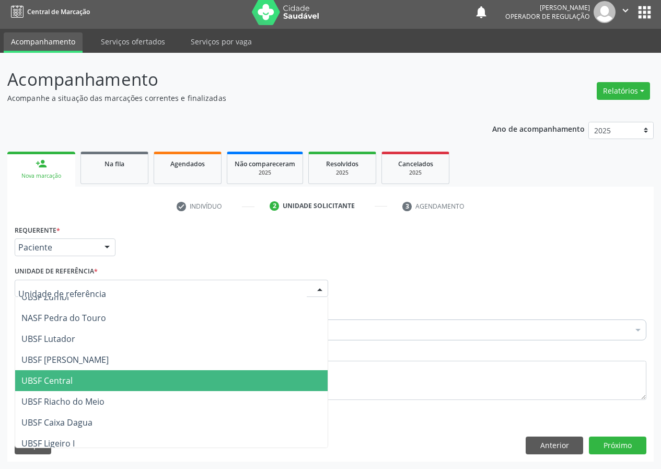
drag, startPoint x: 76, startPoint y: 383, endPoint x: 55, endPoint y: 381, distance: 21.5
click at [76, 383] on span "UBSF Central" at bounding box center [171, 380] width 312 height 21
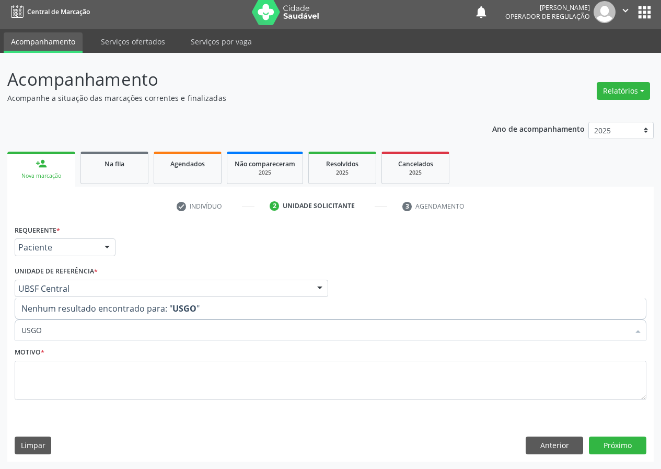
type input "USG"
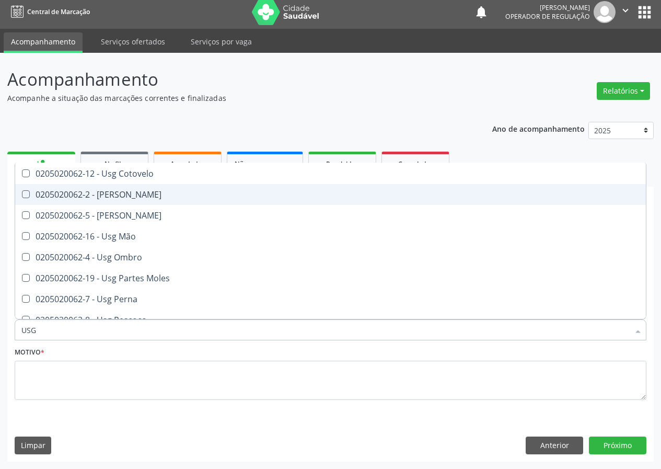
scroll to position [104, 0]
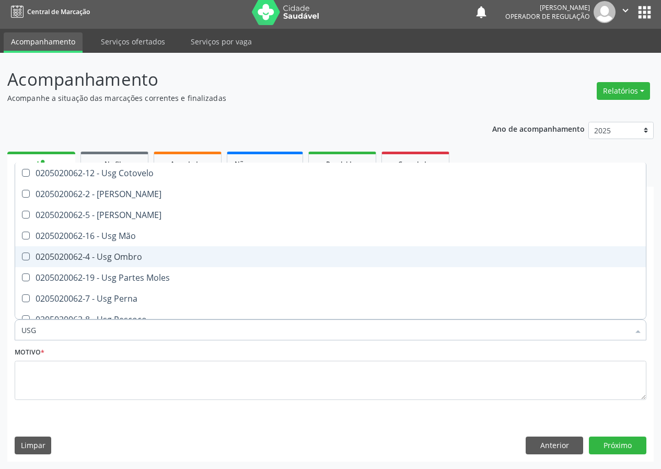
drag, startPoint x: 127, startPoint y: 257, endPoint x: 24, endPoint y: 347, distance: 136.9
click at [123, 261] on div "0205020062-4 - Usg Ombro" at bounding box center [330, 256] width 618 height 8
checkbox Ombro "true"
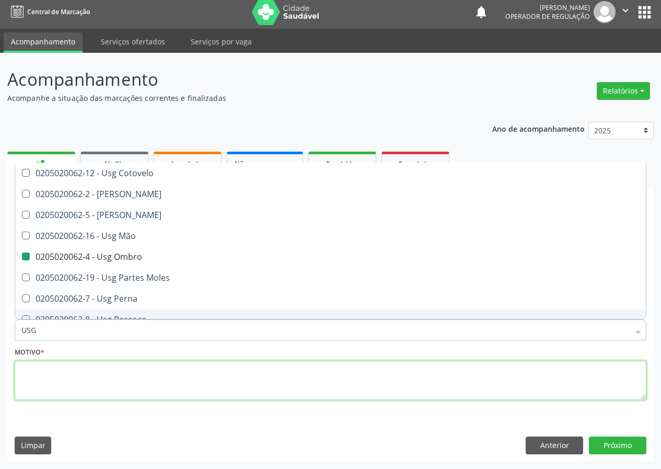
click at [40, 377] on textarea at bounding box center [331, 380] width 632 height 40
checkbox Braço "true"
checkbox Ombro "false"
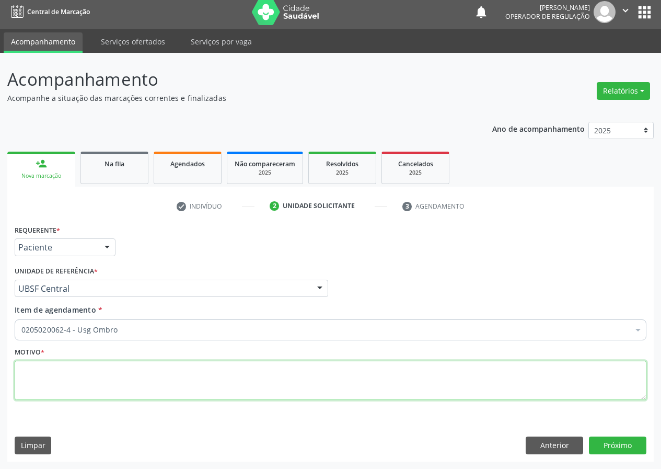
scroll to position [0, 0]
type textarea "AVALIAÇÃO"
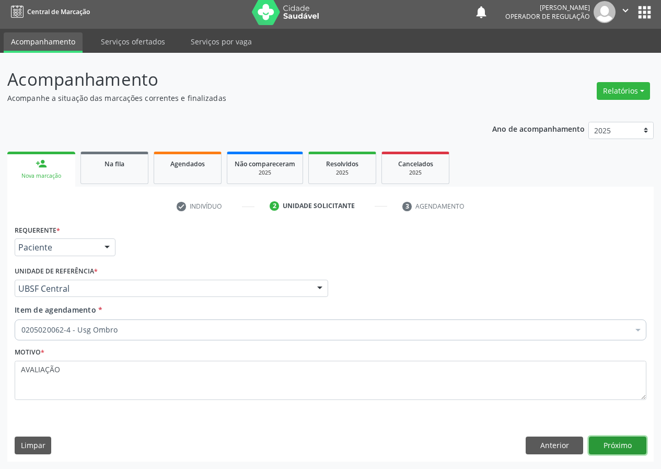
click at [613, 445] on button "Próximo" at bounding box center [617, 445] width 57 height 18
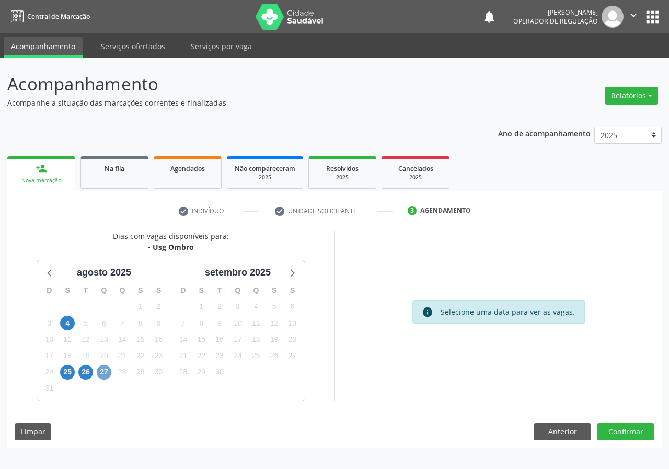
drag, startPoint x: 102, startPoint y: 372, endPoint x: 245, endPoint y: 331, distance: 148.4
click at [103, 372] on span "27" at bounding box center [104, 372] width 15 height 15
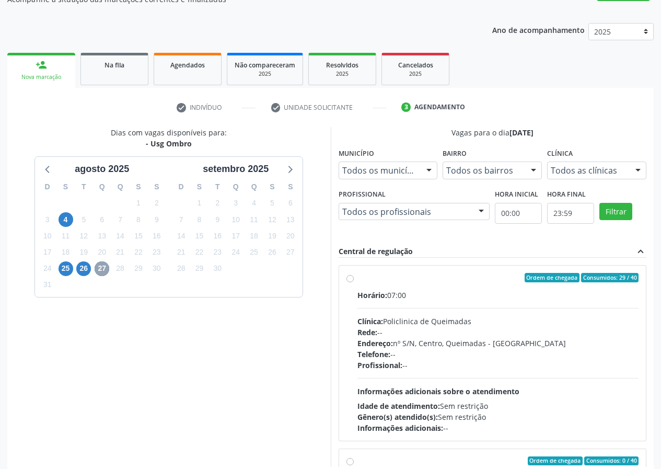
scroll to position [104, 0]
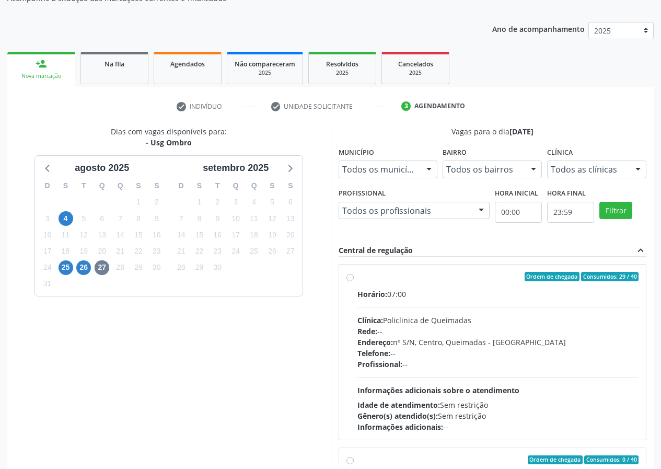
click at [357, 279] on label "Ordem de chegada Consumidos: 29 / 40 Horário: 07:00 Clínica: Policlinica de Que…" at bounding box center [498, 352] width 282 height 160
click at [349, 279] on input "Ordem de chegada Consumidos: 29 / 40 Horário: 07:00 Clínica: Policlinica de Que…" at bounding box center [349, 276] width 7 height 9
radio input "true"
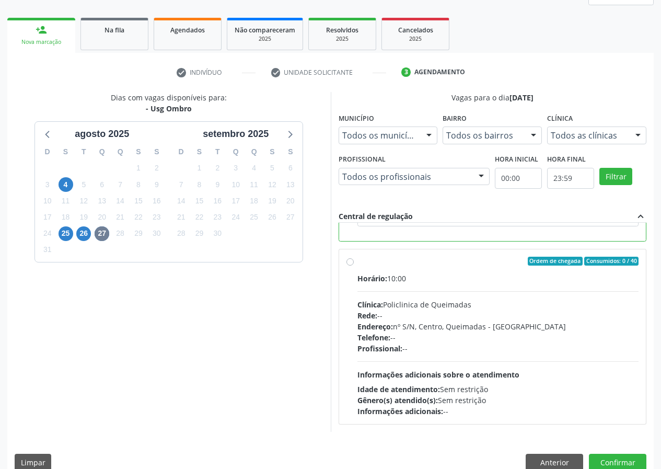
scroll to position [156, 0]
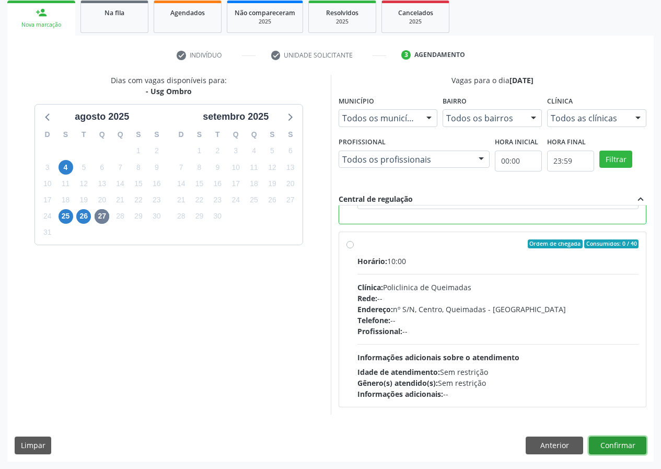
drag, startPoint x: 615, startPoint y: 446, endPoint x: 530, endPoint y: 448, distance: 84.6
click at [614, 446] on button "Confirmar" at bounding box center [617, 445] width 57 height 18
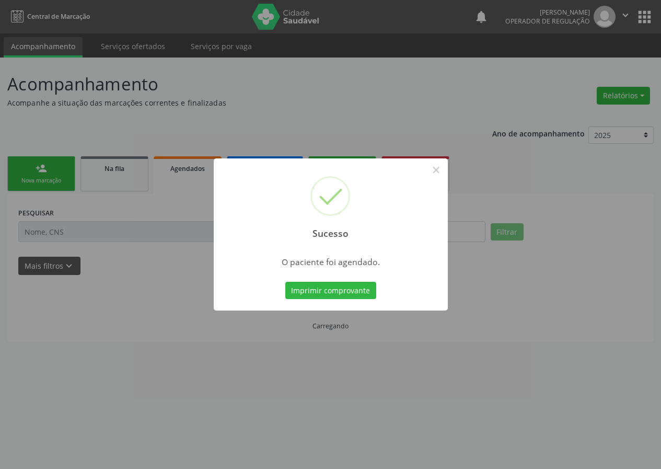
scroll to position [0, 0]
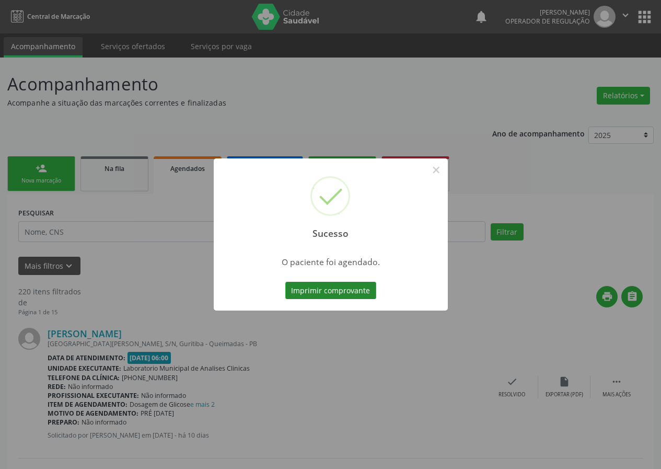
click at [342, 291] on button "Imprimir comprovante" at bounding box center [330, 291] width 91 height 18
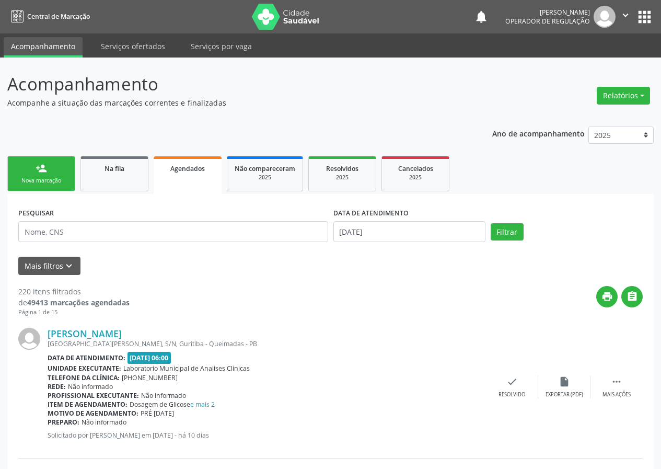
click at [49, 177] on div "Nova marcação" at bounding box center [41, 181] width 52 height 8
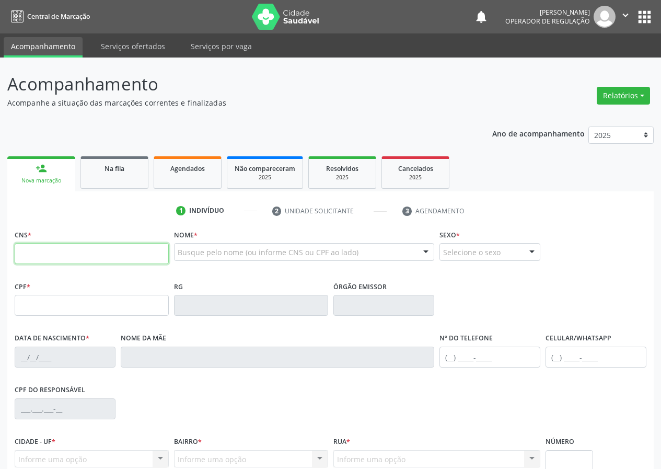
click at [38, 255] on input "text" at bounding box center [92, 253] width 154 height 21
click at [24, 255] on input "text" at bounding box center [92, 253] width 154 height 21
type input "702 4083 1532 6330"
type input "026.588.324-51"
type input "03/04/1977"
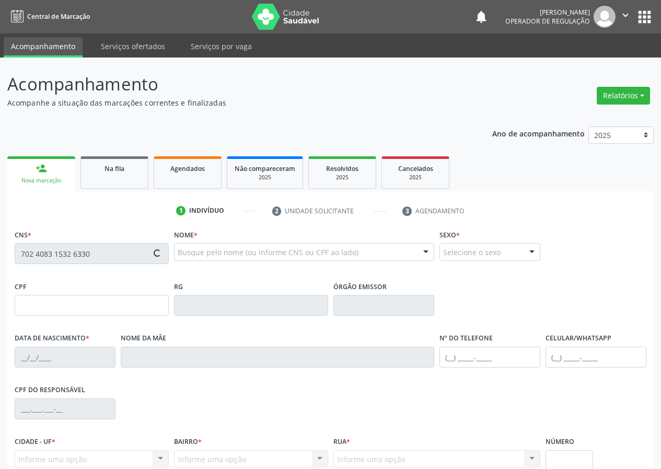
type input "Maria de Lima Almeida"
type input "(24) 99317-1671"
type input "000.201.064-08"
type input "S/N"
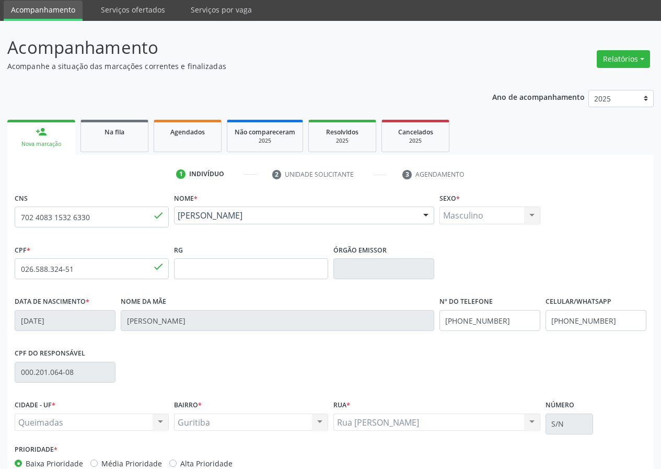
scroll to position [98, 0]
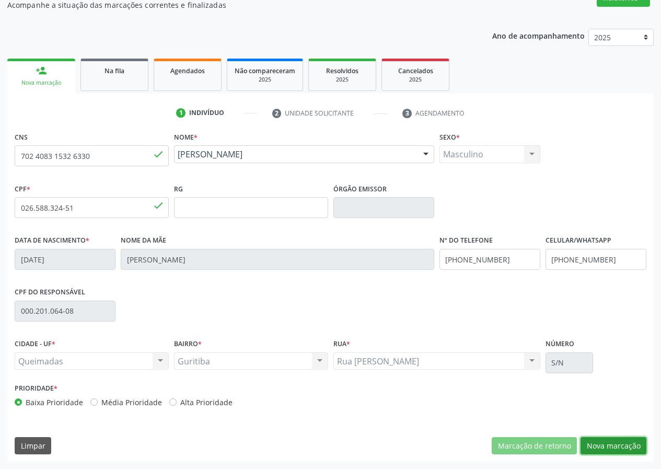
click at [622, 447] on button "Nova marcação" at bounding box center [613, 446] width 66 height 18
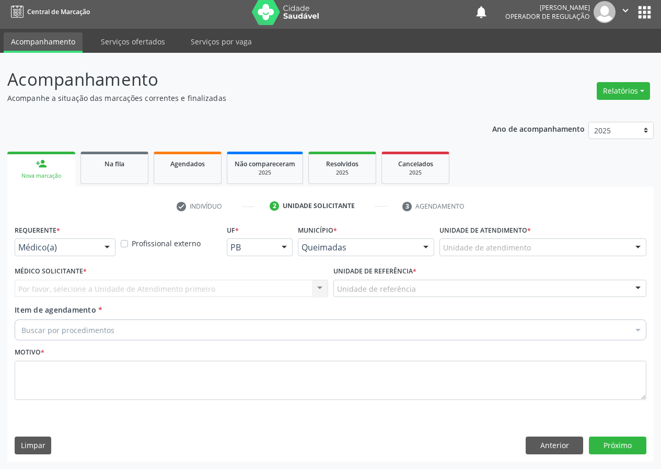
scroll to position [5, 0]
drag, startPoint x: 107, startPoint y: 246, endPoint x: 104, endPoint y: 264, distance: 18.0
click at [107, 252] on div at bounding box center [107, 248] width 16 height 18
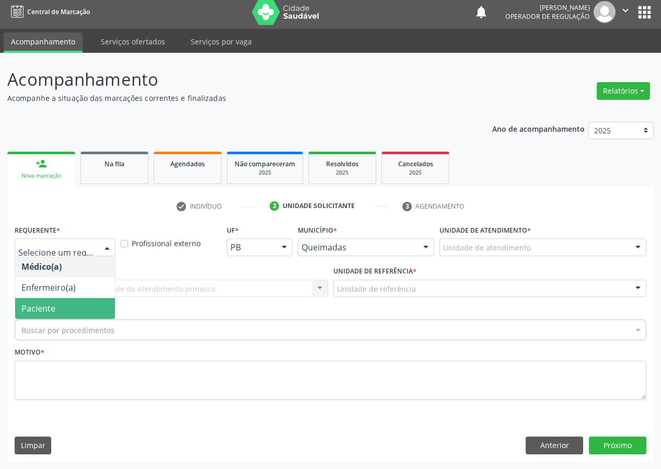
drag, startPoint x: 92, startPoint y: 309, endPoint x: 171, endPoint y: 304, distance: 79.0
click at [95, 309] on span "Paciente" at bounding box center [65, 308] width 100 height 21
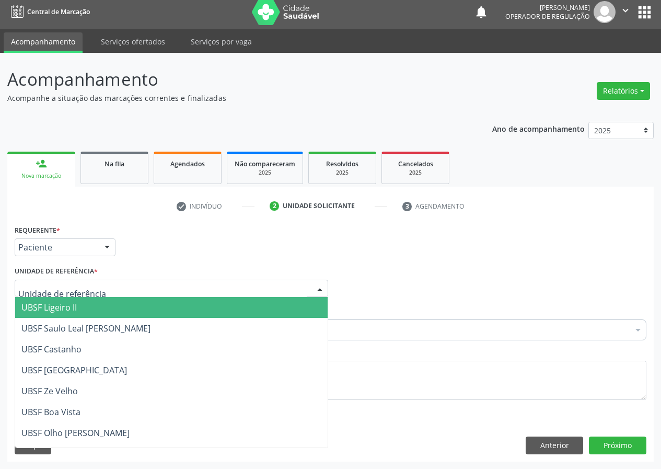
drag, startPoint x: 244, startPoint y: 289, endPoint x: 138, endPoint y: 315, distance: 109.2
click at [244, 289] on div at bounding box center [171, 288] width 313 height 18
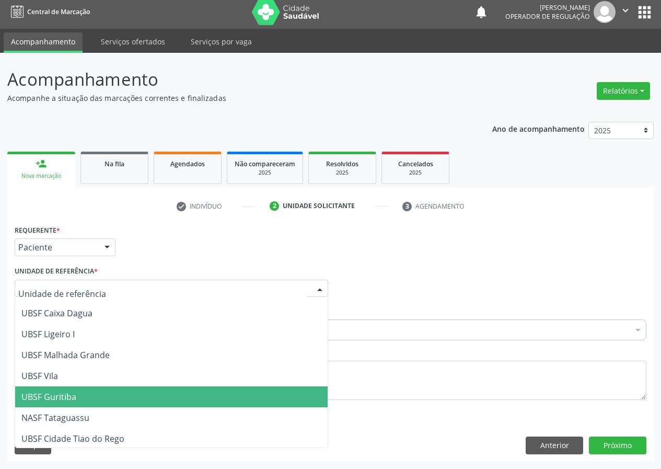
scroll to position [267, 0]
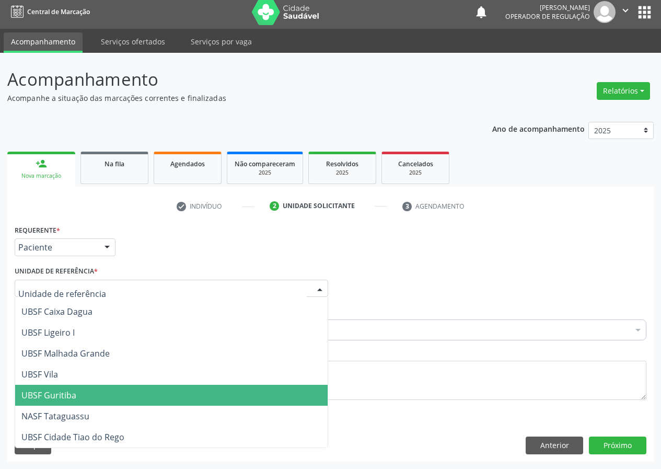
click at [63, 391] on span "UBSF Guritiba" at bounding box center [48, 394] width 55 height 11
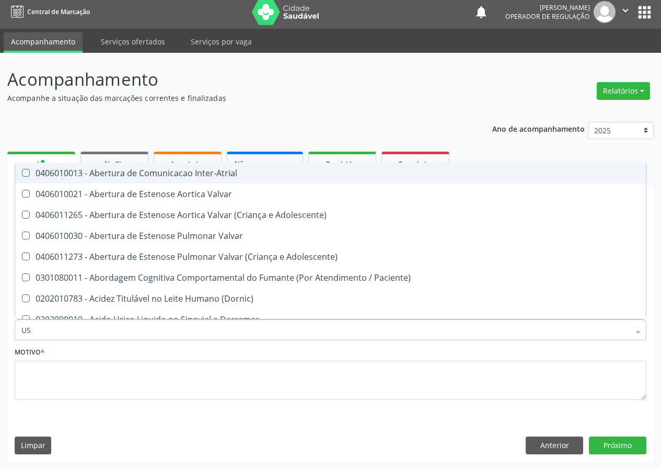
type input "USG"
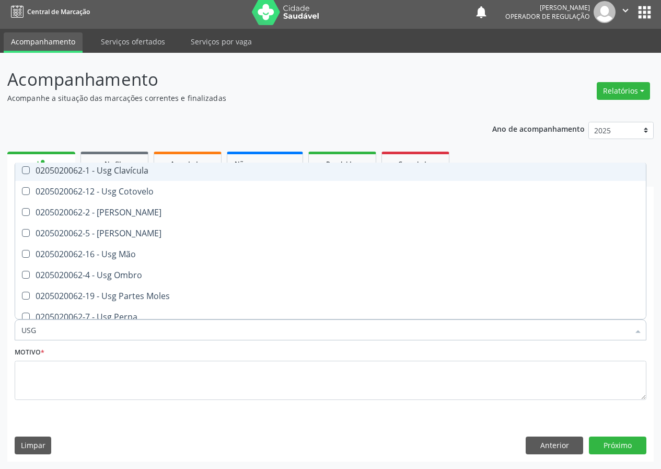
scroll to position [104, 0]
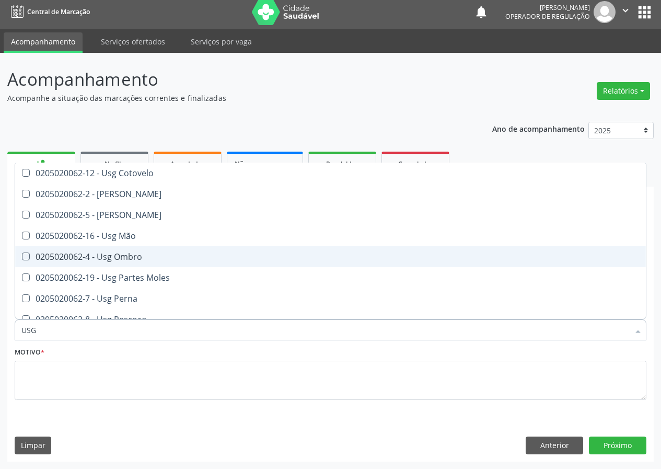
click at [123, 259] on div "0205020062-4 - Usg Ombro" at bounding box center [330, 256] width 618 height 8
checkbox Ombro "true"
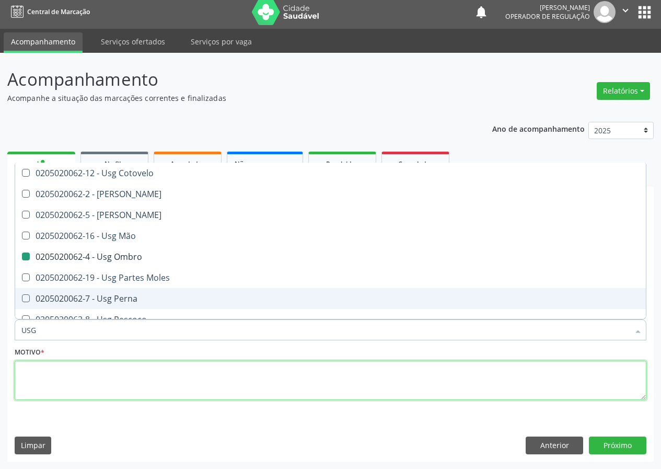
drag, startPoint x: 47, startPoint y: 379, endPoint x: 42, endPoint y: 371, distance: 9.0
click at [43, 372] on textarea at bounding box center [331, 380] width 632 height 40
checkbox Braço "true"
checkbox Ombro "false"
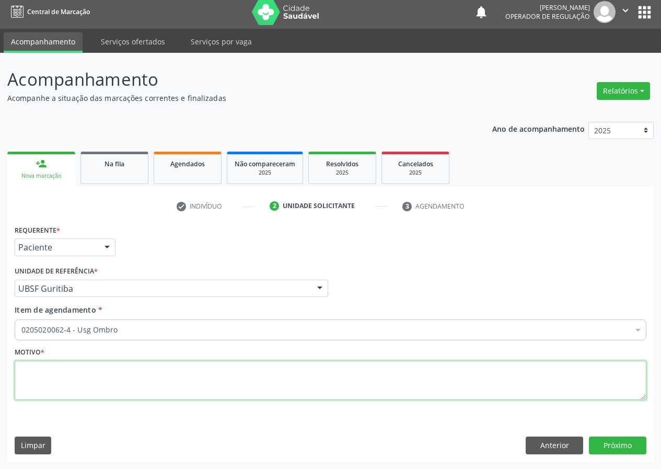
scroll to position [0, 0]
click at [31, 370] on textarea "AVBALIAÇÃO" at bounding box center [331, 380] width 632 height 40
click at [35, 369] on textarea "AVBALIAÇÃO" at bounding box center [331, 380] width 632 height 40
type textarea "AVALIAÇÃO"
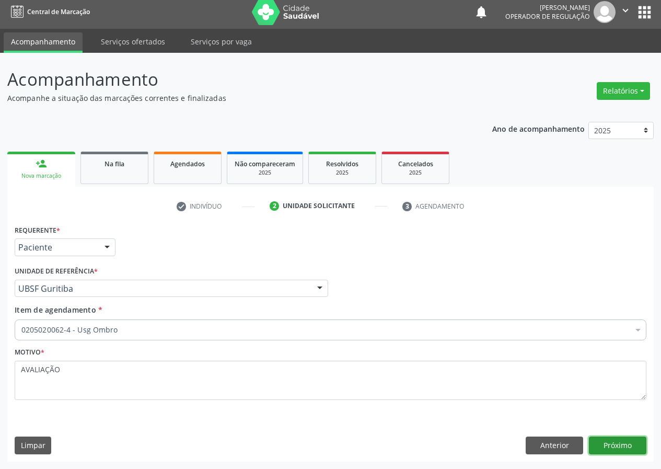
click at [615, 441] on button "Próximo" at bounding box center [617, 445] width 57 height 18
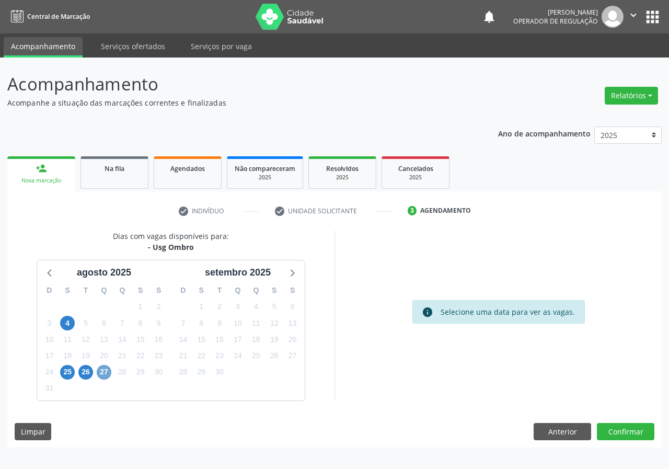
click at [102, 372] on span "27" at bounding box center [104, 372] width 15 height 15
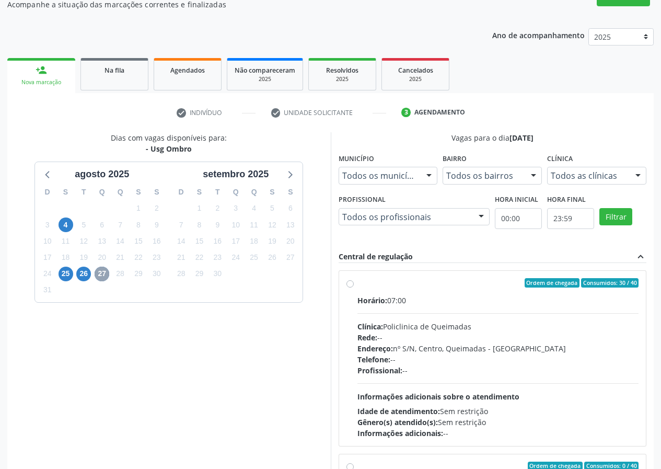
scroll to position [156, 0]
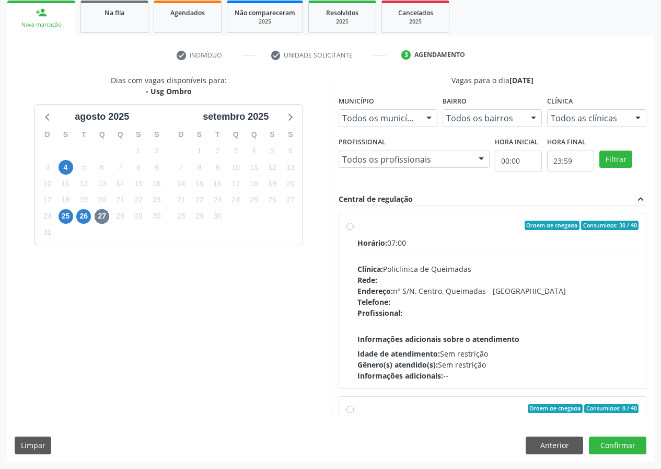
click at [357, 229] on label "Ordem de chegada Consumidos: 30 / 40 Horário: 07:00 Clínica: Policlinica de Que…" at bounding box center [498, 300] width 282 height 160
click at [352, 229] on input "Ordem de chegada Consumidos: 30 / 40 Horário: 07:00 Clínica: Policlinica de Que…" at bounding box center [349, 224] width 7 height 9
radio input "true"
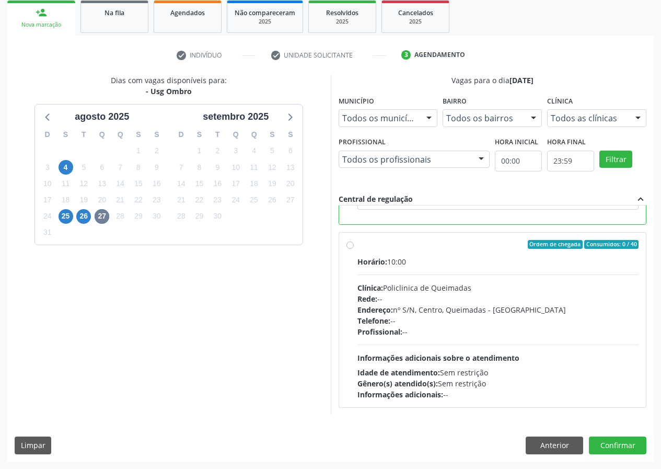
scroll to position [235, 0]
click at [608, 442] on button "Confirmar" at bounding box center [617, 445] width 57 height 18
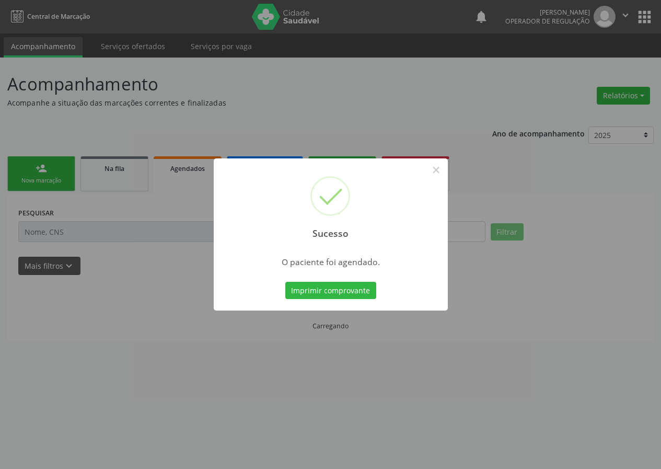
scroll to position [0, 0]
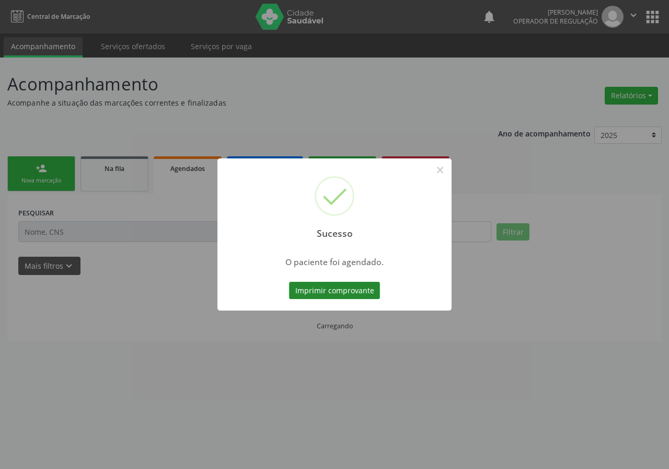
click at [326, 296] on button "Imprimir comprovante" at bounding box center [334, 291] width 91 height 18
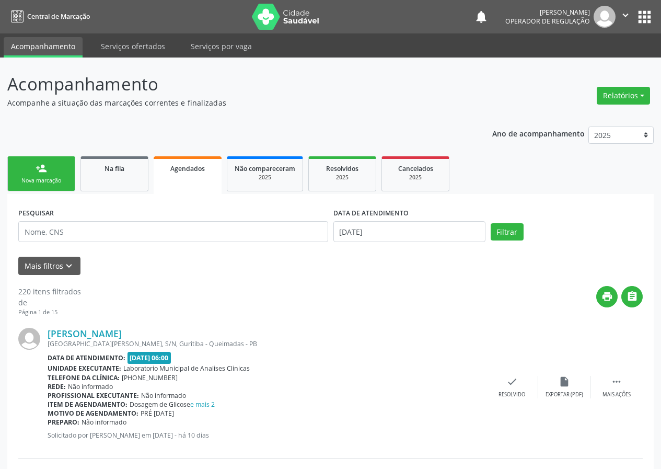
click at [32, 167] on link "person_add Nova marcação" at bounding box center [41, 173] width 68 height 35
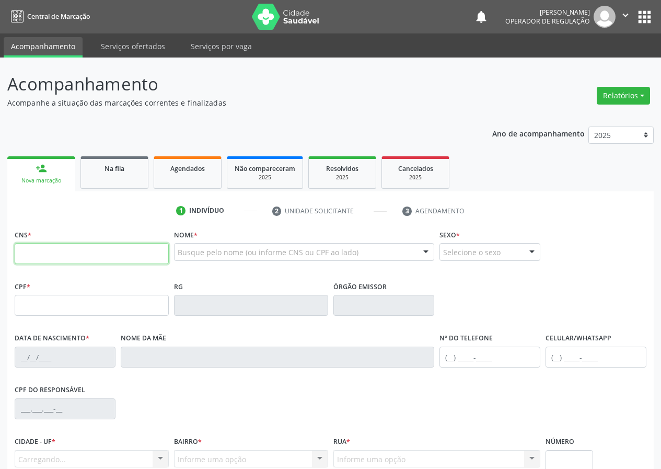
click at [24, 254] on input "text" at bounding box center [92, 253] width 154 height 21
click at [26, 240] on label "CNS *" at bounding box center [23, 235] width 17 height 16
click at [19, 252] on input "text" at bounding box center [92, 253] width 154 height 21
type input "704 1081 7827 5178"
type input "051.141.374-25"
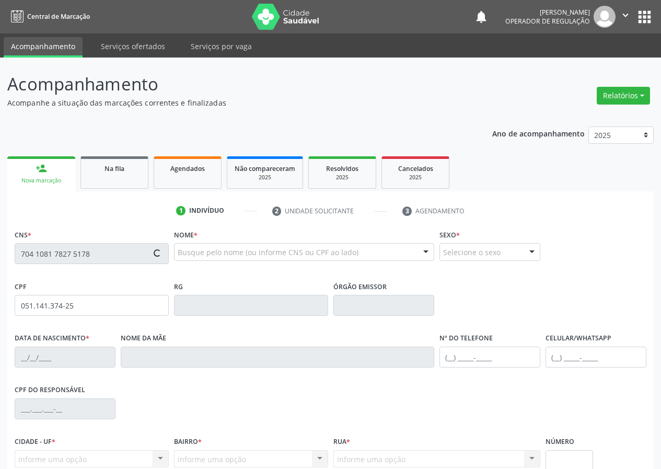
type input "20/09/1983"
type input "Maria das Neves da Silva"
type input "(83) 99132-0297"
type input "123"
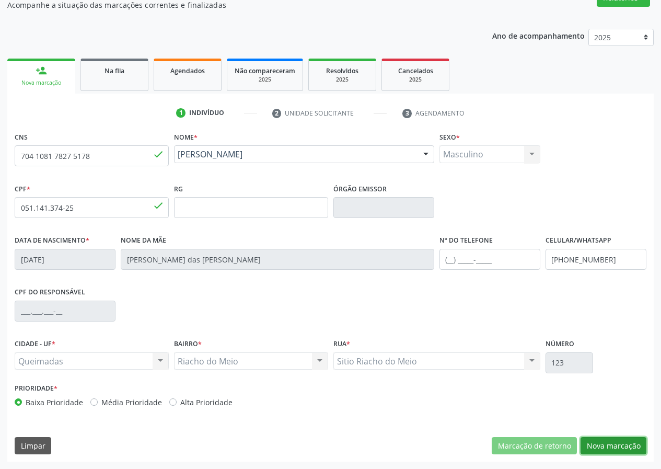
drag, startPoint x: 624, startPoint y: 445, endPoint x: 412, endPoint y: 442, distance: 211.6
click at [615, 448] on button "Nova marcação" at bounding box center [613, 446] width 66 height 18
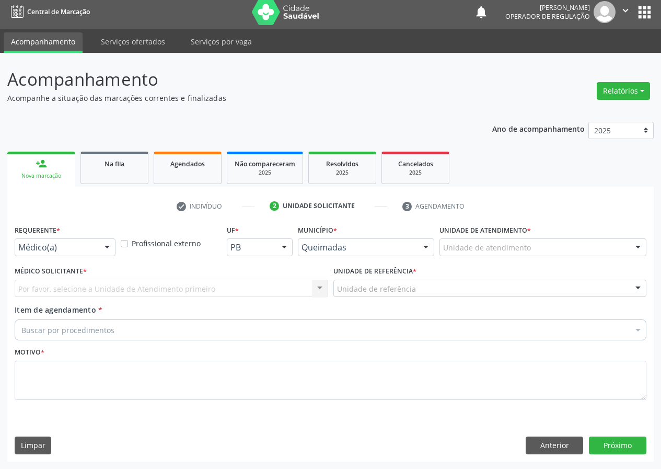
scroll to position [5, 0]
click at [109, 248] on div at bounding box center [107, 248] width 16 height 18
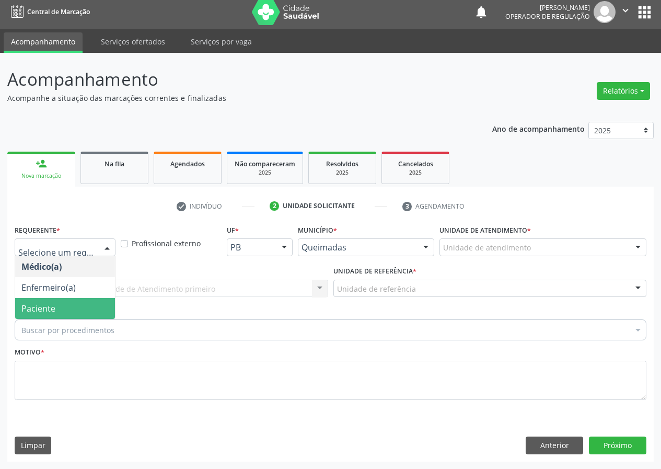
drag, startPoint x: 99, startPoint y: 305, endPoint x: 182, endPoint y: 287, distance: 84.9
click at [103, 303] on span "Paciente" at bounding box center [65, 308] width 100 height 21
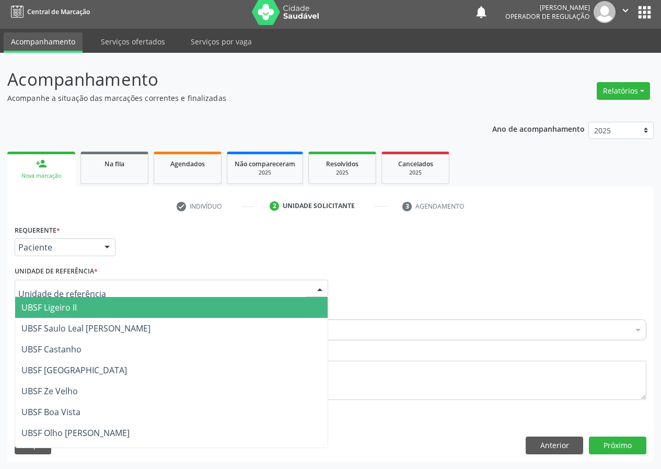
drag, startPoint x: 316, startPoint y: 290, endPoint x: 255, endPoint y: 314, distance: 65.4
click at [315, 290] on div at bounding box center [320, 289] width 16 height 18
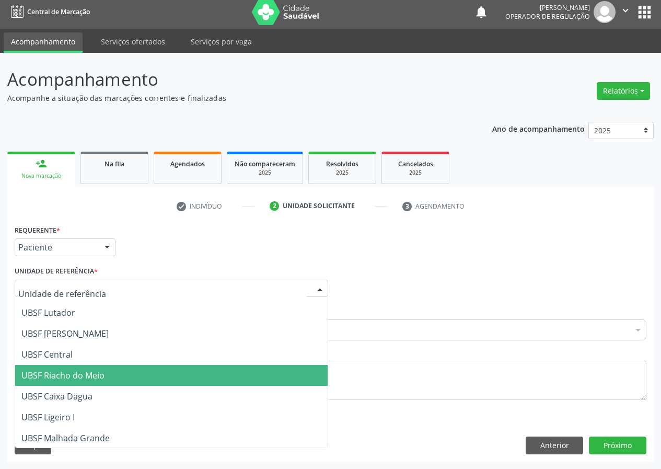
scroll to position [209, 0]
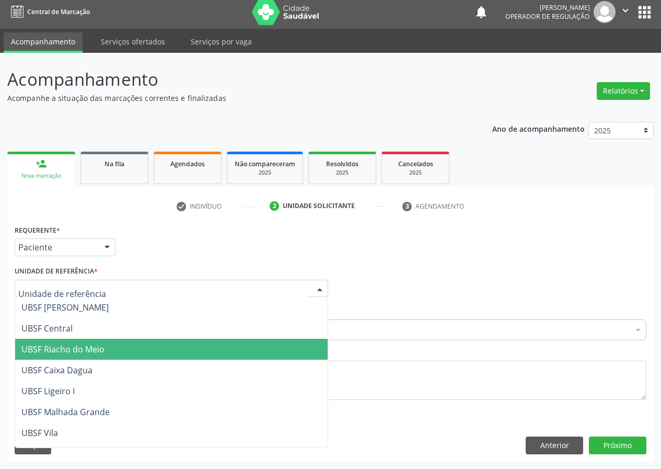
drag, startPoint x: 109, startPoint y: 344, endPoint x: 88, endPoint y: 349, distance: 21.7
click at [107, 344] on span "UBSF Riacho do Meio" at bounding box center [171, 348] width 312 height 21
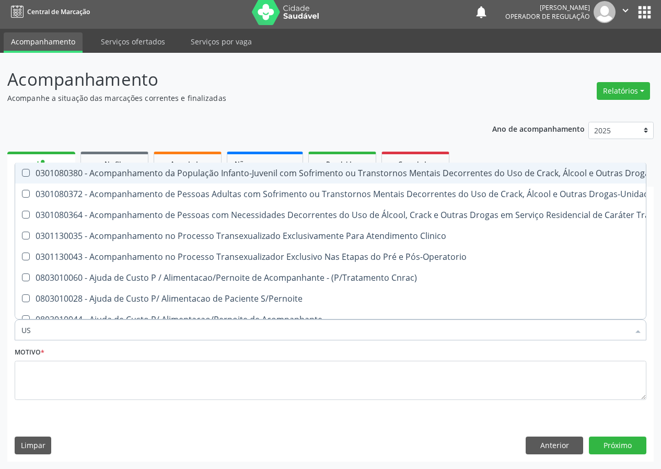
type input "USG"
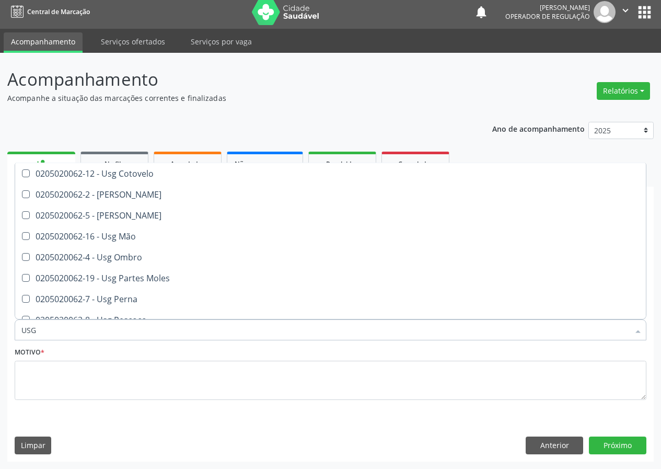
scroll to position [104, 0]
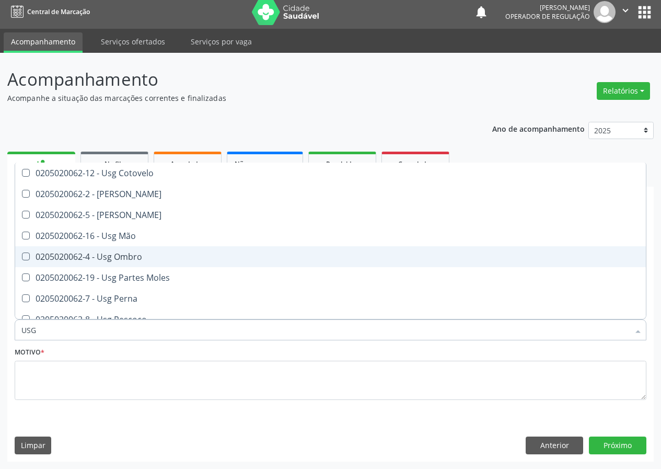
click at [123, 259] on div "0205020062-4 - Usg Ombro" at bounding box center [330, 256] width 618 height 8
checkbox Ombro "true"
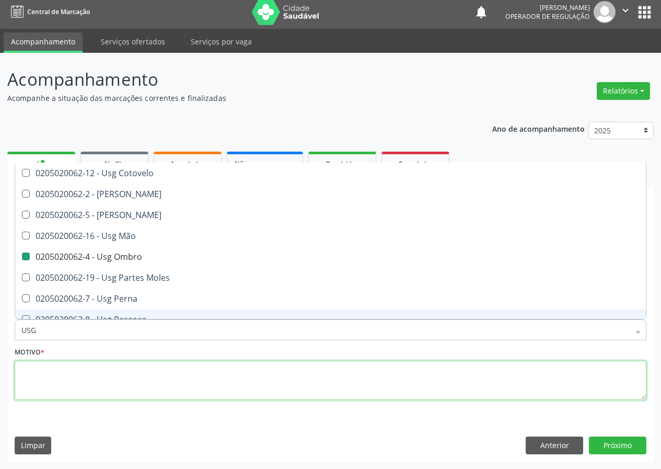
click at [28, 387] on textarea at bounding box center [331, 380] width 632 height 40
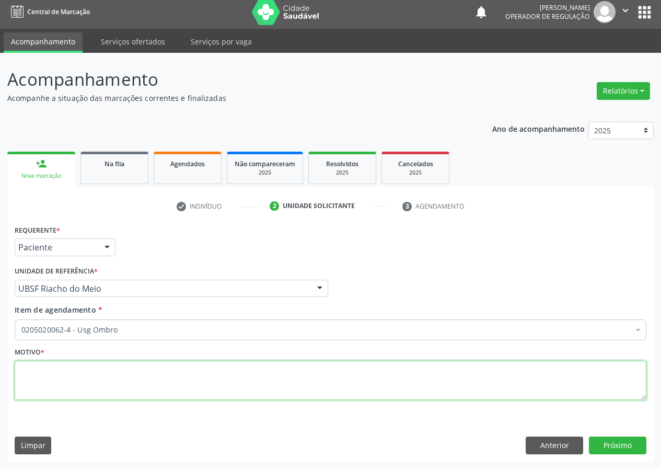
scroll to position [0, 0]
type textarea "AVALIAÇÃO"
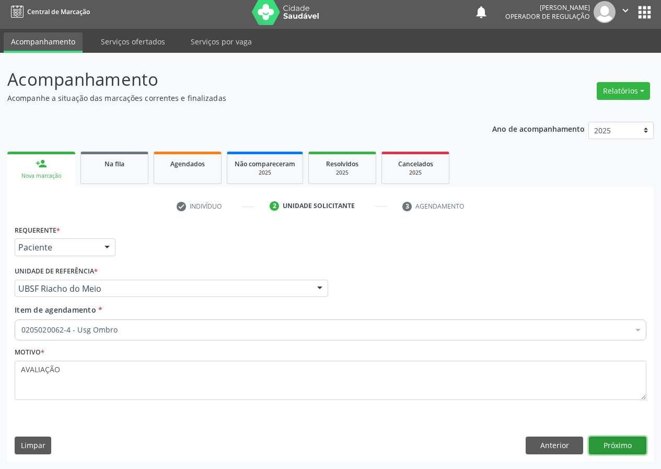
click at [611, 440] on button "Próximo" at bounding box center [617, 445] width 57 height 18
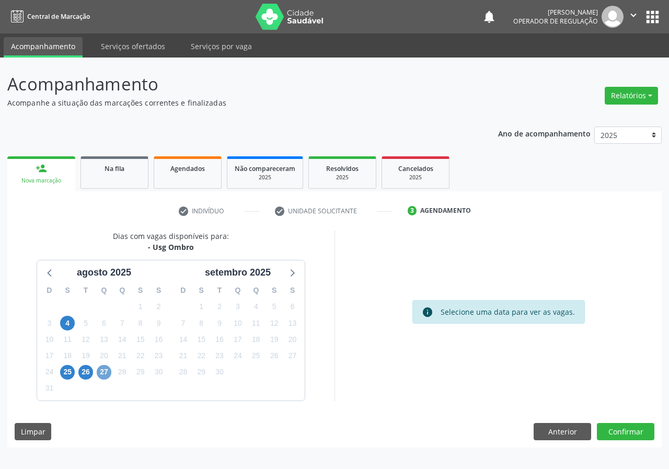
click at [106, 368] on span "27" at bounding box center [104, 372] width 15 height 15
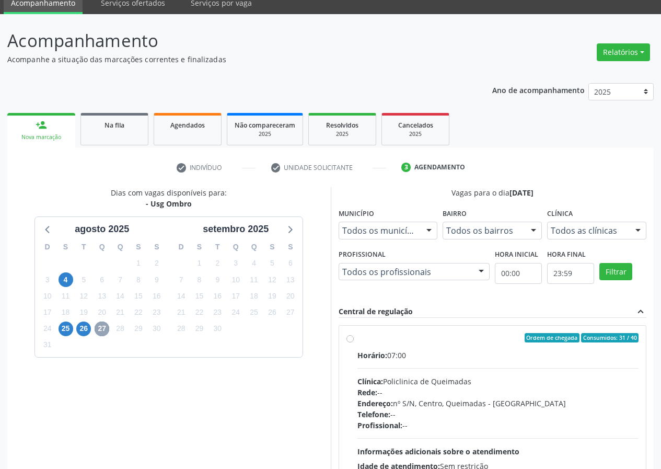
scroll to position [156, 0]
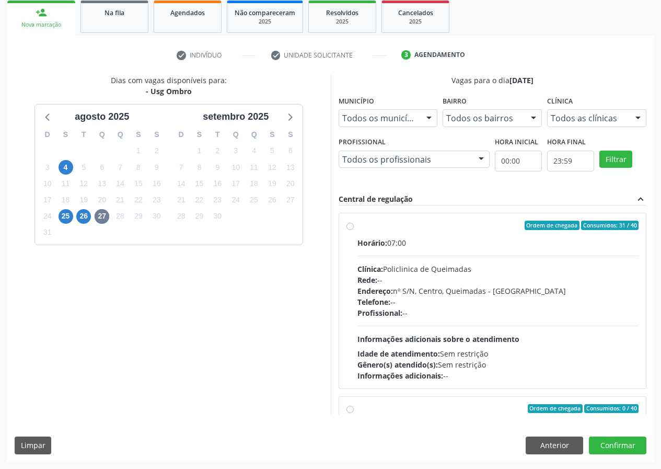
click at [357, 225] on label "Ordem de chegada Consumidos: 31 / 40 Horário: 07:00 Clínica: Policlinica de Que…" at bounding box center [498, 300] width 282 height 160
click at [348, 225] on input "Ordem de chegada Consumidos: 31 / 40 Horário: 07:00 Clínica: Policlinica de Que…" at bounding box center [349, 224] width 7 height 9
radio input "true"
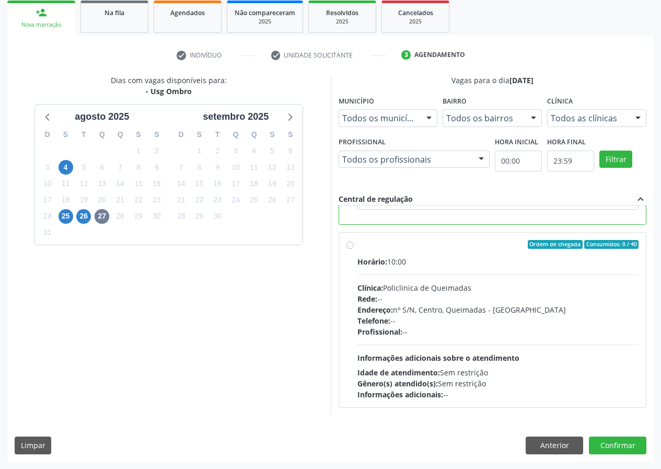
scroll to position [235, 0]
click at [607, 447] on button "Confirmar" at bounding box center [617, 445] width 57 height 18
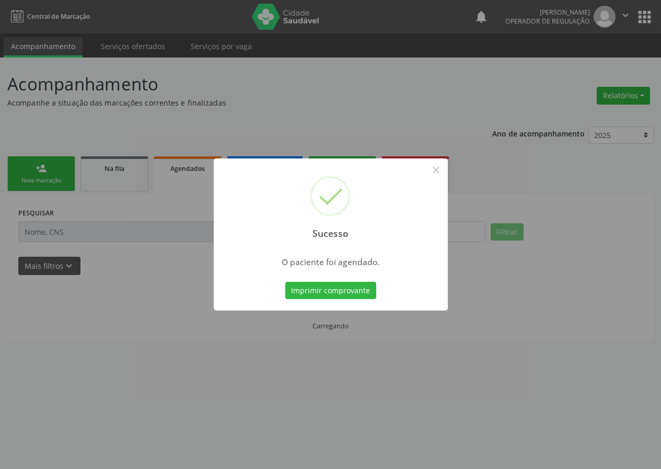
scroll to position [0, 0]
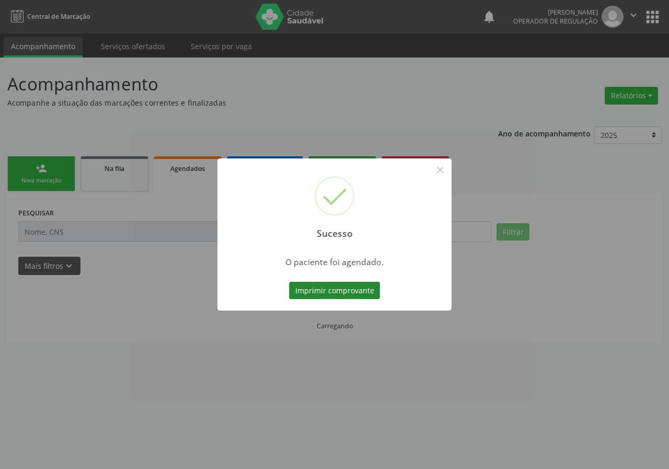
click at [346, 288] on button "Imprimir comprovante" at bounding box center [334, 291] width 91 height 18
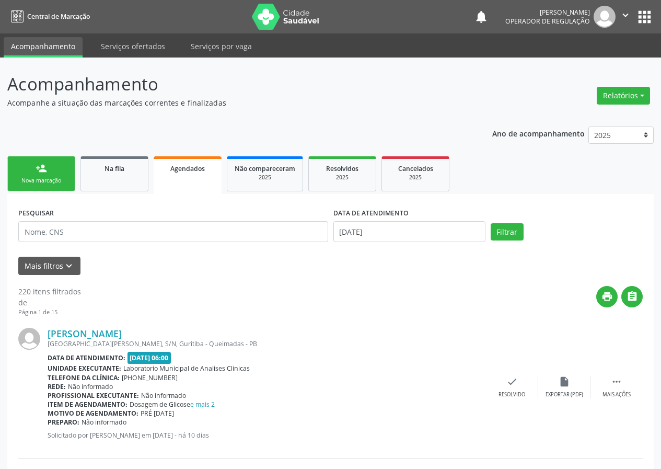
click at [50, 174] on link "person_add Nova marcação" at bounding box center [41, 173] width 68 height 35
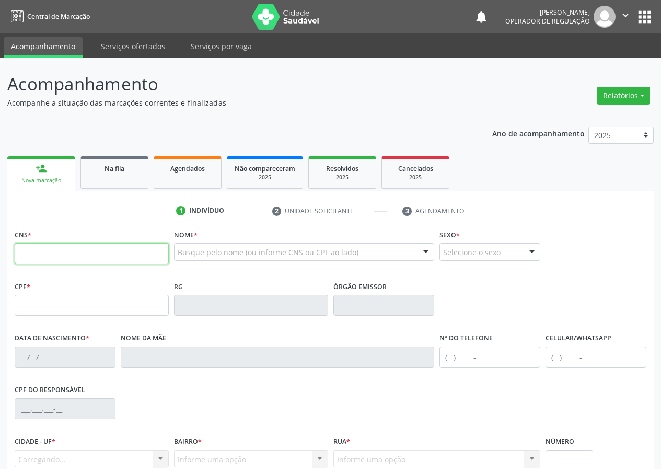
click at [28, 253] on input "text" at bounding box center [92, 253] width 154 height 21
type input "704 1081 7827 5178"
type input "051.141.374-25"
type input "20/09/1983"
type input "Maria das Neves da Silva"
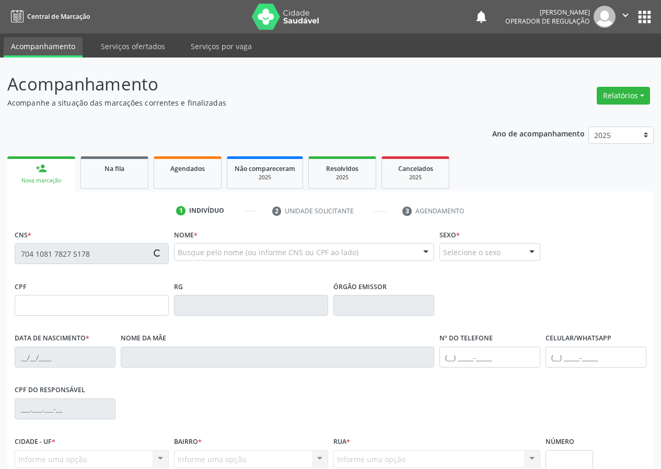
type input "(83) 99132-0297"
type input "123"
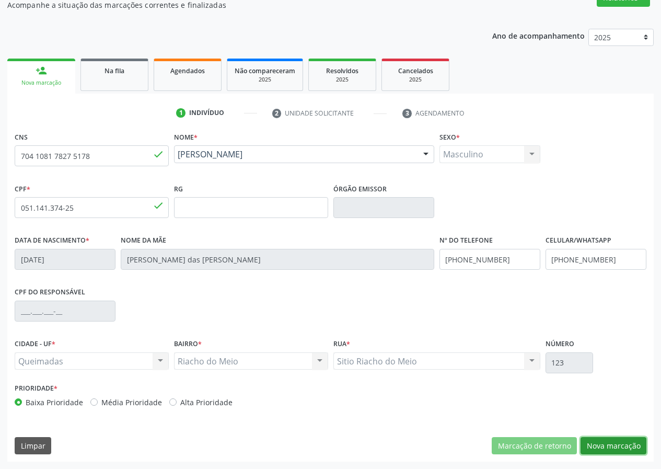
drag, startPoint x: 611, startPoint y: 442, endPoint x: 280, endPoint y: 372, distance: 337.3
click at [609, 442] on button "Nova marcação" at bounding box center [613, 446] width 66 height 18
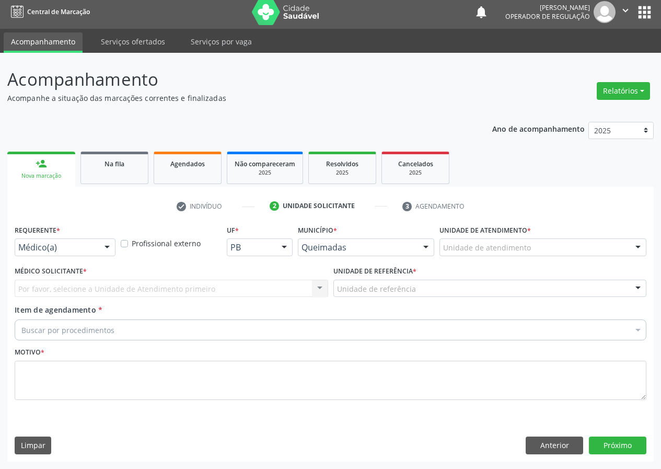
click at [108, 248] on div at bounding box center [107, 248] width 16 height 18
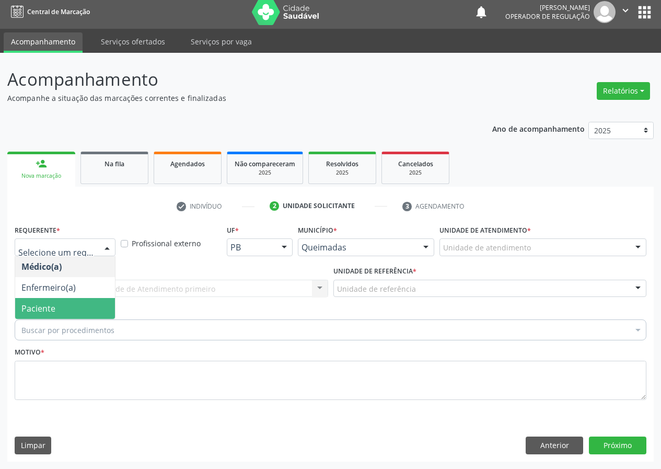
drag, startPoint x: 92, startPoint y: 309, endPoint x: 184, endPoint y: 314, distance: 91.6
click at [96, 310] on span "Paciente" at bounding box center [65, 308] width 100 height 21
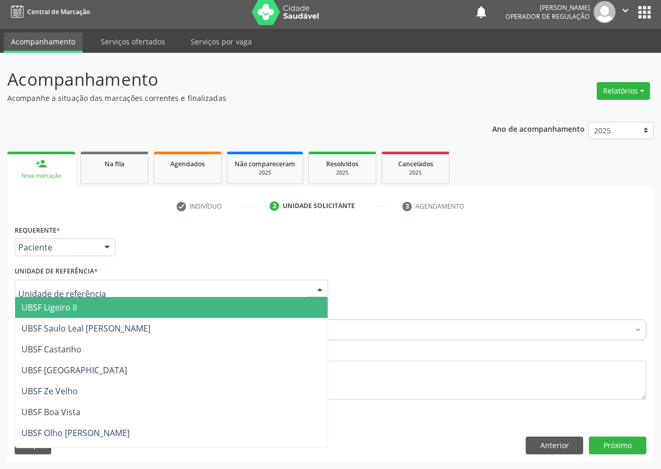
click at [289, 288] on div at bounding box center [171, 288] width 313 height 18
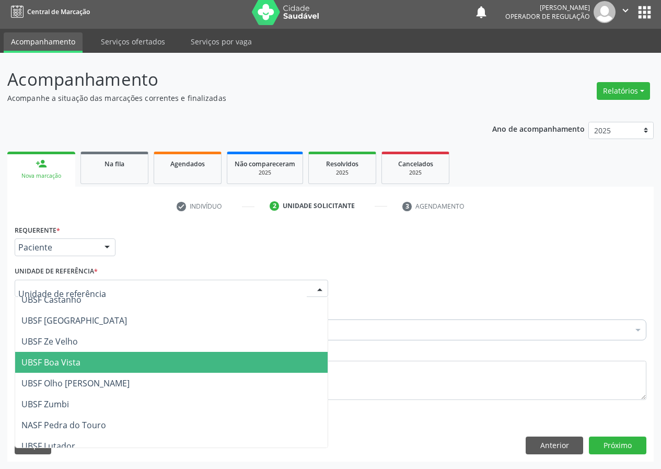
scroll to position [157, 0]
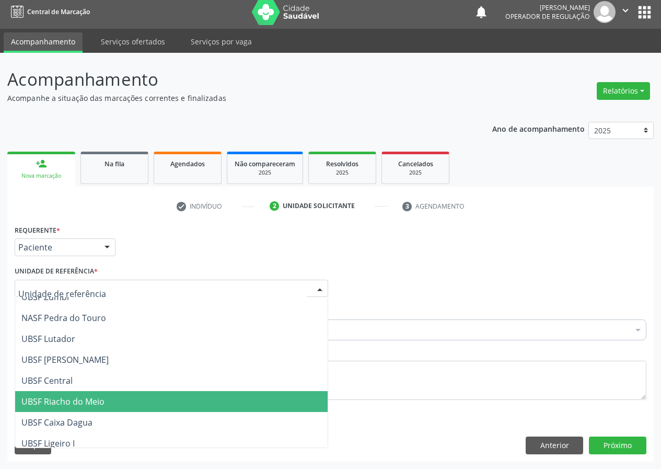
click at [49, 401] on span "UBSF Riacho do Meio" at bounding box center [62, 400] width 83 height 11
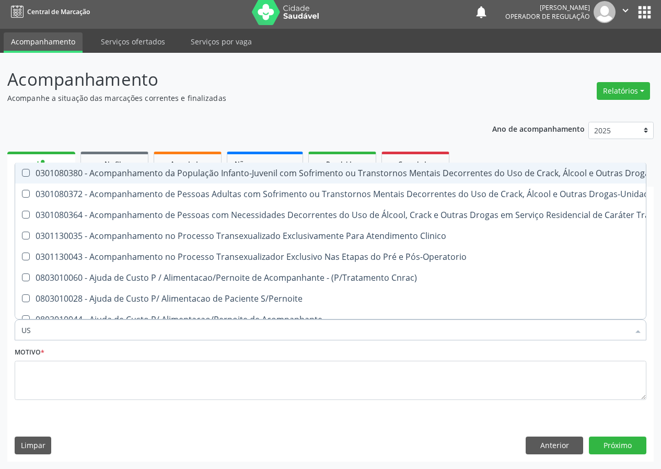
type input "USG"
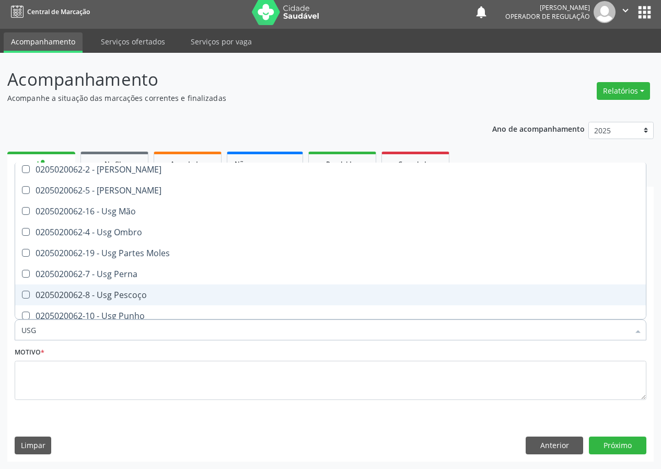
scroll to position [104, 0]
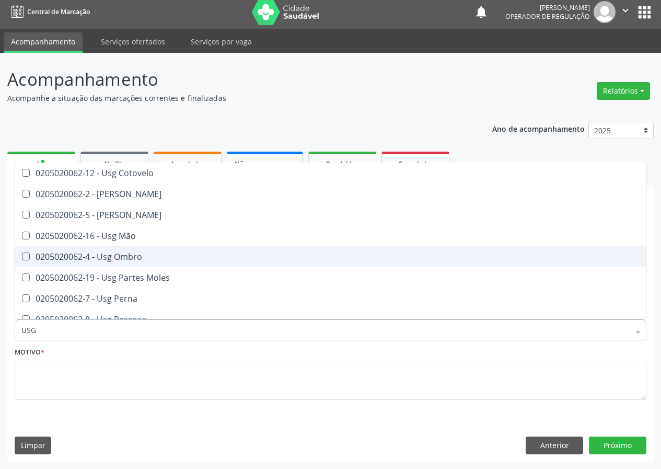
click at [125, 260] on div "0205020062-4 - Usg Ombro" at bounding box center [330, 256] width 618 height 8
checkbox Ombro "true"
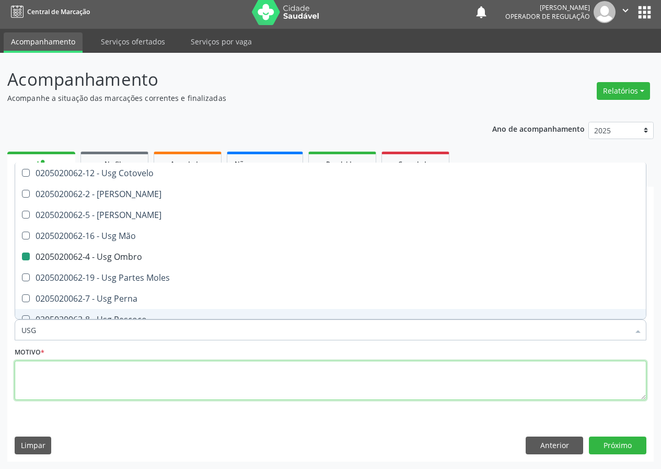
click at [41, 381] on textarea at bounding box center [331, 380] width 632 height 40
checkbox Braço "true"
checkbox Ombro "false"
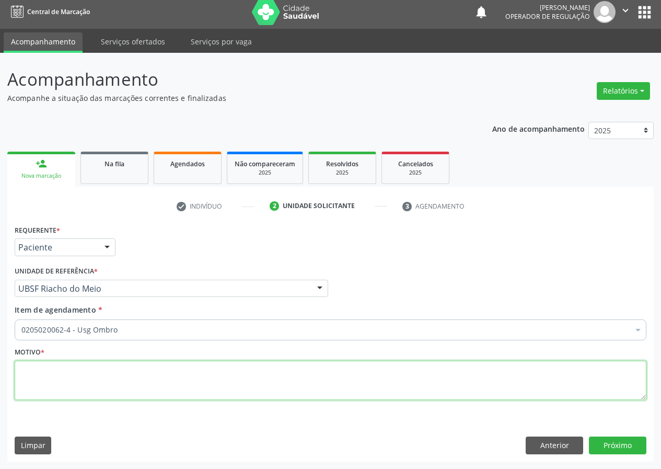
scroll to position [0, 0]
type textarea "AVALIAÇÃO"
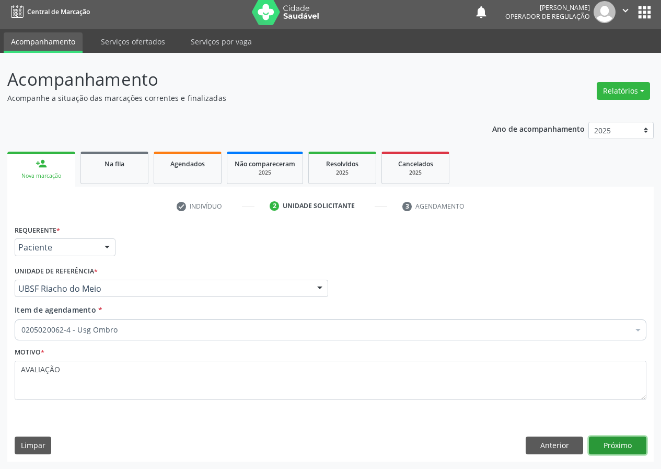
click at [601, 444] on button "Próximo" at bounding box center [617, 445] width 57 height 18
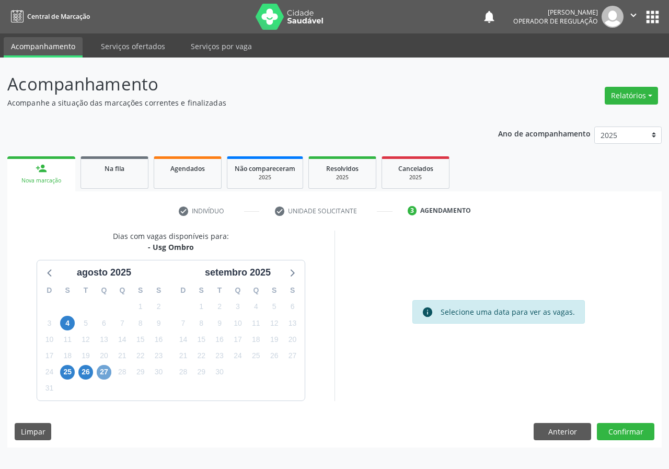
click at [104, 372] on span "27" at bounding box center [104, 372] width 15 height 15
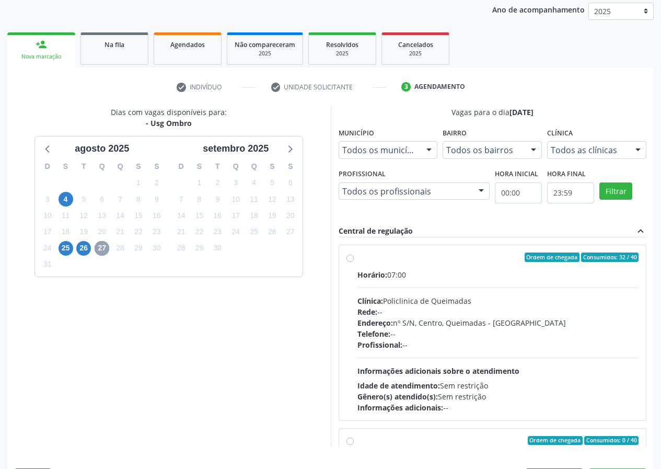
scroll to position [156, 0]
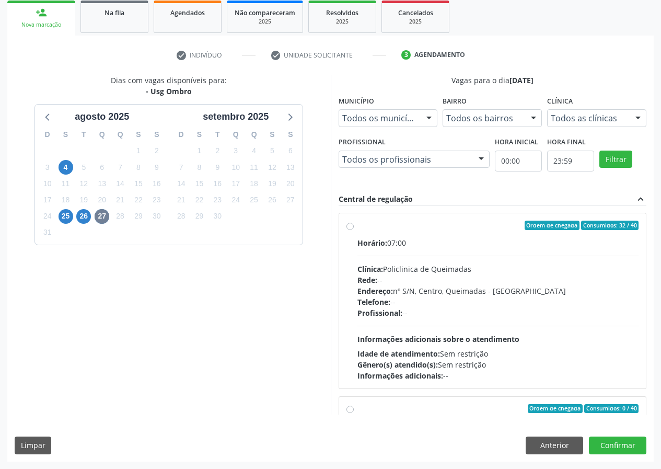
click at [357, 226] on label "Ordem de chegada Consumidos: 32 / 40 Horário: 07:00 Clínica: Policlinica de Que…" at bounding box center [498, 300] width 282 height 160
click at [349, 226] on input "Ordem de chegada Consumidos: 32 / 40 Horário: 07:00 Clínica: Policlinica de Que…" at bounding box center [349, 224] width 7 height 9
radio input "true"
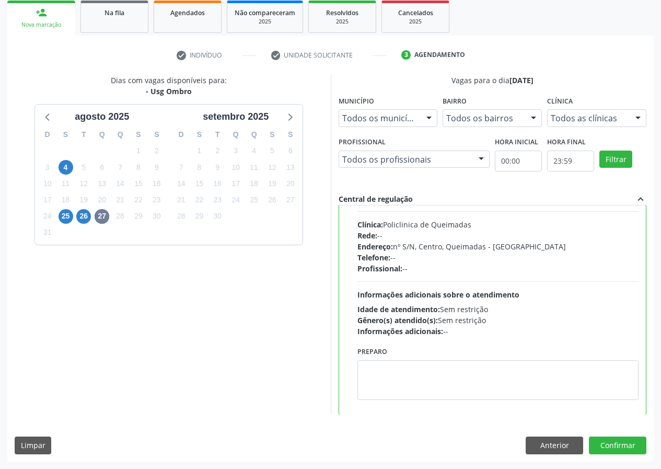
scroll to position [235, 0]
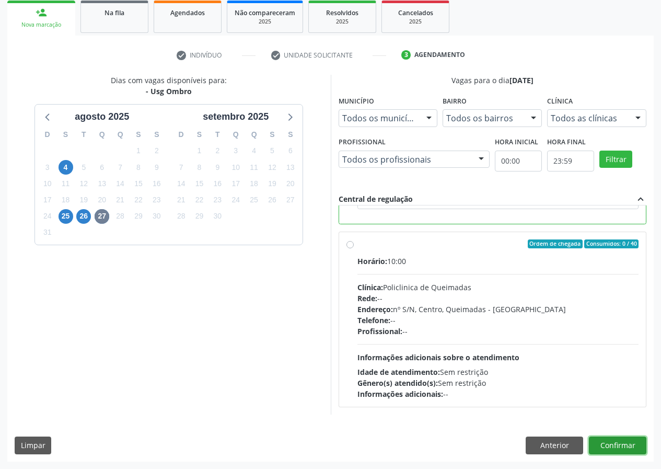
click at [597, 445] on button "Confirmar" at bounding box center [617, 445] width 57 height 18
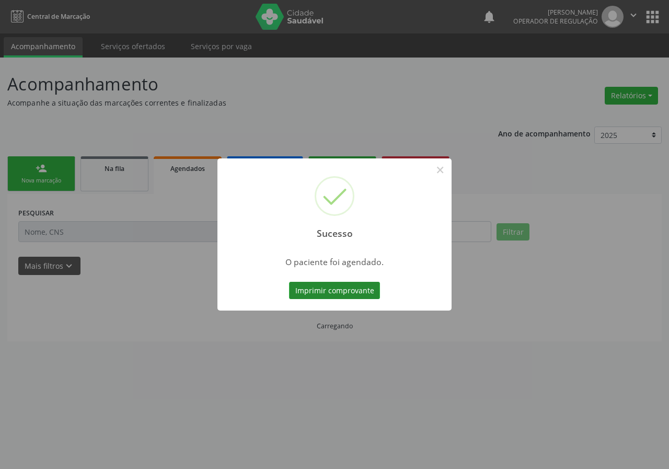
click at [308, 293] on button "Imprimir comprovante" at bounding box center [334, 291] width 91 height 18
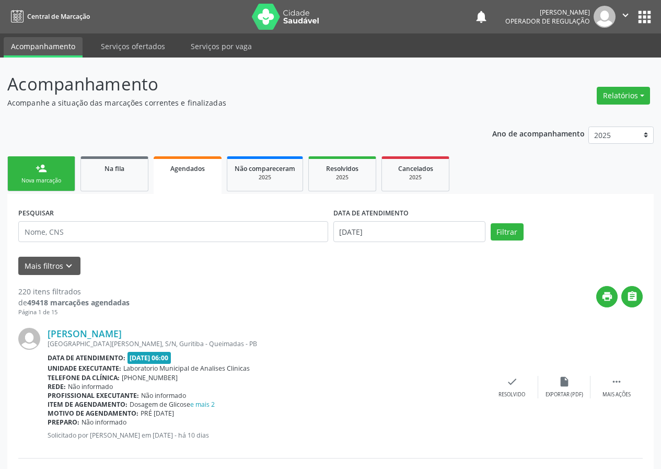
click at [32, 164] on link "person_add Nova marcação" at bounding box center [41, 173] width 68 height 35
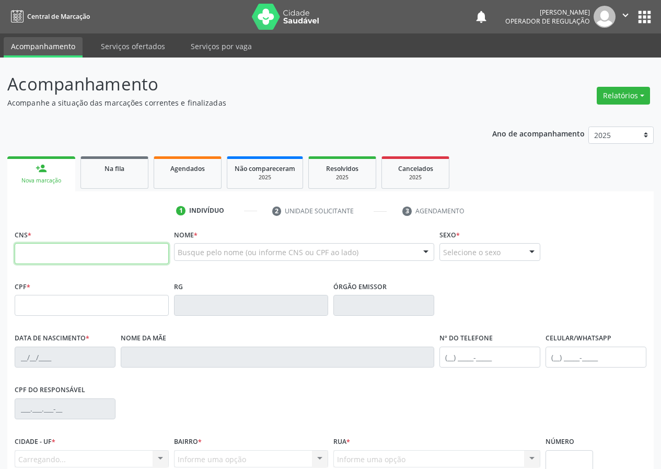
click at [32, 257] on input "text" at bounding box center [92, 253] width 154 height 21
click at [29, 252] on input "text" at bounding box center [92, 253] width 154 height 21
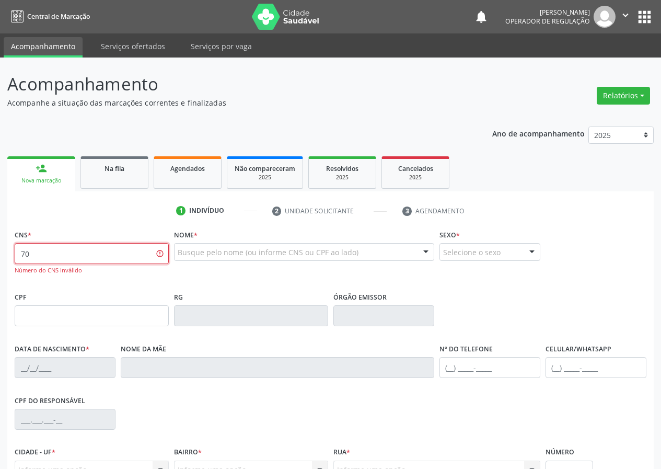
type input "7"
type input "704 8040 4939 8249"
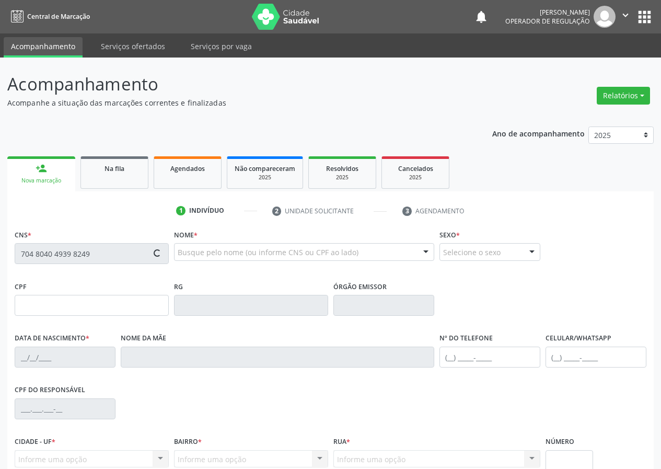
type input "518.645.764-72"
type input "04/04/1967"
type input "Severina Maria da Conceição"
type input "(83) 99131-0594"
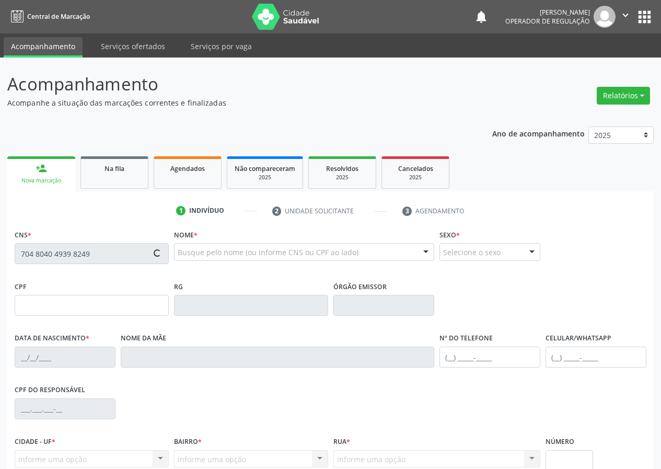
type input "41"
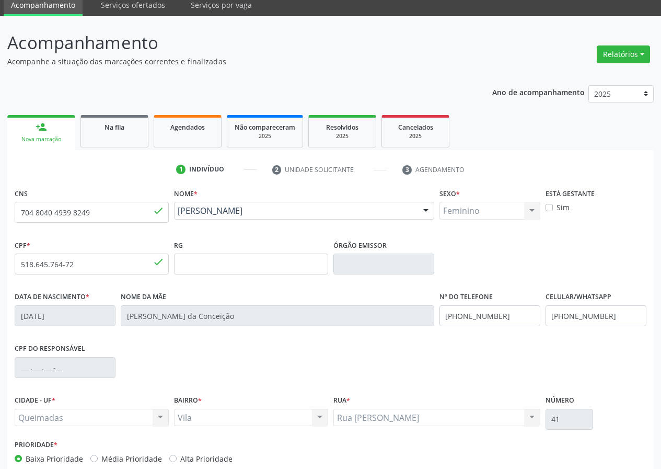
scroll to position [98, 0]
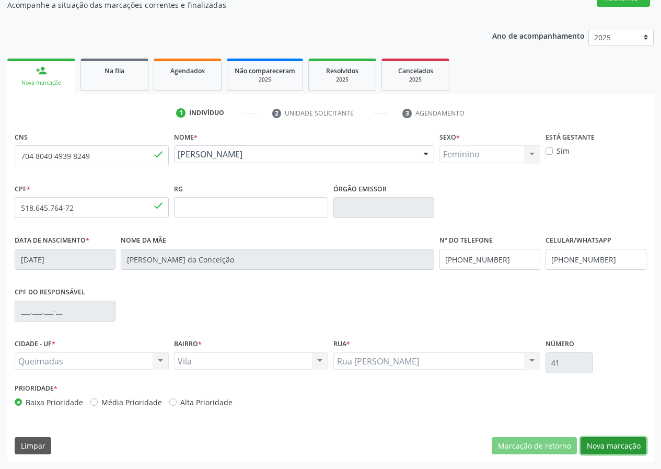
drag, startPoint x: 618, startPoint y: 445, endPoint x: 432, endPoint y: 420, distance: 187.0
click at [609, 445] on button "Nova marcação" at bounding box center [613, 446] width 66 height 18
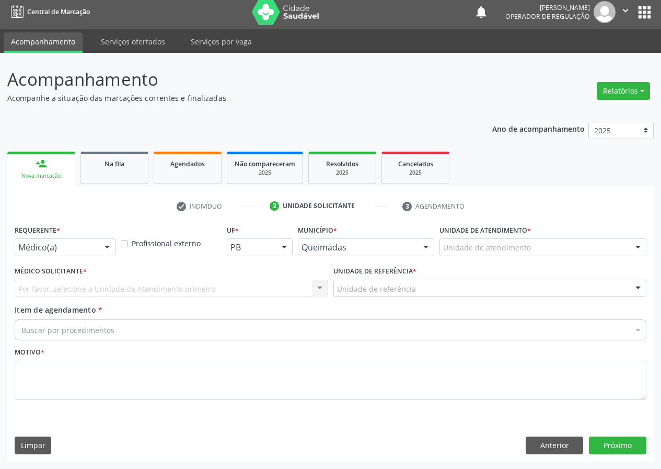
scroll to position [5, 0]
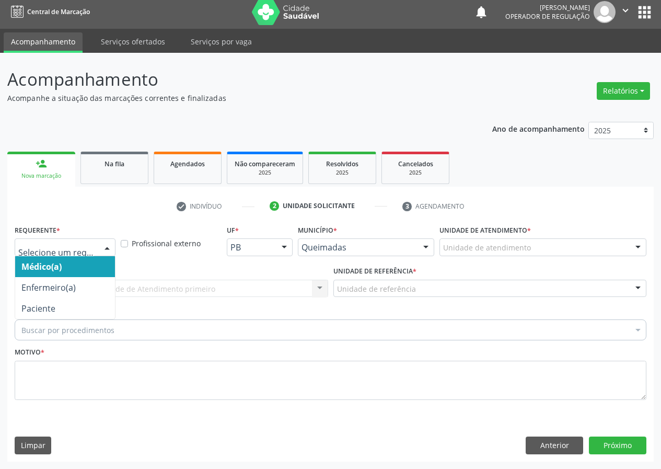
click at [104, 245] on div at bounding box center [107, 248] width 16 height 18
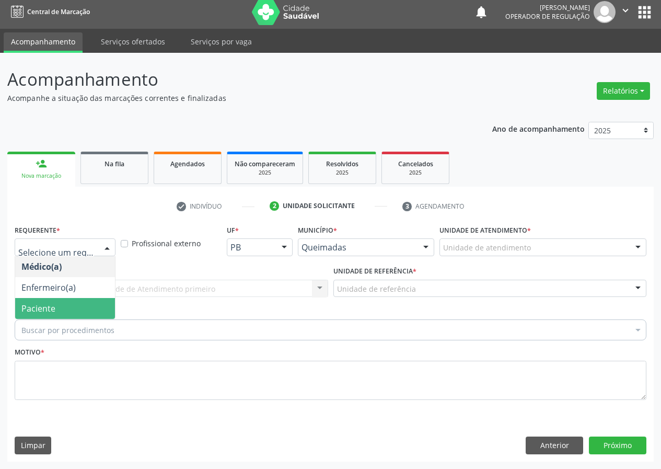
drag, startPoint x: 67, startPoint y: 309, endPoint x: 176, endPoint y: 312, distance: 108.2
click at [68, 309] on span "Paciente" at bounding box center [65, 308] width 100 height 21
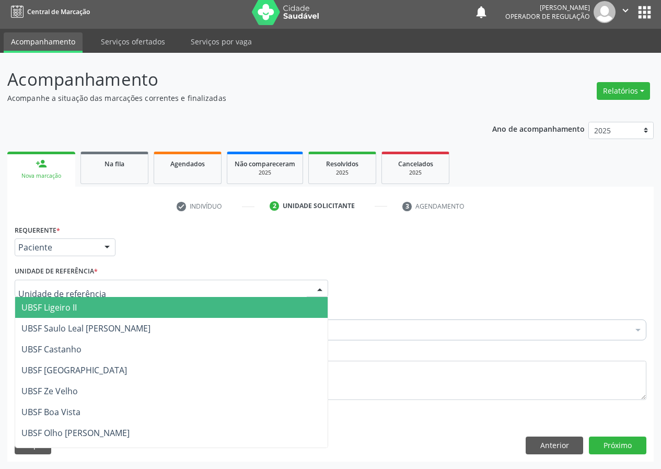
drag, startPoint x: 301, startPoint y: 283, endPoint x: 201, endPoint y: 327, distance: 109.7
click at [301, 284] on div at bounding box center [171, 288] width 313 height 18
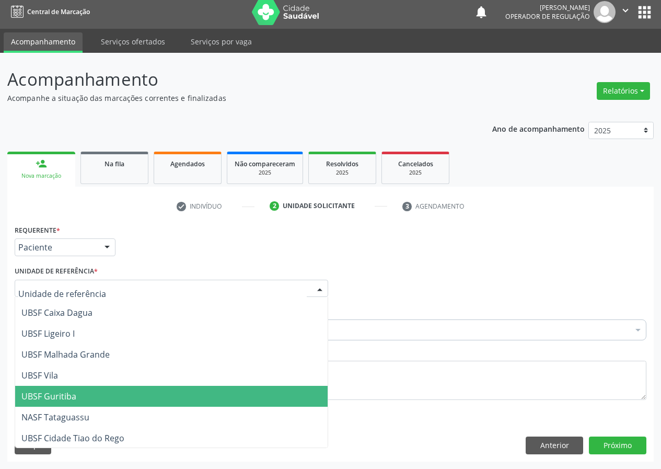
scroll to position [267, 0]
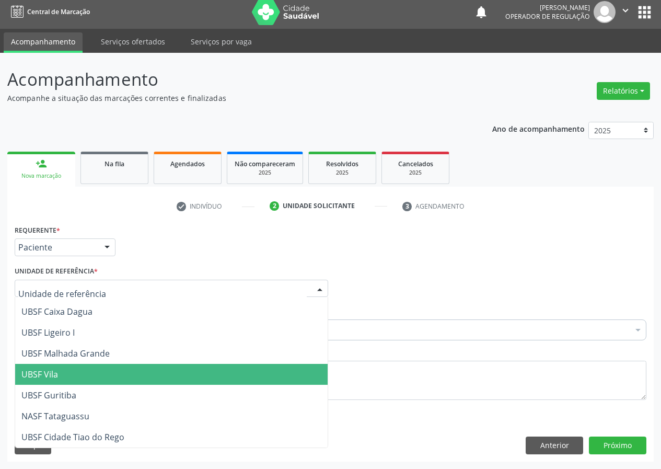
click at [65, 379] on span "UBSF Vila" at bounding box center [171, 374] width 312 height 21
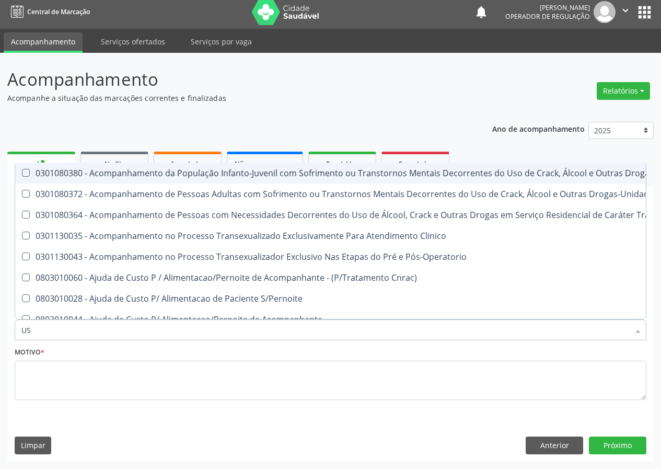
type input "USG"
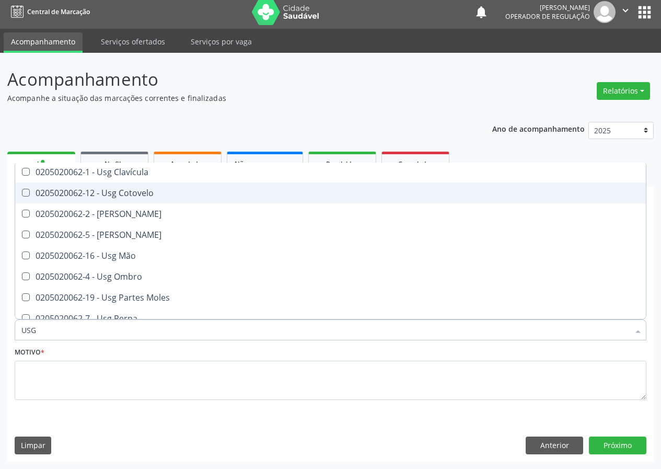
scroll to position [104, 0]
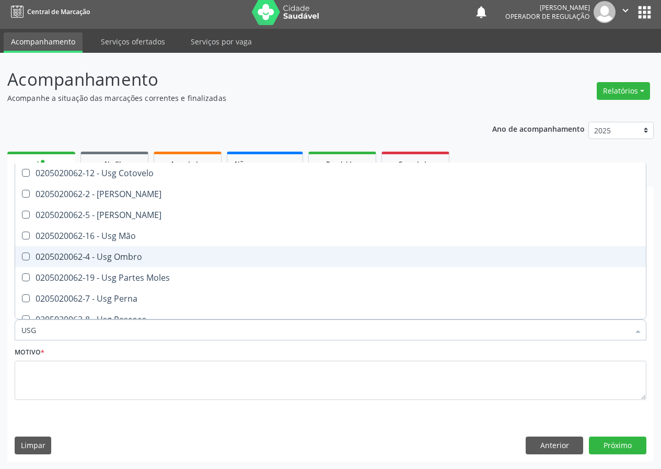
click at [124, 260] on div "0205020062-4 - Usg Ombro" at bounding box center [330, 256] width 618 height 8
checkbox Ombro "true"
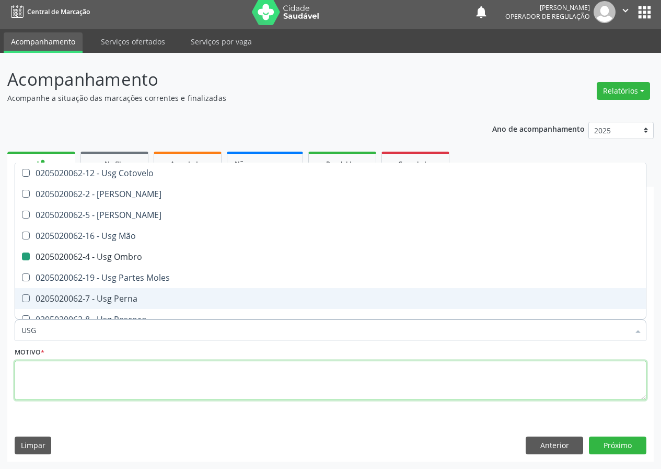
click at [27, 369] on textarea at bounding box center [331, 380] width 632 height 40
checkbox Braço "true"
checkbox Ombro "false"
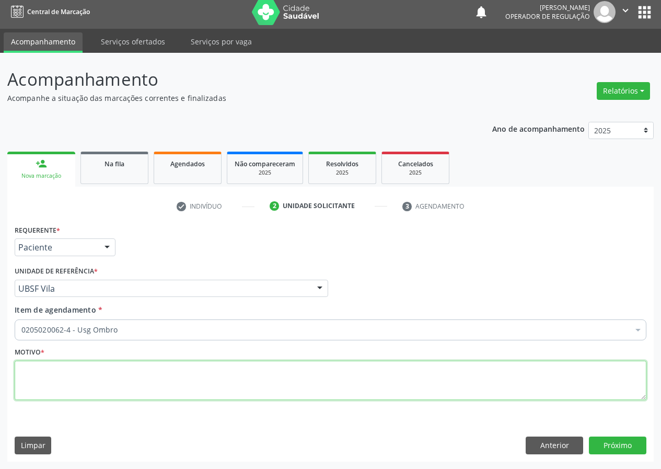
scroll to position [0, 0]
type textarea "AVALIAÇÃO"
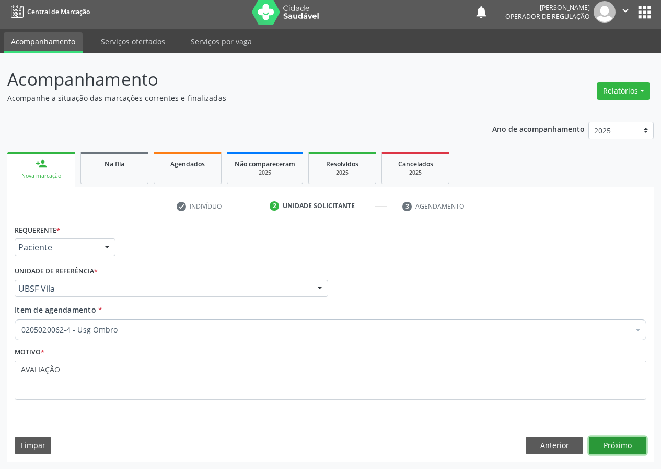
click at [612, 437] on button "Próximo" at bounding box center [617, 445] width 57 height 18
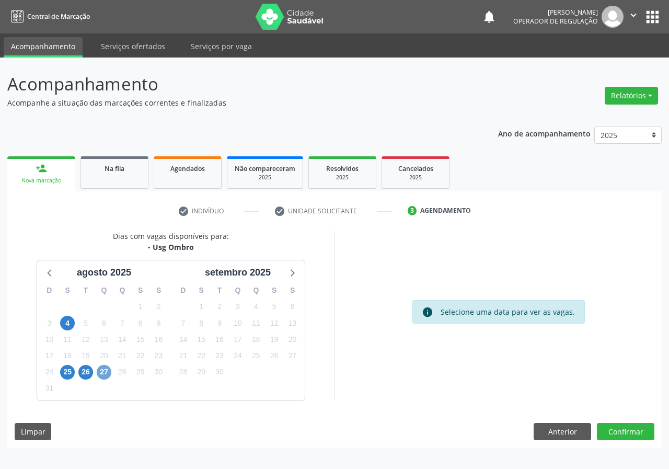
click at [99, 370] on span "27" at bounding box center [104, 372] width 15 height 15
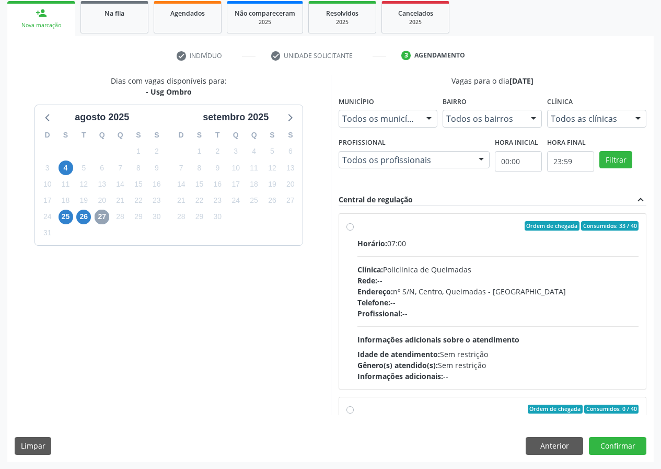
scroll to position [156, 0]
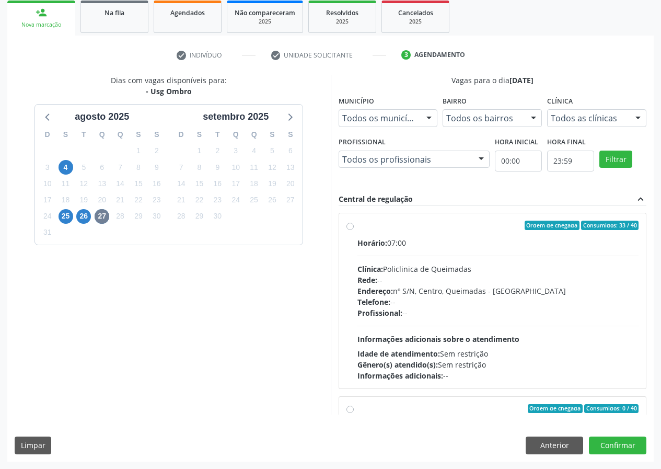
click at [357, 227] on label "Ordem de chegada Consumidos: 33 / 40 Horário: 07:00 Clínica: Policlinica de Que…" at bounding box center [498, 300] width 282 height 160
click at [349, 227] on input "Ordem de chegada Consumidos: 33 / 40 Horário: 07:00 Clínica: Policlinica de Que…" at bounding box center [349, 224] width 7 height 9
radio input "true"
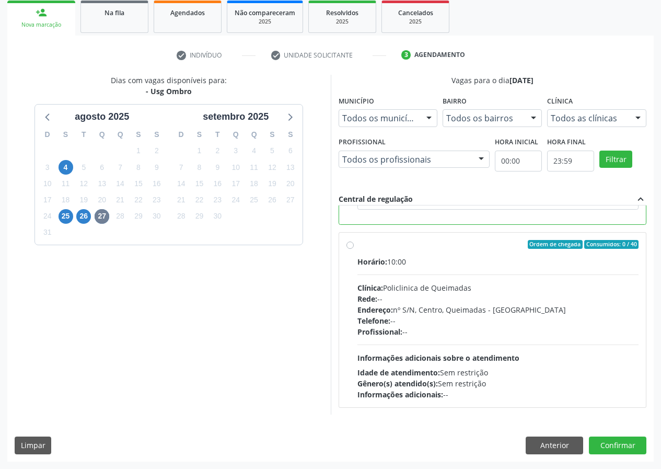
scroll to position [235, 0]
click at [630, 447] on button "Confirmar" at bounding box center [617, 445] width 57 height 18
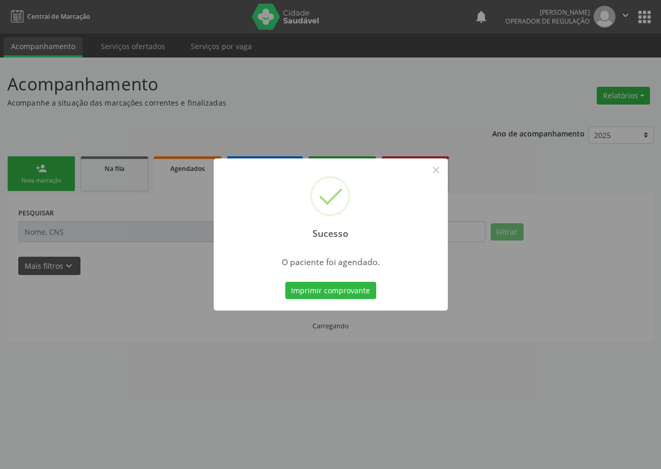
scroll to position [0, 0]
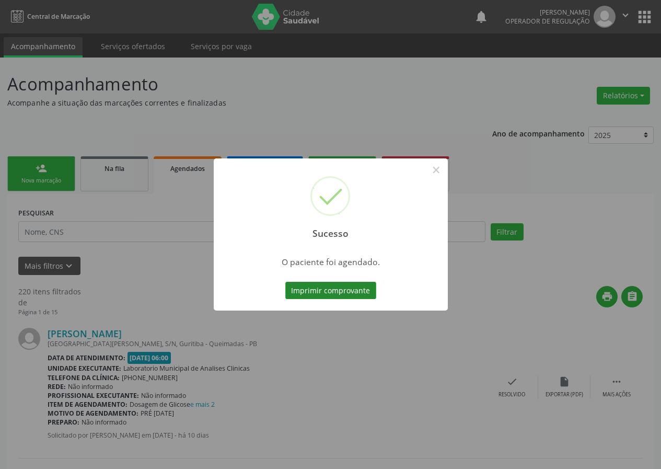
click at [356, 290] on button "Imprimir comprovante" at bounding box center [330, 291] width 91 height 18
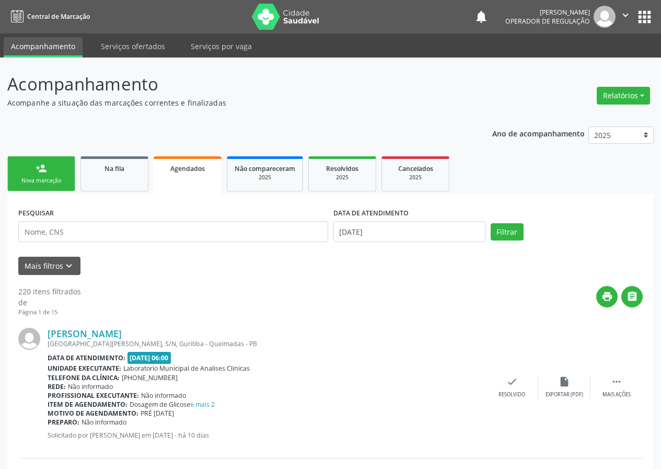
click at [28, 174] on link "person_add Nova marcação" at bounding box center [41, 173] width 68 height 35
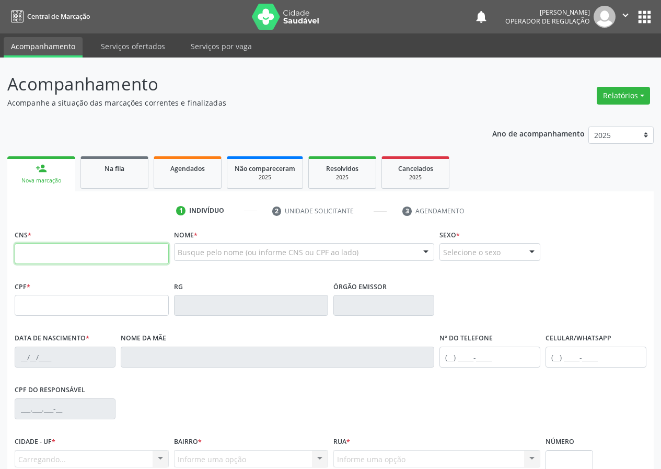
click at [41, 245] on input "text" at bounding box center [92, 253] width 154 height 21
click at [20, 251] on input "text" at bounding box center [92, 253] width 154 height 21
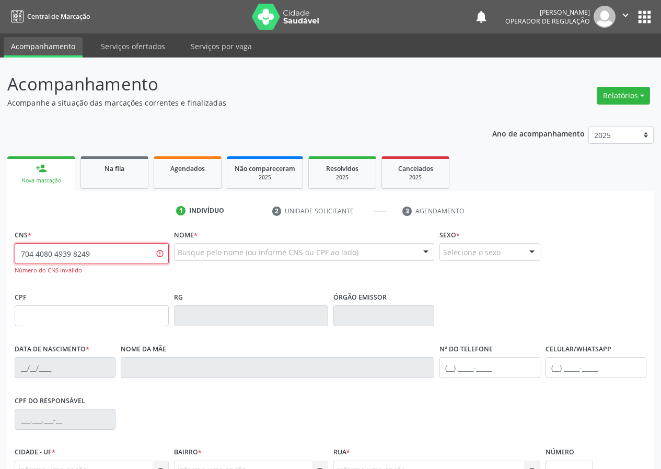
drag, startPoint x: 101, startPoint y: 256, endPoint x: 0, endPoint y: 257, distance: 100.8
click at [0, 257] on div "Acompanhamento Acompanhe a situação das marcações correntes e finalizadas Relat…" at bounding box center [330, 316] width 661 height 519
type input "704 8040 4939 8249"
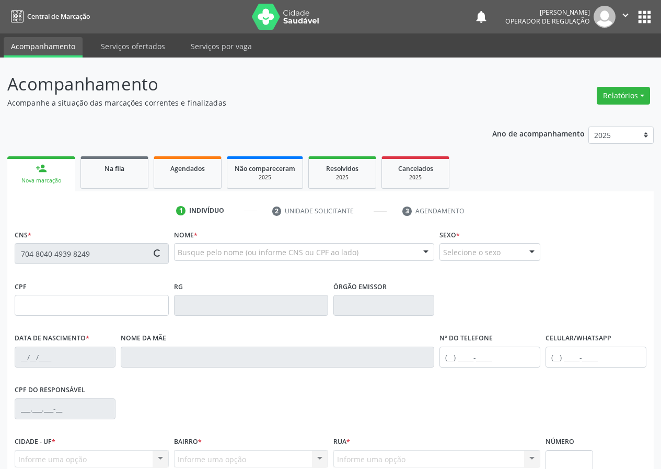
type input "518.645.764-72"
type input "04/04/1967"
type input "Severina Maria da Conceição"
type input "(83) 99131-0594"
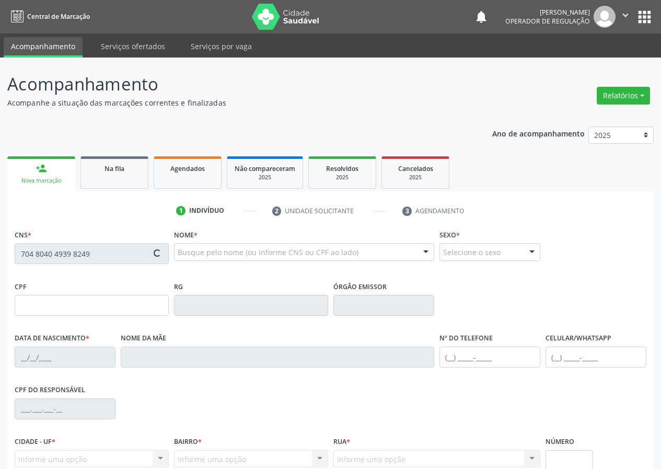
type input "41"
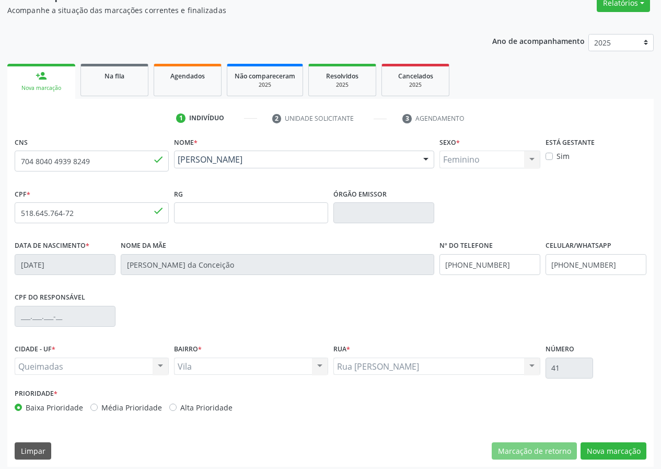
scroll to position [98, 0]
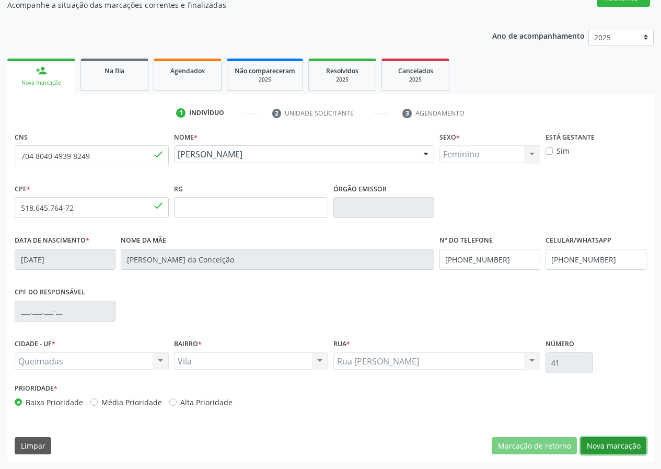
drag, startPoint x: 614, startPoint y: 445, endPoint x: 203, endPoint y: 408, distance: 412.2
click at [605, 447] on button "Nova marcação" at bounding box center [613, 446] width 66 height 18
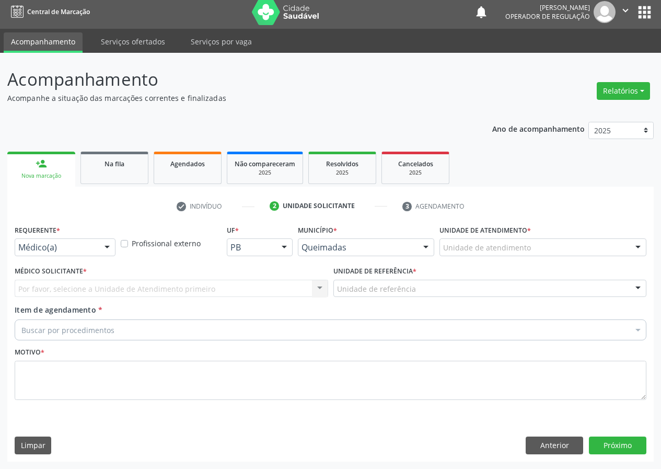
scroll to position [5, 0]
drag, startPoint x: 109, startPoint y: 244, endPoint x: 110, endPoint y: 300, distance: 55.9
click at [109, 256] on div "Médico(a) Enfermeiro(a) Paciente Nenhum resultado encontrado para: " " Não há n…" at bounding box center [65, 247] width 101 height 18
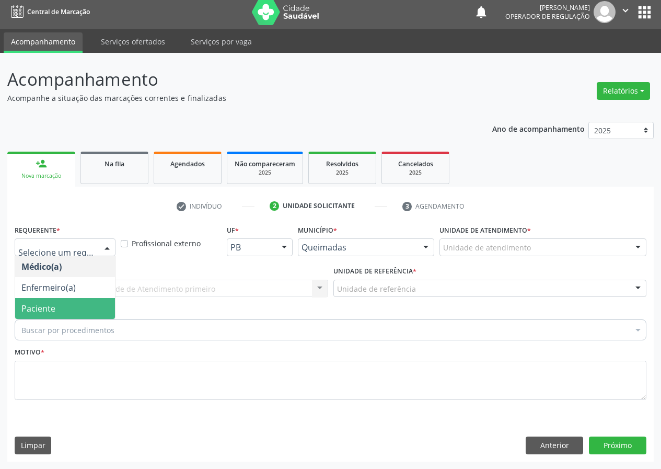
drag, startPoint x: 110, startPoint y: 301, endPoint x: 163, endPoint y: 290, distance: 54.4
click at [112, 301] on span "Paciente" at bounding box center [65, 308] width 100 height 21
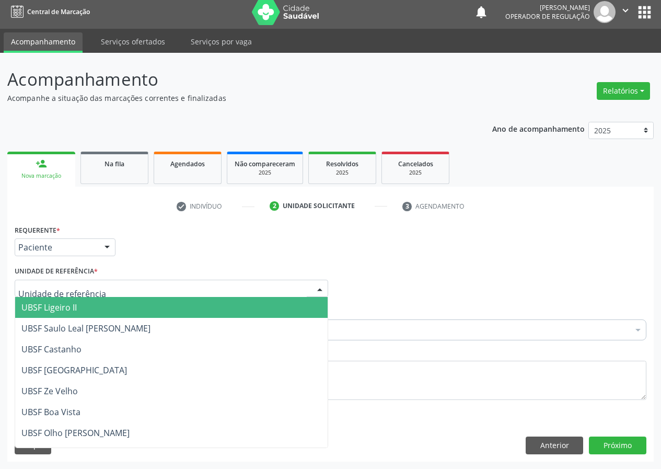
drag, startPoint x: 263, startPoint y: 284, endPoint x: 191, endPoint y: 309, distance: 75.8
click at [259, 284] on div at bounding box center [171, 288] width 313 height 18
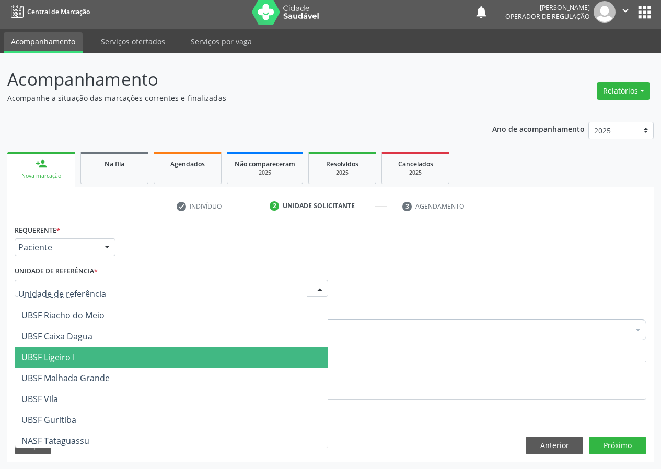
scroll to position [261, 0]
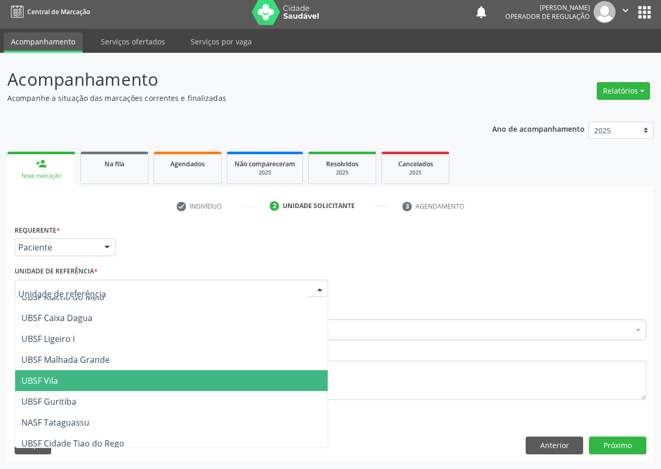
drag, startPoint x: 52, startPoint y: 378, endPoint x: 26, endPoint y: 372, distance: 27.3
click at [50, 378] on span "UBSF Vila" at bounding box center [39, 380] width 37 height 11
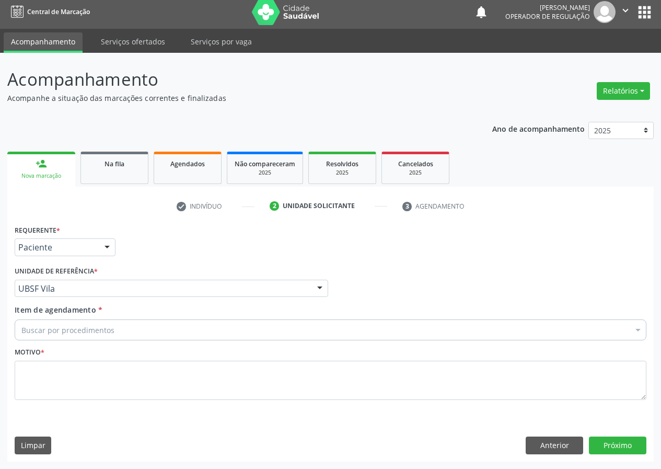
drag, startPoint x: 36, startPoint y: 332, endPoint x: 30, endPoint y: 330, distance: 6.5
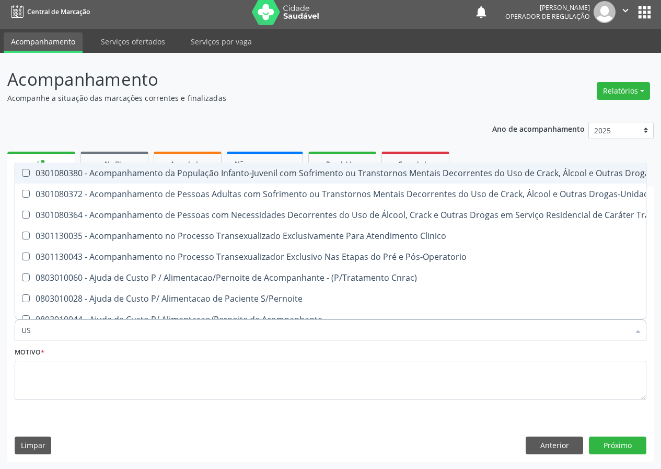
type input "USG"
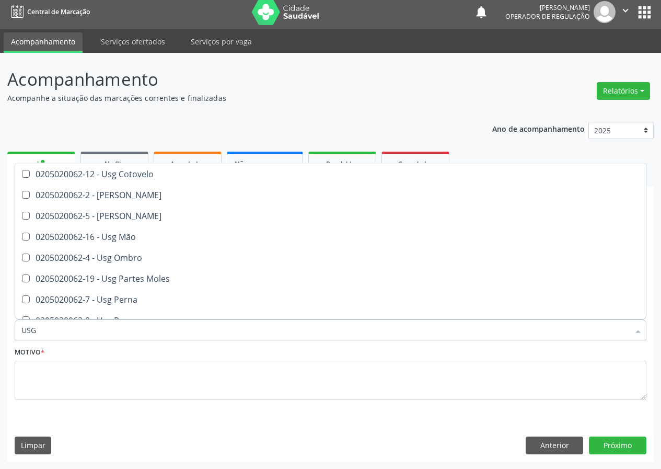
scroll to position [104, 0]
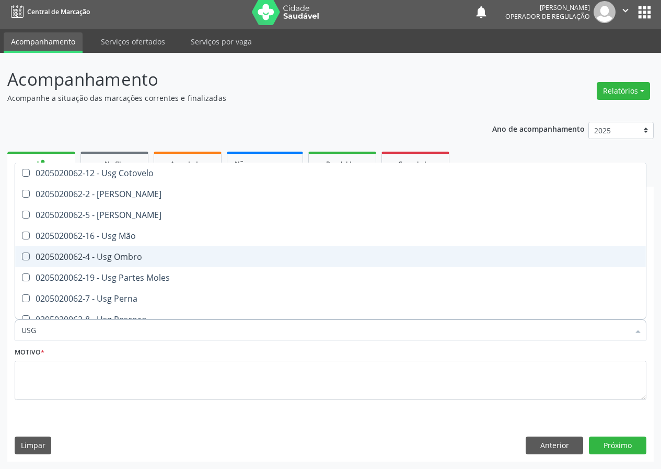
drag, startPoint x: 125, startPoint y: 254, endPoint x: 24, endPoint y: 330, distance: 126.9
click at [124, 258] on div "0205020062-4 - Usg Ombro" at bounding box center [330, 256] width 618 height 8
checkbox Ombro "true"
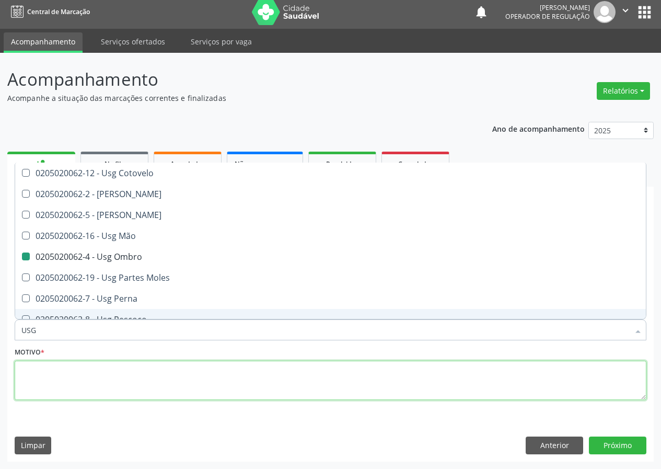
click at [31, 383] on textarea at bounding box center [331, 380] width 632 height 40
checkbox Braço "true"
checkbox Ombro "false"
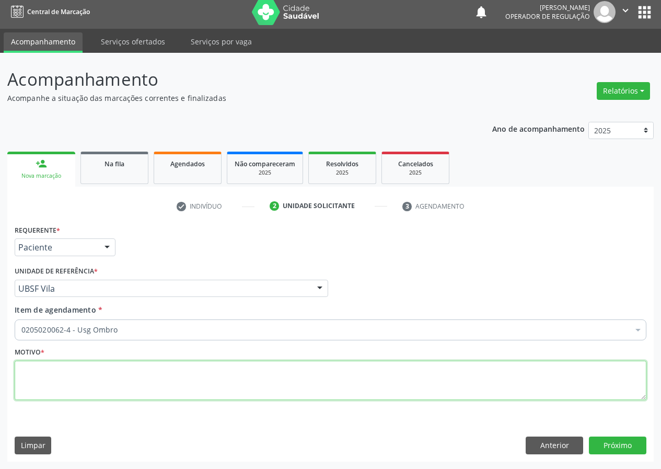
scroll to position [0, 0]
type textarea "AVALIAÇÃO"
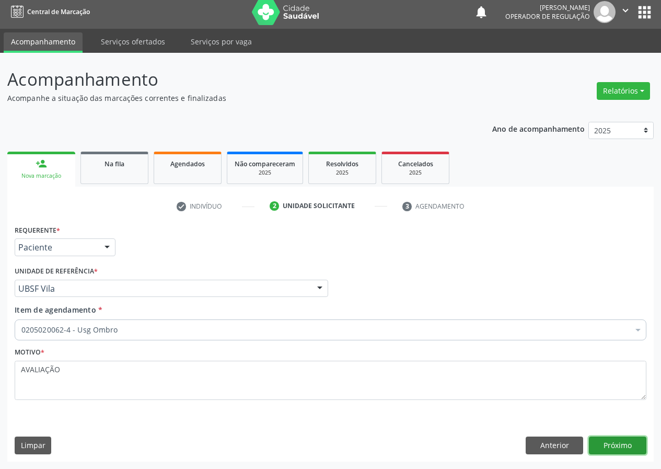
drag, startPoint x: 605, startPoint y: 446, endPoint x: 0, endPoint y: 298, distance: 623.2
click at [587, 443] on div "Anterior Próximo" at bounding box center [585, 445] width 121 height 18
click at [607, 445] on button "Próximo" at bounding box center [617, 445] width 57 height 18
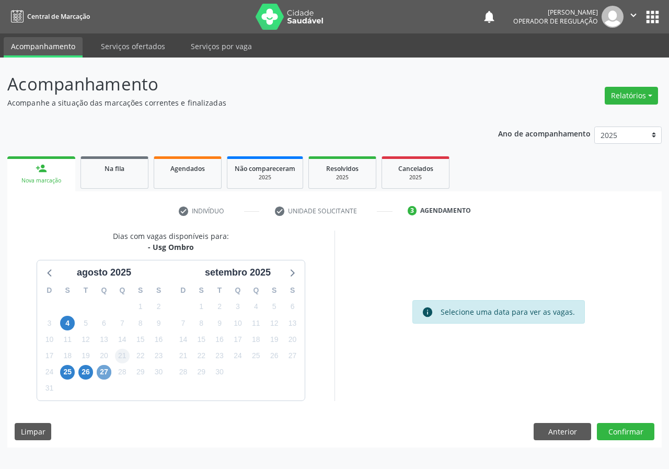
drag, startPoint x: 102, startPoint y: 368, endPoint x: 119, endPoint y: 353, distance: 22.9
click at [102, 368] on span "27" at bounding box center [104, 372] width 15 height 15
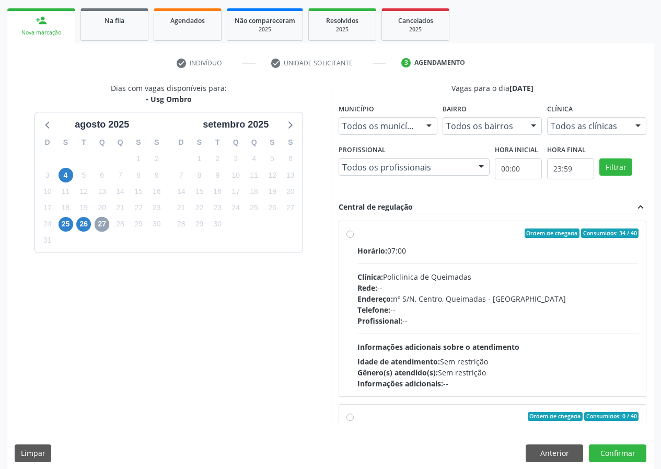
scroll to position [156, 0]
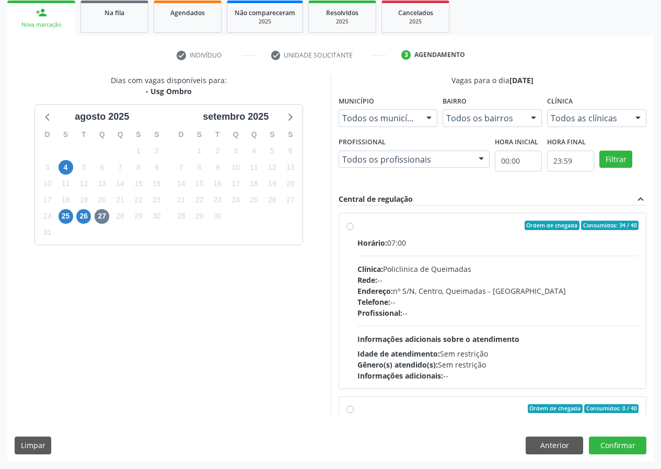
click at [357, 227] on label "Ordem de chegada Consumidos: 34 / 40 Horário: 07:00 Clínica: Policlinica de Que…" at bounding box center [498, 300] width 282 height 160
click at [348, 227] on input "Ordem de chegada Consumidos: 34 / 40 Horário: 07:00 Clínica: Policlinica de Que…" at bounding box center [349, 224] width 7 height 9
radio input "true"
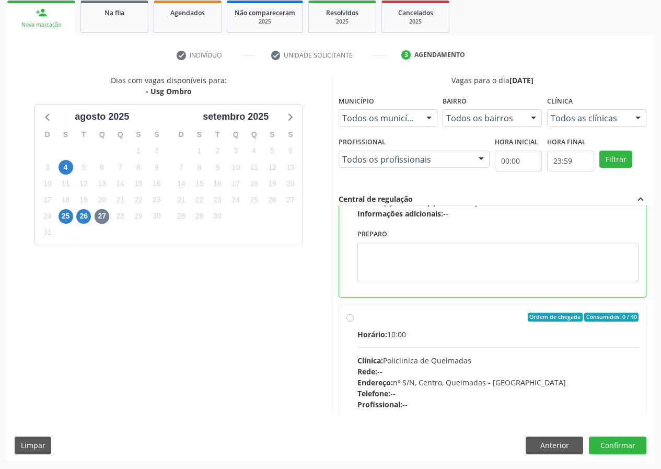
scroll to position [235, 0]
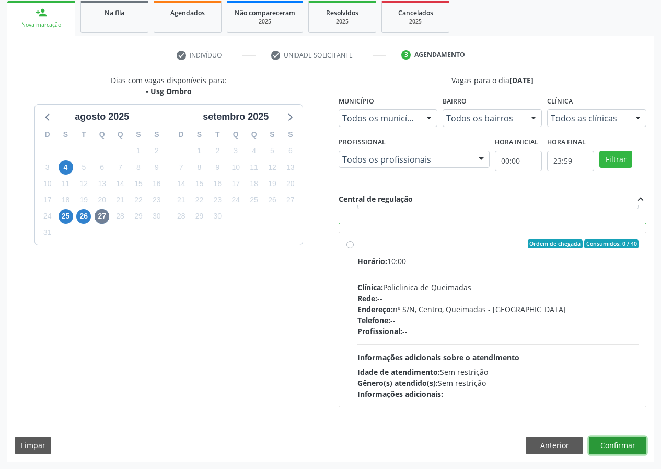
click at [629, 442] on button "Confirmar" at bounding box center [617, 445] width 57 height 18
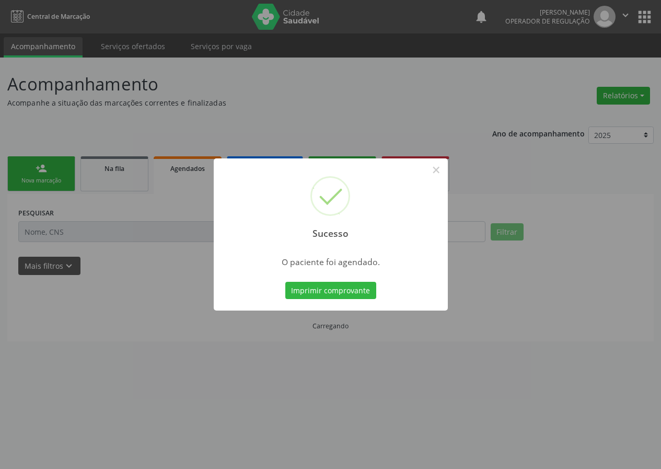
scroll to position [0, 0]
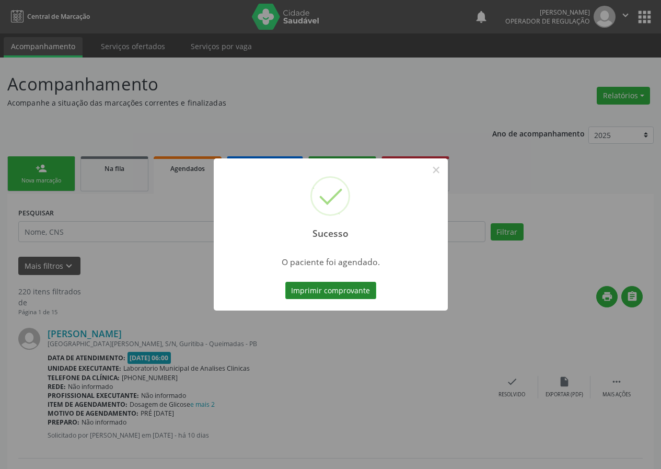
click at [296, 289] on button "Imprimir comprovante" at bounding box center [330, 291] width 91 height 18
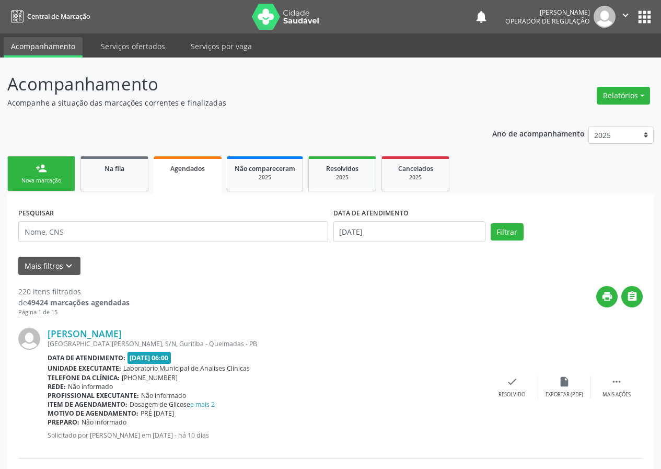
click at [48, 173] on link "person_add Nova marcação" at bounding box center [41, 173] width 68 height 35
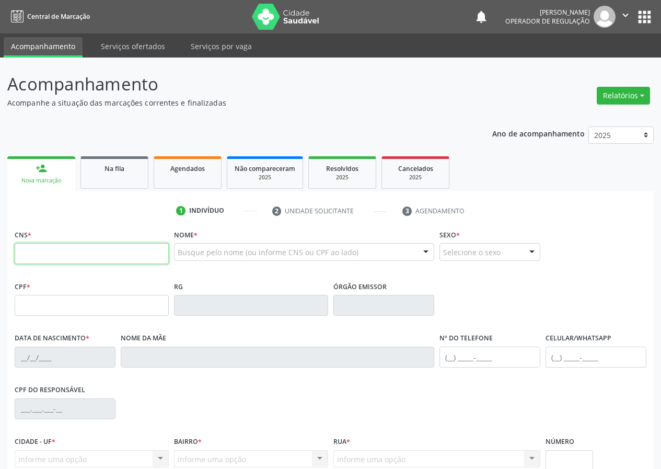
click at [24, 253] on input "text" at bounding box center [92, 253] width 154 height 21
click at [22, 244] on input "text" at bounding box center [92, 253] width 154 height 21
type input "702 8096 3907 7864"
type input "041.892.424-46"
type input "28/07/1969"
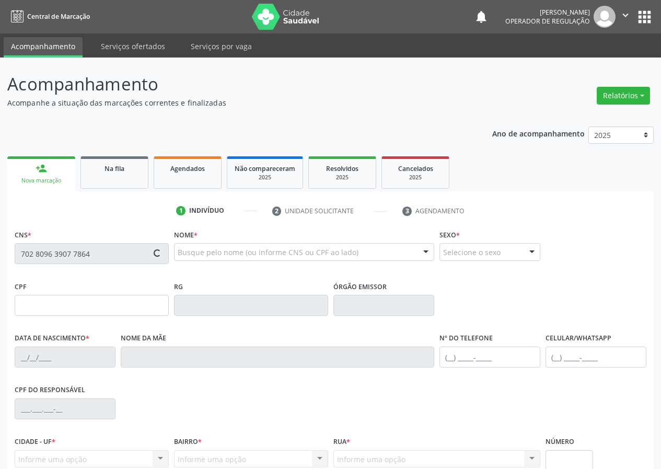
type input "Inacia Vicente da Silva"
type input "(83) 99155-6763"
type input "62"
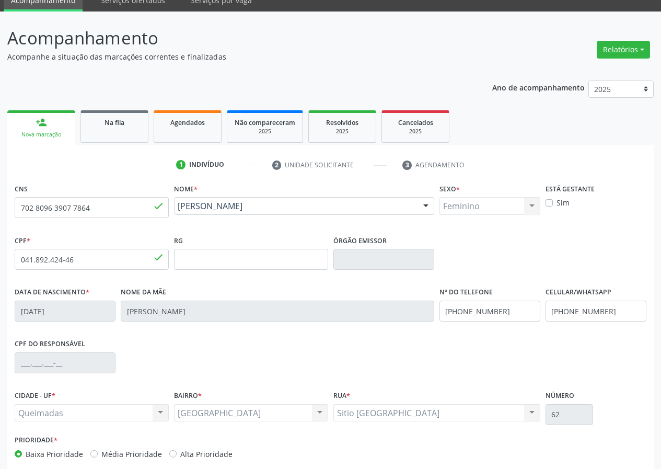
scroll to position [98, 0]
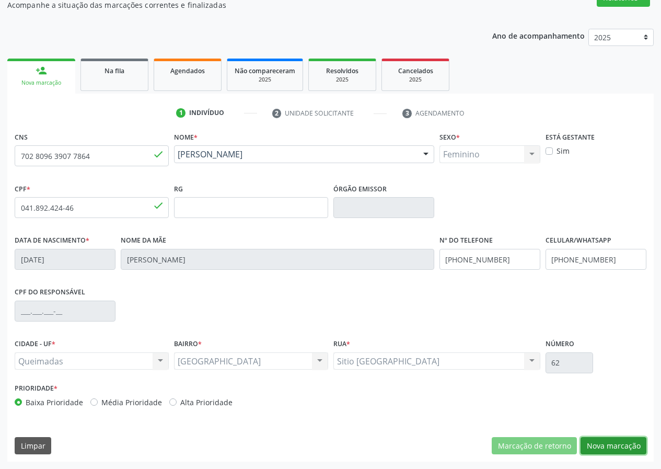
drag, startPoint x: 602, startPoint y: 444, endPoint x: 494, endPoint y: 436, distance: 107.9
click at [597, 445] on button "Nova marcação" at bounding box center [613, 446] width 66 height 18
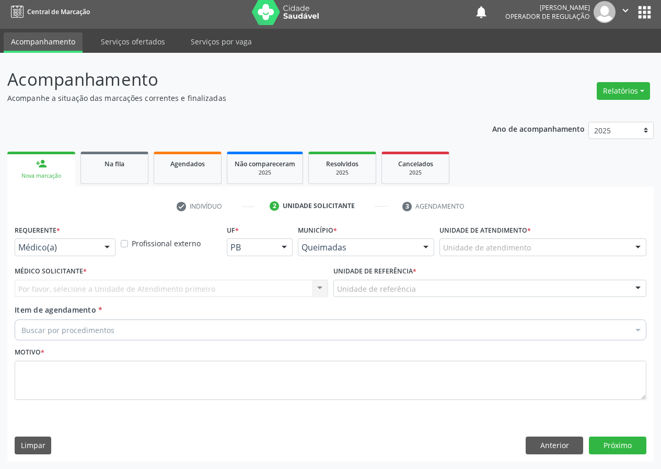
scroll to position [5, 0]
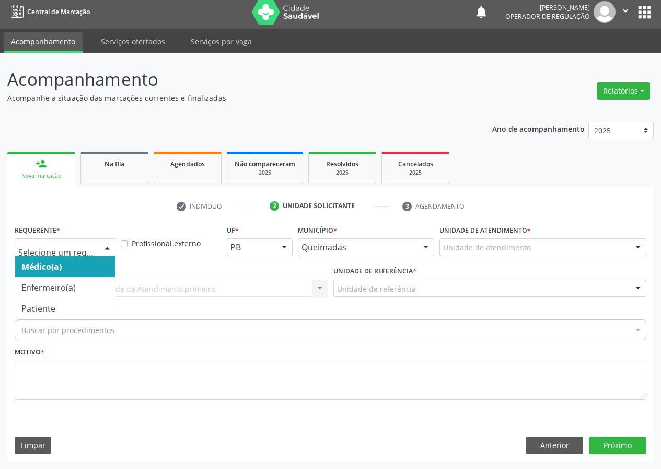
drag, startPoint x: 110, startPoint y: 247, endPoint x: 92, endPoint y: 290, distance: 46.7
click at [109, 247] on div at bounding box center [107, 248] width 16 height 18
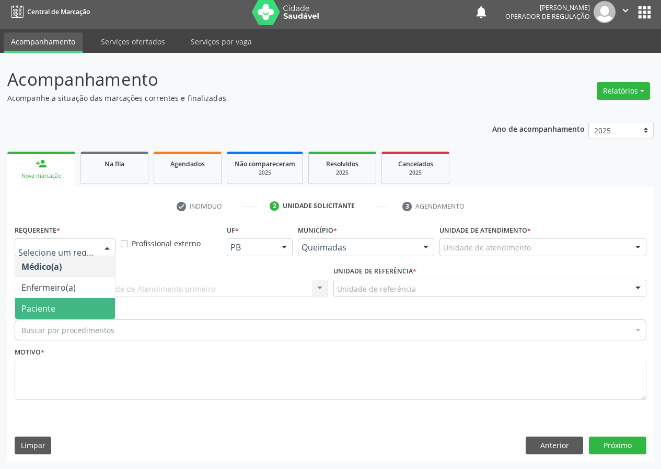
drag, startPoint x: 83, startPoint y: 308, endPoint x: 178, endPoint y: 311, distance: 95.1
click at [91, 307] on span "Paciente" at bounding box center [65, 308] width 100 height 21
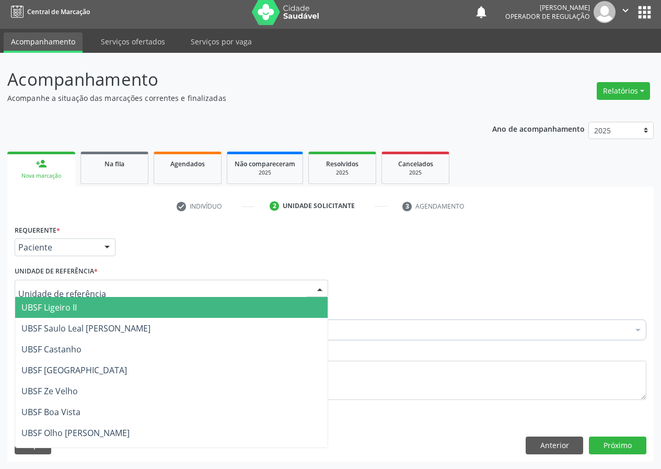
click at [315, 291] on div at bounding box center [320, 289] width 16 height 18
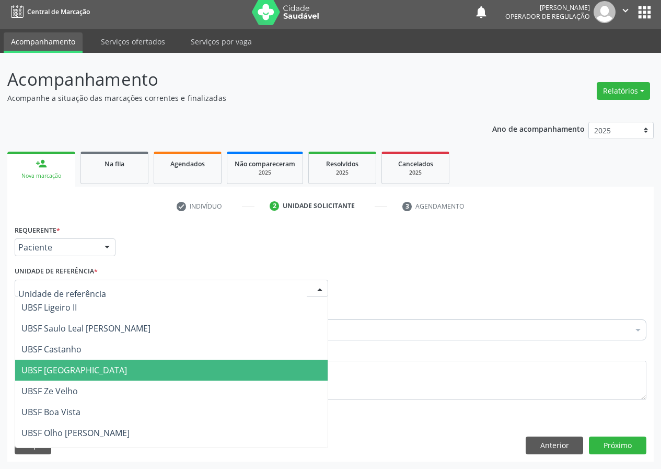
click at [83, 369] on span "UBSF [GEOGRAPHIC_DATA]" at bounding box center [74, 369] width 106 height 11
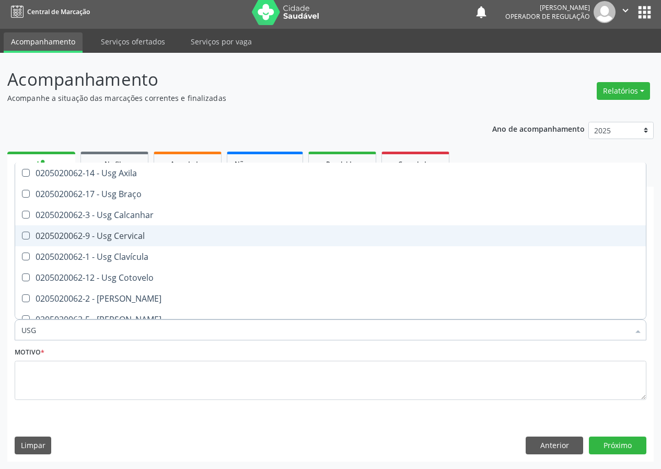
scroll to position [104, 0]
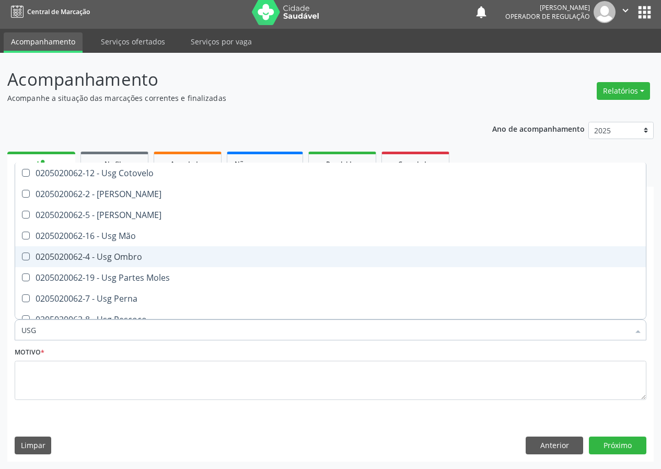
drag, startPoint x: 124, startPoint y: 253, endPoint x: 106, endPoint y: 302, distance: 52.2
click at [116, 270] on ul "Selecionar todos 0205020062-14 - Usg Axila 0205020062-17 - Usg Braço 0205020062…" at bounding box center [330, 256] width 630 height 397
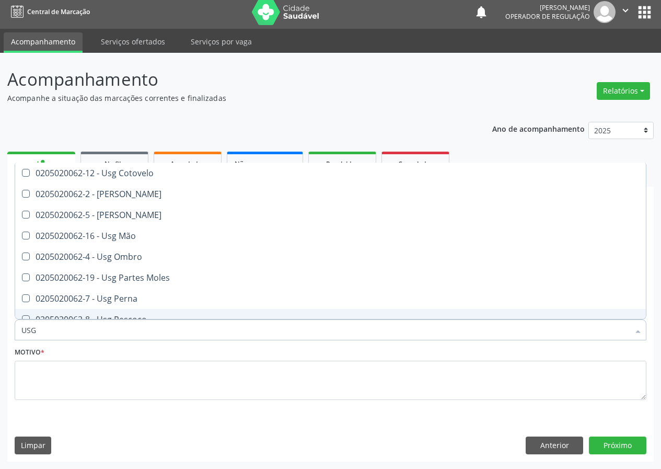
type input "USG"
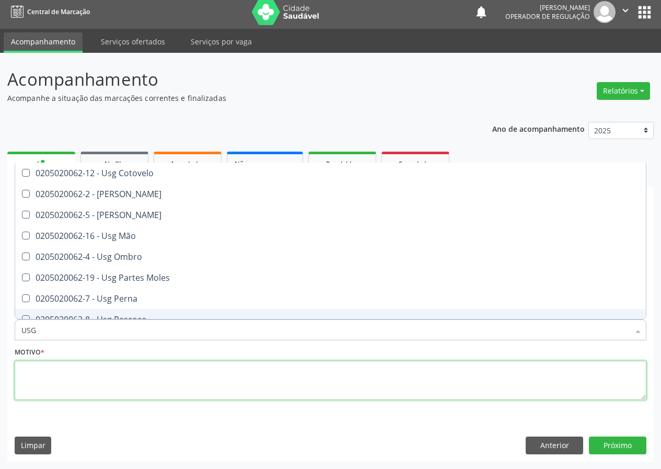
click at [61, 369] on textarea at bounding box center [331, 380] width 632 height 40
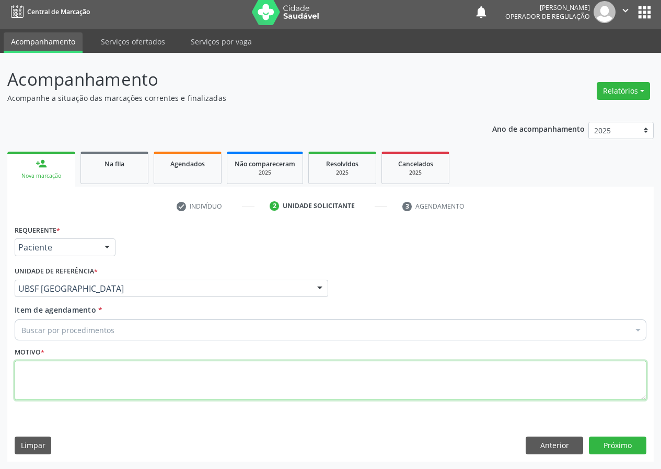
scroll to position [0, 0]
type textarea "AVALIAÇÃO"
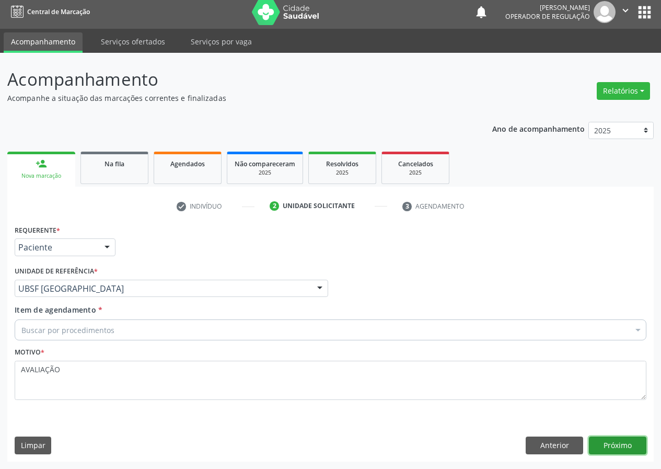
drag, startPoint x: 628, startPoint y: 447, endPoint x: 542, endPoint y: 412, distance: 93.0
click at [618, 443] on button "Próximo" at bounding box center [617, 445] width 57 height 18
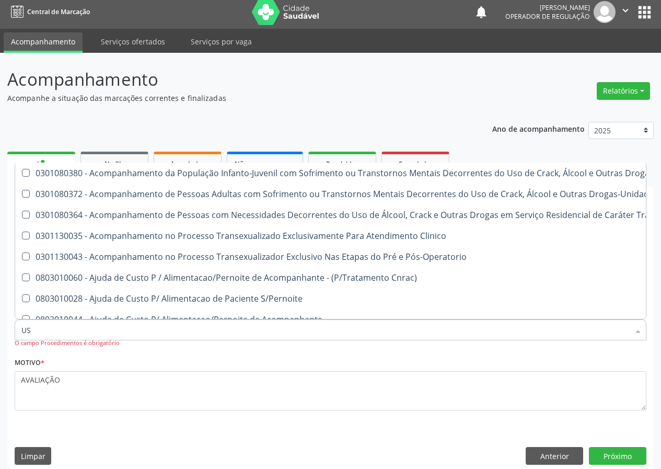
type input "USG"
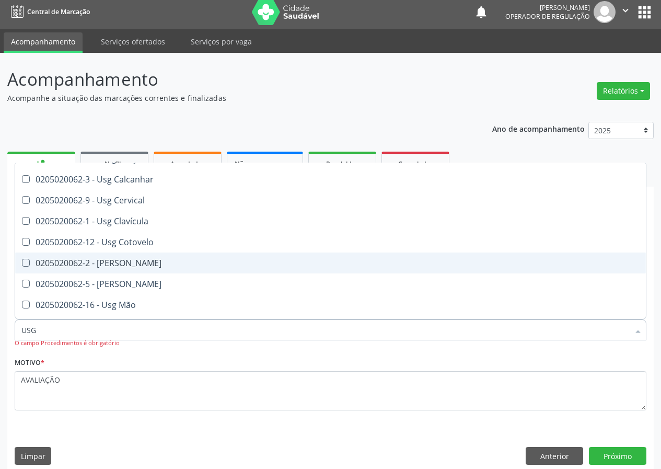
scroll to position [52, 0]
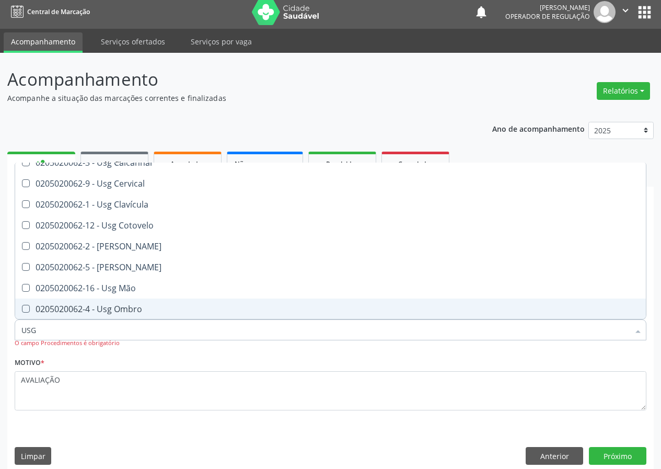
click at [117, 306] on div "0205020062-4 - Usg Ombro" at bounding box center [330, 309] width 618 height 8
checkbox Ombro "true"
click at [624, 460] on button "Próximo" at bounding box center [617, 456] width 57 height 18
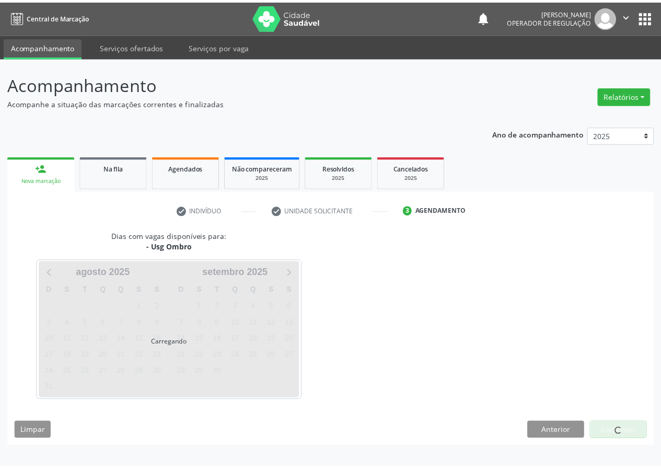
scroll to position [0, 0]
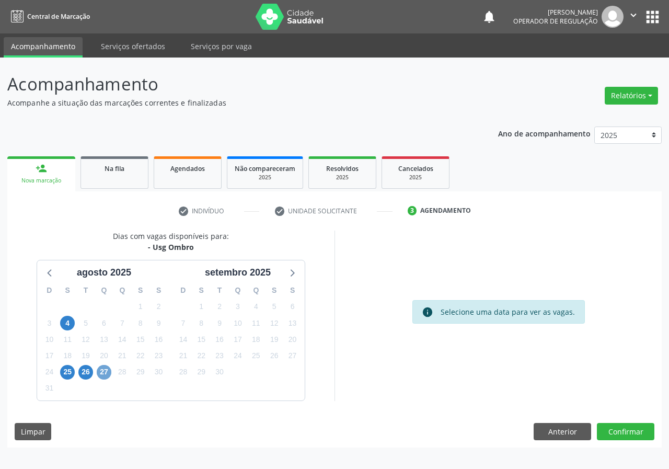
click at [108, 371] on span "27" at bounding box center [104, 372] width 15 height 15
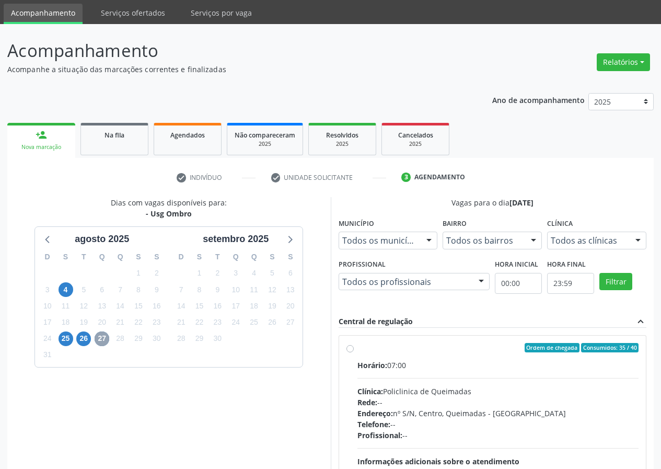
scroll to position [52, 0]
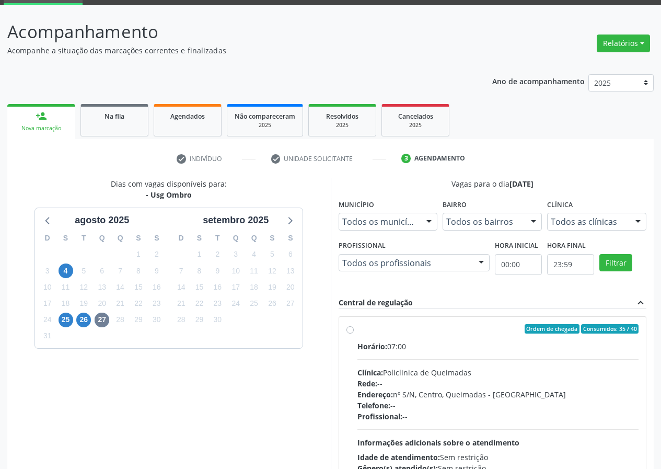
drag, startPoint x: 347, startPoint y: 329, endPoint x: 372, endPoint y: 342, distance: 27.8
click at [357, 329] on label "Ordem de chegada Consumidos: 35 / 40 Horário: 07:00 Clínica: Policlinica de Que…" at bounding box center [498, 404] width 282 height 160
click at [348, 329] on input "Ordem de chegada Consumidos: 35 / 40 Horário: 07:00 Clínica: Policlinica de Que…" at bounding box center [349, 328] width 7 height 9
radio input "true"
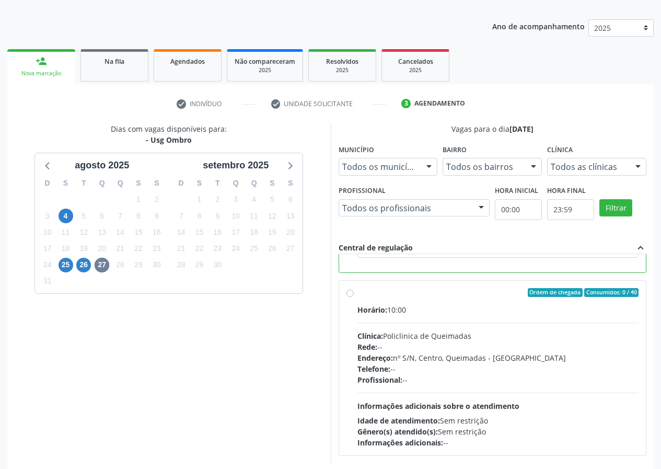
scroll to position [156, 0]
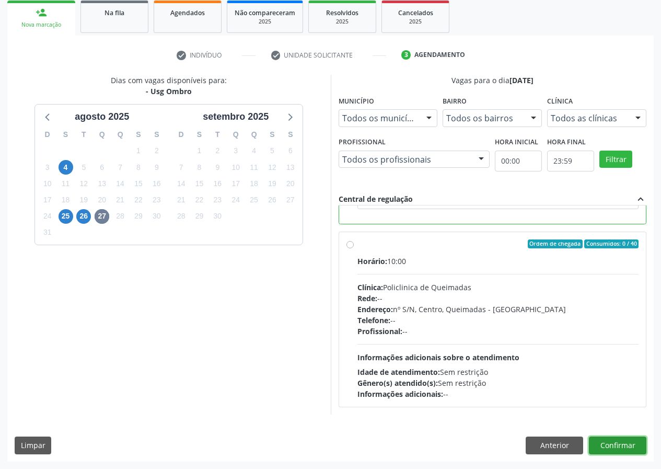
click at [612, 440] on button "Confirmar" at bounding box center [617, 445] width 57 height 18
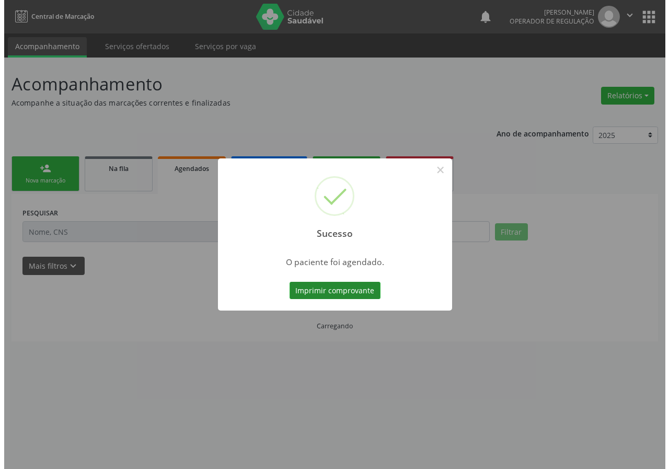
scroll to position [0, 0]
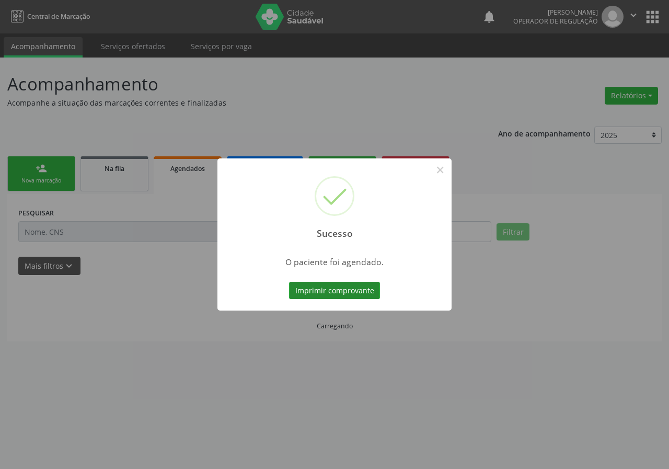
click at [328, 289] on button "Imprimir comprovante" at bounding box center [334, 291] width 91 height 18
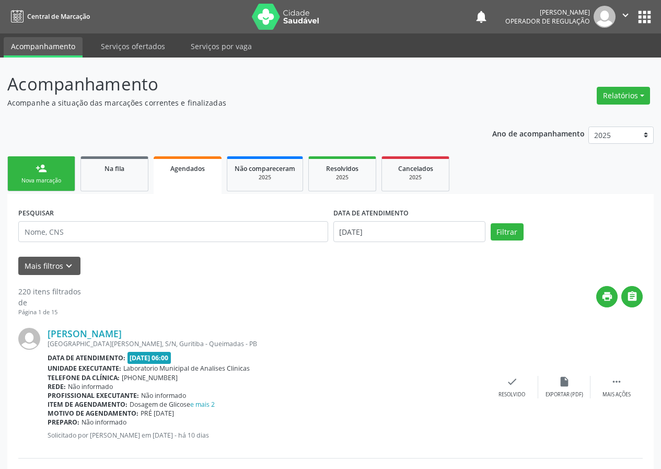
click at [43, 182] on div "Nova marcação" at bounding box center [41, 181] width 52 height 8
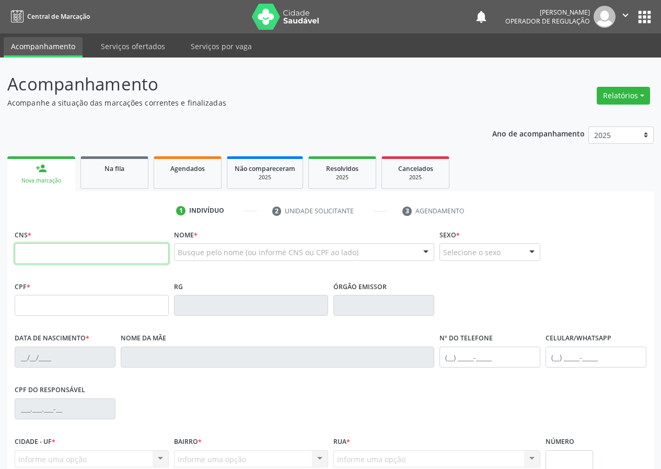
click at [35, 248] on input "text" at bounding box center [92, 253] width 154 height 21
type input "700 0036 8430 4209"
type input "036.141.448-01"
type input "[DATE]"
type input "[PERSON_NAME]"
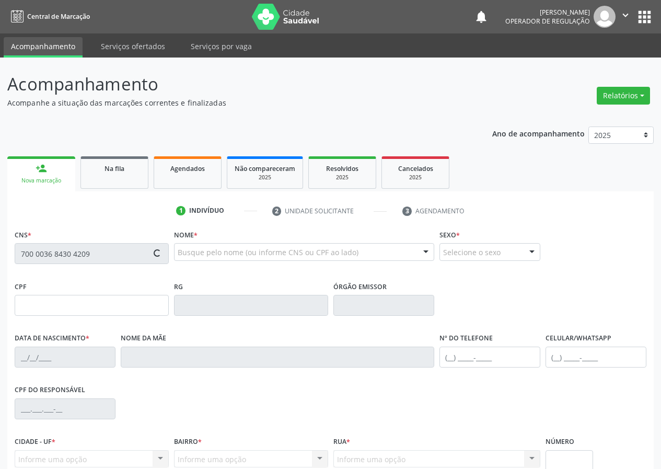
type input "[PHONE_NUMBER]"
type input "279.324.438-49"
type input "67"
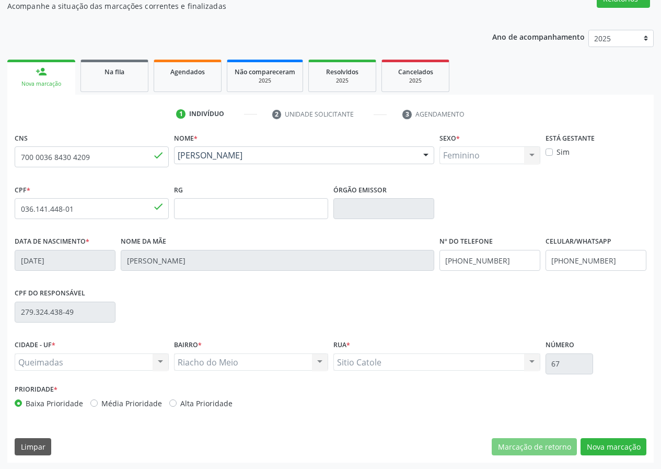
scroll to position [98, 0]
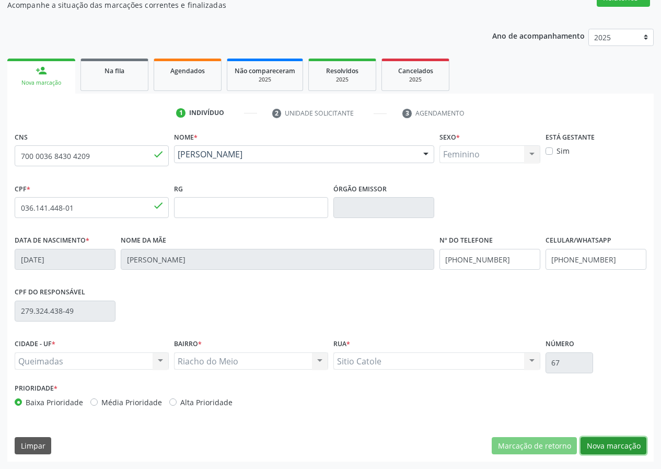
click at [605, 444] on button "Nova marcação" at bounding box center [613, 446] width 66 height 18
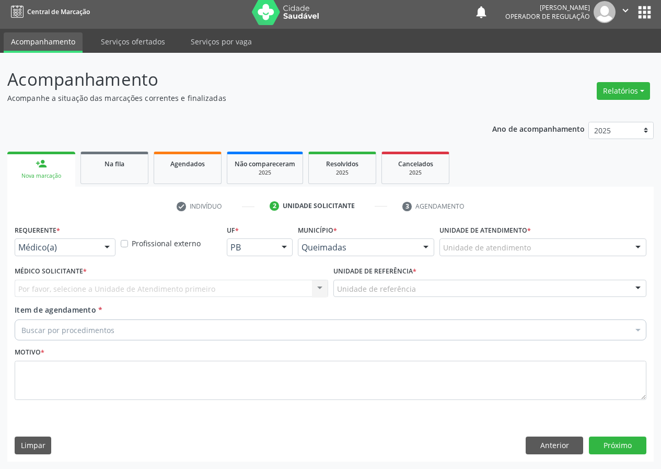
scroll to position [5, 0]
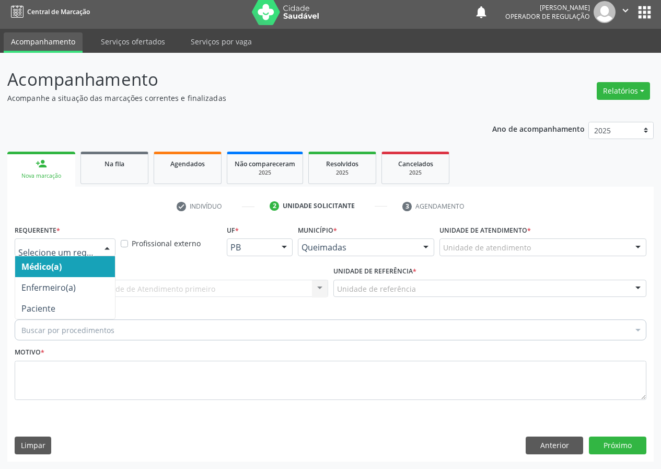
drag, startPoint x: 106, startPoint y: 245, endPoint x: 89, endPoint y: 306, distance: 62.7
click at [99, 256] on div "Médico(a) Enfermeiro(a) Paciente Nenhum resultado encontrado para: " " Não há n…" at bounding box center [65, 247] width 101 height 18
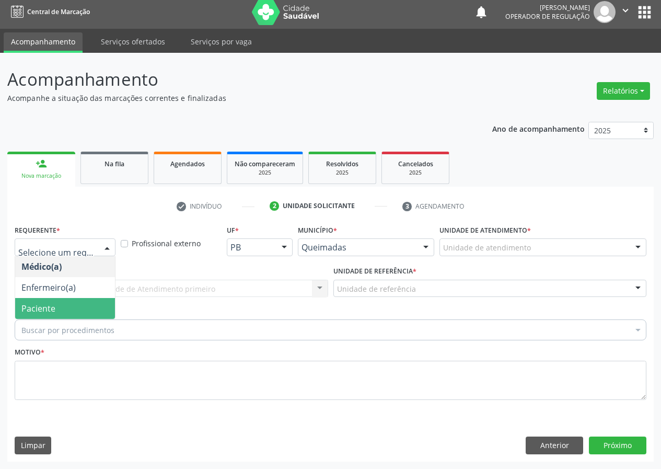
drag, startPoint x: 87, startPoint y: 311, endPoint x: 171, endPoint y: 291, distance: 86.4
click at [101, 305] on span "Paciente" at bounding box center [65, 308] width 100 height 21
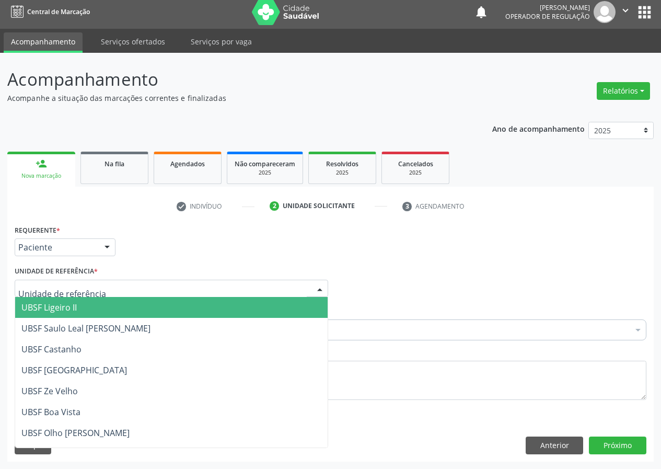
drag, startPoint x: 294, startPoint y: 283, endPoint x: 208, endPoint y: 337, distance: 101.3
click at [287, 287] on div at bounding box center [171, 288] width 313 height 18
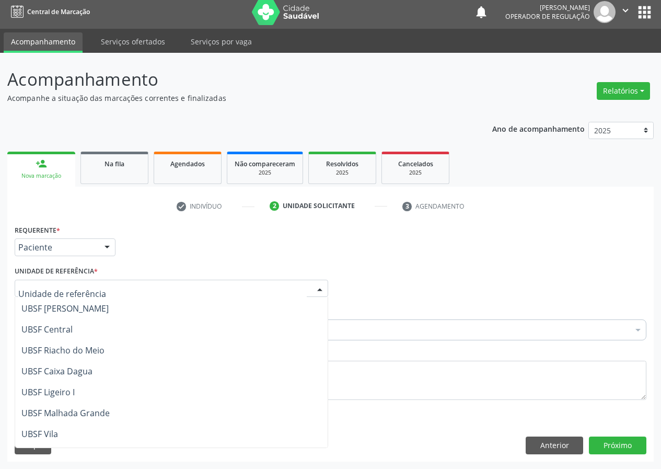
scroll to position [209, 0]
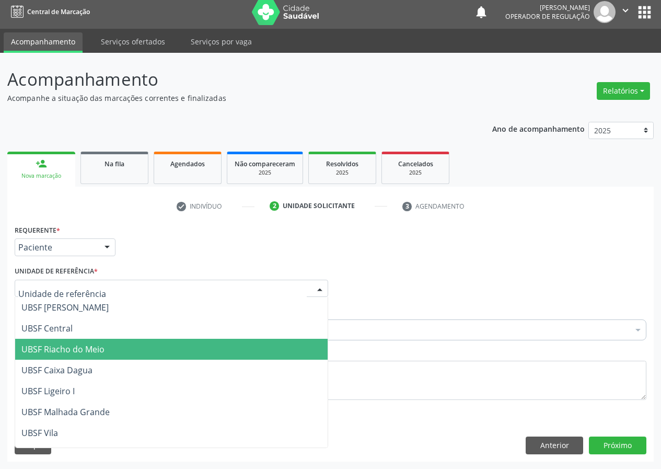
drag, startPoint x: 75, startPoint y: 346, endPoint x: 35, endPoint y: 335, distance: 41.6
click at [72, 347] on span "UBSF Riacho do Meio" at bounding box center [62, 348] width 83 height 11
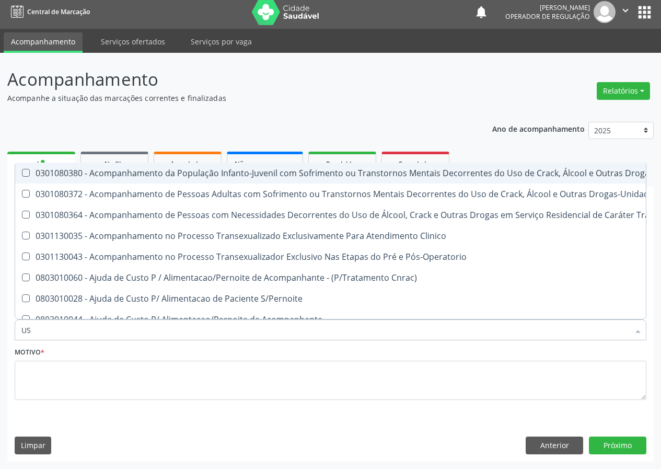
type input "USG"
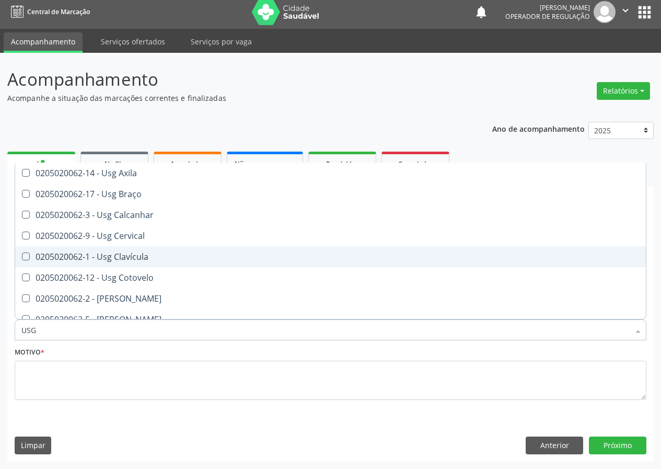
scroll to position [52, 0]
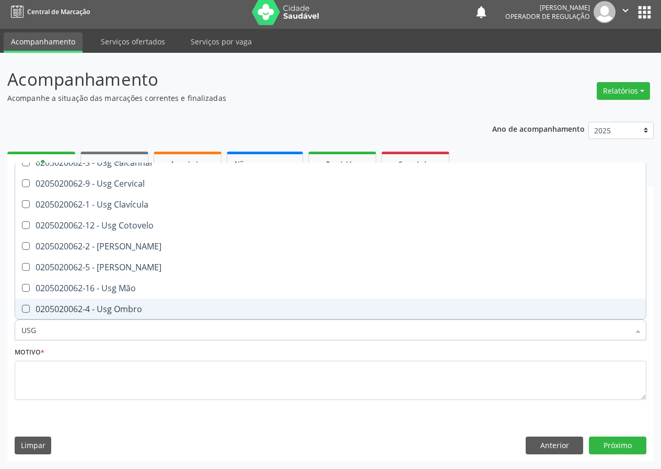
click at [131, 309] on div "0205020062-4 - Usg Ombro" at bounding box center [330, 309] width 618 height 8
checkbox Ombro "true"
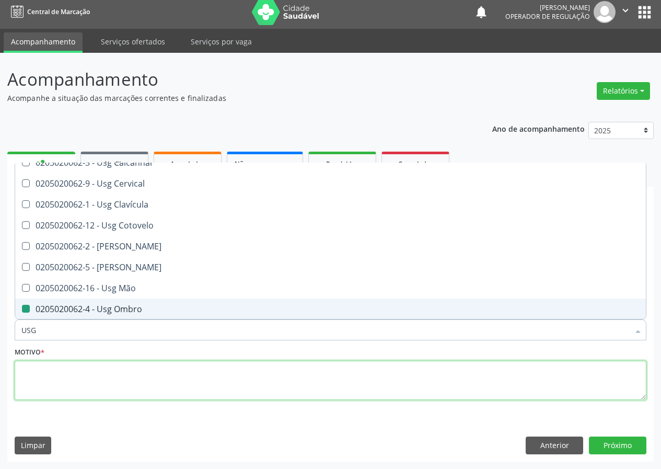
click at [48, 383] on textarea at bounding box center [331, 380] width 632 height 40
checkbox Braço "true"
checkbox Ombro "false"
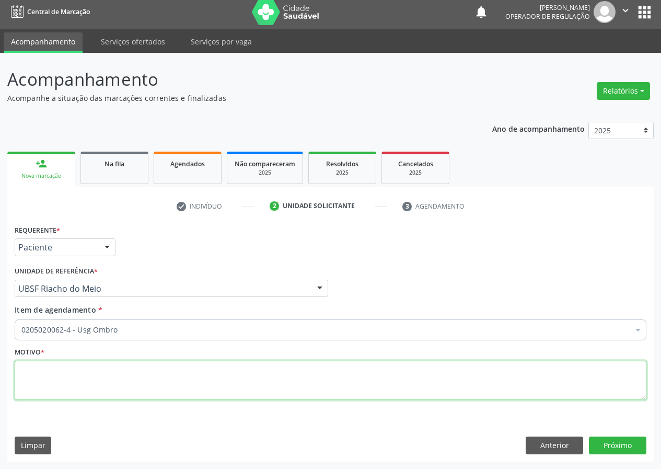
scroll to position [0, 0]
type textarea "AVALIAÇÃO"
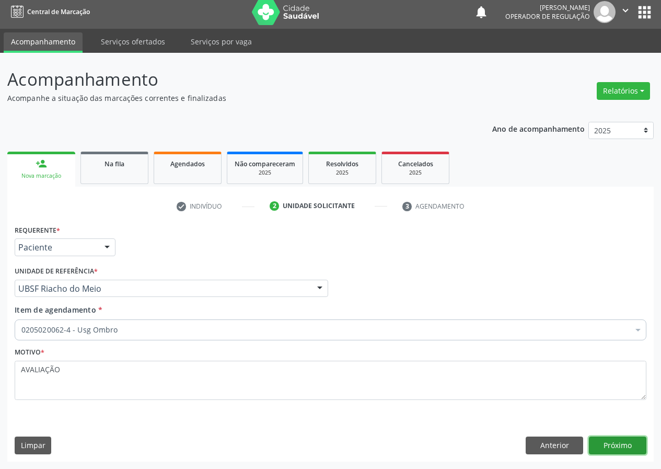
drag, startPoint x: 636, startPoint y: 447, endPoint x: 631, endPoint y: 443, distance: 6.0
click at [631, 443] on button "Próximo" at bounding box center [617, 445] width 57 height 18
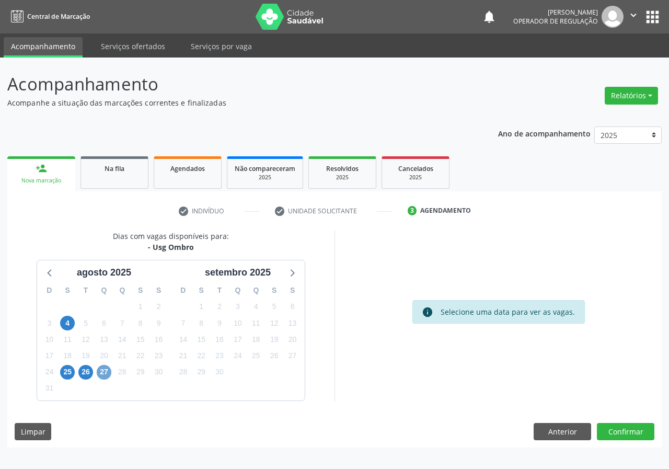
drag, startPoint x: 104, startPoint y: 368, endPoint x: 283, endPoint y: 331, distance: 182.6
click at [116, 363] on div "D S T Q Q S S 27 28 29 30 31 1 2 3 4 5 6 7 8 9 10 11 12 13 14 15 16 17 18 19 20…" at bounding box center [104, 339] width 134 height 120
drag, startPoint x: 103, startPoint y: 371, endPoint x: 130, endPoint y: 367, distance: 27.4
click at [107, 370] on span "27" at bounding box center [104, 372] width 15 height 15
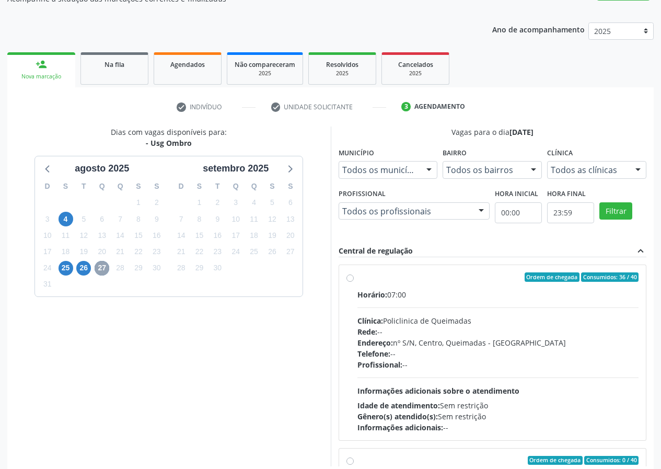
scroll to position [104, 0]
drag, startPoint x: 352, startPoint y: 276, endPoint x: 419, endPoint y: 306, distance: 73.9
click at [357, 276] on label "Ordem de chegada Consumidos: 36 / 40 Horário: 07:00 Clínica: Policlinica de Que…" at bounding box center [498, 352] width 282 height 160
click at [352, 276] on input "Ordem de chegada Consumidos: 36 / 40 Horário: 07:00 Clínica: Policlinica de Que…" at bounding box center [349, 276] width 7 height 9
radio input "true"
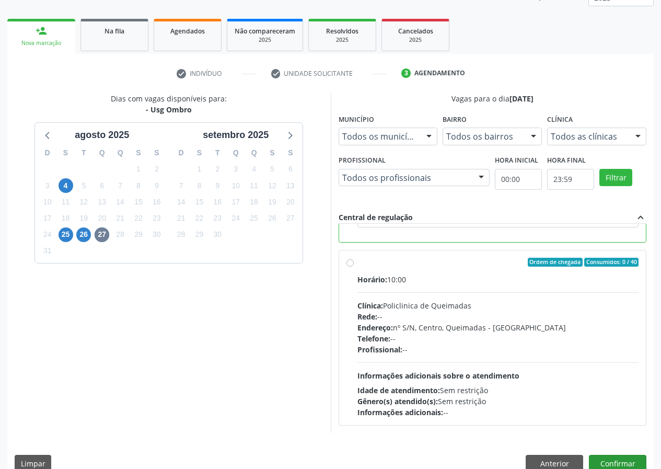
scroll to position [156, 0]
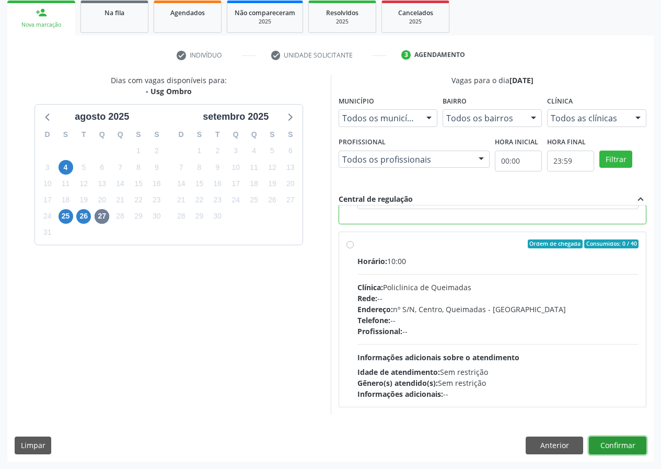
click at [620, 444] on button "Confirmar" at bounding box center [617, 445] width 57 height 18
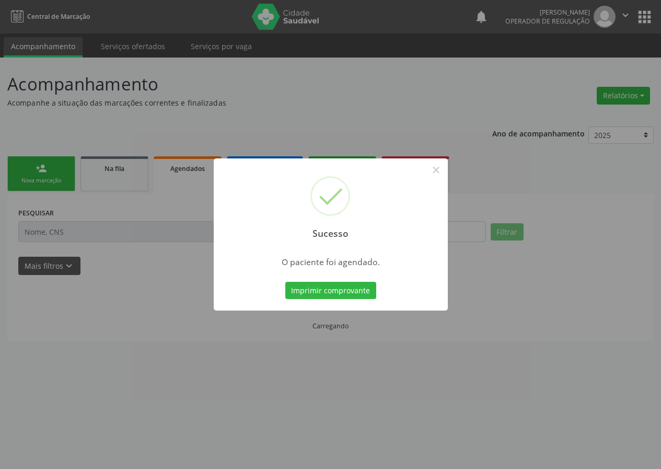
scroll to position [0, 0]
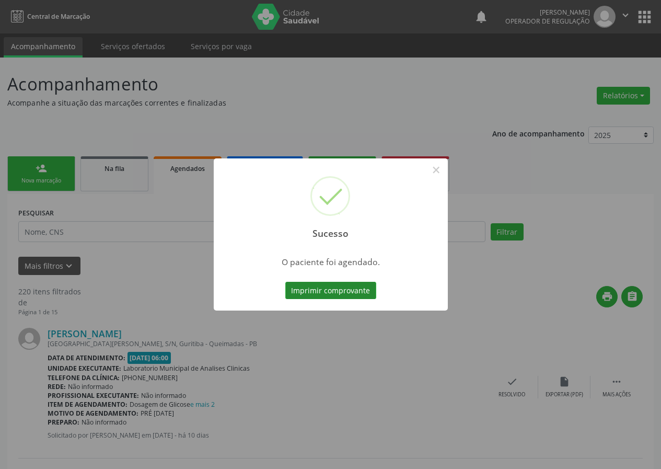
click at [356, 289] on button "Imprimir comprovante" at bounding box center [330, 291] width 91 height 18
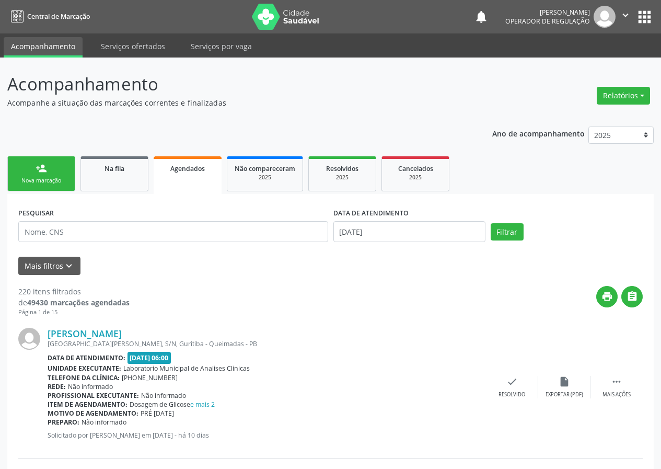
click at [62, 167] on link "person_add Nova marcação" at bounding box center [41, 173] width 68 height 35
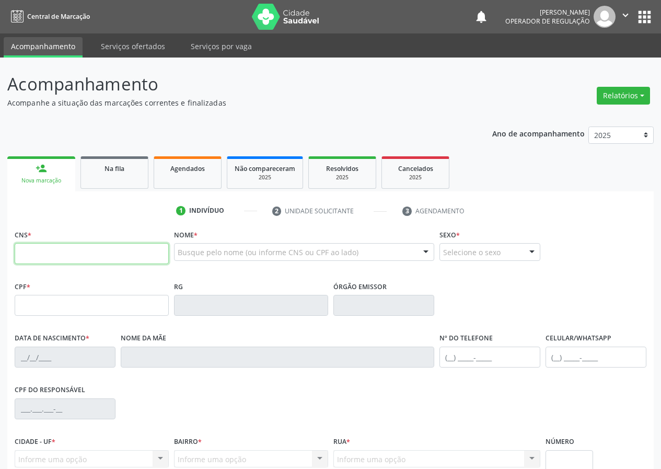
click at [23, 251] on input "text" at bounding box center [92, 253] width 154 height 21
drag, startPoint x: 30, startPoint y: 247, endPoint x: 41, endPoint y: 239, distance: 12.8
click at [39, 240] on div "CNS *" at bounding box center [92, 245] width 154 height 37
type input "700 0036 8430 4209"
type input "036.141.448-01"
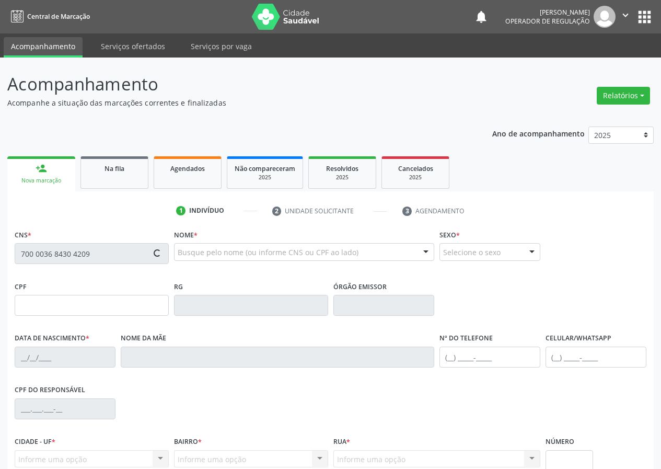
type input "17/01/1957"
type input "Laura Alves Moreira"
type input "(83) 99390-6579"
type input "279.324.438-49"
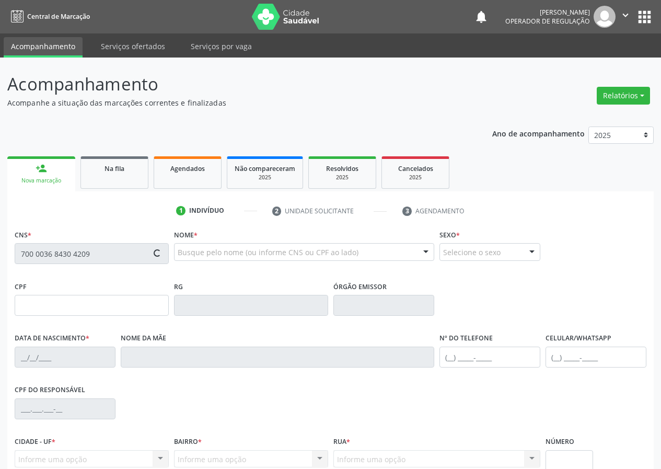
type input "67"
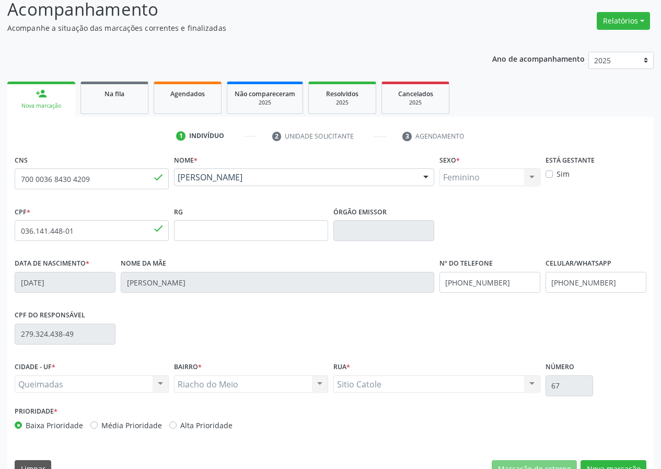
scroll to position [98, 0]
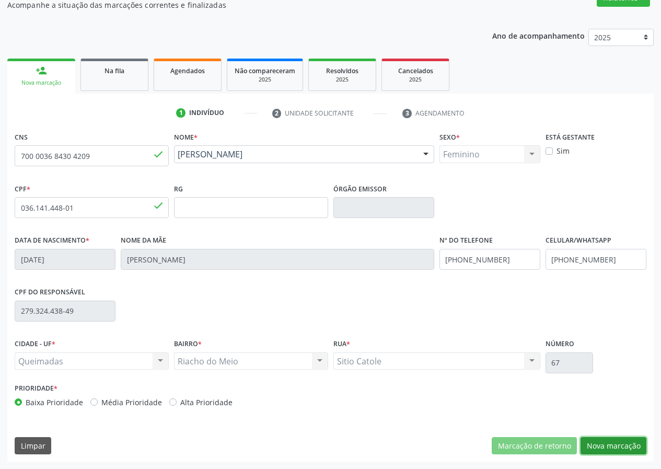
click at [614, 437] on button "Nova marcação" at bounding box center [613, 446] width 66 height 18
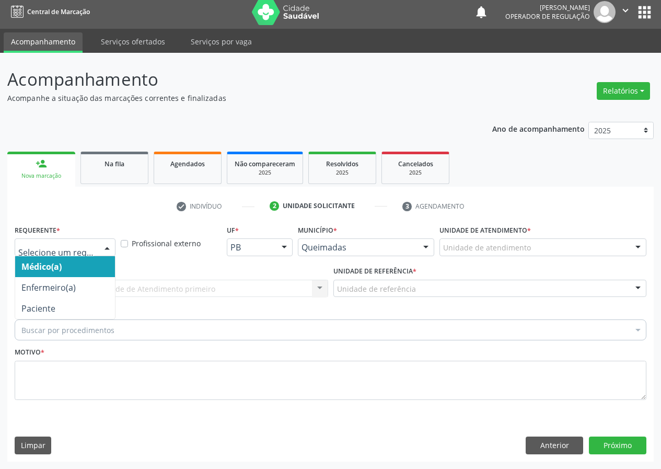
drag, startPoint x: 109, startPoint y: 248, endPoint x: 101, endPoint y: 315, distance: 67.8
click at [108, 255] on div "Médico(a) Enfermeiro(a) Paciente Nenhum resultado encontrado para: " " Não há n…" at bounding box center [65, 247] width 101 height 18
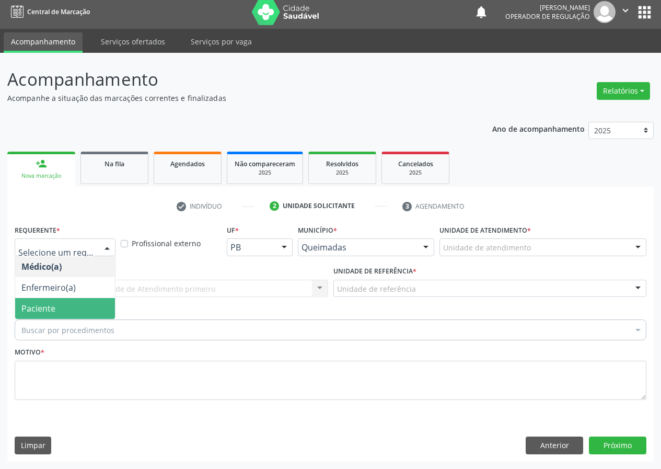
drag, startPoint x: 103, startPoint y: 305, endPoint x: 204, endPoint y: 297, distance: 101.1
click at [105, 304] on span "Paciente" at bounding box center [65, 308] width 100 height 21
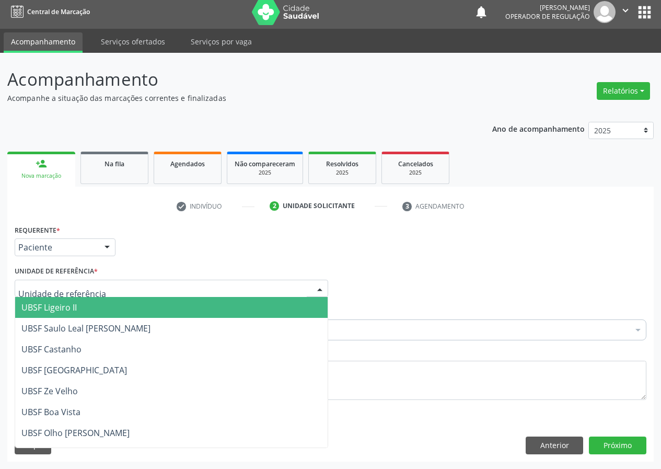
drag, startPoint x: 317, startPoint y: 294, endPoint x: 142, endPoint y: 385, distance: 197.4
click at [310, 297] on div "UBSF Ligeiro II UBSF Saulo Leal Ernesto de Melo UBSF Castanho UBSF Baixa Verde …" at bounding box center [171, 288] width 313 height 18
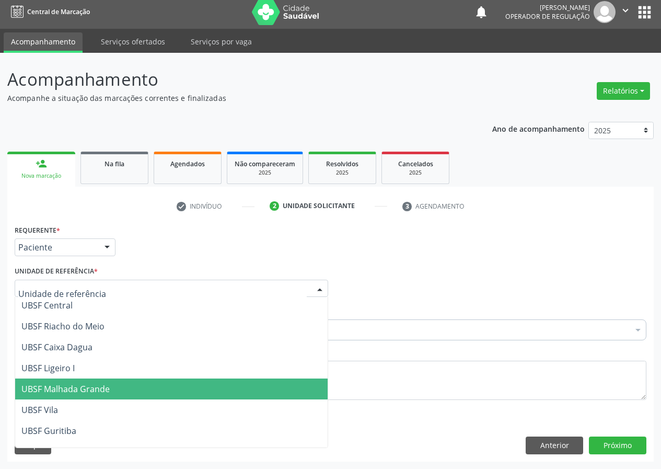
scroll to position [209, 0]
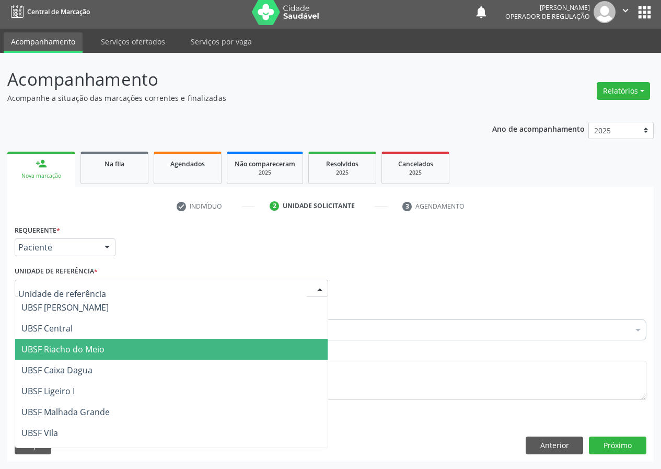
click at [70, 357] on span "UBSF Riacho do Meio" at bounding box center [171, 348] width 312 height 21
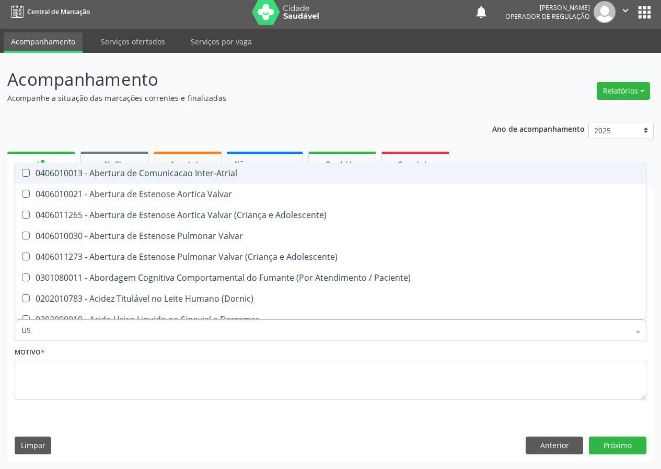
type input "USG"
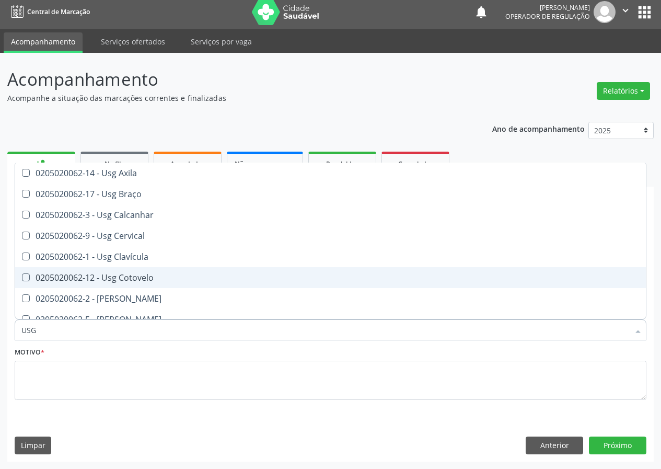
scroll to position [52, 0]
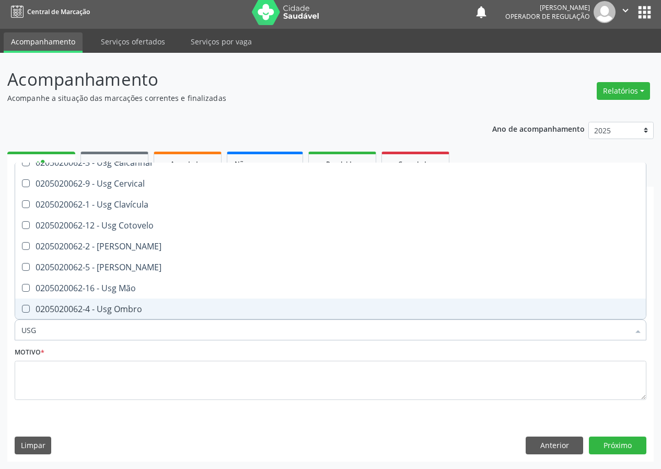
drag, startPoint x: 133, startPoint y: 310, endPoint x: 50, endPoint y: 355, distance: 94.9
click at [128, 313] on div "0205020062-4 - Usg Ombro" at bounding box center [330, 309] width 618 height 8
checkbox Ombro "true"
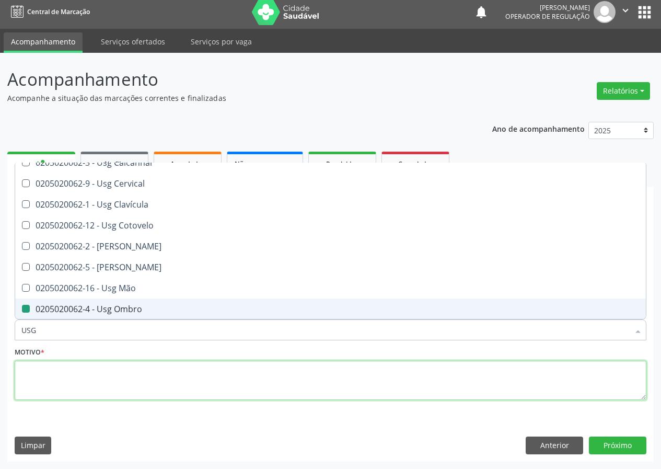
drag, startPoint x: 66, startPoint y: 385, endPoint x: 58, endPoint y: 373, distance: 14.3
click at [66, 384] on textarea at bounding box center [331, 380] width 632 height 40
checkbox Braço "true"
checkbox Ombro "false"
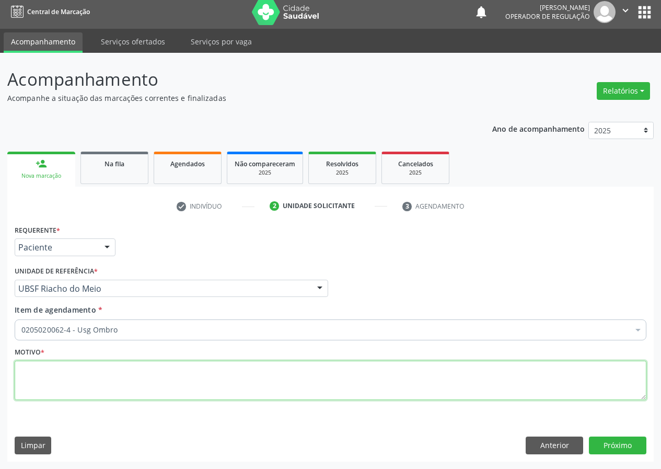
scroll to position [0, 0]
type textarea "AVALIAÇÃO"
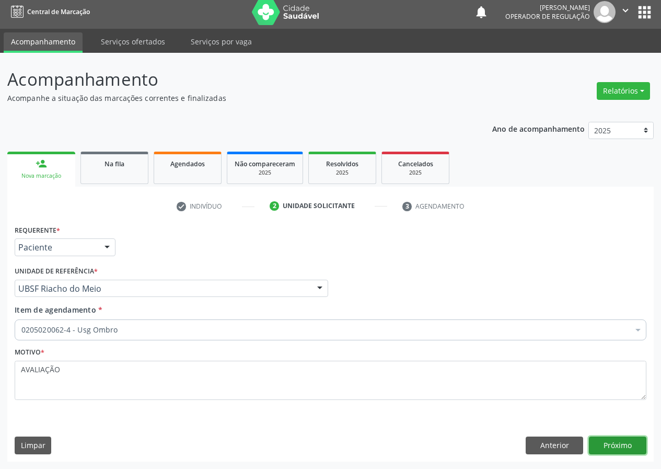
drag, startPoint x: 617, startPoint y: 443, endPoint x: 0, endPoint y: 376, distance: 621.1
click at [604, 443] on button "Próximo" at bounding box center [617, 445] width 57 height 18
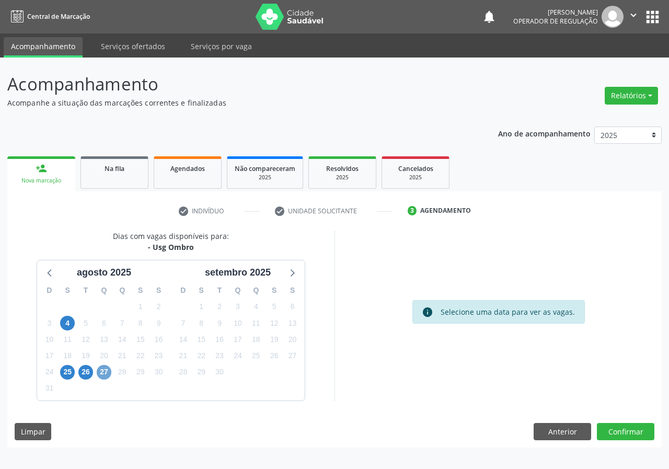
click at [103, 368] on span "27" at bounding box center [104, 372] width 15 height 15
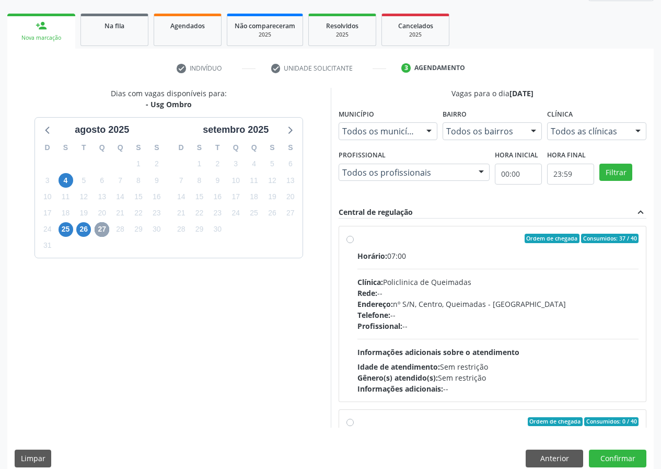
scroll to position [156, 0]
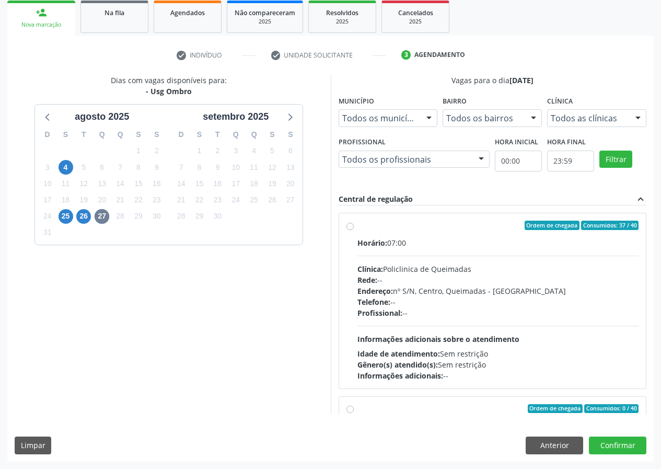
click at [357, 225] on label "Ordem de chegada Consumidos: 37 / 40 Horário: 07:00 Clínica: Policlinica de Que…" at bounding box center [498, 300] width 282 height 160
click at [352, 225] on input "Ordem de chegada Consumidos: 37 / 40 Horário: 07:00 Clínica: Policlinica de Que…" at bounding box center [349, 224] width 7 height 9
radio input "true"
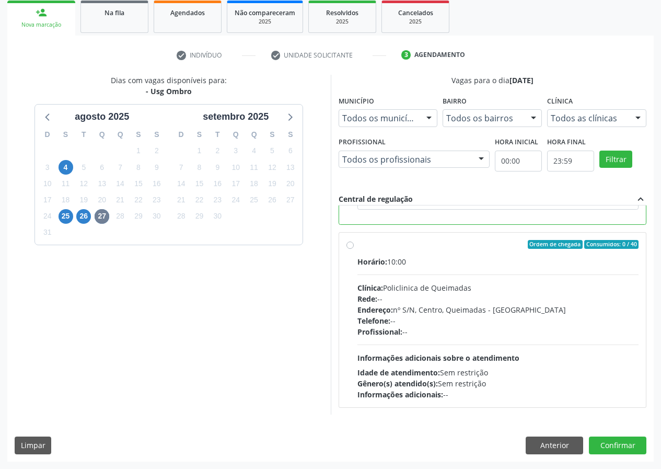
scroll to position [235, 0]
drag, startPoint x: 628, startPoint y: 444, endPoint x: 494, endPoint y: 443, distance: 134.2
click at [615, 445] on button "Confirmar" at bounding box center [617, 445] width 57 height 18
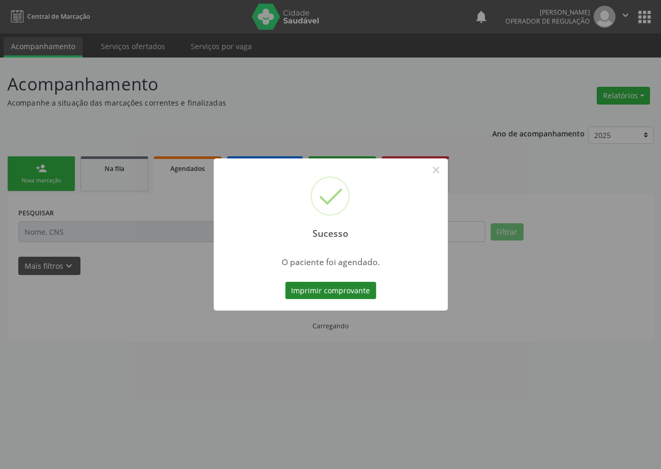
scroll to position [0, 0]
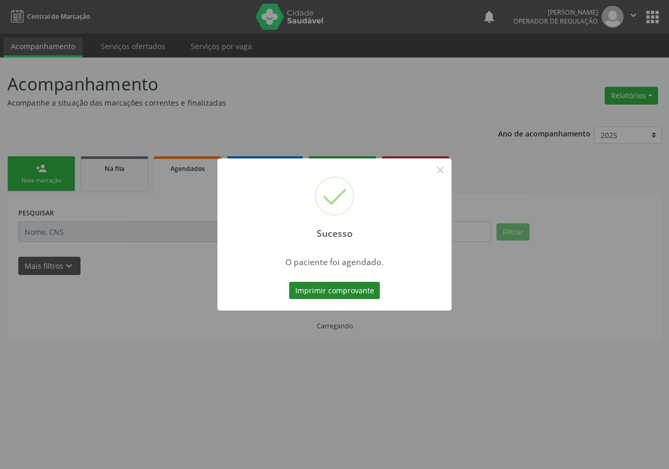
click at [310, 288] on button "Imprimir comprovante" at bounding box center [334, 291] width 91 height 18
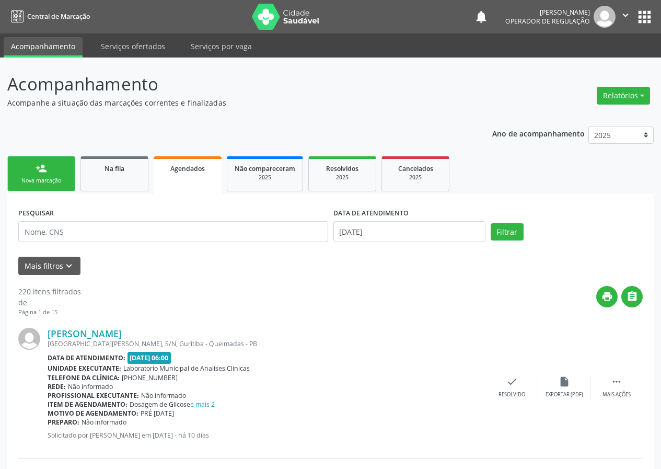
click at [63, 171] on link "person_add Nova marcação" at bounding box center [41, 173] width 68 height 35
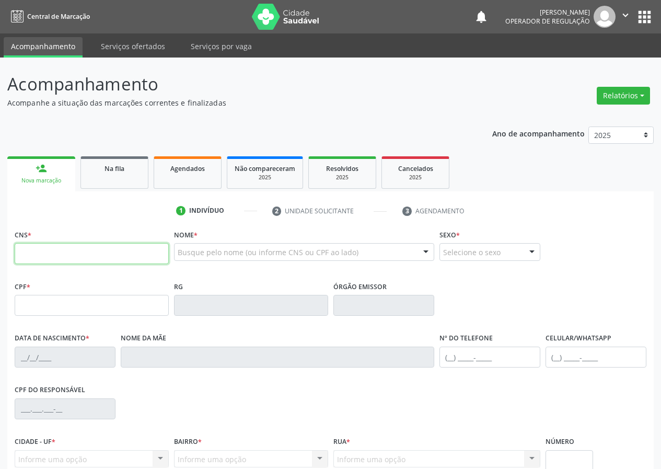
click at [34, 253] on input "text" at bounding box center [92, 253] width 154 height 21
click at [32, 252] on input "text" at bounding box center [92, 253] width 154 height 21
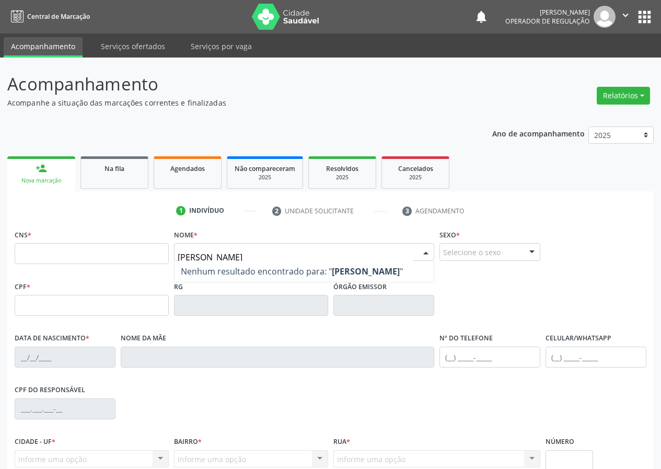
type input "ADRIANA MARONE"
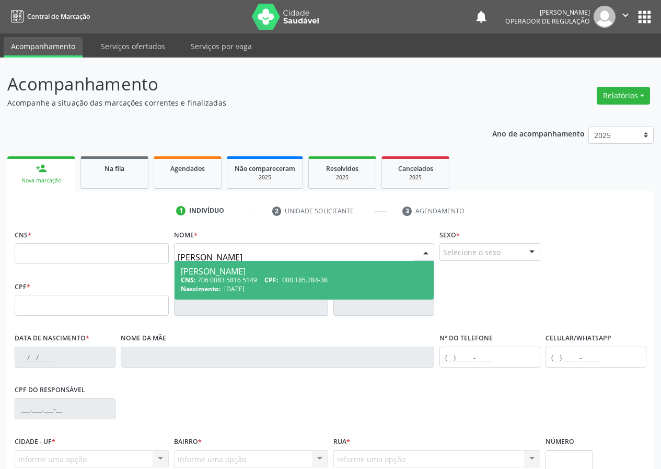
click at [207, 266] on span "Adriana Marone da Silva CNS: 706 0083 5816 5149 CPF: 000.185.784-38 Nascimento:…" at bounding box center [303, 280] width 259 height 39
type input "706 0083 5816 5149"
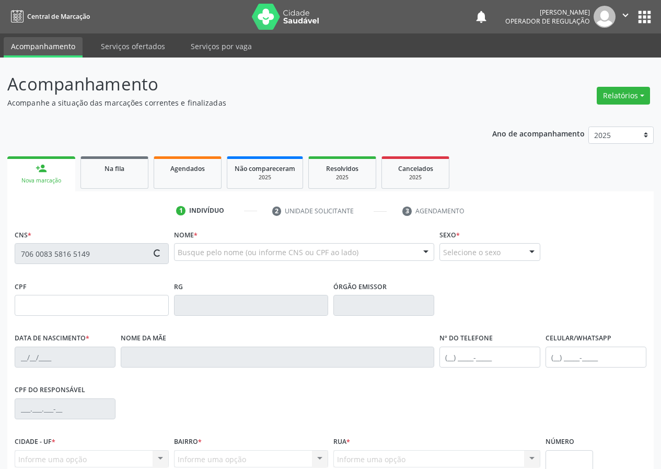
type input "000.185.784-38"
type input "23/09/1974"
type input "Marone da Silva"
type input "(83) 97157-6389"
type input "78"
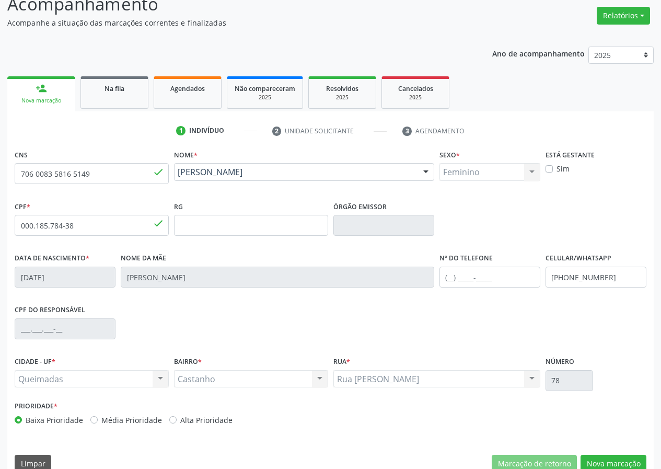
scroll to position [98, 0]
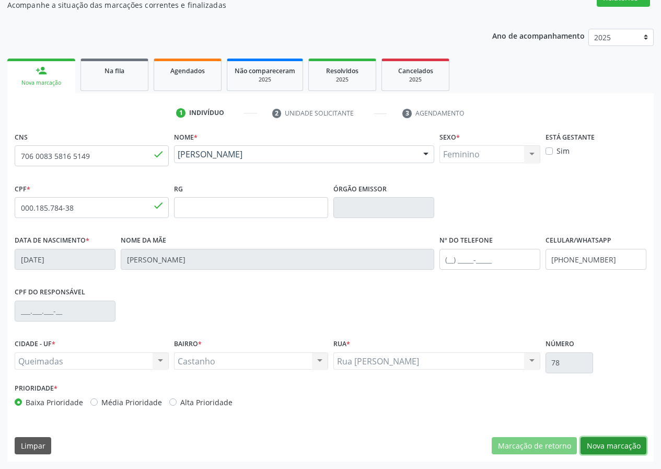
drag, startPoint x: 616, startPoint y: 445, endPoint x: 449, endPoint y: 453, distance: 167.9
click at [602, 446] on button "Nova marcação" at bounding box center [613, 446] width 66 height 18
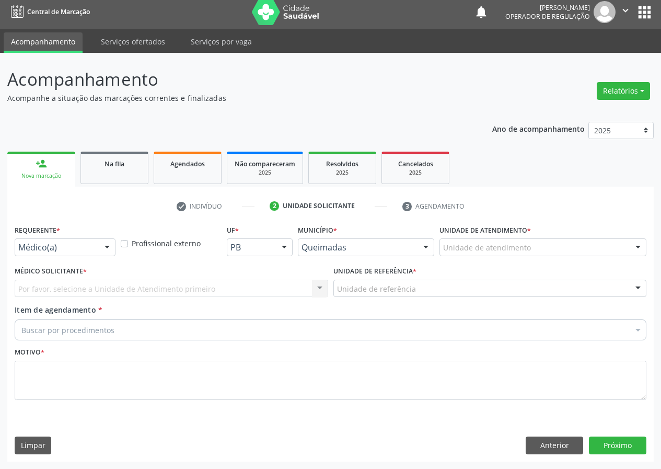
scroll to position [5, 0]
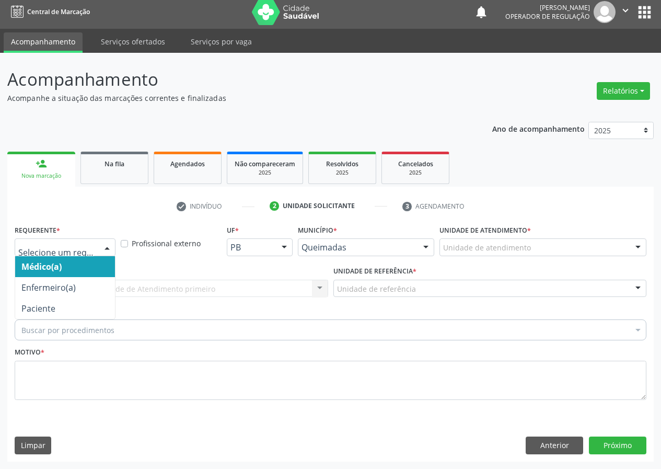
drag, startPoint x: 105, startPoint y: 244, endPoint x: 92, endPoint y: 273, distance: 31.1
click at [105, 245] on div at bounding box center [107, 248] width 16 height 18
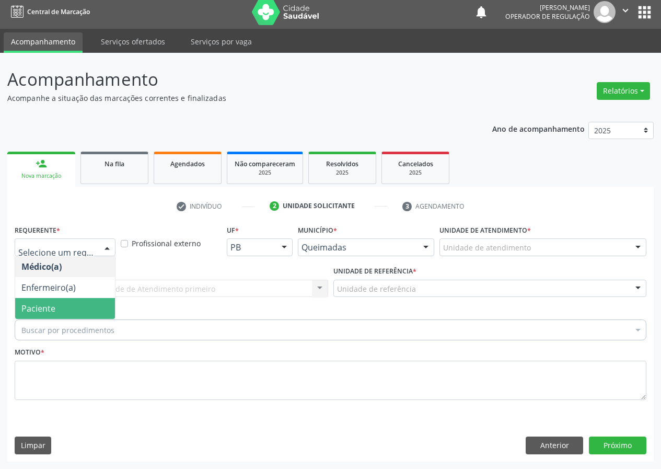
drag, startPoint x: 89, startPoint y: 303, endPoint x: 122, endPoint y: 288, distance: 36.2
click at [89, 304] on span "Paciente" at bounding box center [65, 308] width 100 height 21
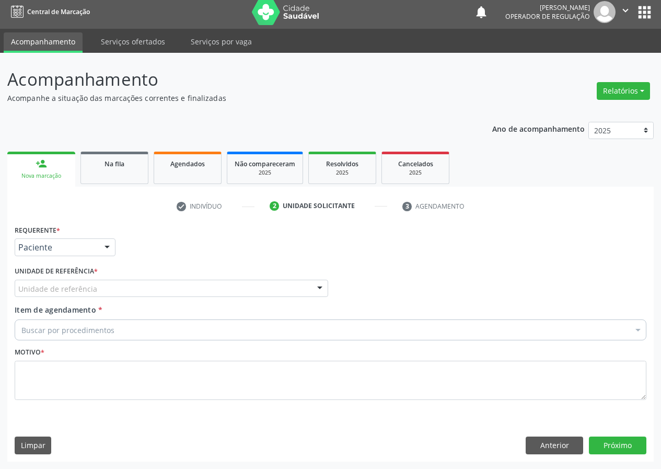
click at [319, 285] on div at bounding box center [320, 289] width 16 height 18
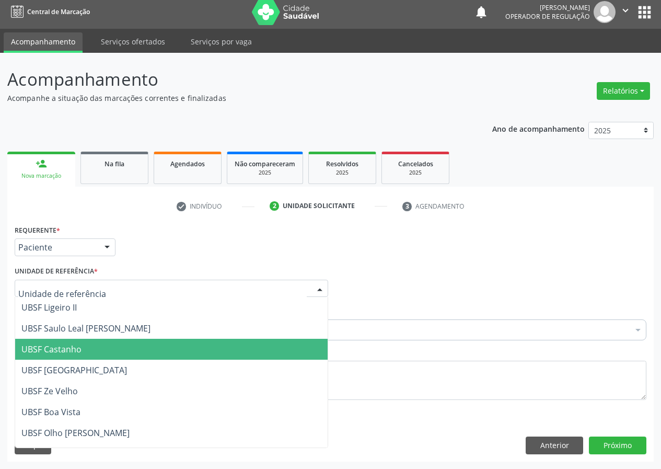
click at [74, 348] on span "UBSF Castanho" at bounding box center [51, 348] width 60 height 11
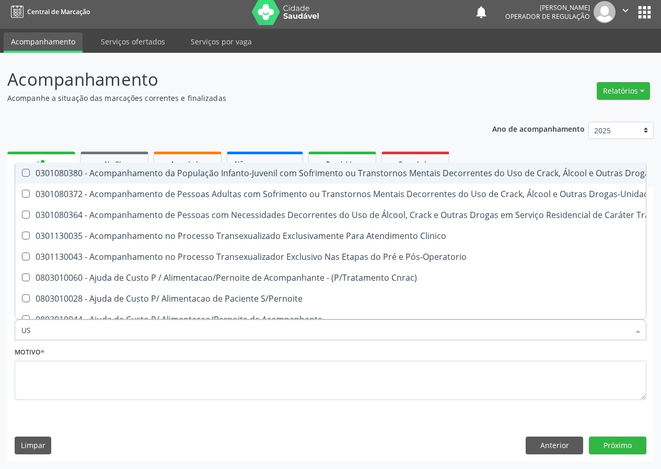
type input "USG"
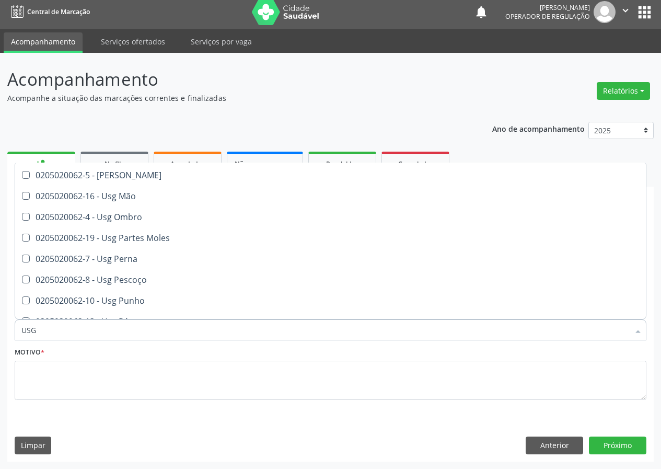
scroll to position [157, 0]
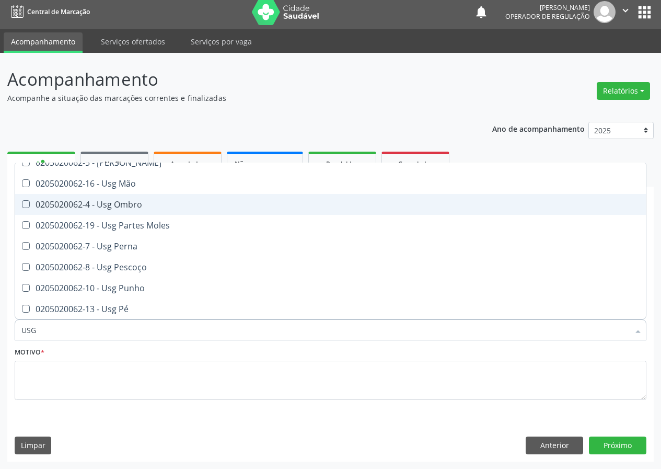
drag, startPoint x: 129, startPoint y: 197, endPoint x: 126, endPoint y: 212, distance: 15.0
click at [128, 205] on span "0205020062-4 - Usg Ombro" at bounding box center [330, 204] width 630 height 21
checkbox Ombro "true"
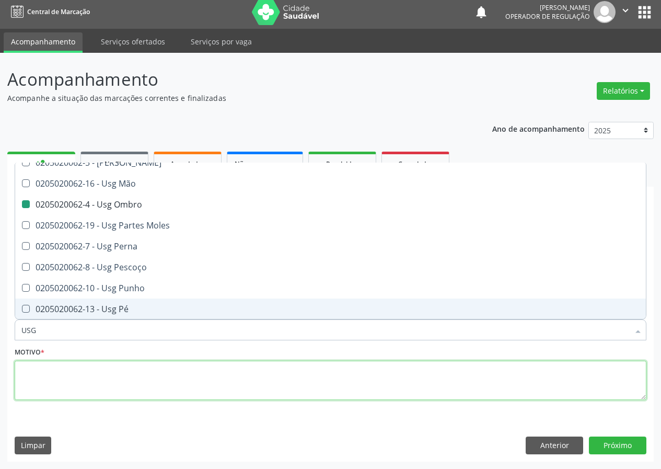
drag, startPoint x: 44, startPoint y: 376, endPoint x: 42, endPoint y: 369, distance: 7.3
click at [43, 371] on textarea at bounding box center [331, 380] width 632 height 40
checkbox Braço "true"
checkbox Ombro "false"
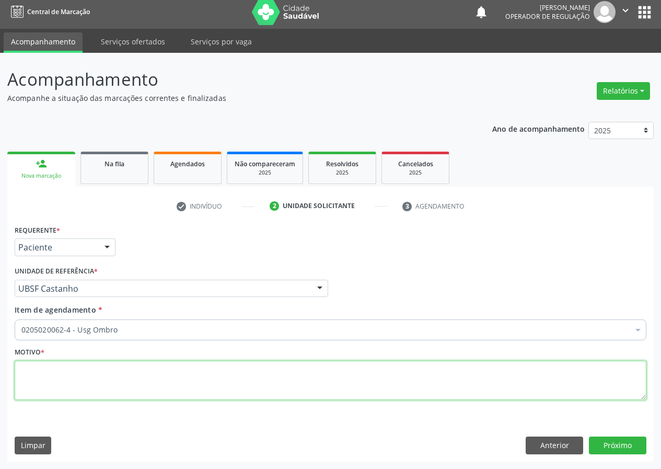
scroll to position [0, 0]
click at [42, 369] on textarea "AVALAIAÇÃO" at bounding box center [331, 380] width 632 height 40
type textarea "AVALIAÇÃO"
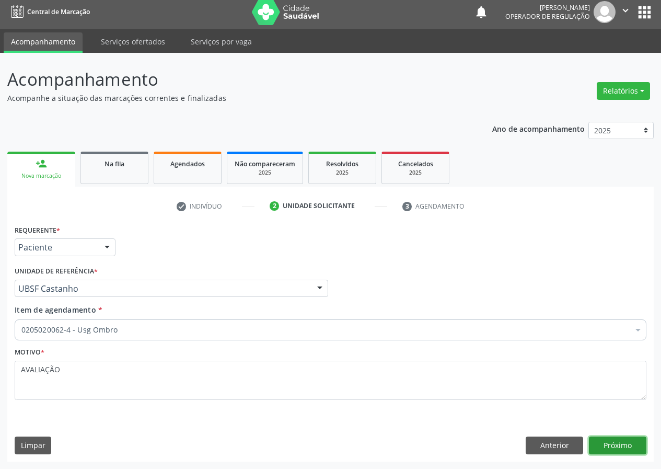
drag, startPoint x: 619, startPoint y: 446, endPoint x: 0, endPoint y: 203, distance: 664.7
click at [539, 422] on div "Requerente * Paciente Médico(a) Enfermeiro(a) Paciente Nenhum resultado encontr…" at bounding box center [330, 341] width 646 height 239
drag, startPoint x: 603, startPoint y: 440, endPoint x: 597, endPoint y: 439, distance: 7.0
click at [597, 439] on button "Próximo" at bounding box center [617, 445] width 57 height 18
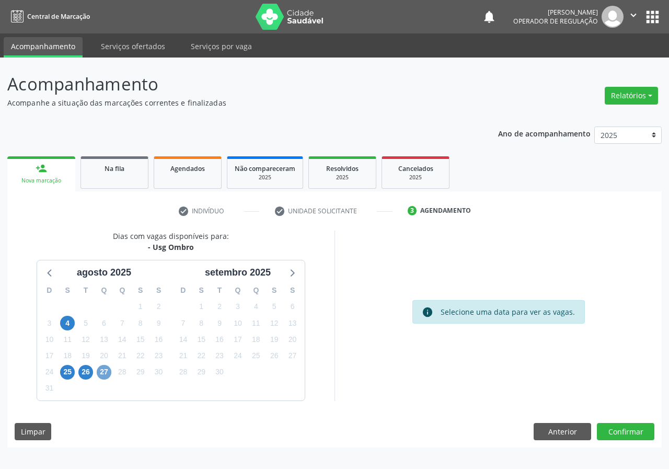
click at [107, 375] on span "27" at bounding box center [104, 372] width 15 height 15
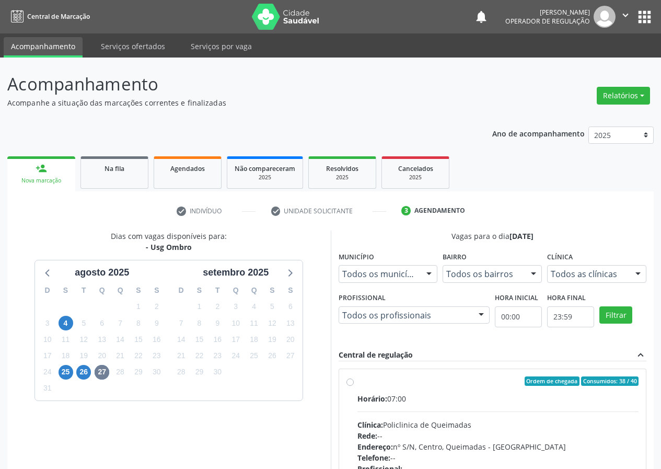
click at [357, 382] on label "Ordem de chegada Consumidos: 38 / 40 Horário: 07:00 Clínica: Policlinica de Que…" at bounding box center [498, 456] width 282 height 160
click at [348, 382] on input "Ordem de chegada Consumidos: 38 / 40 Horário: 07:00 Clínica: Policlinica de Que…" at bounding box center [349, 380] width 7 height 9
radio input "true"
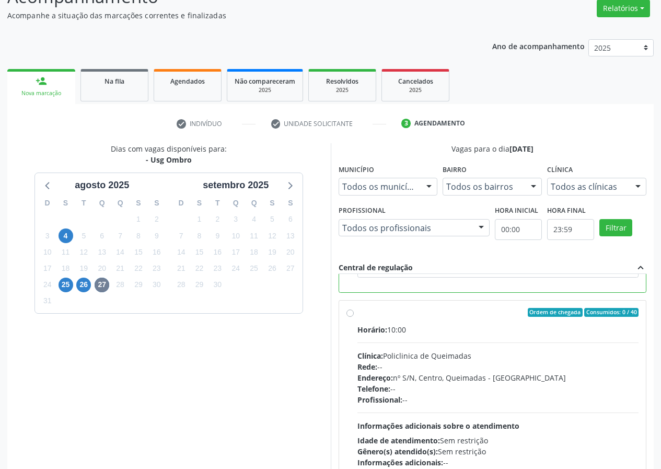
scroll to position [156, 0]
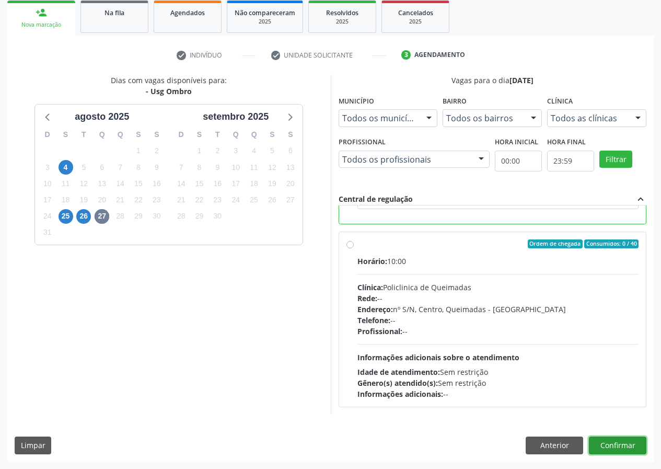
click at [615, 446] on button "Confirmar" at bounding box center [617, 445] width 57 height 18
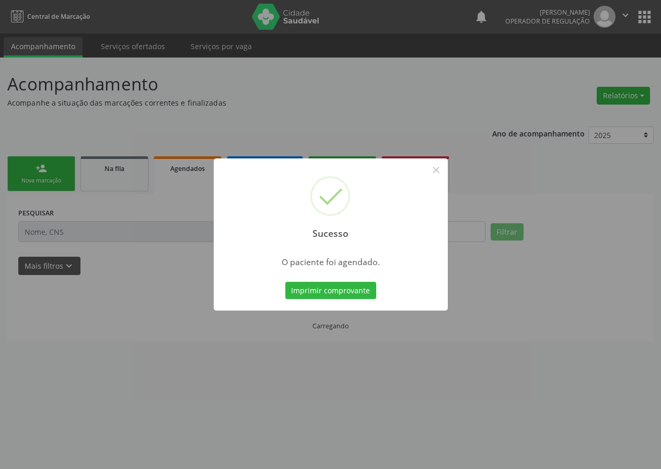
scroll to position [0, 0]
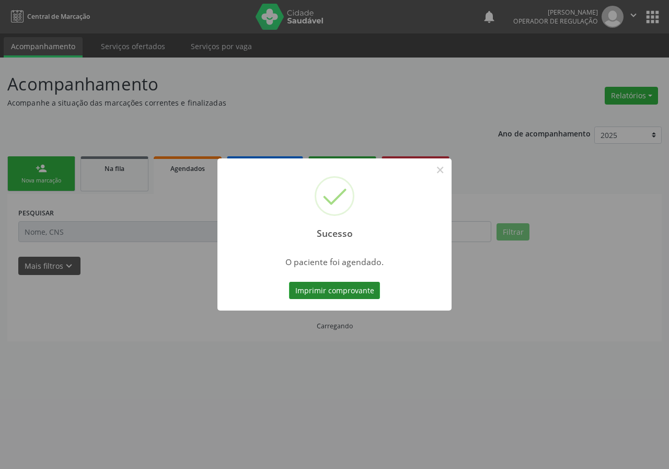
click at [348, 294] on button "Imprimir comprovante" at bounding box center [334, 291] width 91 height 18
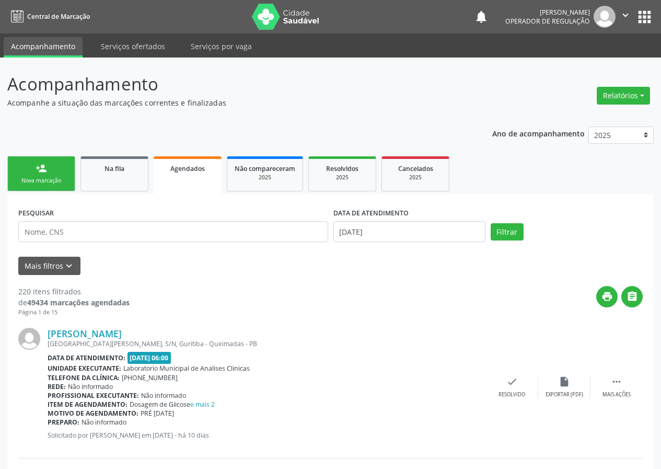
click at [53, 182] on div "Nova marcação" at bounding box center [41, 181] width 52 height 8
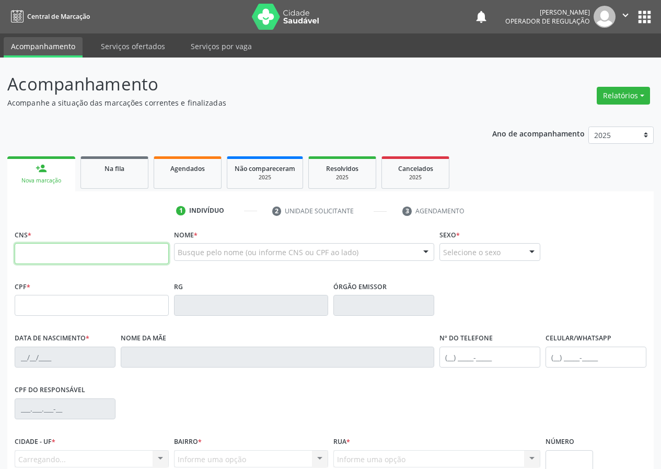
click at [34, 252] on input "text" at bounding box center [92, 253] width 154 height 21
click at [30, 253] on input "text" at bounding box center [92, 253] width 154 height 21
type input "708 9097 7124 6218"
type input "738.342.894-34"
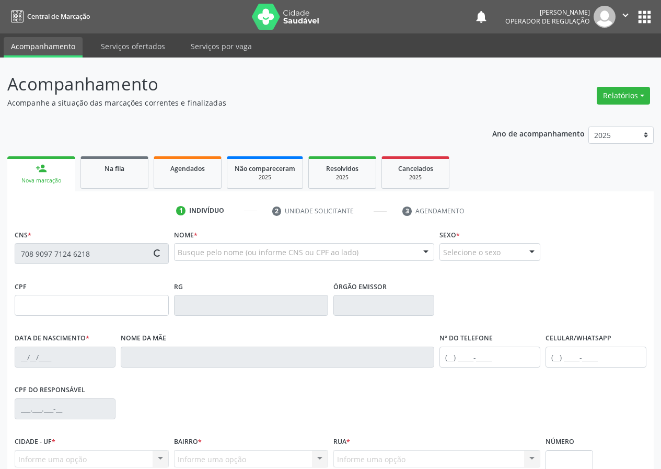
type input "30/04/1969"
type input "Alfredina Barbosa"
type input "(83) 99470-0440"
type input "7"
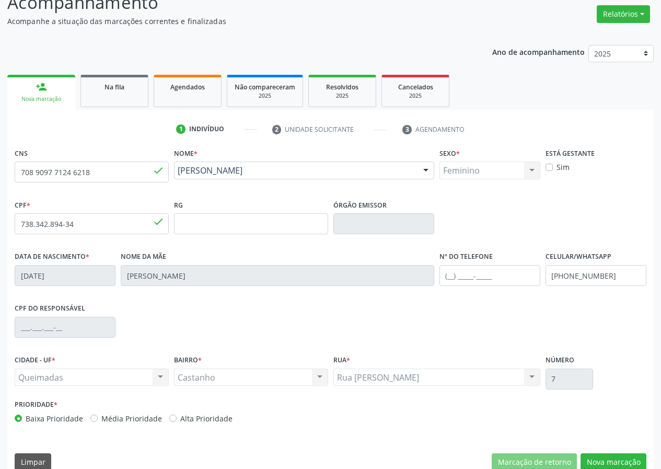
scroll to position [98, 0]
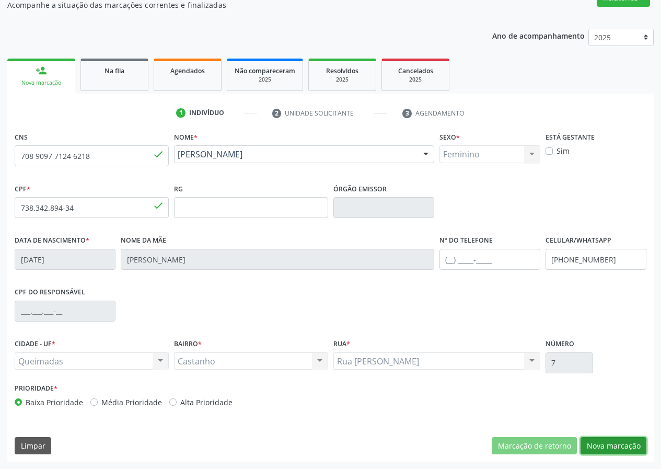
drag, startPoint x: 610, startPoint y: 442, endPoint x: 173, endPoint y: 395, distance: 439.1
click at [602, 442] on button "Nova marcação" at bounding box center [613, 446] width 66 height 18
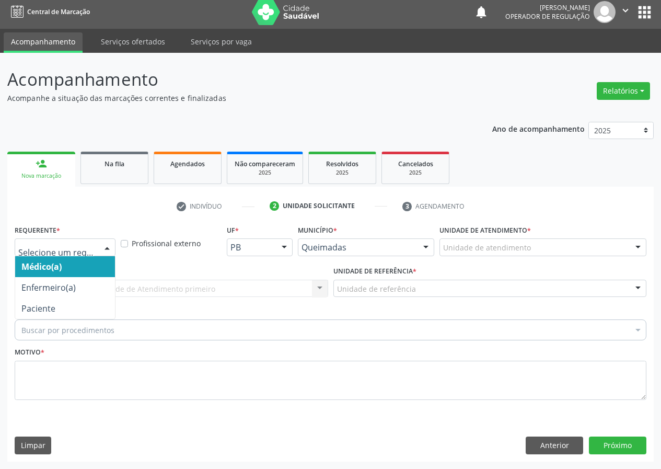
drag, startPoint x: 104, startPoint y: 243, endPoint x: 89, endPoint y: 313, distance: 71.1
click at [102, 250] on div at bounding box center [107, 248] width 16 height 18
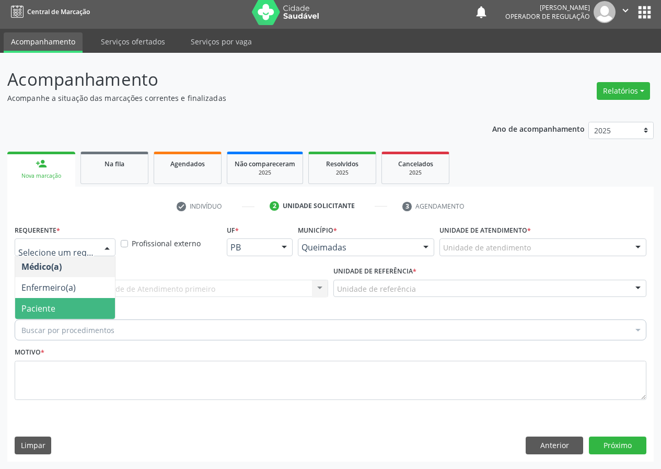
drag, startPoint x: 92, startPoint y: 313, endPoint x: 101, endPoint y: 307, distance: 10.9
click at [94, 311] on span "Paciente" at bounding box center [65, 308] width 100 height 21
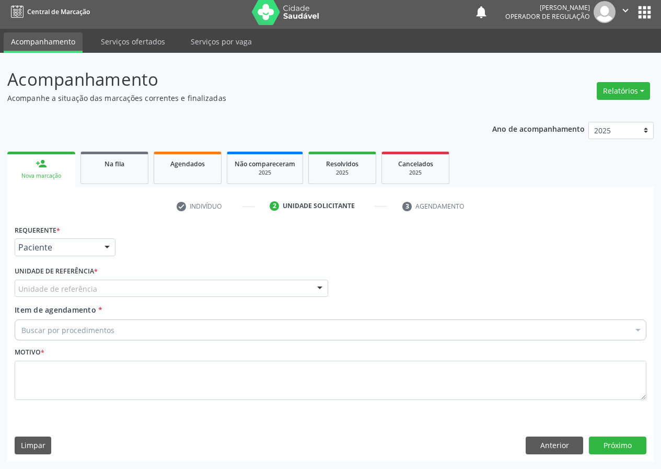
drag, startPoint x: 310, startPoint y: 287, endPoint x: 303, endPoint y: 291, distance: 7.3
click at [303, 291] on div "Unidade de referência" at bounding box center [171, 288] width 313 height 18
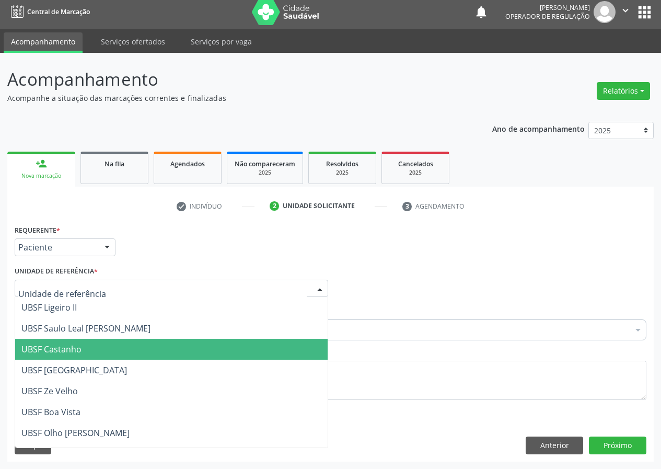
drag, startPoint x: 57, startPoint y: 346, endPoint x: 0, endPoint y: 369, distance: 62.1
click at [57, 347] on span "UBSF Castanho" at bounding box center [51, 348] width 60 height 11
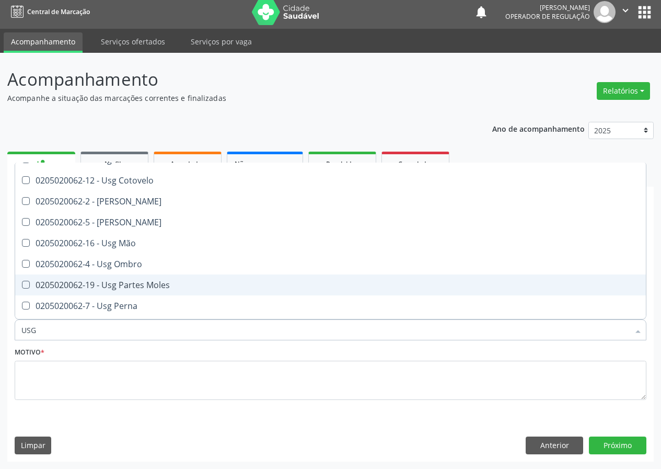
scroll to position [104, 0]
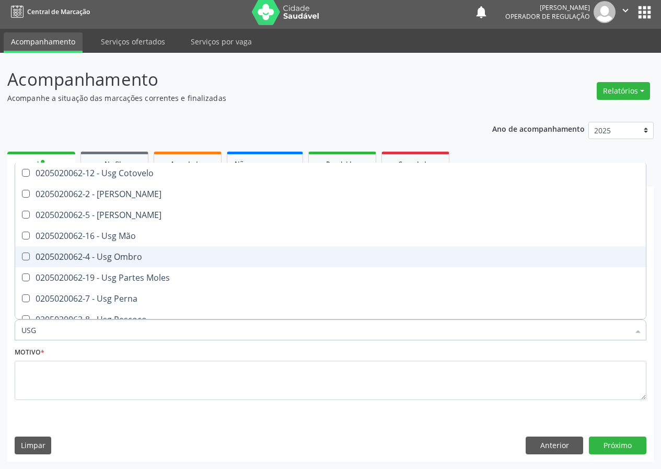
drag, startPoint x: 130, startPoint y: 256, endPoint x: 94, endPoint y: 317, distance: 69.8
click at [118, 271] on ul "Selecionar todos 0205020062-14 - Usg Axila 0205020062-17 - Usg Braço 0205020062…" at bounding box center [330, 256] width 630 height 397
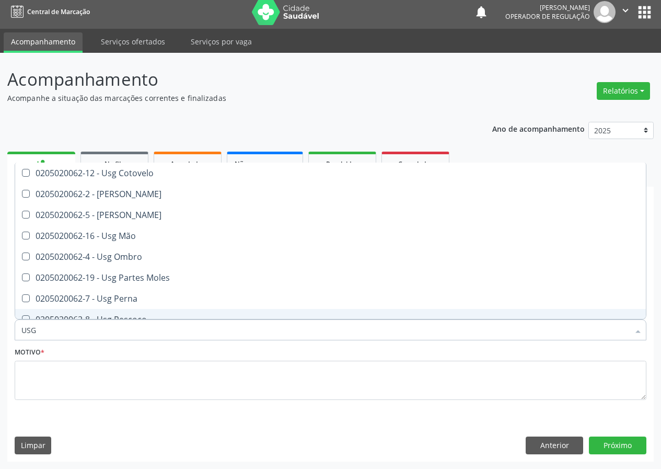
type input "USG"
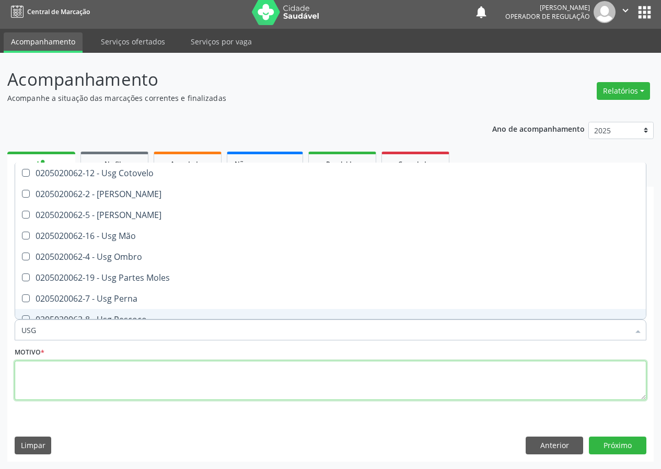
click at [79, 371] on textarea at bounding box center [331, 380] width 632 height 40
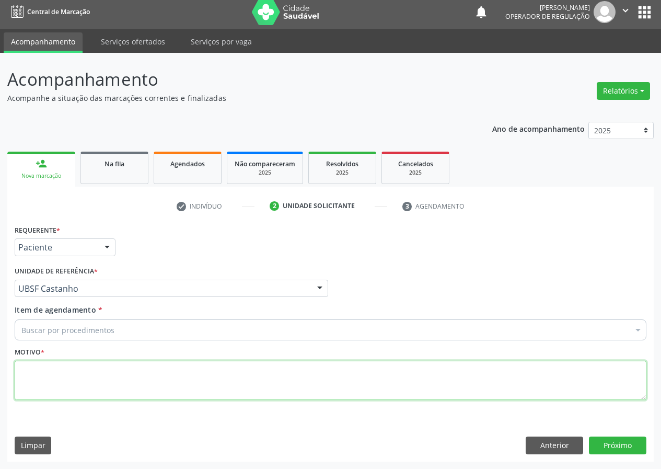
scroll to position [0, 0]
type textarea "AVALIAÇÃO"
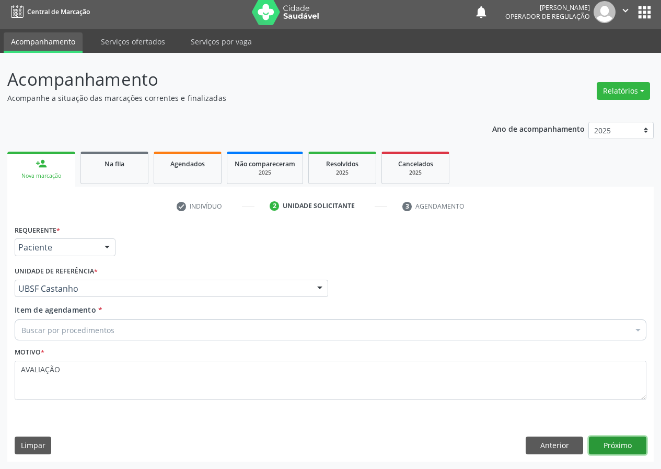
drag, startPoint x: 622, startPoint y: 439, endPoint x: 454, endPoint y: 468, distance: 170.1
click at [617, 440] on button "Próximo" at bounding box center [617, 445] width 57 height 18
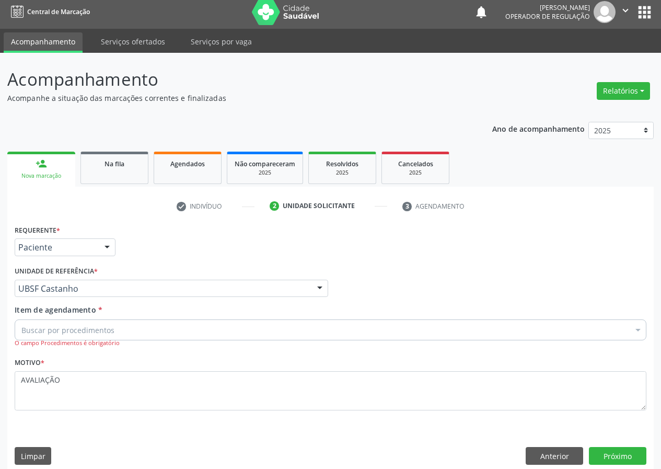
click at [83, 323] on div "Buscar por procedimentos" at bounding box center [331, 329] width 632 height 21
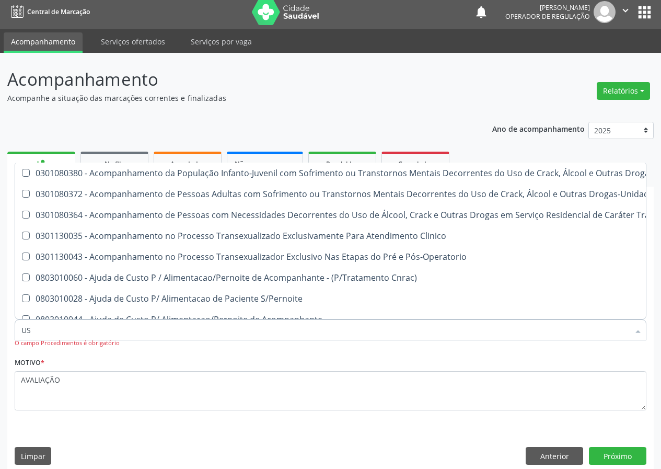
type input "USG"
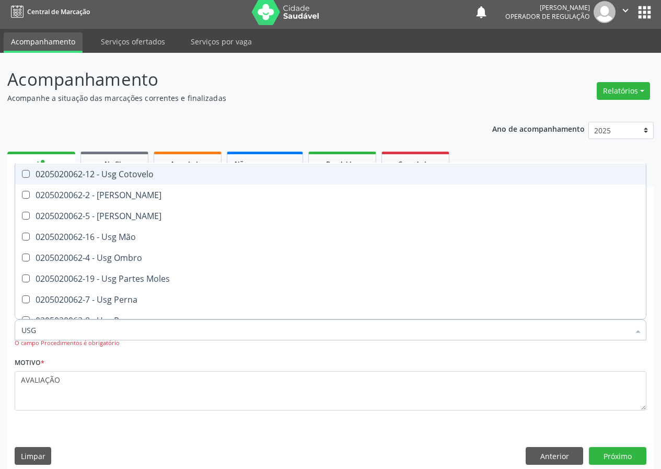
scroll to position [104, 0]
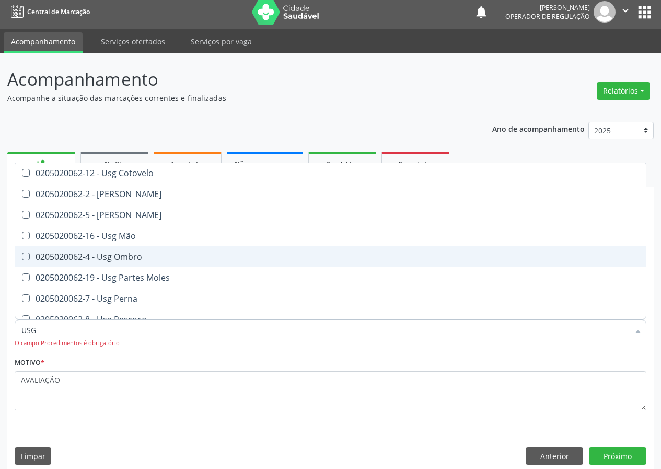
drag, startPoint x: 123, startPoint y: 256, endPoint x: 72, endPoint y: 285, distance: 58.7
click at [123, 258] on div "0205020062-4 - Usg Ombro" at bounding box center [330, 256] width 618 height 8
checkbox Ombro "true"
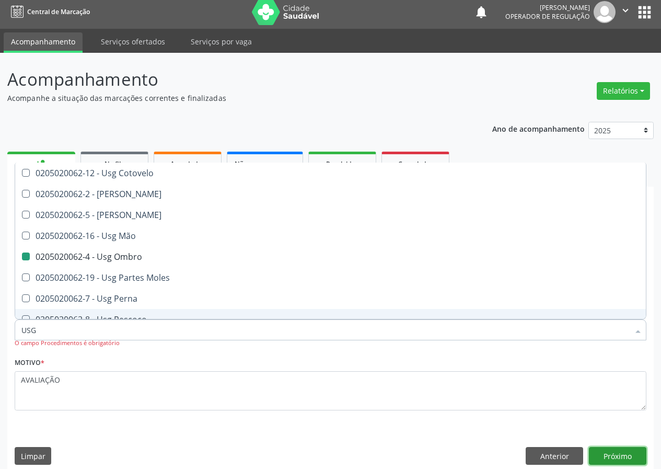
click at [615, 452] on button "Próximo" at bounding box center [617, 456] width 57 height 18
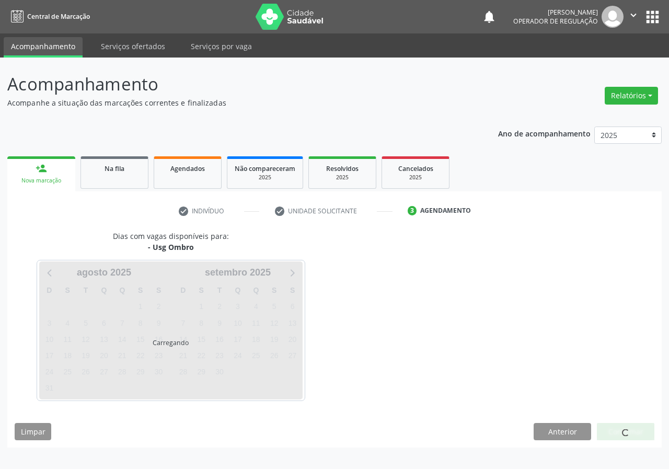
scroll to position [0, 0]
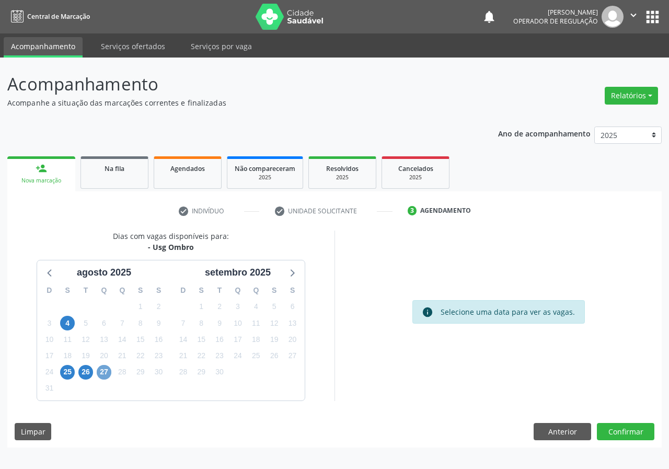
click at [103, 369] on span "27" at bounding box center [104, 372] width 15 height 15
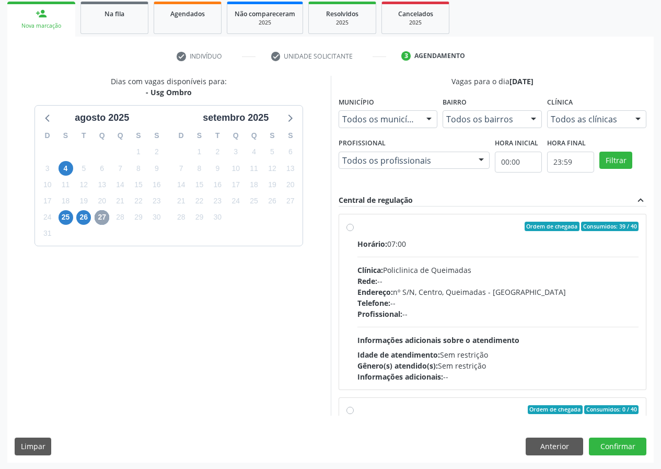
scroll to position [156, 0]
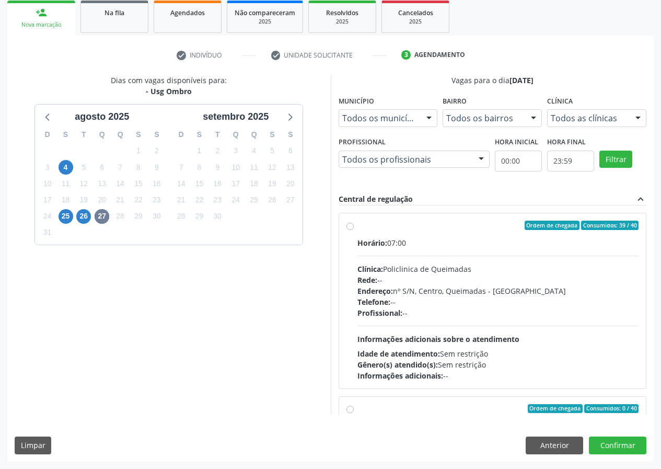
click at [357, 226] on label "Ordem de chegada Consumidos: 39 / 40 Horário: 07:00 Clínica: Policlinica de Que…" at bounding box center [498, 300] width 282 height 160
click at [348, 226] on input "Ordem de chegada Consumidos: 39 / 40 Horário: 07:00 Clínica: Policlinica de Que…" at bounding box center [349, 224] width 7 height 9
radio input "true"
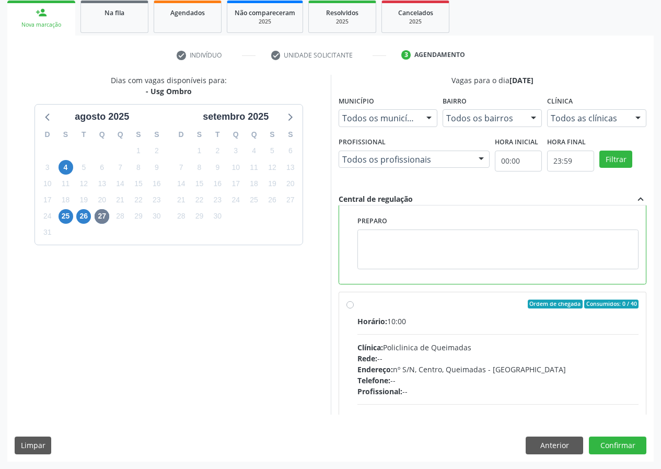
scroll to position [209, 0]
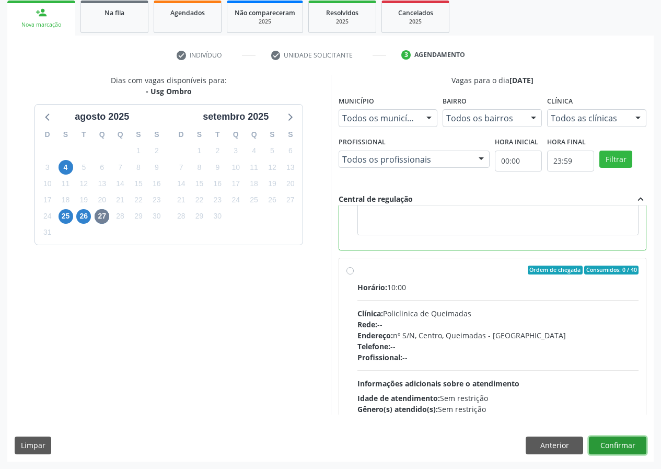
drag, startPoint x: 605, startPoint y: 444, endPoint x: 297, endPoint y: 331, distance: 328.2
click at [598, 443] on button "Confirmar" at bounding box center [617, 445] width 57 height 18
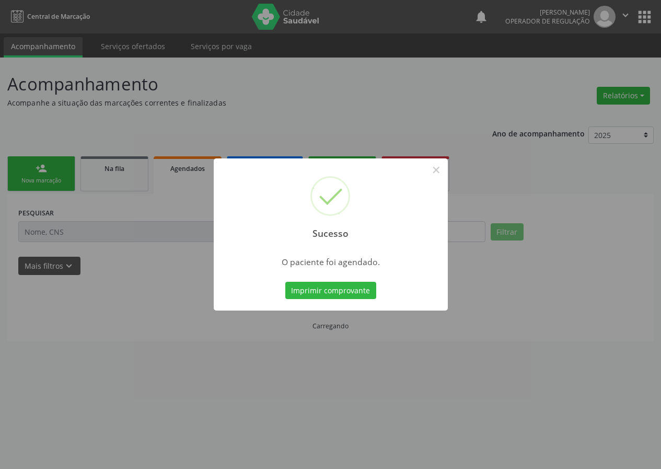
scroll to position [0, 0]
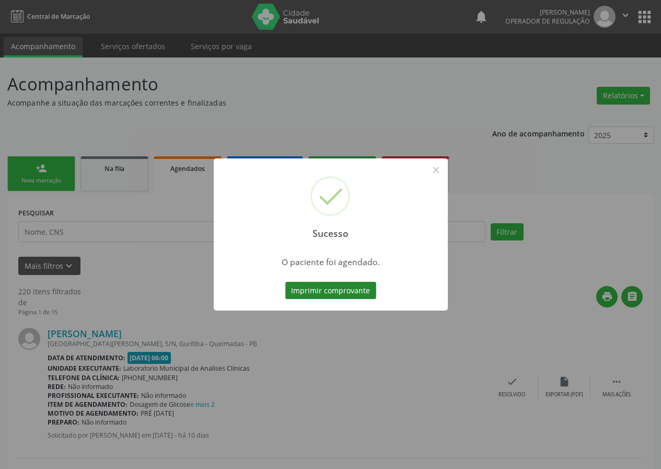
click at [351, 288] on button "Imprimir comprovante" at bounding box center [330, 291] width 91 height 18
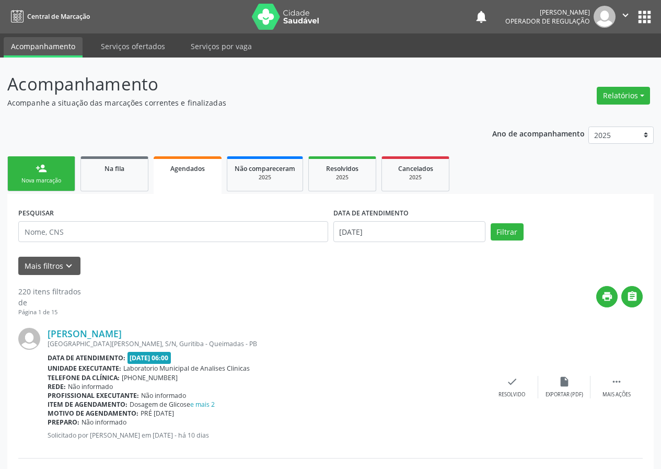
click at [34, 176] on link "person_add Nova marcação" at bounding box center [41, 173] width 68 height 35
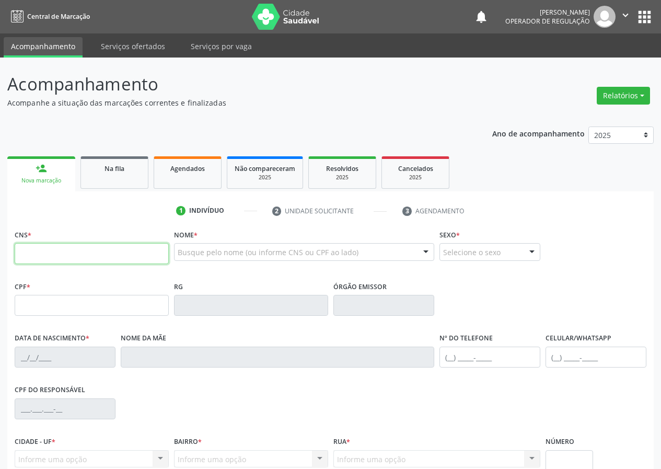
click at [34, 258] on input "text" at bounding box center [92, 253] width 154 height 21
click at [28, 251] on input "text" at bounding box center [92, 253] width 154 height 21
type input "706 4091 9557 8080"
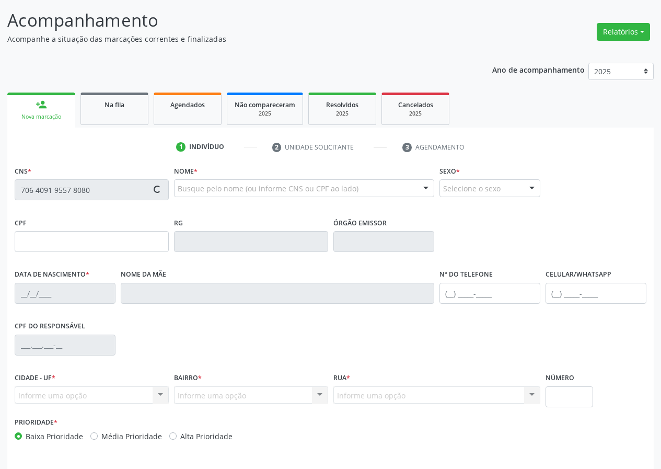
scroll to position [45, 0]
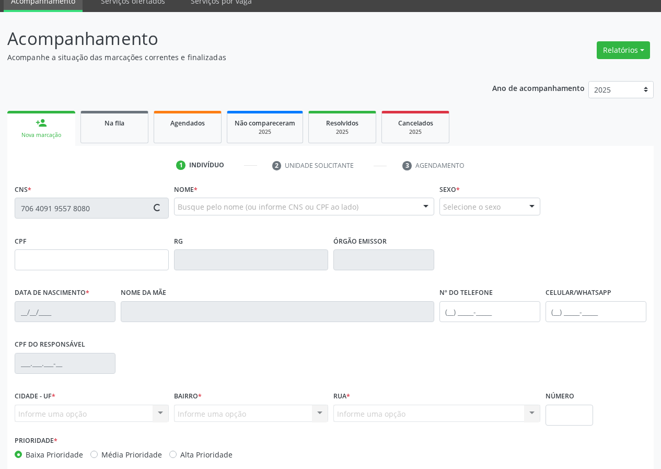
type input "032.915.404-41"
type input "[DATE]"
type input "[PERSON_NAME] do Ceu Chaves"
type input "[PHONE_NUMBER]"
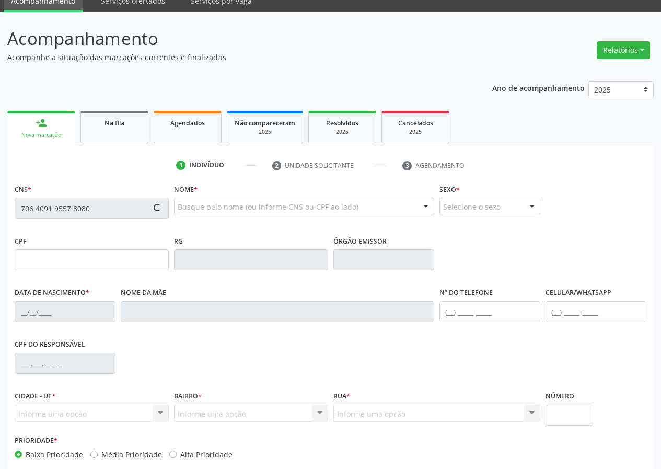
type input "713.211.107-82"
type input "50"
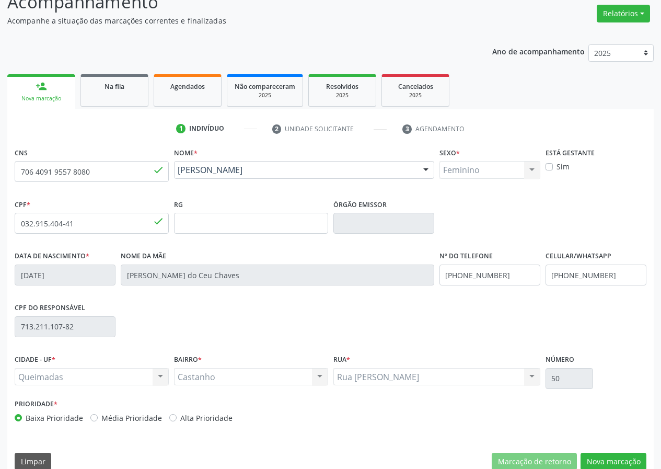
scroll to position [98, 0]
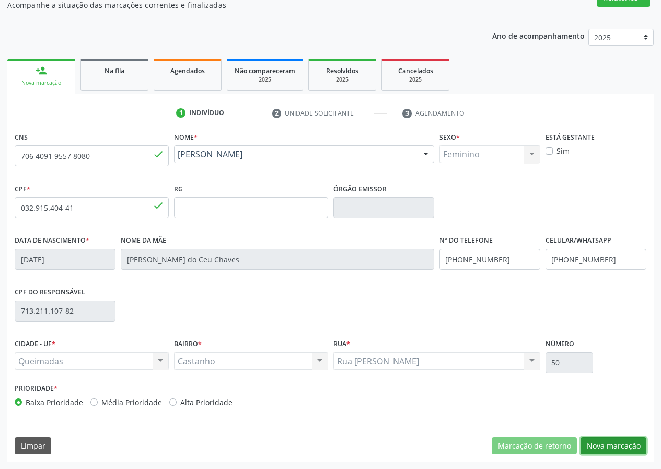
click at [610, 442] on button "Nova marcação" at bounding box center [613, 446] width 66 height 18
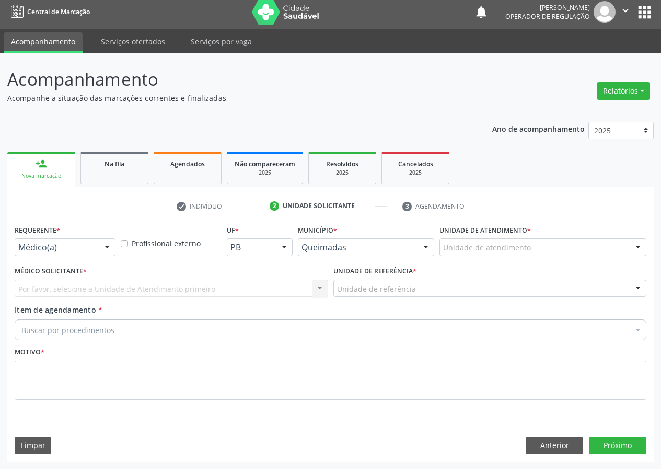
click at [107, 249] on div at bounding box center [107, 248] width 16 height 18
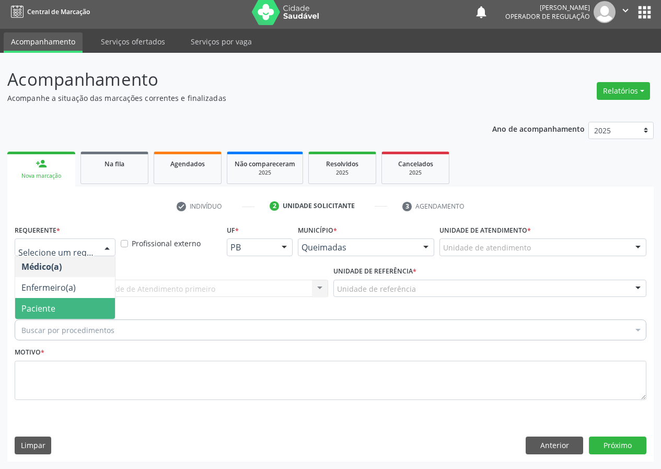
drag, startPoint x: 83, startPoint y: 307, endPoint x: 278, endPoint y: 298, distance: 195.5
click at [85, 306] on span "Paciente" at bounding box center [65, 308] width 100 height 21
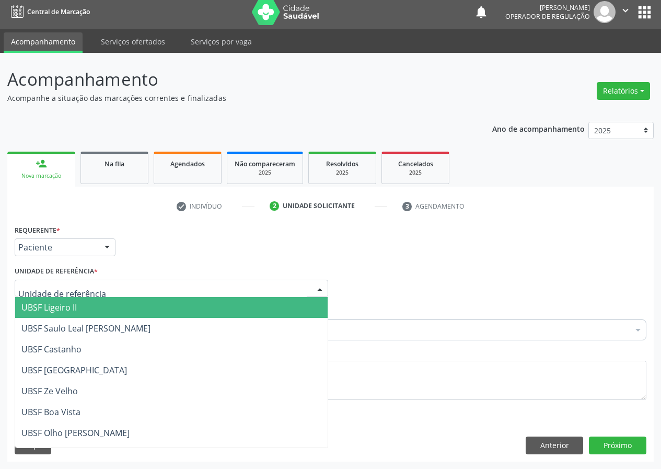
click at [323, 287] on div at bounding box center [320, 289] width 16 height 18
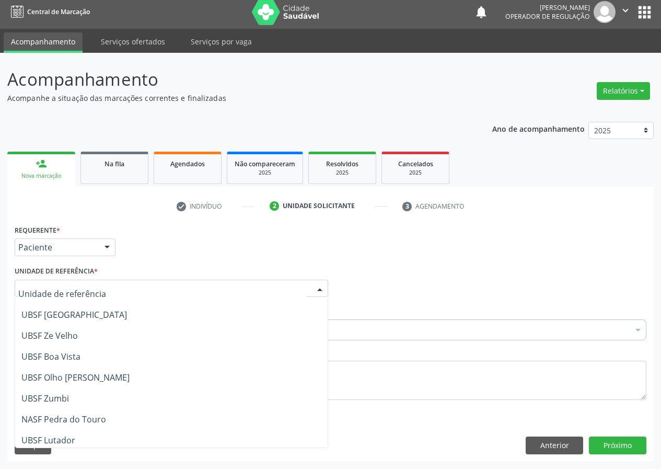
scroll to position [0, 0]
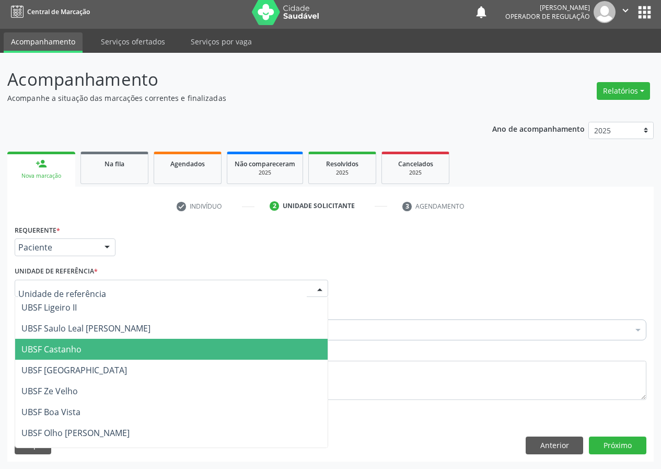
drag, startPoint x: 62, startPoint y: 348, endPoint x: 0, endPoint y: 340, distance: 62.3
click at [60, 348] on span "UBSF Castanho" at bounding box center [51, 348] width 60 height 11
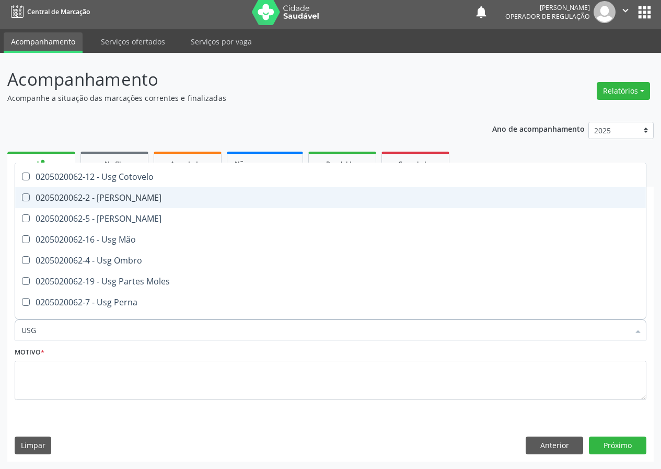
scroll to position [104, 0]
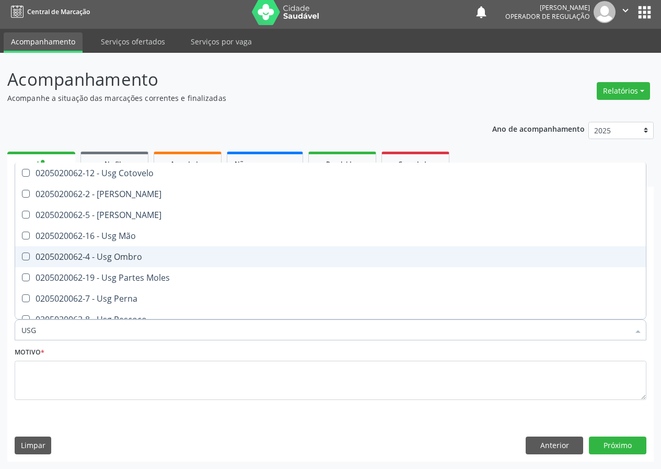
drag, startPoint x: 121, startPoint y: 258, endPoint x: 28, endPoint y: 377, distance: 151.1
click at [111, 273] on ul "Selecionar todos 0205020062-14 - Usg Axila 0205020062-17 - Usg Braço 0205020062…" at bounding box center [330, 256] width 630 height 397
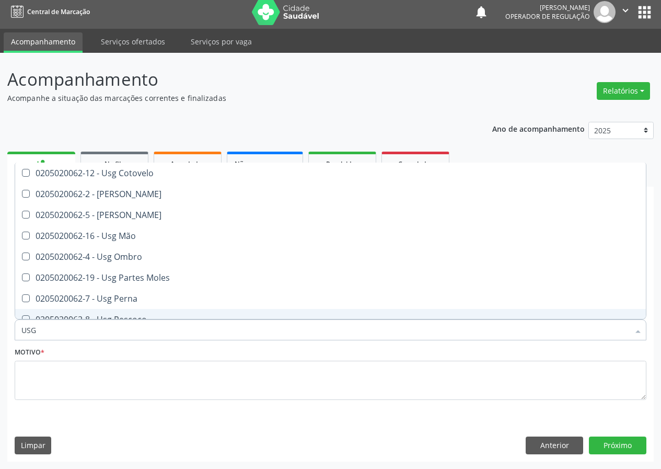
type input "USG"
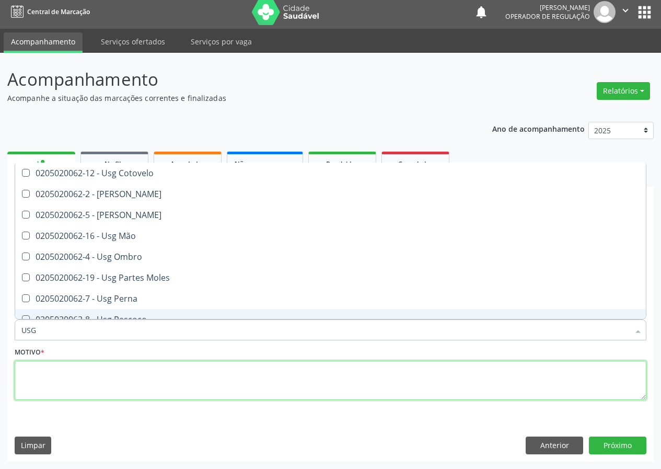
click at [51, 380] on textarea at bounding box center [331, 380] width 632 height 40
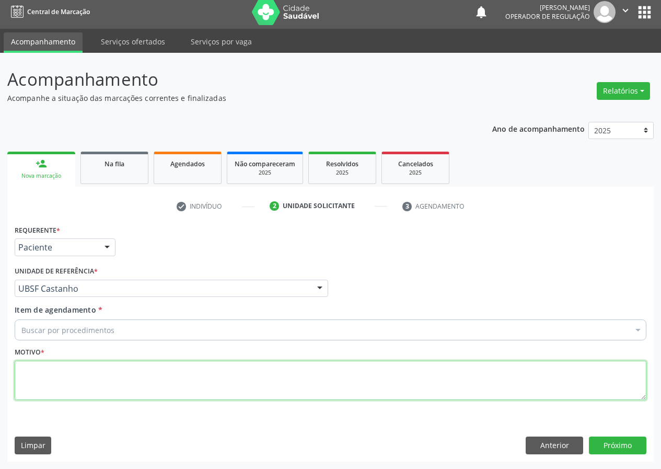
scroll to position [0, 0]
type textarea "AVALIAÇÃO"
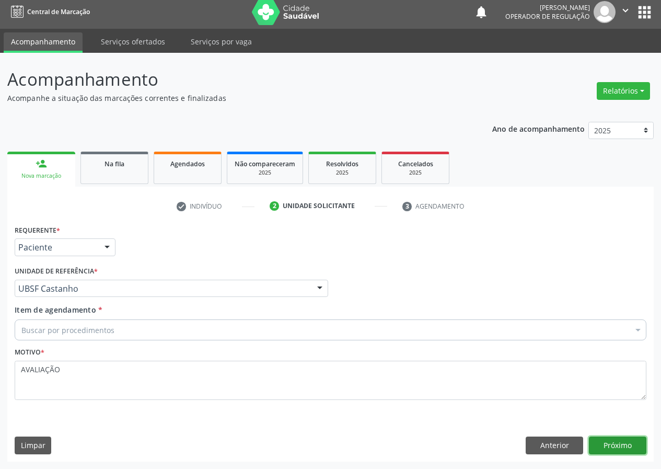
drag, startPoint x: 624, startPoint y: 446, endPoint x: 202, endPoint y: 427, distance: 421.9
click at [619, 446] on button "Próximo" at bounding box center [617, 445] width 57 height 18
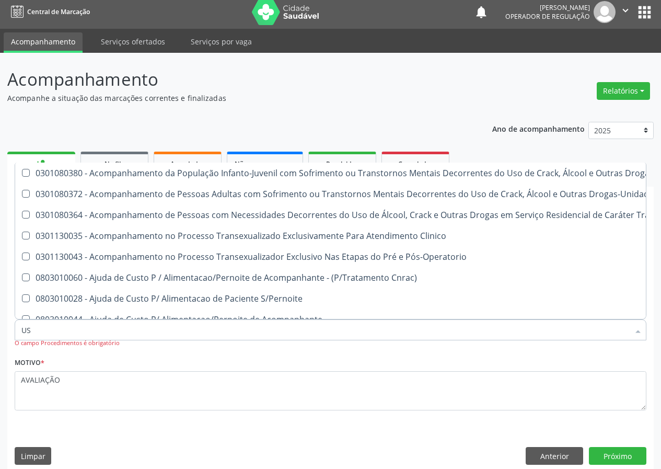
type input "USG"
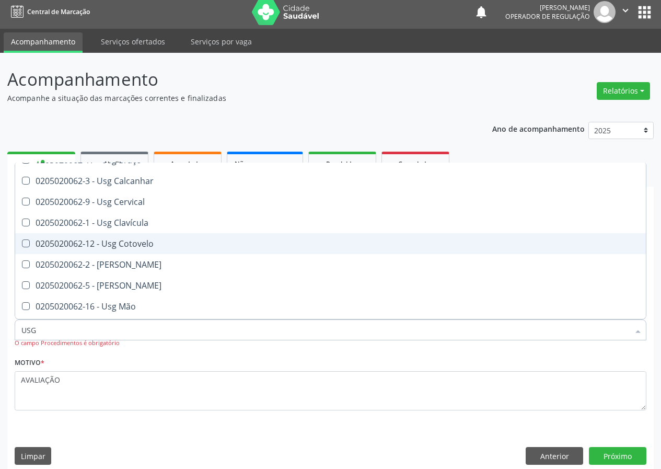
scroll to position [52, 0]
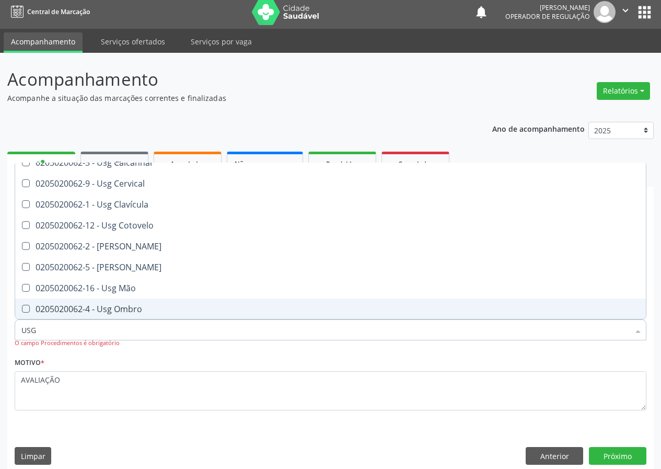
click at [124, 307] on div "0205020062-4 - Usg Ombro" at bounding box center [330, 309] width 618 height 8
checkbox Ombro "true"
click at [616, 457] on button "Próximo" at bounding box center [617, 456] width 57 height 18
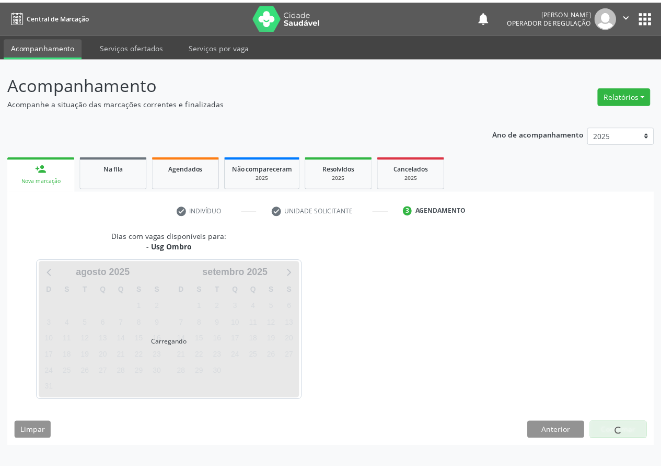
scroll to position [0, 0]
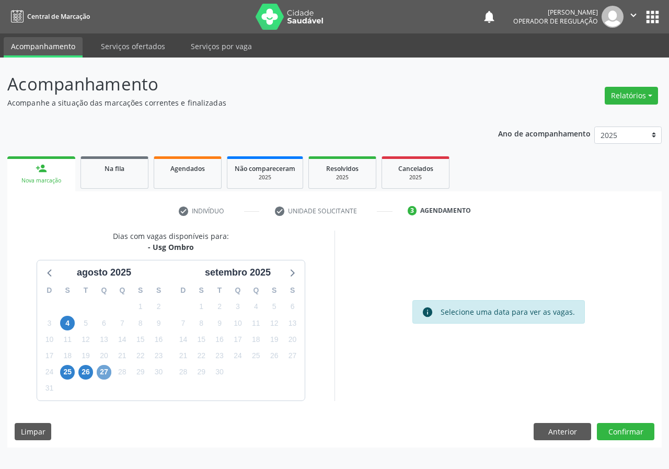
click at [106, 370] on span "27" at bounding box center [104, 372] width 15 height 15
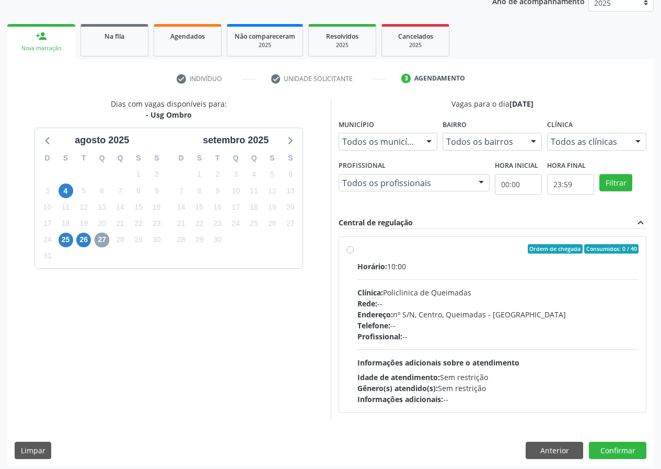
scroll to position [137, 0]
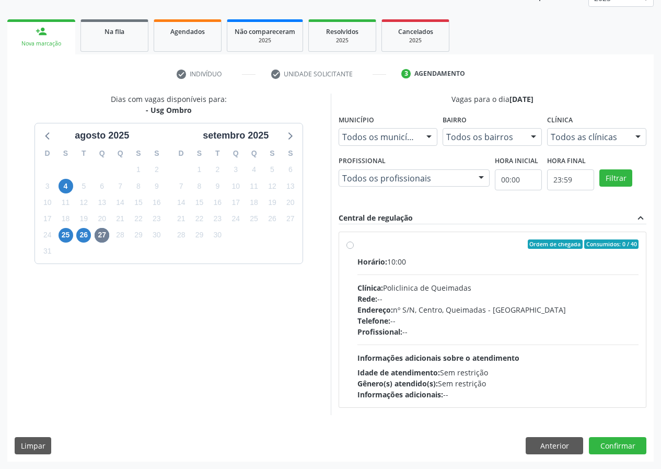
drag, startPoint x: 348, startPoint y: 244, endPoint x: 348, endPoint y: 266, distance: 21.4
click at [357, 245] on label "Ordem de chegada Consumidos: 0 / 40 Horário: 10:00 Clínica: Policlinica de Quei…" at bounding box center [498, 319] width 282 height 160
click at [348, 245] on input "Ordem de chegada Consumidos: 0 / 40 Horário: 10:00 Clínica: Policlinica de Quei…" at bounding box center [349, 243] width 7 height 9
radio input "true"
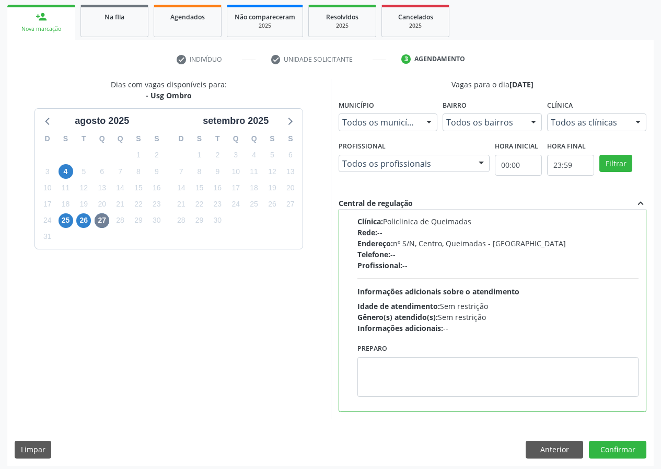
scroll to position [156, 0]
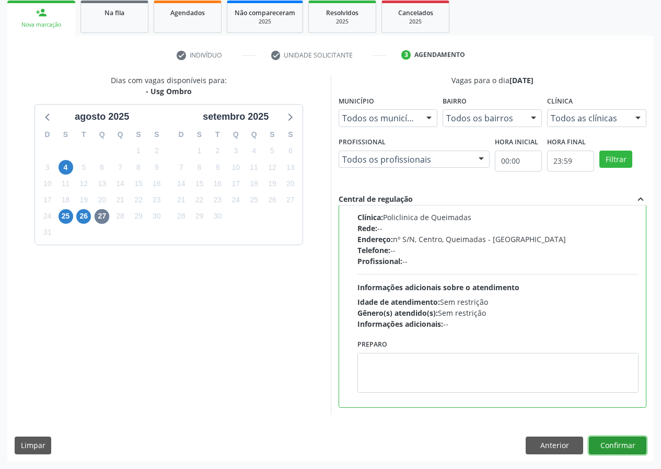
drag, startPoint x: 635, startPoint y: 442, endPoint x: 553, endPoint y: 462, distance: 84.4
click at [634, 442] on button "Confirmar" at bounding box center [617, 445] width 57 height 18
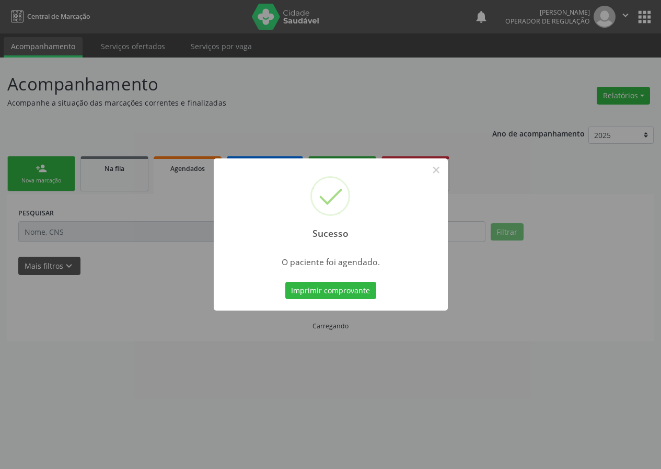
scroll to position [0, 0]
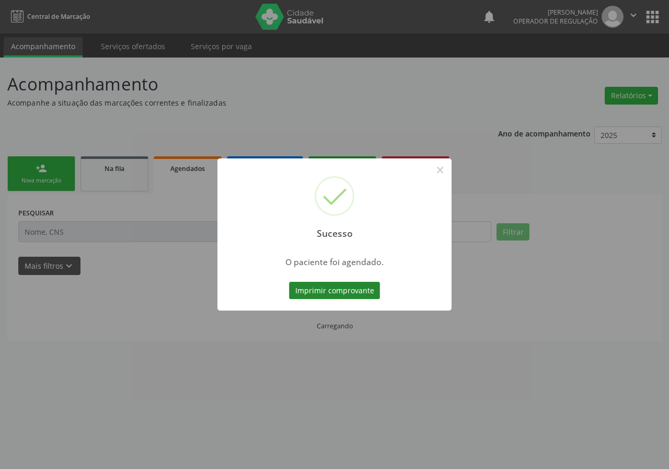
click at [318, 290] on button "Imprimir comprovante" at bounding box center [334, 291] width 91 height 18
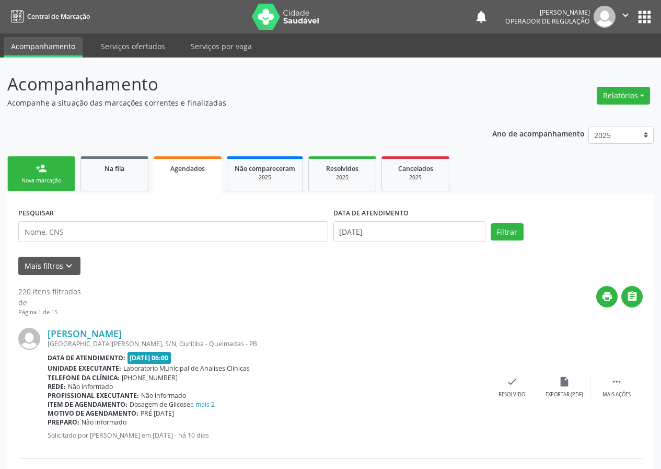
click at [41, 181] on div "Nova marcação" at bounding box center [41, 181] width 52 height 8
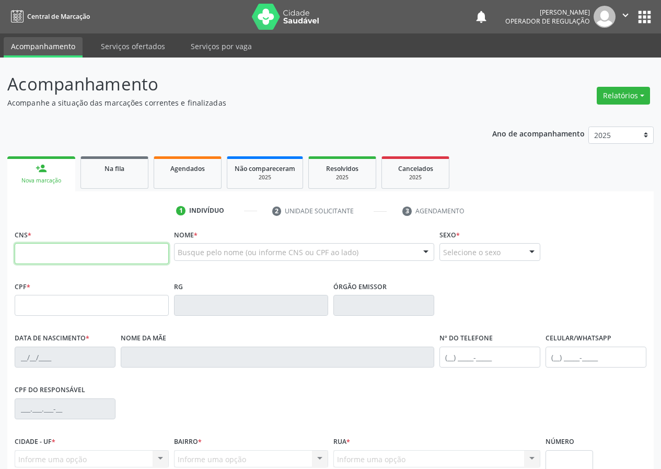
click at [36, 252] on input "text" at bounding box center [92, 253] width 154 height 21
drag, startPoint x: 18, startPoint y: 261, endPoint x: 20, endPoint y: 245, distance: 15.7
click at [19, 248] on input "text" at bounding box center [92, 253] width 154 height 21
type input "706 4011 5001 7880"
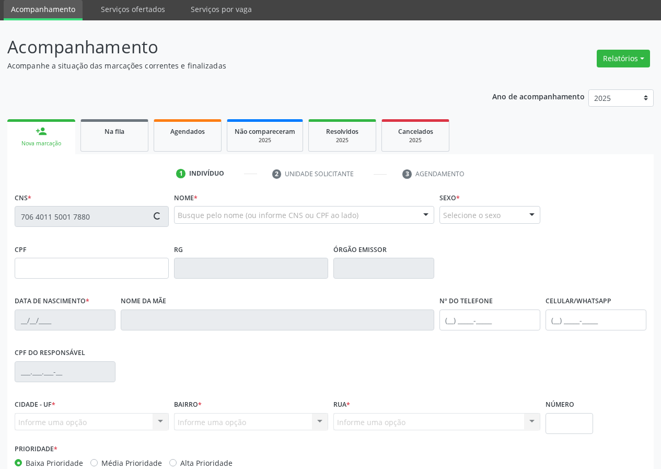
type input "048.819.194-74"
type input "[DATE]"
type input "[PERSON_NAME]"
type input "[PHONE_NUMBER]"
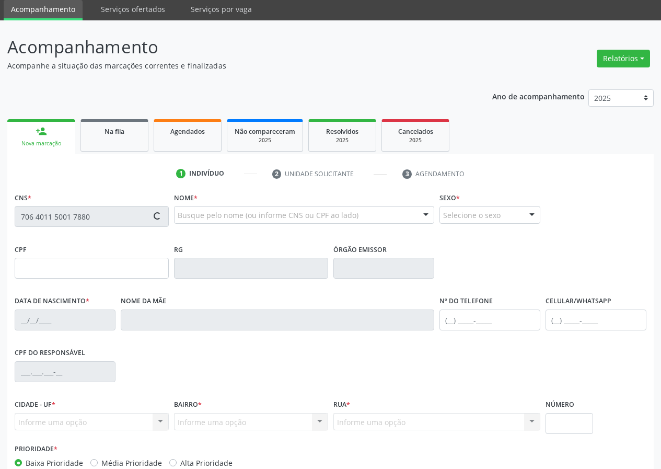
type input "1062"
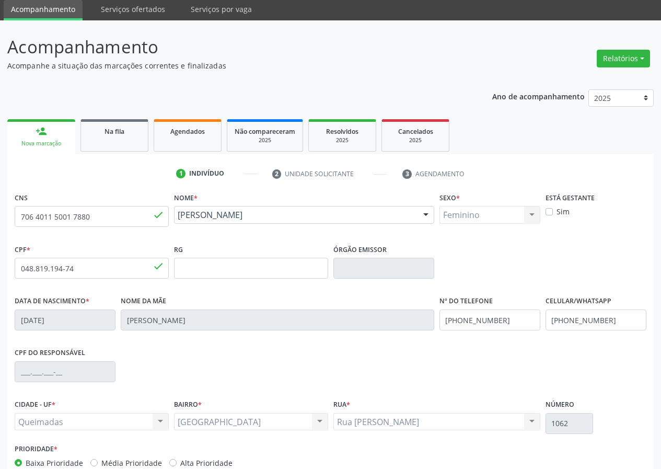
scroll to position [98, 0]
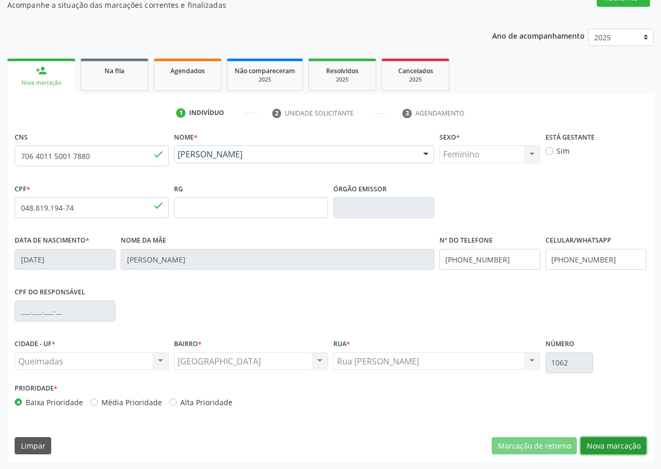
drag, startPoint x: 617, startPoint y: 447, endPoint x: 201, endPoint y: 436, distance: 415.9
click at [601, 442] on button "Nova marcação" at bounding box center [613, 446] width 66 height 18
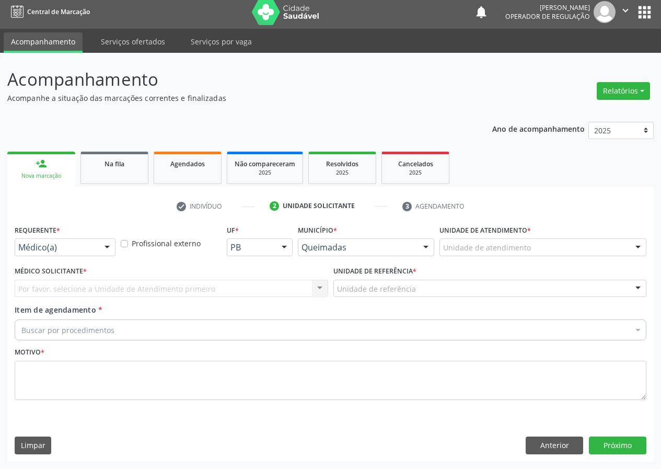
scroll to position [5, 0]
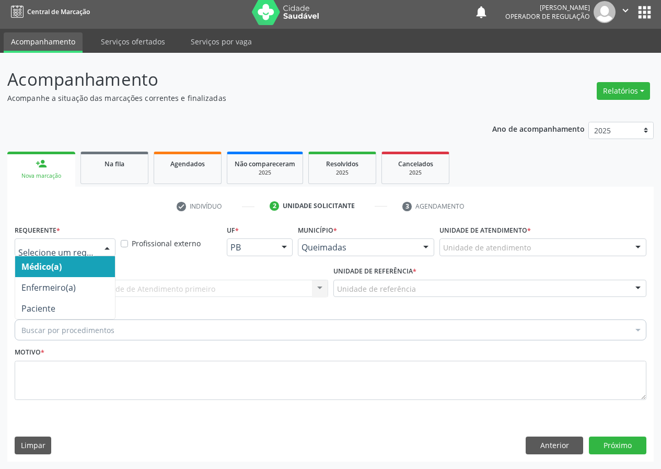
drag, startPoint x: 107, startPoint y: 246, endPoint x: 83, endPoint y: 341, distance: 97.4
click at [107, 250] on div at bounding box center [107, 248] width 16 height 18
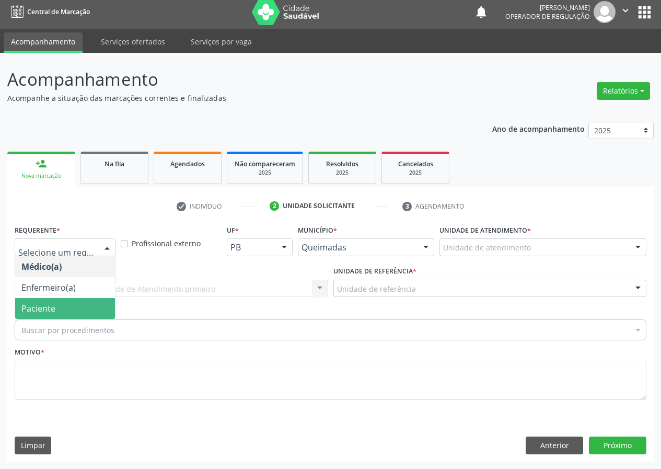
drag, startPoint x: 100, startPoint y: 305, endPoint x: 226, endPoint y: 298, distance: 125.5
click at [101, 305] on span "Paciente" at bounding box center [65, 308] width 100 height 21
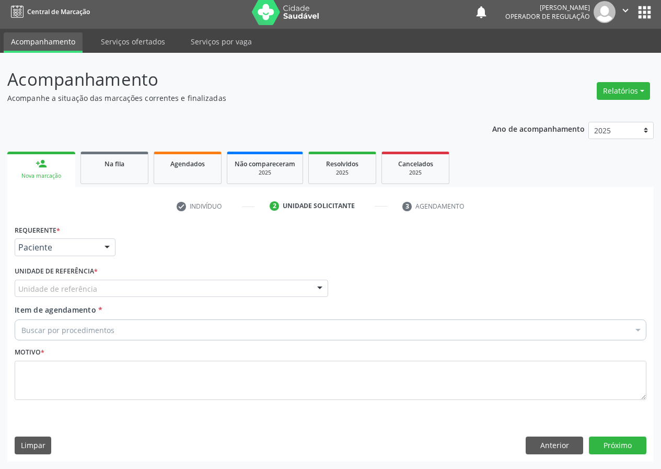
click at [264, 290] on div "Unidade de referência" at bounding box center [171, 288] width 313 height 18
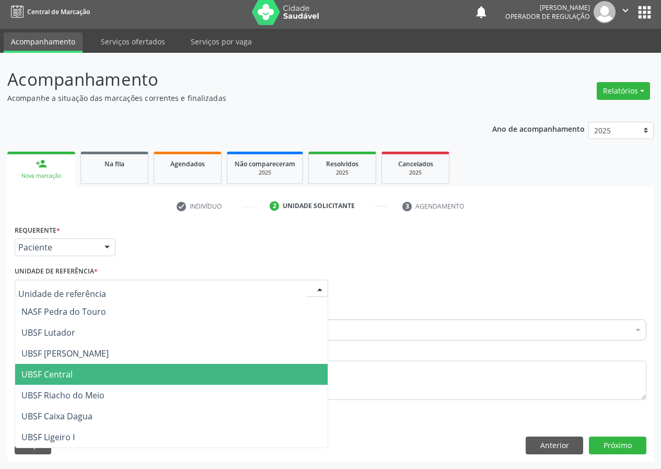
scroll to position [267, 0]
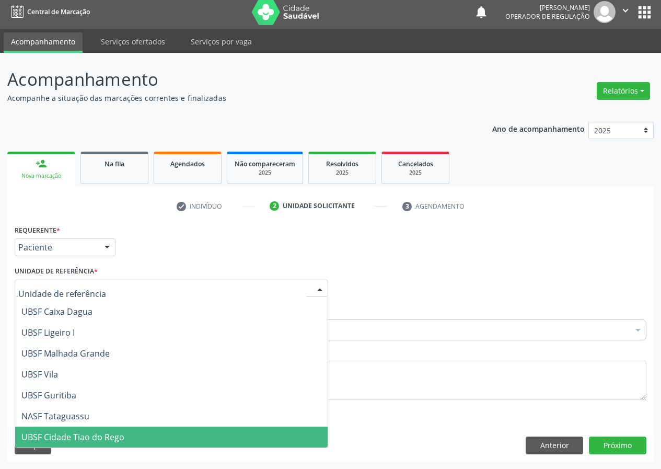
drag, startPoint x: 74, startPoint y: 438, endPoint x: 0, endPoint y: 402, distance: 82.2
click at [60, 438] on span "UBSF Cidade Tiao do Rego" at bounding box center [72, 436] width 103 height 11
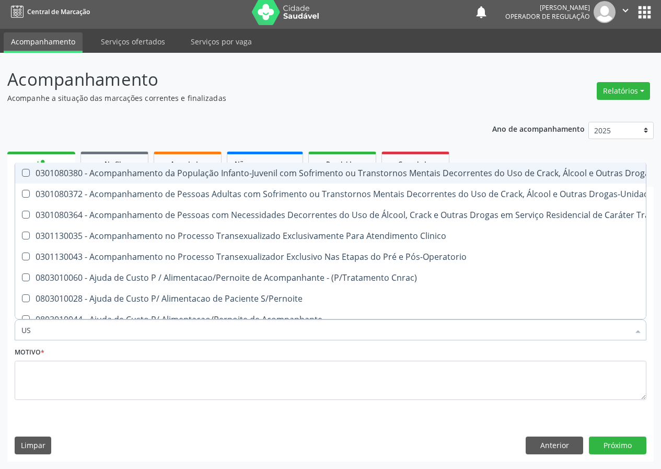
type input "USG"
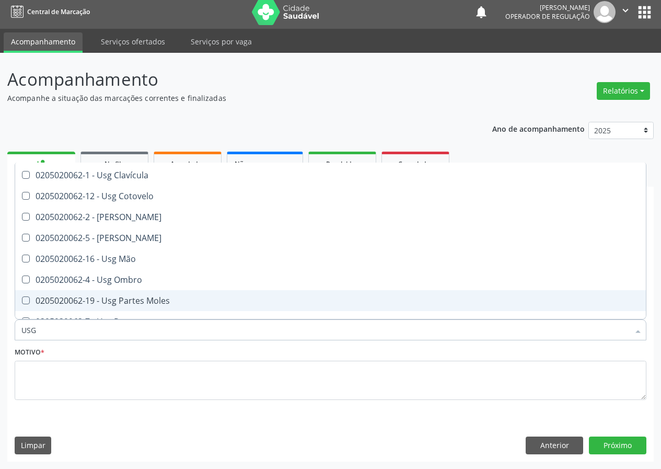
scroll to position [104, 0]
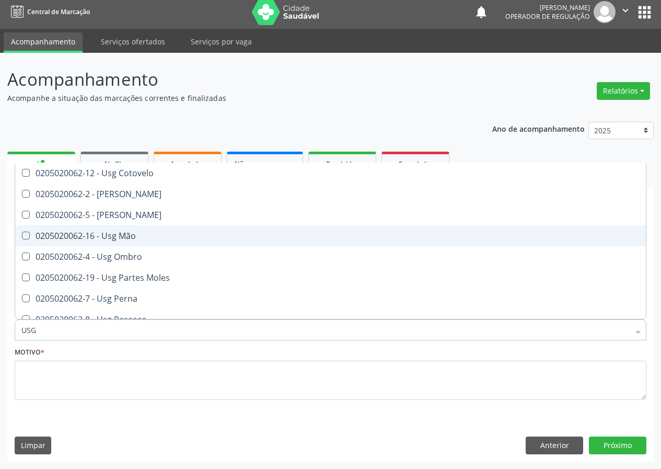
click at [120, 235] on div "0205020062-16 - Usg Mão" at bounding box center [330, 235] width 618 height 8
checkbox Mão "true"
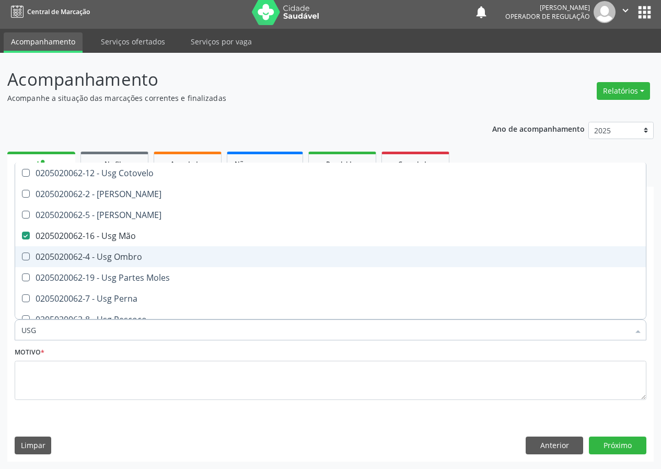
drag, startPoint x: 111, startPoint y: 256, endPoint x: 93, endPoint y: 253, distance: 17.6
click at [107, 254] on div "0205020062-4 - Usg Ombro" at bounding box center [330, 256] width 618 height 8
checkbox Ombro "true"
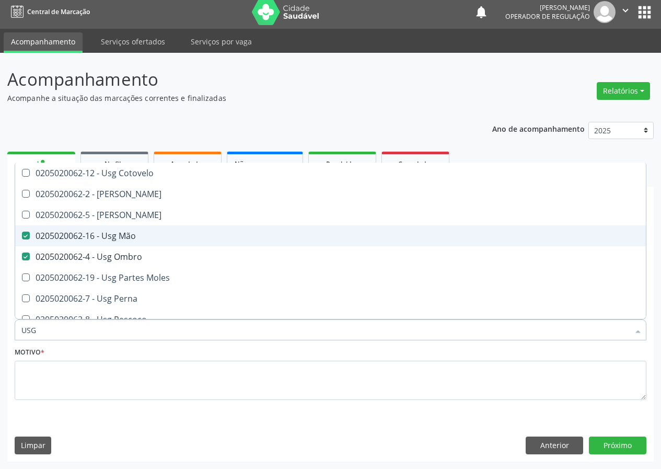
click at [25, 233] on Mão at bounding box center [26, 235] width 8 height 8
click at [22, 233] on Mão "checkbox" at bounding box center [18, 235] width 7 height 7
checkbox Mão "false"
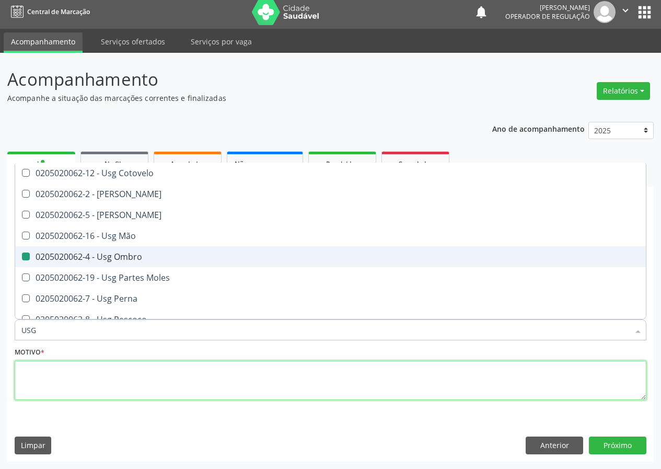
click at [45, 380] on textarea at bounding box center [331, 380] width 632 height 40
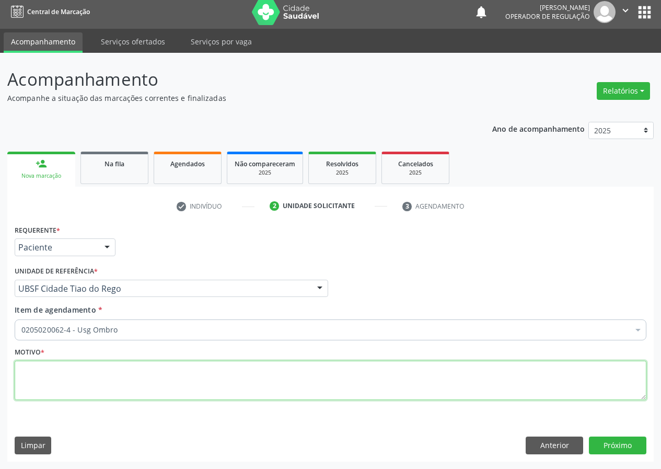
scroll to position [0, 0]
type textarea "AVALIAÇÃO"
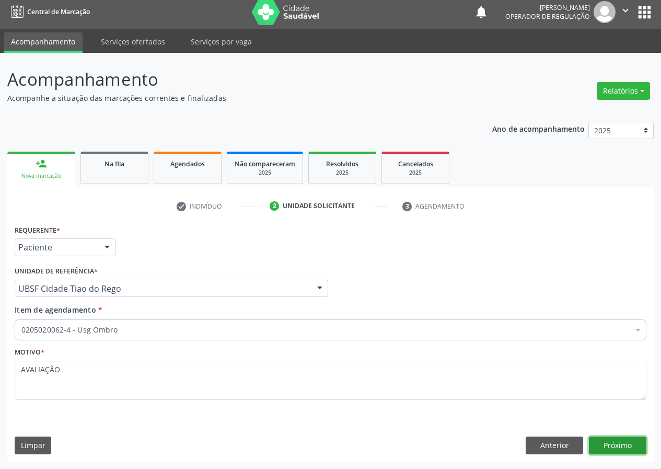
drag, startPoint x: 625, startPoint y: 441, endPoint x: 97, endPoint y: 453, distance: 528.8
click at [604, 441] on button "Próximo" at bounding box center [617, 445] width 57 height 18
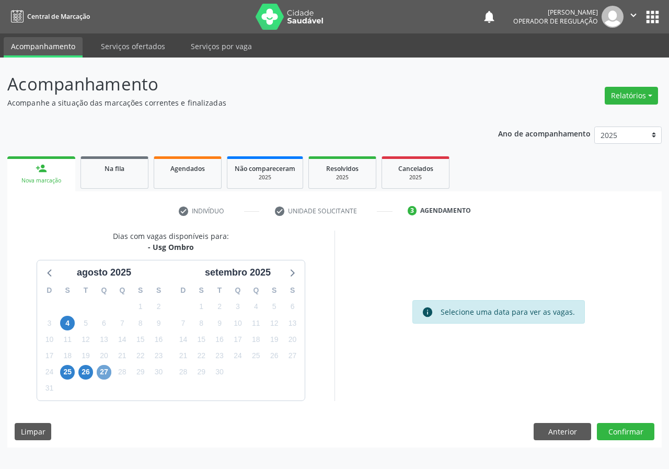
click at [97, 373] on span "27" at bounding box center [104, 372] width 15 height 15
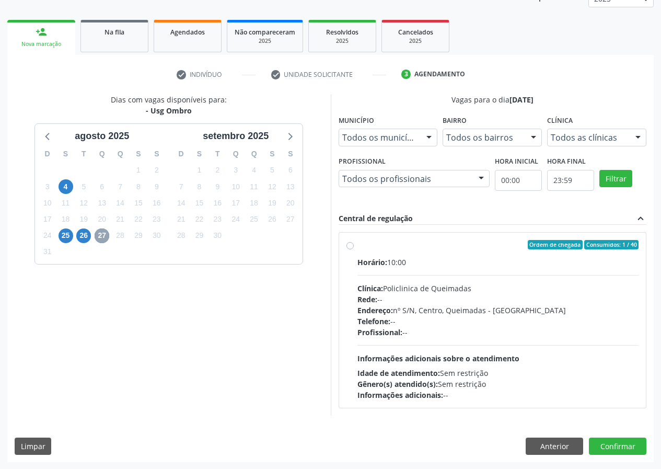
scroll to position [137, 0]
click at [357, 242] on label "Ordem de chegada Consumidos: 1 / 40 Horário: 10:00 Clínica: Policlinica de Quei…" at bounding box center [498, 319] width 282 height 160
click at [349, 242] on input "Ordem de chegada Consumidos: 1 / 40 Horário: 10:00 Clínica: Policlinica de Quei…" at bounding box center [349, 243] width 7 height 9
radio input "true"
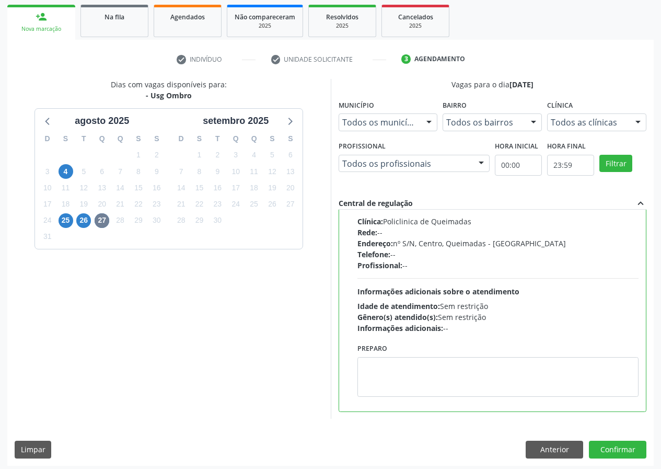
scroll to position [156, 0]
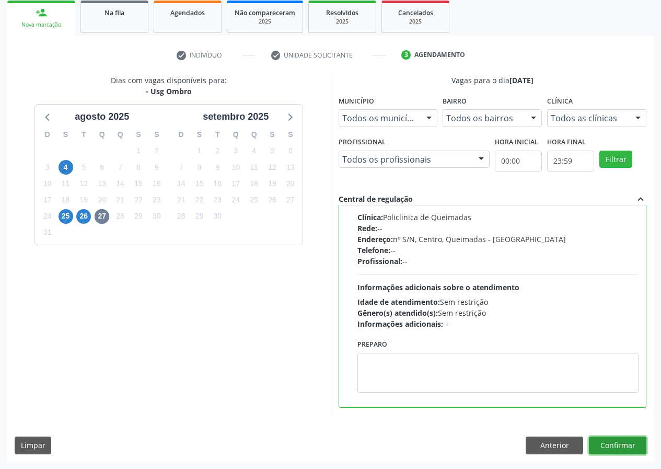
drag, startPoint x: 615, startPoint y: 443, endPoint x: 427, endPoint y: 452, distance: 188.3
click at [615, 443] on button "Confirmar" at bounding box center [617, 445] width 57 height 18
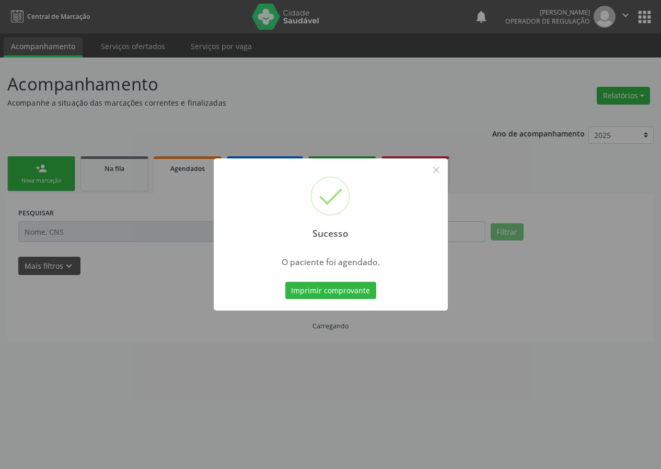
scroll to position [0, 0]
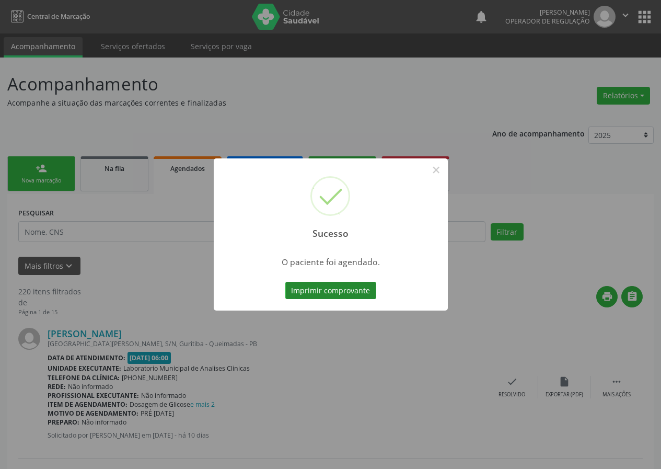
click at [337, 289] on button "Imprimir comprovante" at bounding box center [330, 291] width 91 height 18
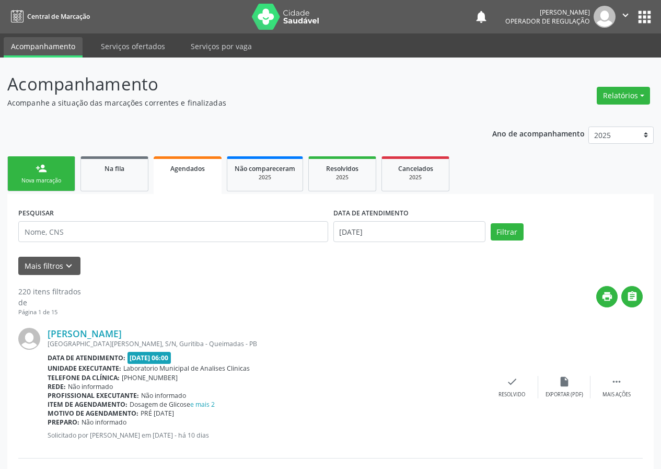
click at [53, 179] on div "Nova marcação" at bounding box center [41, 181] width 52 height 8
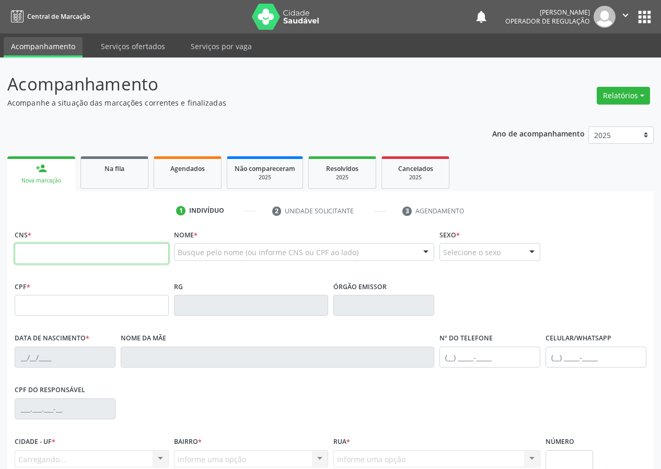
click at [23, 247] on input "text" at bounding box center [92, 253] width 154 height 21
click at [41, 248] on input "text" at bounding box center [92, 253] width 154 height 21
type input "705 4084 7932 9795"
type input "639.922.214-15"
type input "[DATE]"
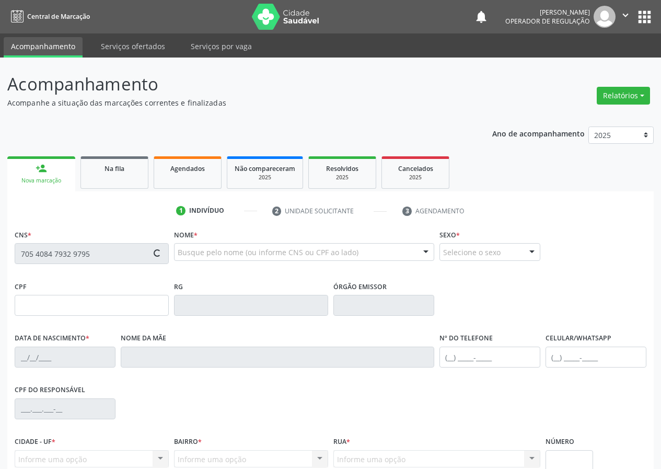
type input "[PERSON_NAME]"
type input "[PHONE_NUMBER]"
type input "023.445.824-01"
type input "51"
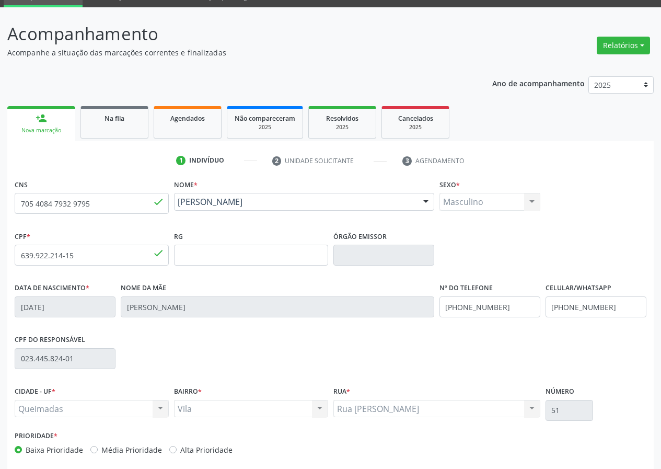
scroll to position [98, 0]
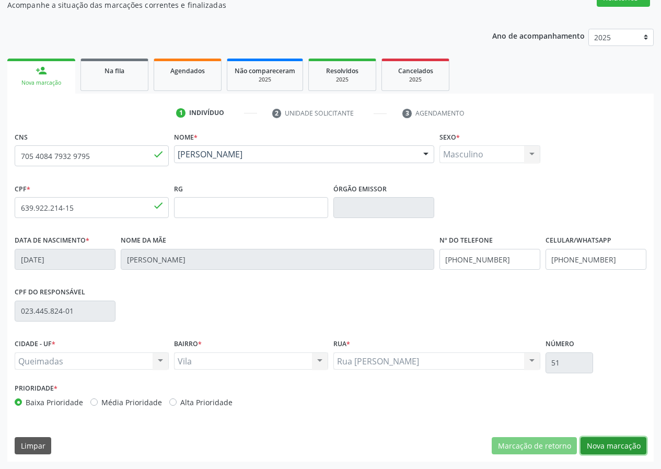
drag, startPoint x: 616, startPoint y: 446, endPoint x: 74, endPoint y: 385, distance: 545.5
click at [581, 446] on button "Nova marcação" at bounding box center [613, 446] width 66 height 18
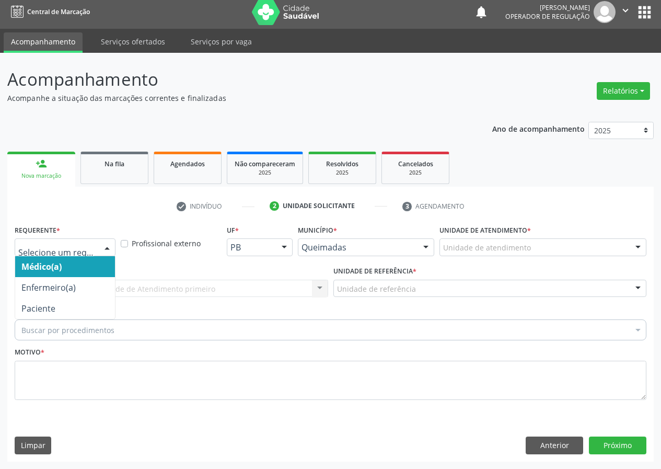
drag, startPoint x: 109, startPoint y: 249, endPoint x: 95, endPoint y: 294, distance: 47.6
click at [107, 256] on div "Médico(a) Enfermeiro(a) Paciente Nenhum resultado encontrado para: " " Não há n…" at bounding box center [65, 247] width 101 height 18
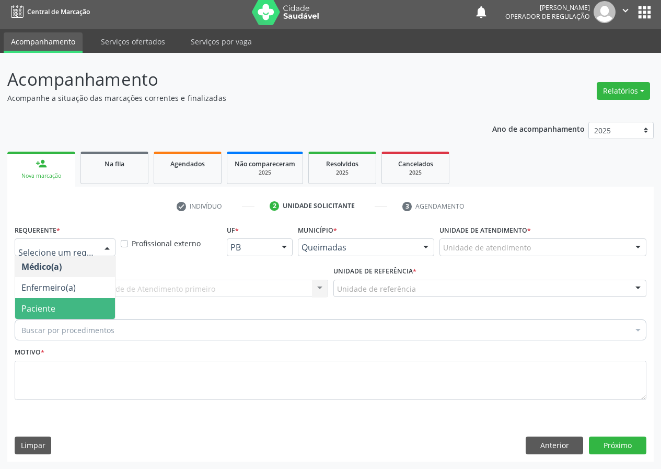
drag, startPoint x: 95, startPoint y: 308, endPoint x: 288, endPoint y: 284, distance: 195.2
click at [96, 307] on span "Paciente" at bounding box center [65, 308] width 100 height 21
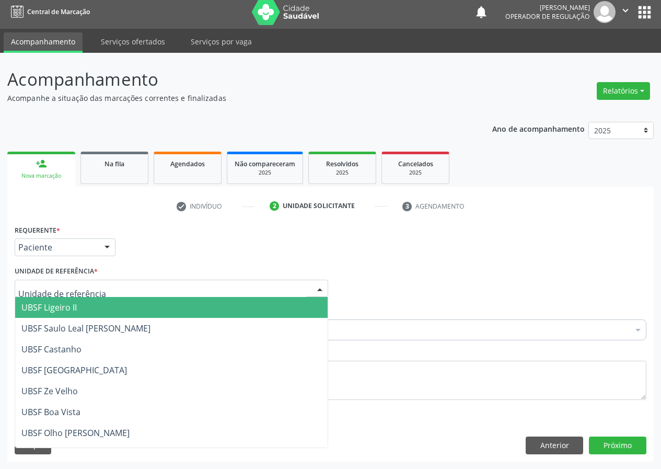
drag, startPoint x: 289, startPoint y: 284, endPoint x: 6, endPoint y: 406, distance: 308.6
click at [280, 290] on div at bounding box center [171, 288] width 313 height 18
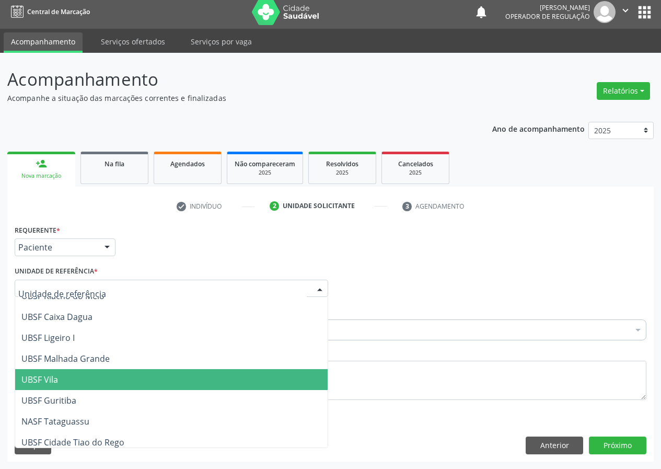
scroll to position [267, 0]
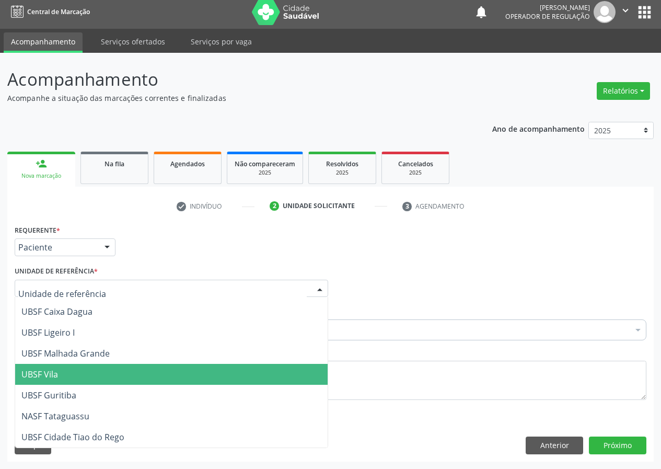
drag, startPoint x: 58, startPoint y: 375, endPoint x: 17, endPoint y: 380, distance: 41.1
click at [50, 379] on span "UBSF Vila" at bounding box center [171, 374] width 312 height 21
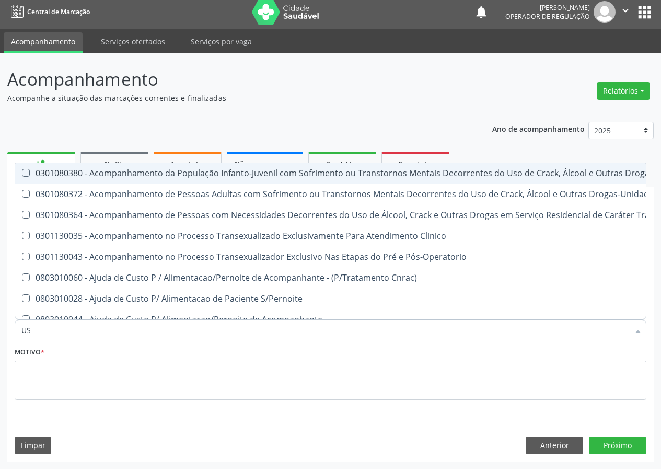
type input "USG"
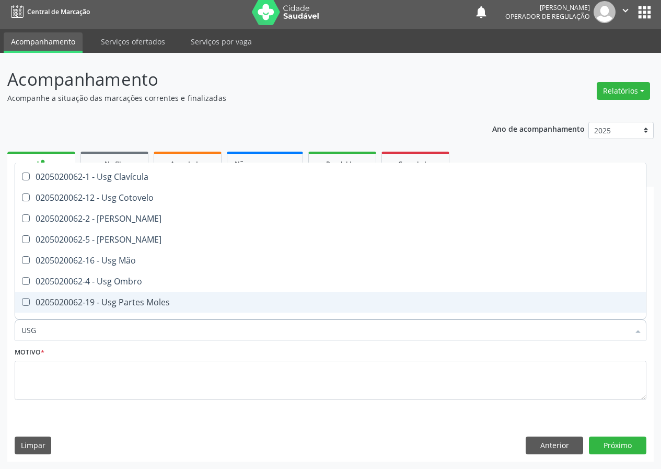
scroll to position [104, 0]
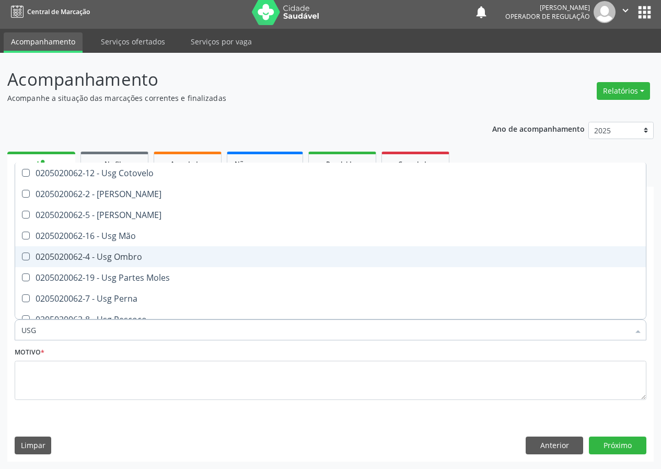
drag, startPoint x: 134, startPoint y: 260, endPoint x: 109, endPoint y: 291, distance: 40.5
click at [134, 260] on div "0205020062-4 - Usg Ombro" at bounding box center [330, 256] width 618 height 8
checkbox Ombro "true"
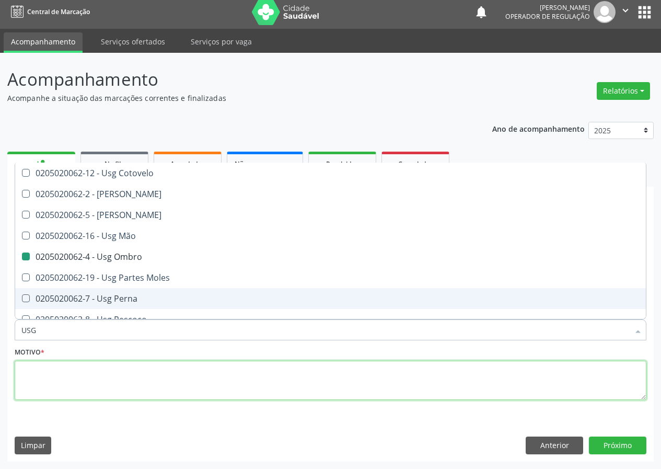
click at [60, 384] on textarea at bounding box center [331, 380] width 632 height 40
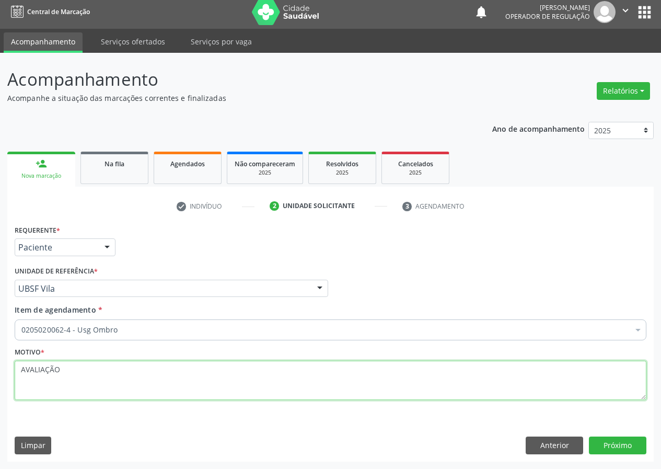
scroll to position [0, 0]
type textarea "AVALIAÇÃO"
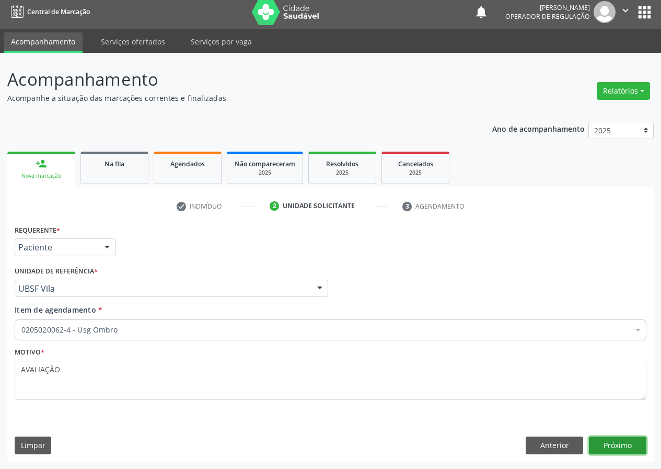
drag, startPoint x: 604, startPoint y: 441, endPoint x: 0, endPoint y: 331, distance: 613.7
click at [597, 442] on button "Próximo" at bounding box center [617, 445] width 57 height 18
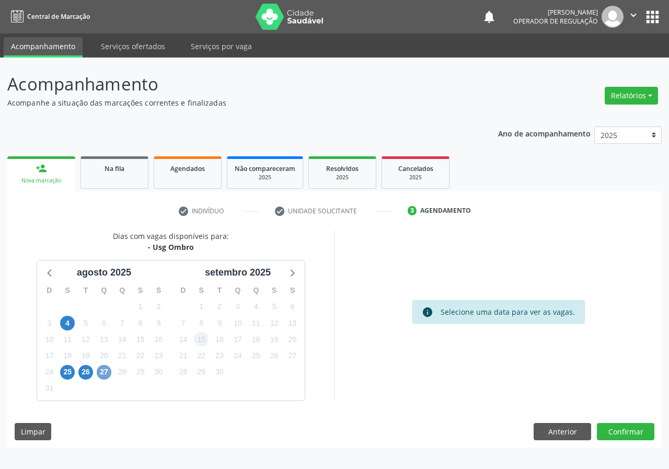
drag, startPoint x: 104, startPoint y: 371, endPoint x: 208, endPoint y: 339, distance: 109.2
click at [106, 370] on span "27" at bounding box center [104, 372] width 15 height 15
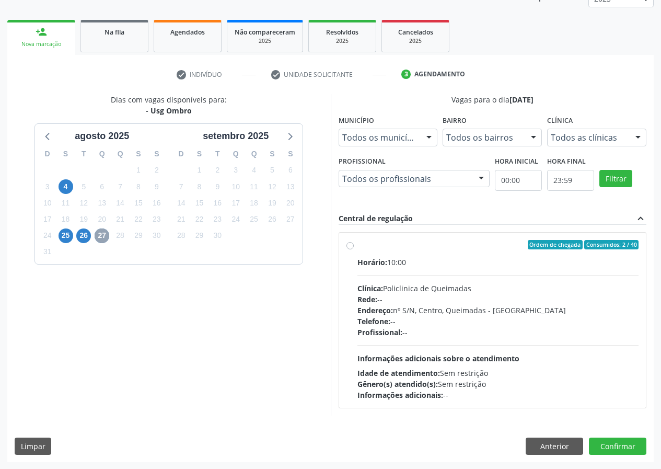
scroll to position [137, 0]
drag, startPoint x: 349, startPoint y: 247, endPoint x: 362, endPoint y: 258, distance: 17.4
click at [357, 246] on label "Ordem de chegada Consumidos: 2 / 40 Horário: 10:00 Clínica: Policlinica de Quei…" at bounding box center [498, 319] width 282 height 160
click at [350, 246] on input "Ordem de chegada Consumidos: 2 / 40 Horário: 10:00 Clínica: Policlinica de Quei…" at bounding box center [349, 243] width 7 height 9
radio input "true"
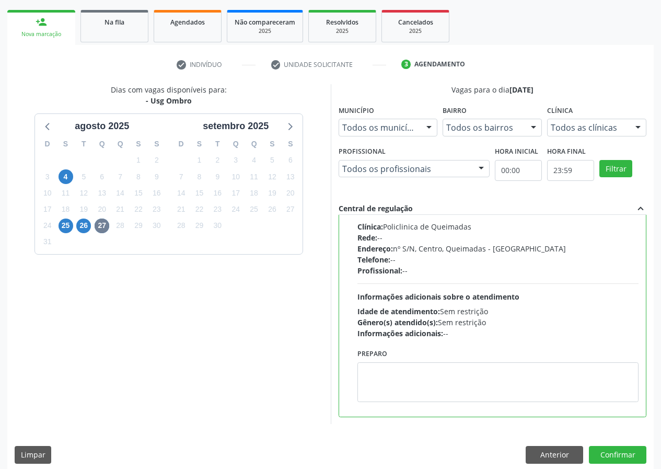
scroll to position [156, 0]
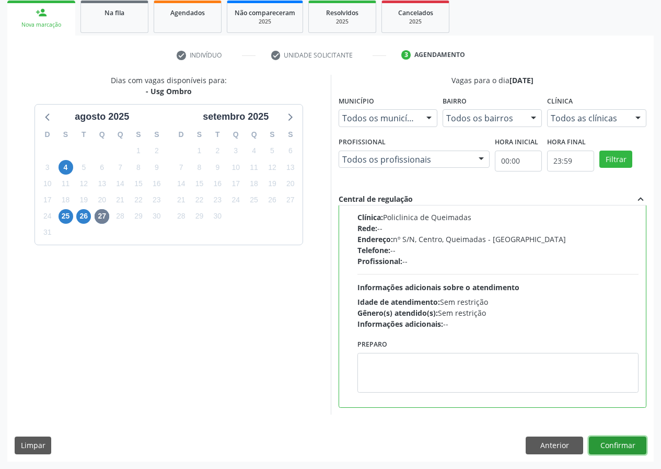
drag, startPoint x: 617, startPoint y: 448, endPoint x: 505, endPoint y: 450, distance: 112.3
click at [606, 448] on button "Confirmar" at bounding box center [617, 445] width 57 height 18
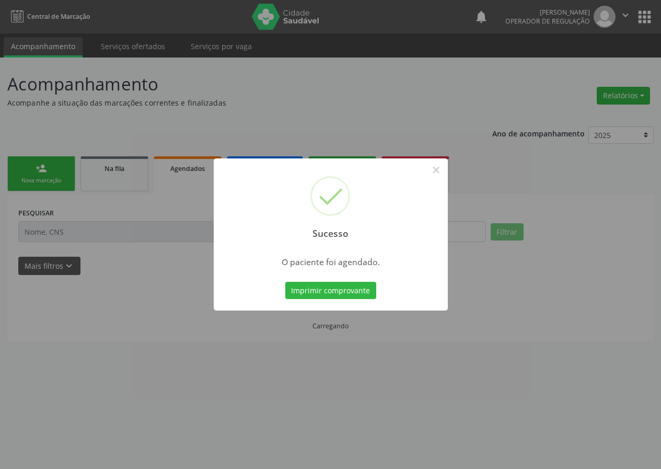
scroll to position [0, 0]
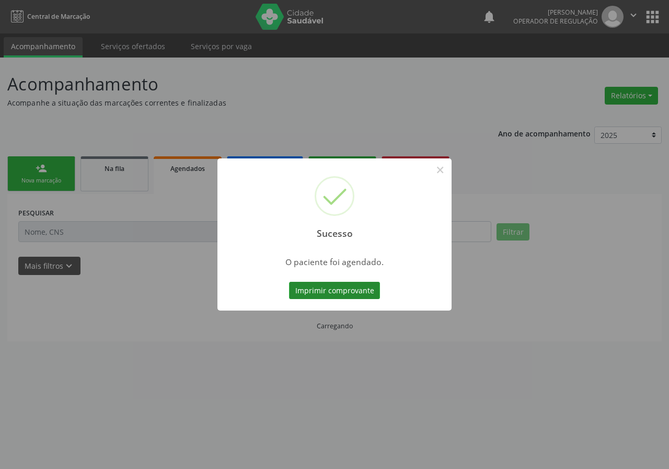
click at [330, 289] on button "Imprimir comprovante" at bounding box center [334, 291] width 91 height 18
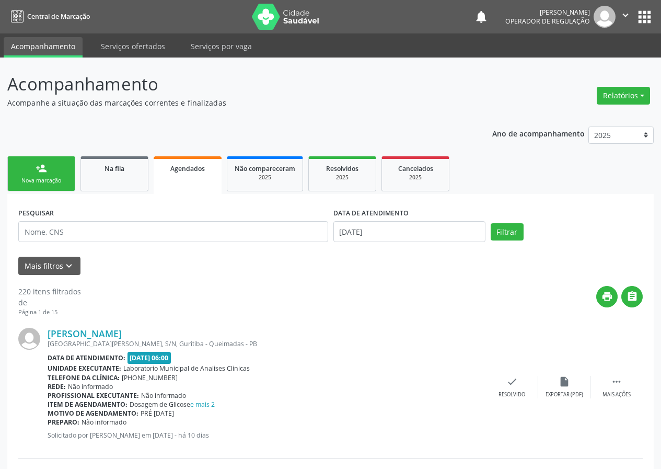
click at [46, 181] on div "Nova marcação" at bounding box center [41, 181] width 52 height 8
click at [44, 179] on div "Nova marcação" at bounding box center [41, 181] width 52 height 8
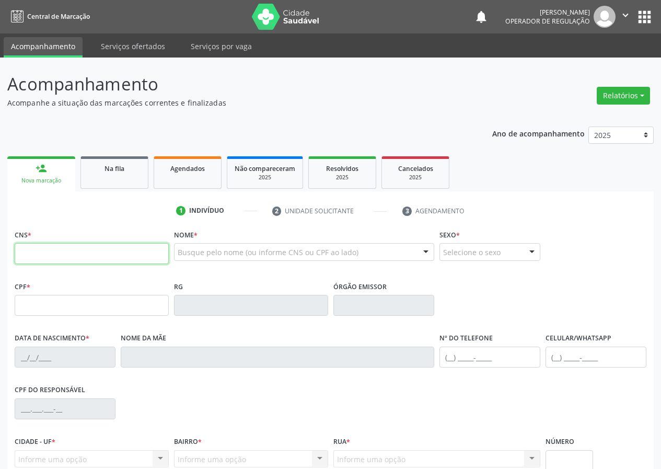
click at [26, 244] on input "text" at bounding box center [92, 253] width 154 height 21
click at [29, 252] on input "text" at bounding box center [92, 253] width 154 height 21
type input "704 6036 4384 4427"
type input "078.608.624-68"
type input "[DATE]"
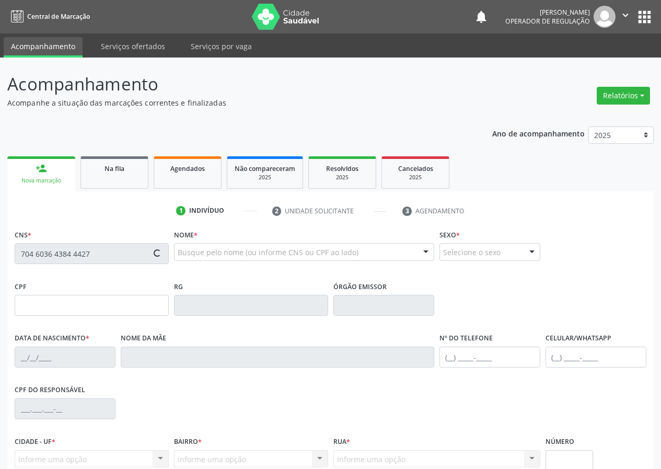
type input "[PERSON_NAME] das [PERSON_NAME]"
type input "[PHONE_NUMBER]"
type input "161.404.434-15"
type input "19"
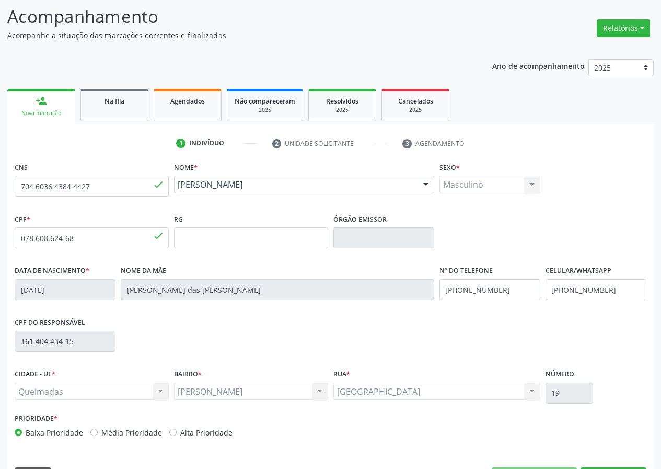
scroll to position [98, 0]
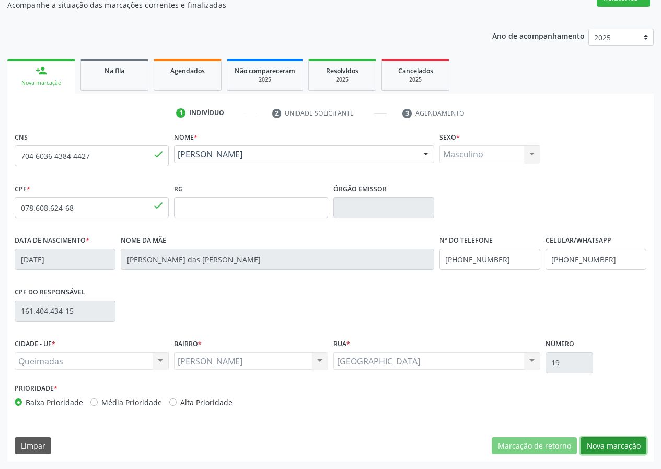
drag, startPoint x: 628, startPoint y: 445, endPoint x: 0, endPoint y: 330, distance: 638.7
click at [615, 442] on button "Nova marcação" at bounding box center [613, 446] width 66 height 18
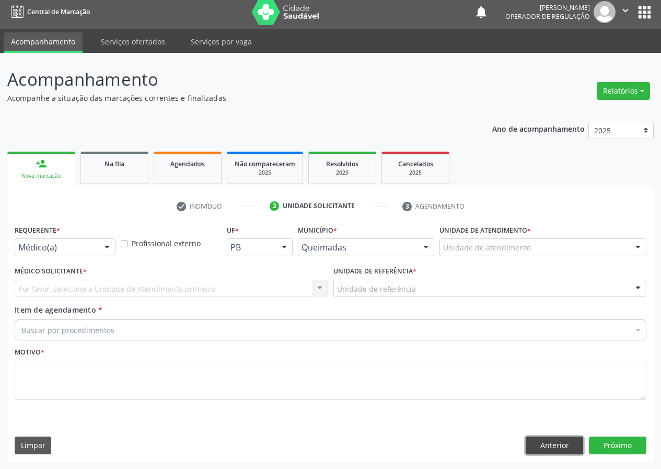
drag, startPoint x: 548, startPoint y: 445, endPoint x: 500, endPoint y: 456, distance: 48.8
click at [548, 444] on button "Anterior" at bounding box center [553, 445] width 57 height 18
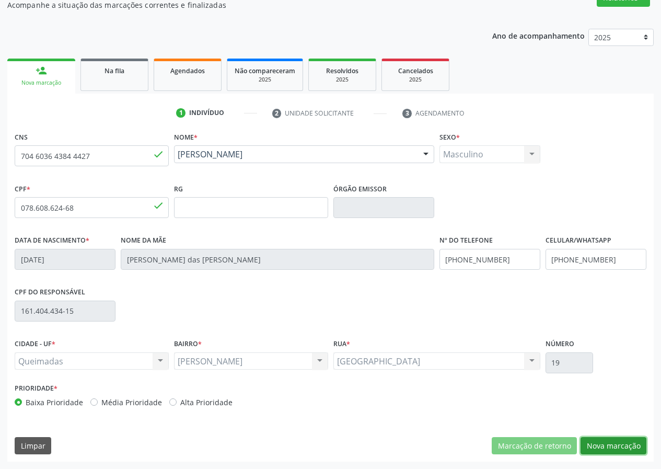
drag, startPoint x: 605, startPoint y: 447, endPoint x: 241, endPoint y: 416, distance: 365.4
click at [604, 447] on button "Nova marcação" at bounding box center [613, 446] width 66 height 18
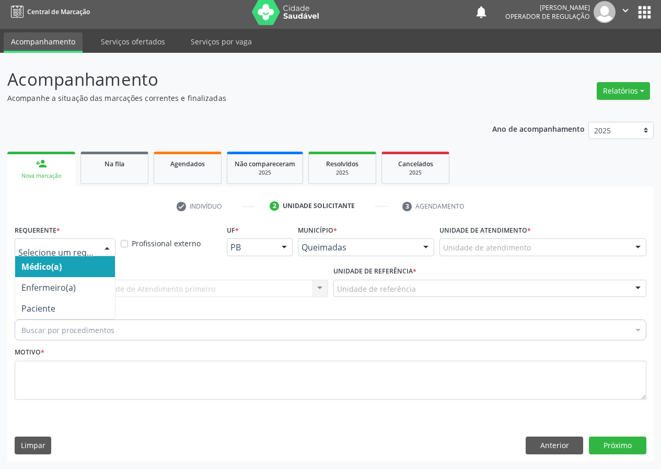
drag, startPoint x: 108, startPoint y: 246, endPoint x: 91, endPoint y: 322, distance: 77.5
click at [107, 247] on div at bounding box center [107, 248] width 16 height 18
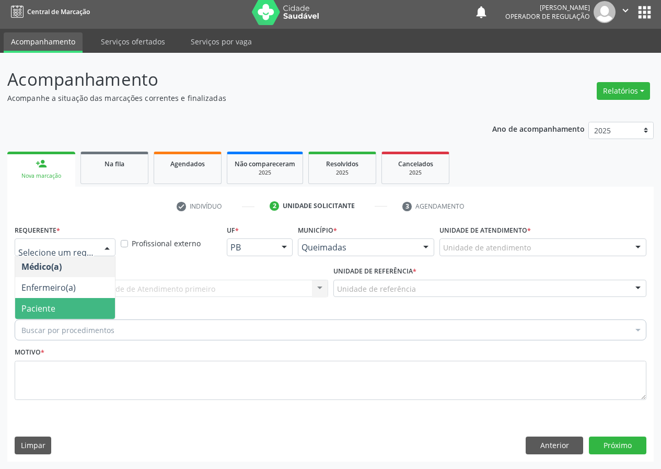
click at [101, 302] on span "Paciente" at bounding box center [65, 308] width 100 height 21
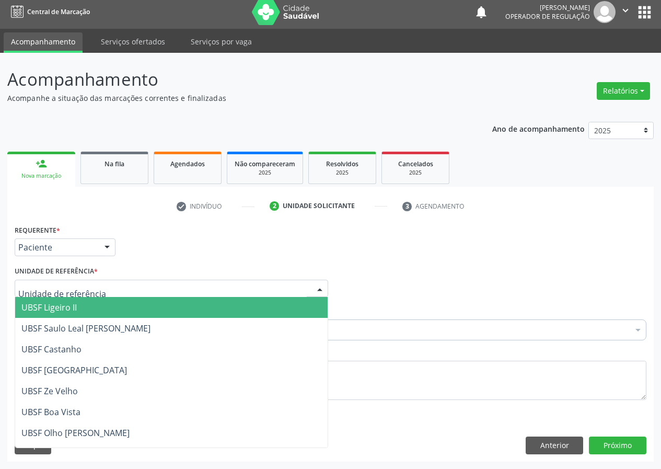
click at [315, 283] on div at bounding box center [320, 289] width 16 height 18
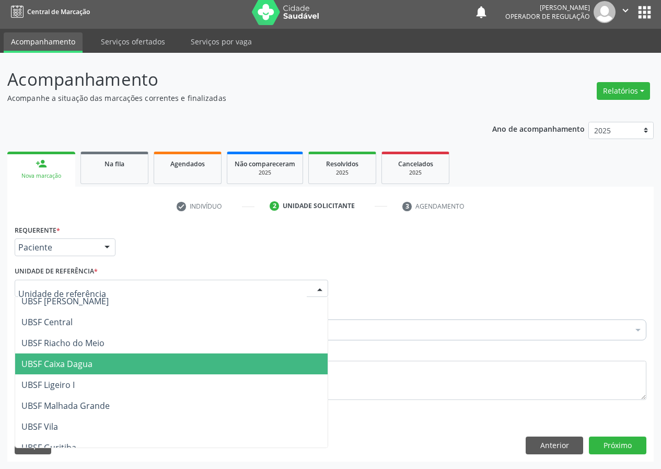
scroll to position [163, 0]
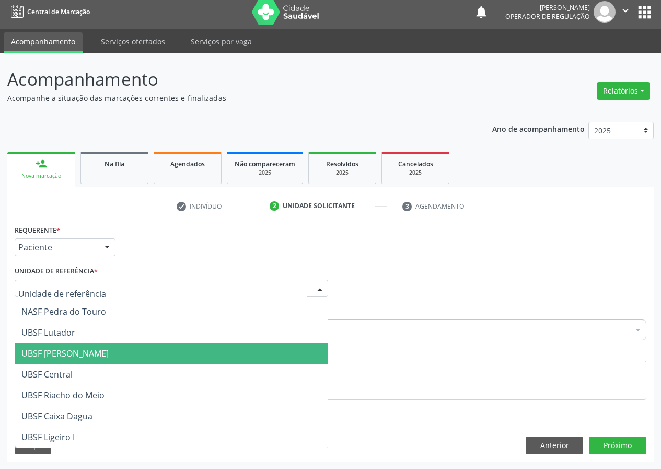
drag, startPoint x: 78, startPoint y: 354, endPoint x: 0, endPoint y: 359, distance: 78.6
click at [77, 354] on span "UBSF [PERSON_NAME]" at bounding box center [64, 352] width 87 height 11
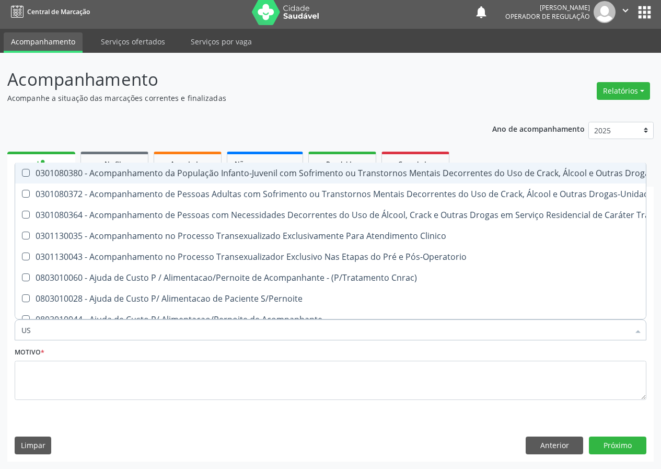
type input "USG"
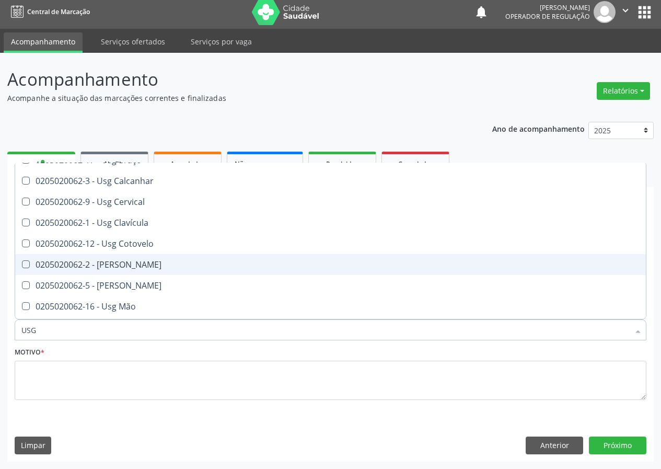
scroll to position [52, 0]
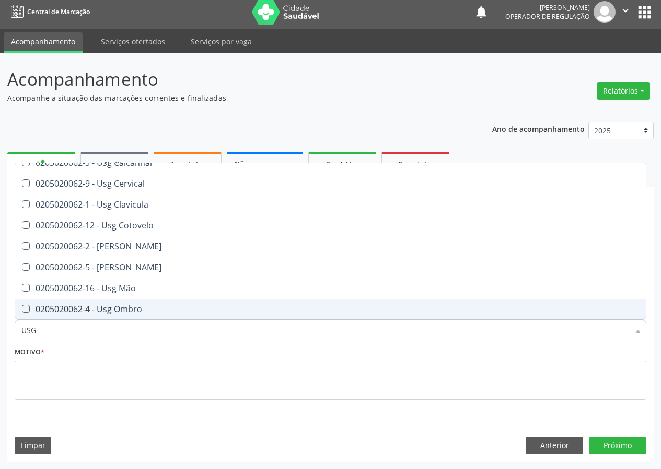
click at [128, 307] on div "0205020062-4 - Usg Ombro" at bounding box center [330, 309] width 618 height 8
checkbox Ombro "true"
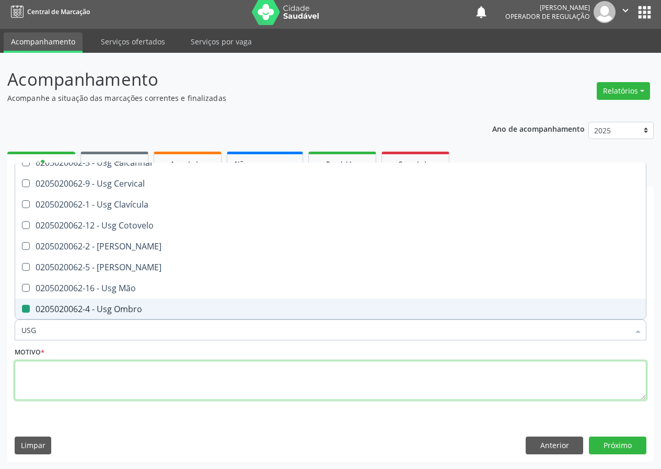
drag, startPoint x: 41, startPoint y: 391, endPoint x: 41, endPoint y: 380, distance: 11.0
click at [41, 389] on textarea at bounding box center [331, 380] width 632 height 40
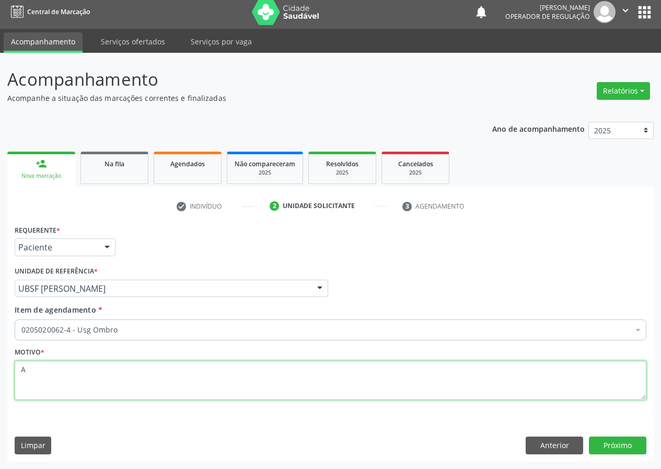
scroll to position [0, 0]
type textarea "AVALIAÇÃO"
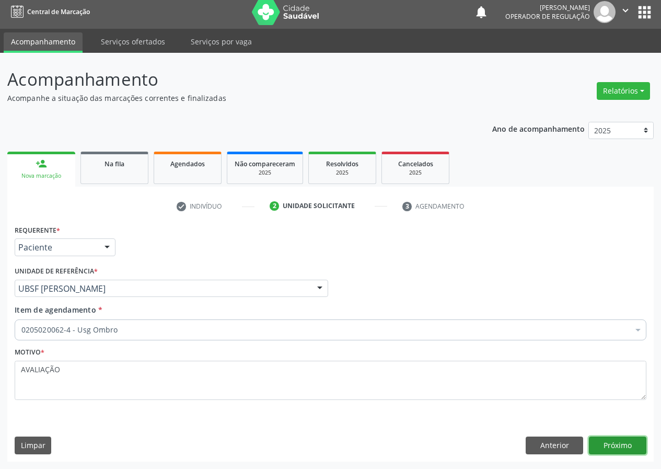
click at [626, 444] on button "Próximo" at bounding box center [617, 445] width 57 height 18
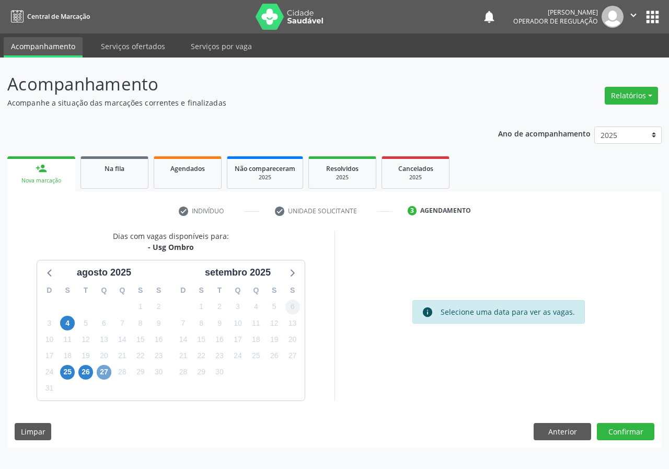
drag, startPoint x: 102, startPoint y: 369, endPoint x: 294, endPoint y: 303, distance: 202.0
click at [103, 368] on span "27" at bounding box center [104, 372] width 15 height 15
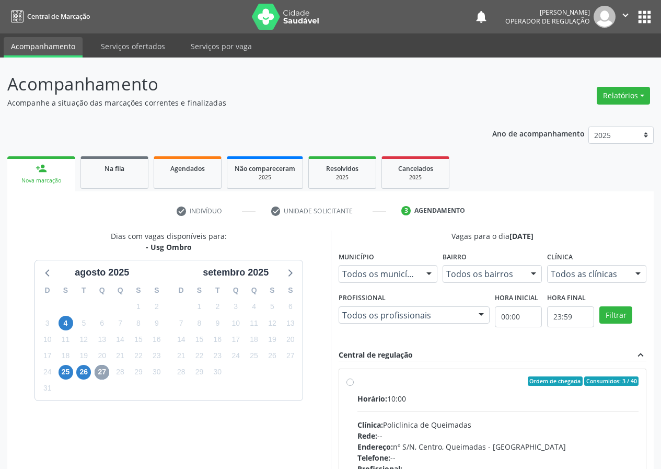
scroll to position [137, 0]
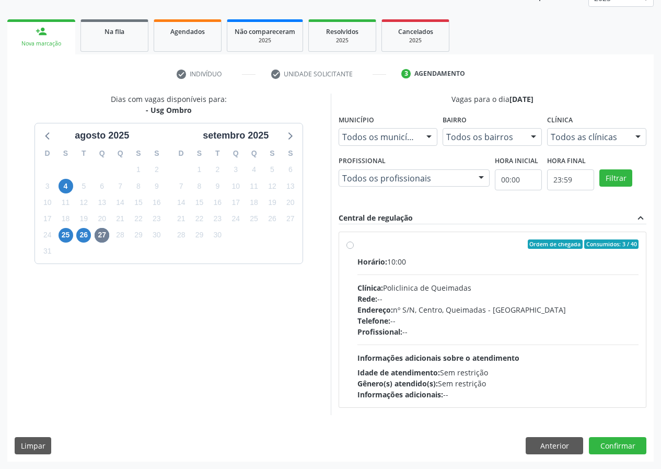
click at [357, 243] on label "Ordem de chegada Consumidos: 3 / 40 Horário: 10:00 Clínica: Policlinica de Quei…" at bounding box center [498, 319] width 282 height 160
click at [349, 243] on input "Ordem de chegada Consumidos: 3 / 40 Horário: 10:00 Clínica: Policlinica de Quei…" at bounding box center [349, 243] width 7 height 9
radio input "true"
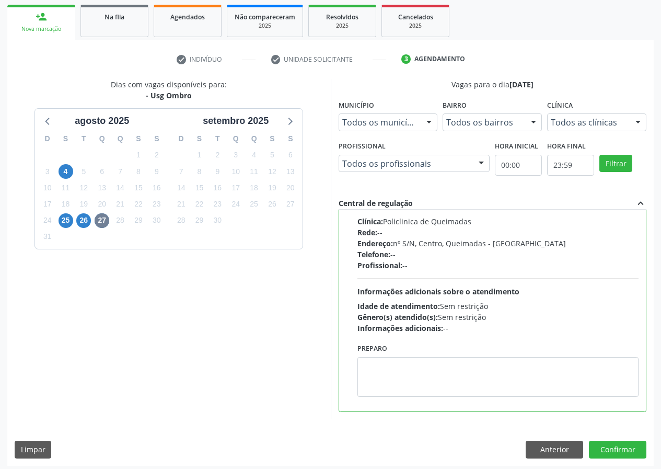
scroll to position [156, 0]
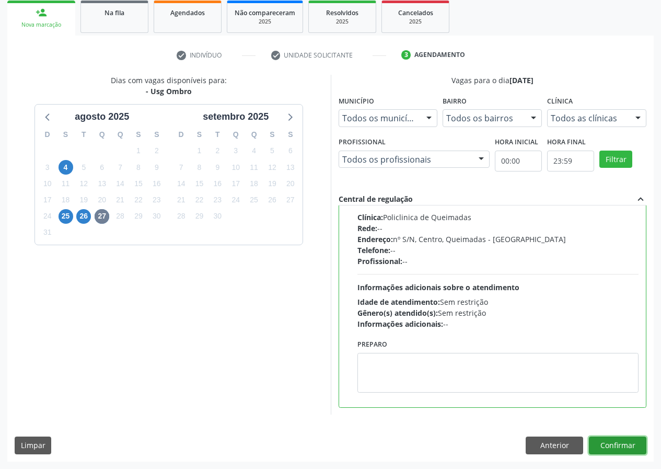
click at [619, 443] on button "Confirmar" at bounding box center [617, 445] width 57 height 18
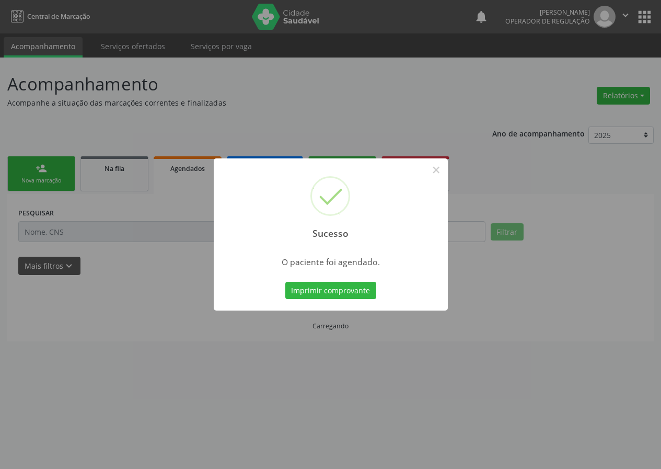
scroll to position [0, 0]
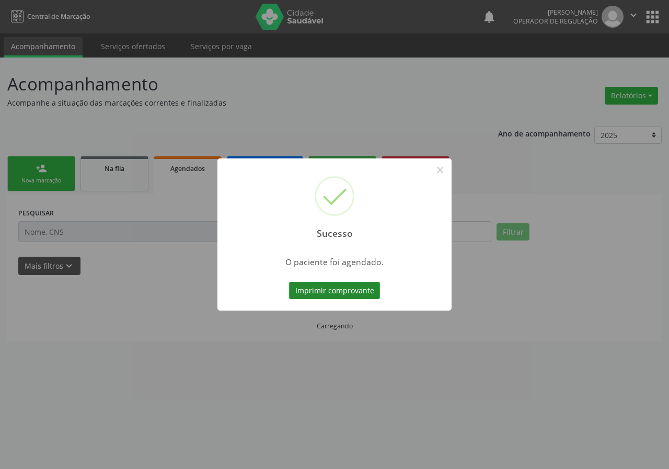
drag, startPoint x: 357, startPoint y: 293, endPoint x: 347, endPoint y: 291, distance: 9.5
click at [347, 291] on button "Imprimir comprovante" at bounding box center [334, 291] width 91 height 18
